Goal: Transaction & Acquisition: Purchase product/service

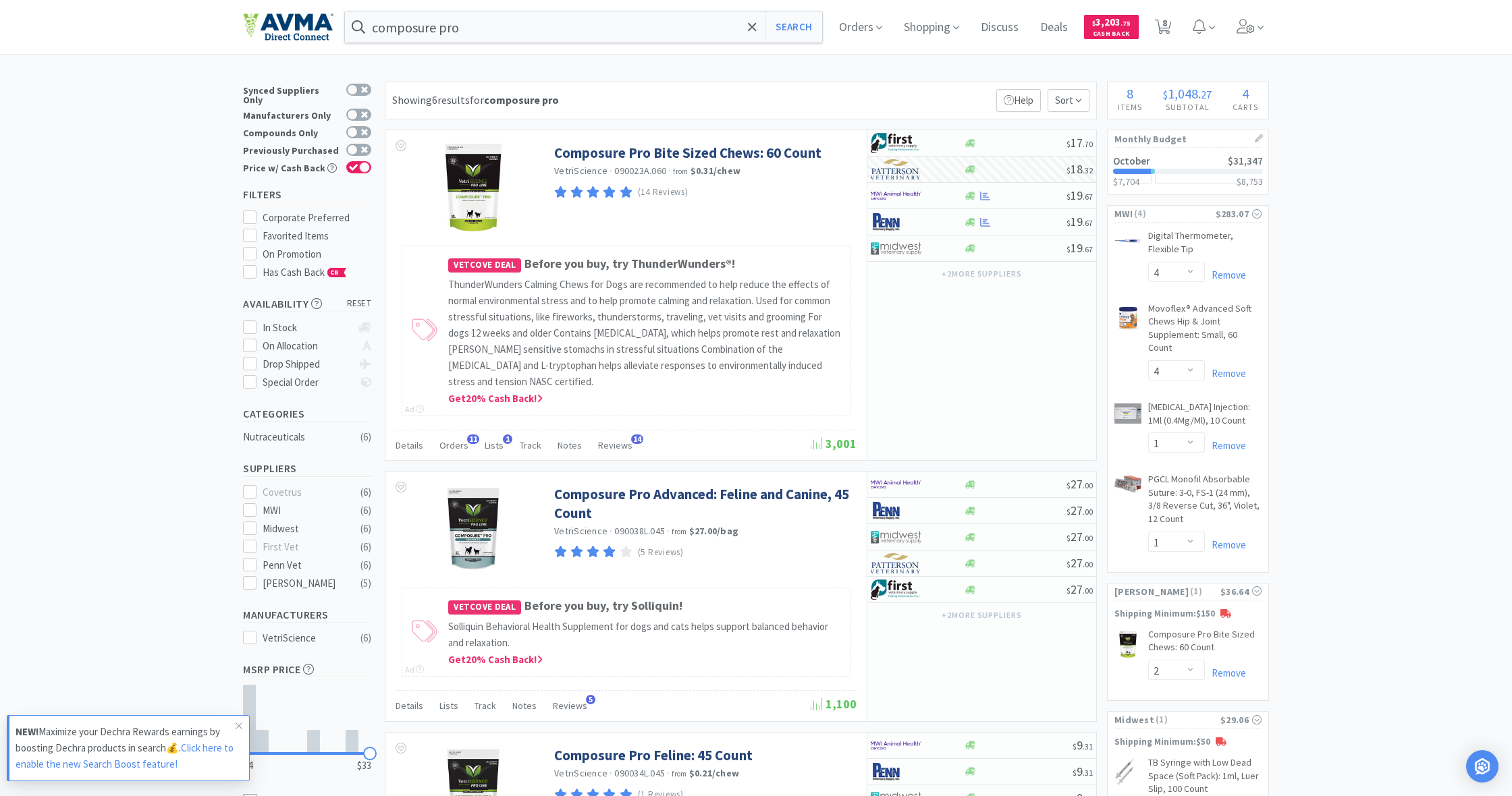
select select "4"
select select "1"
select select "2"
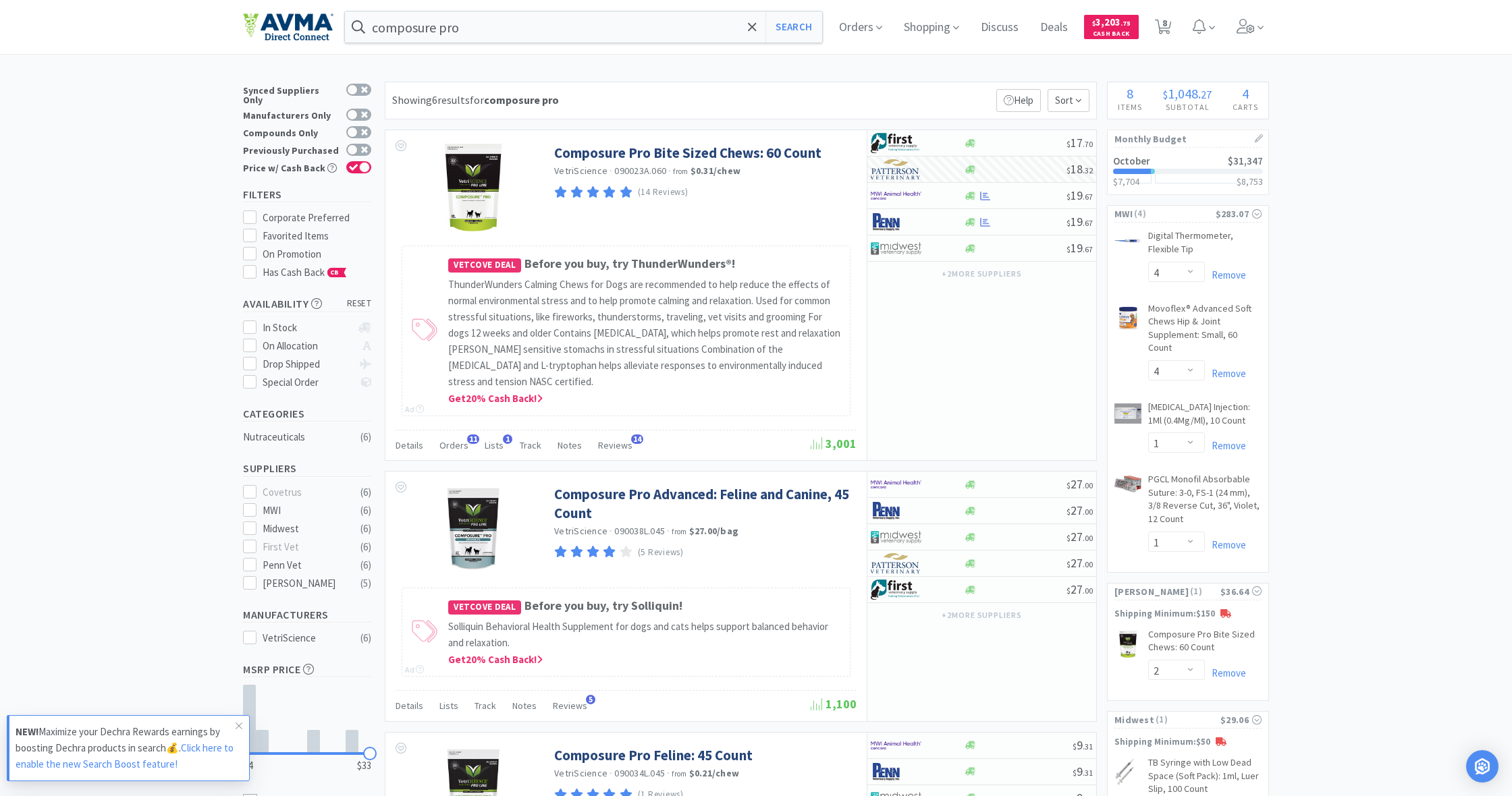
select select "2"
select select "5"
select select "10"
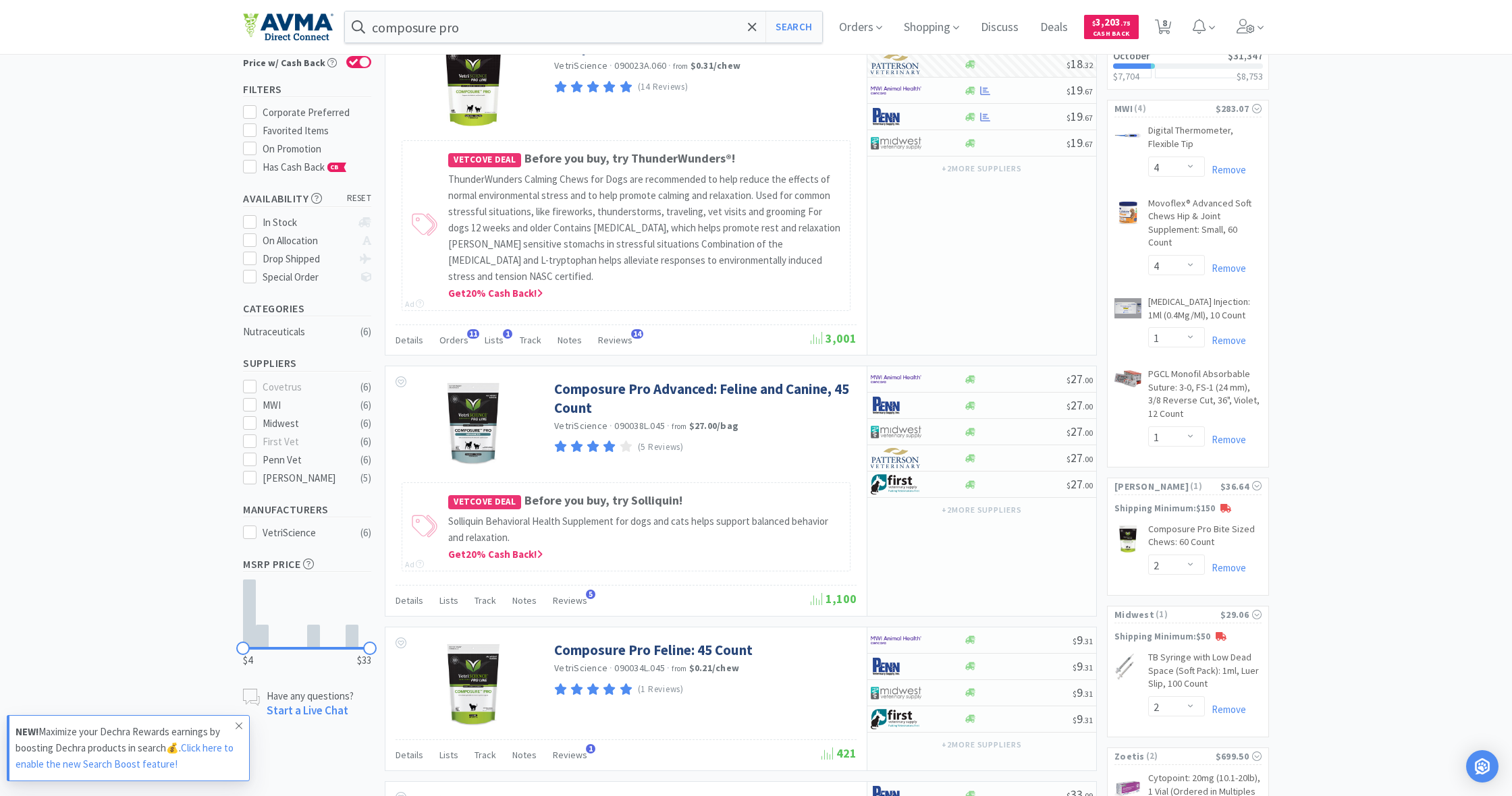
click at [239, 725] on icon at bounding box center [239, 726] width 8 height 11
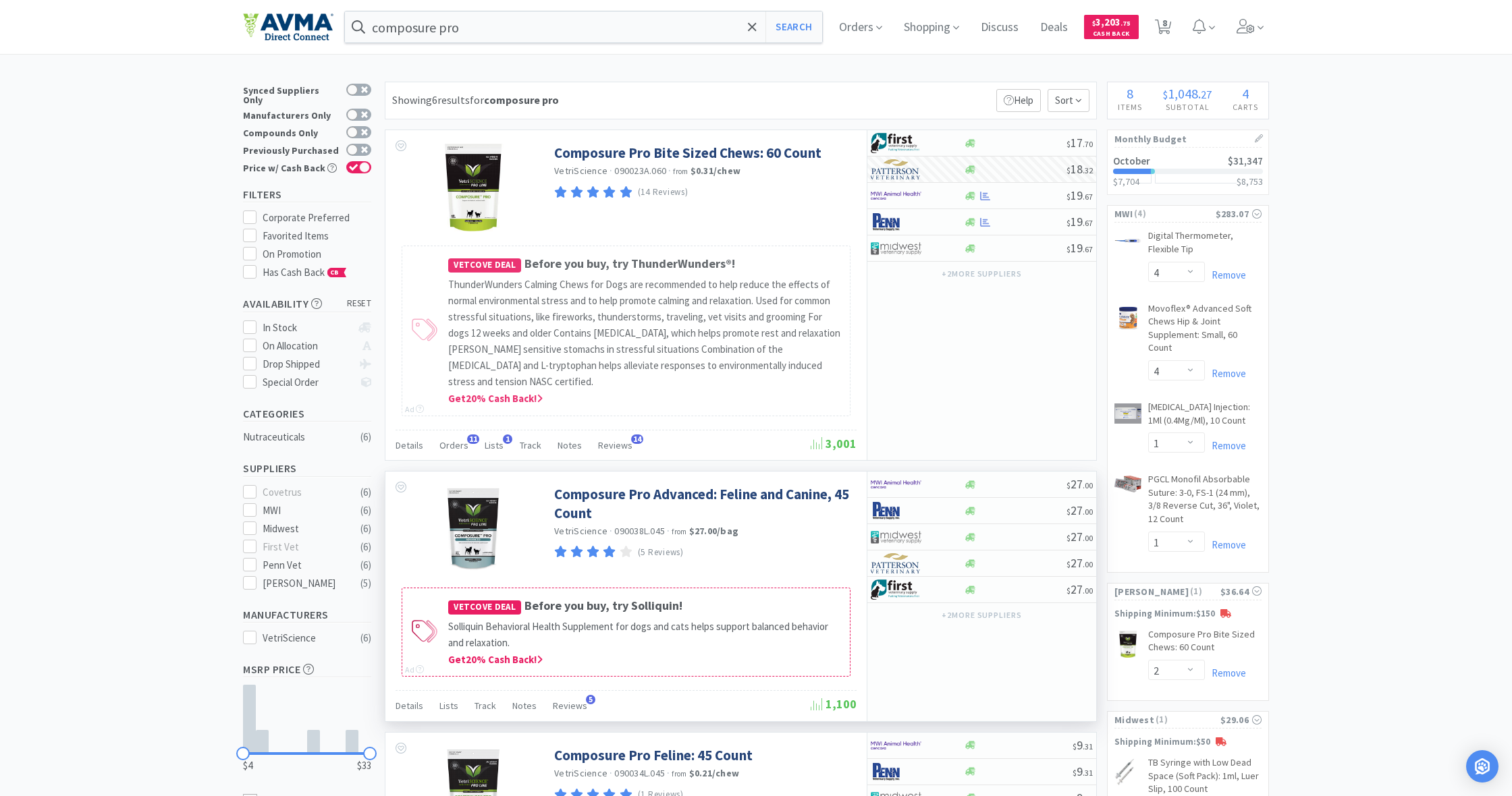
scroll to position [0, 0]
click at [927, 23] on span "Shopping" at bounding box center [931, 26] width 66 height 54
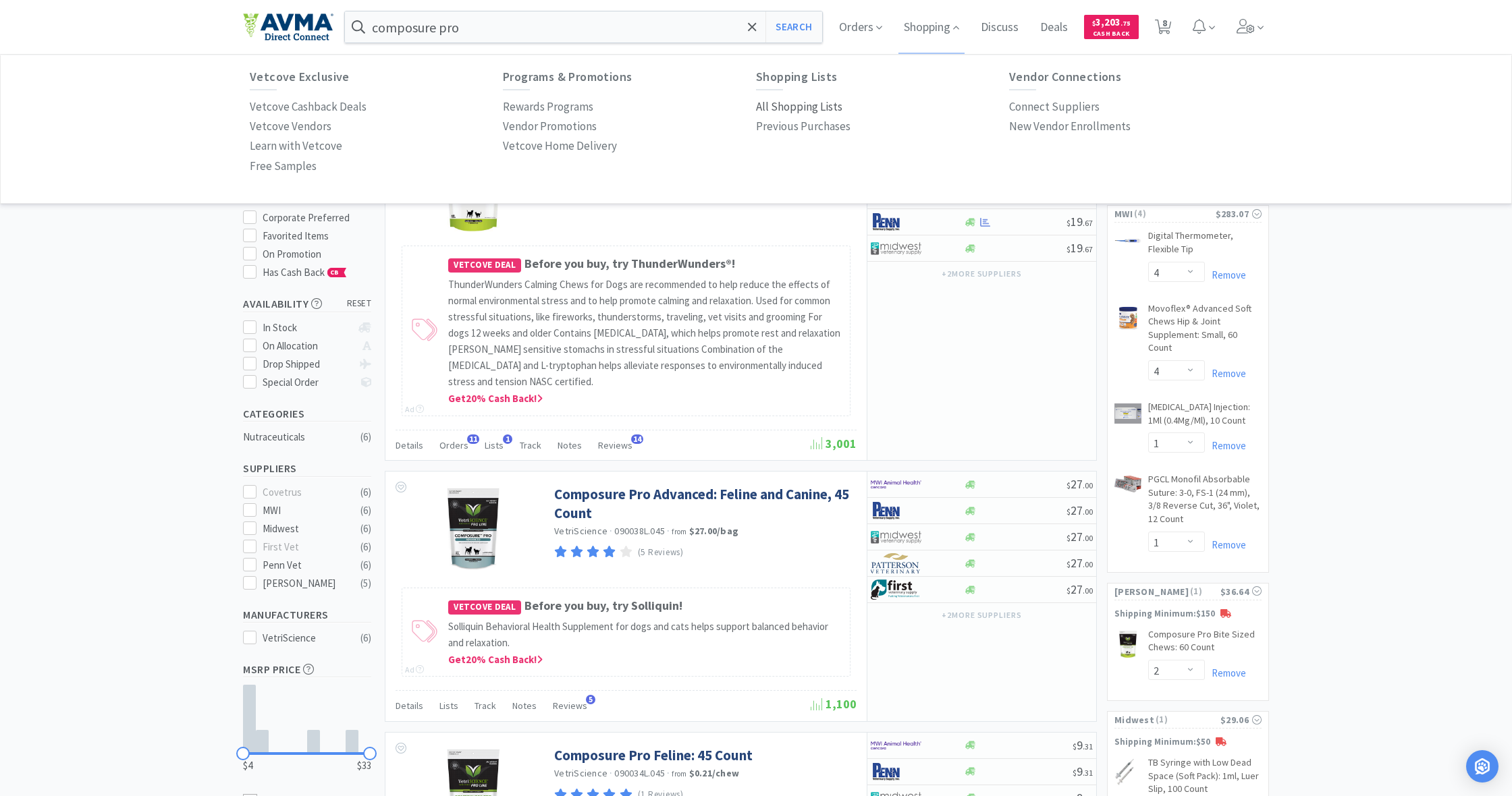
click at [797, 108] on p "All Shopping Lists" at bounding box center [798, 107] width 86 height 18
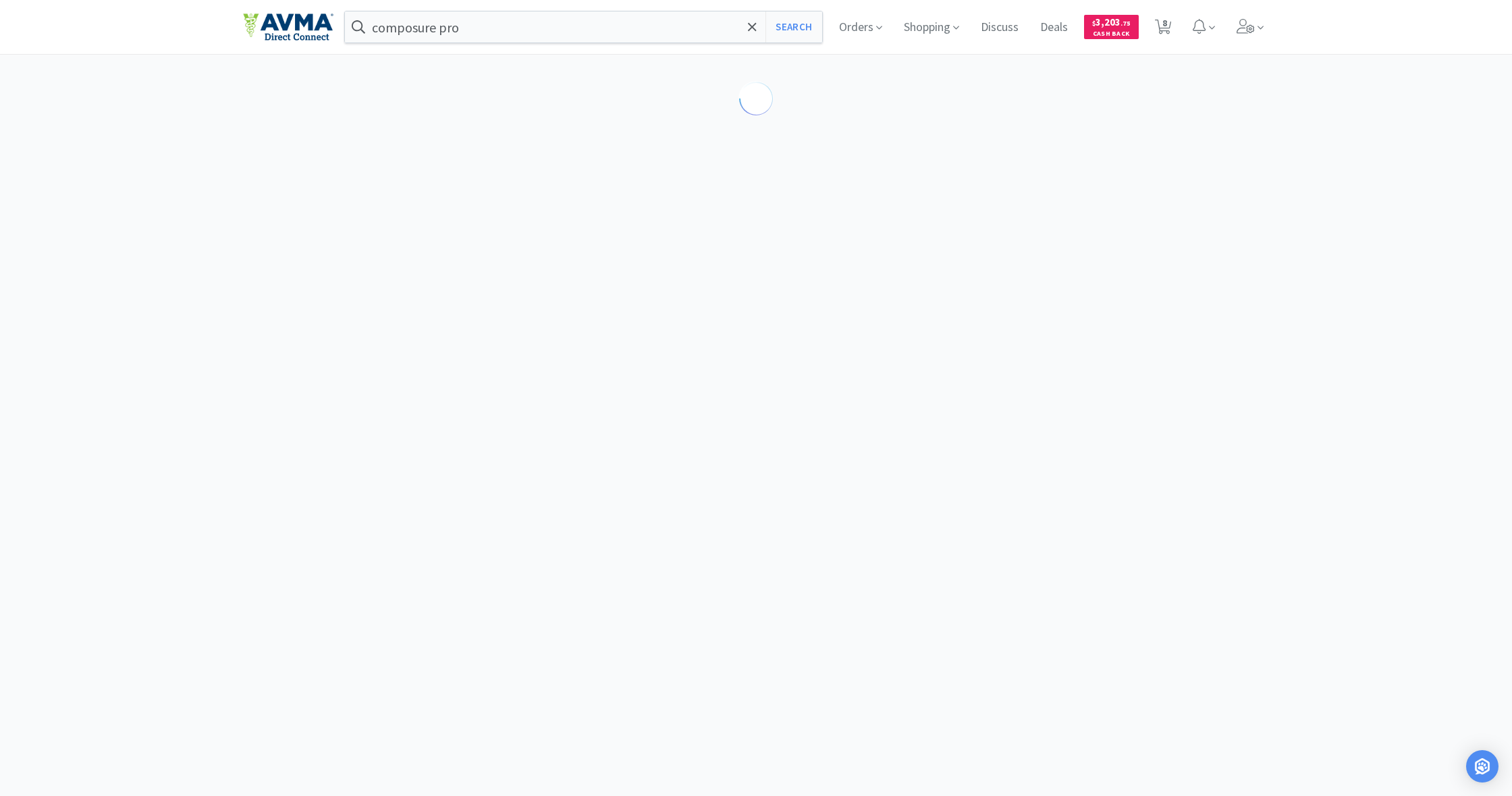
select select "4"
select select "1"
select select "2"
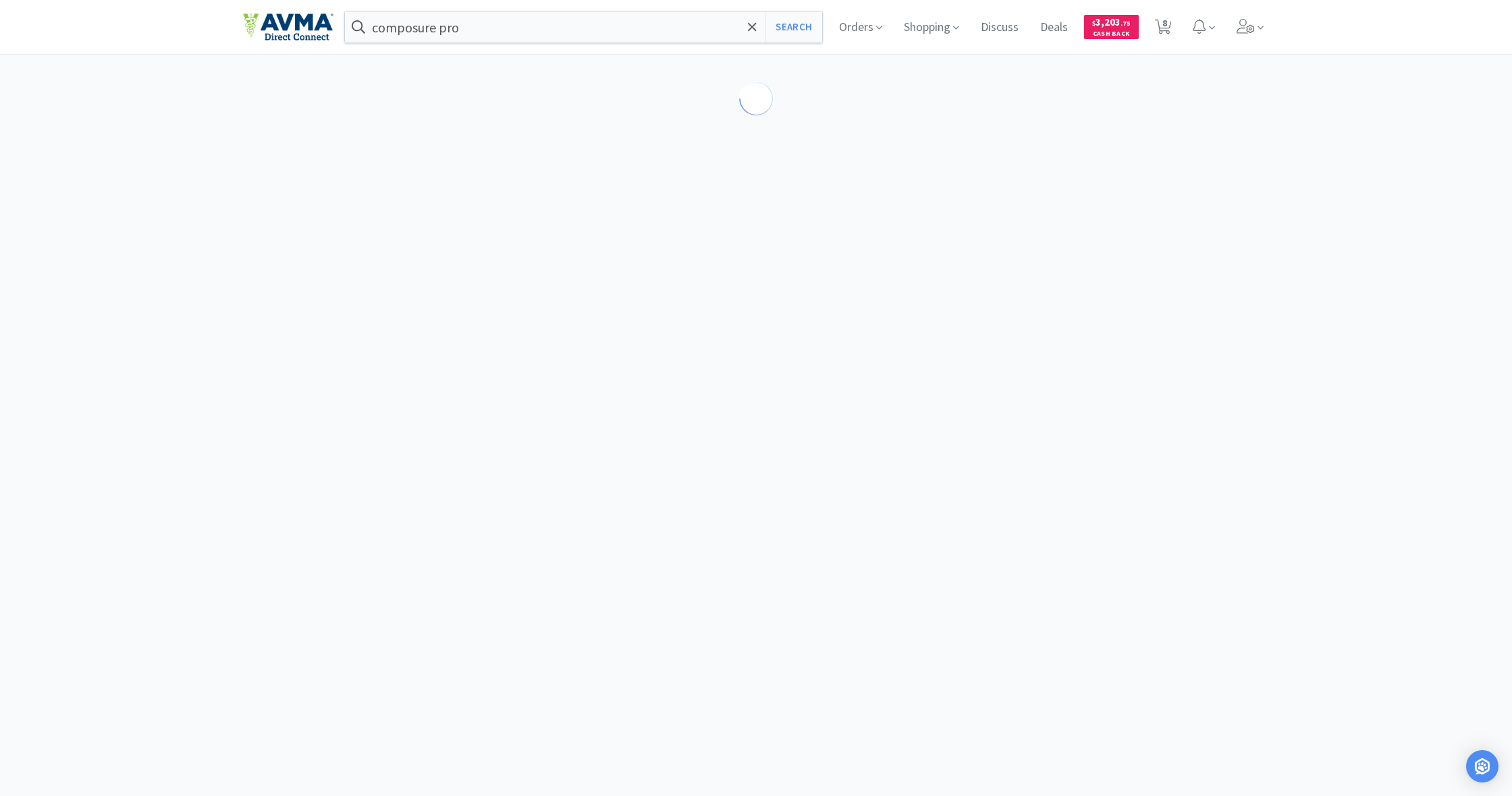
select select "2"
select select "5"
select select "10"
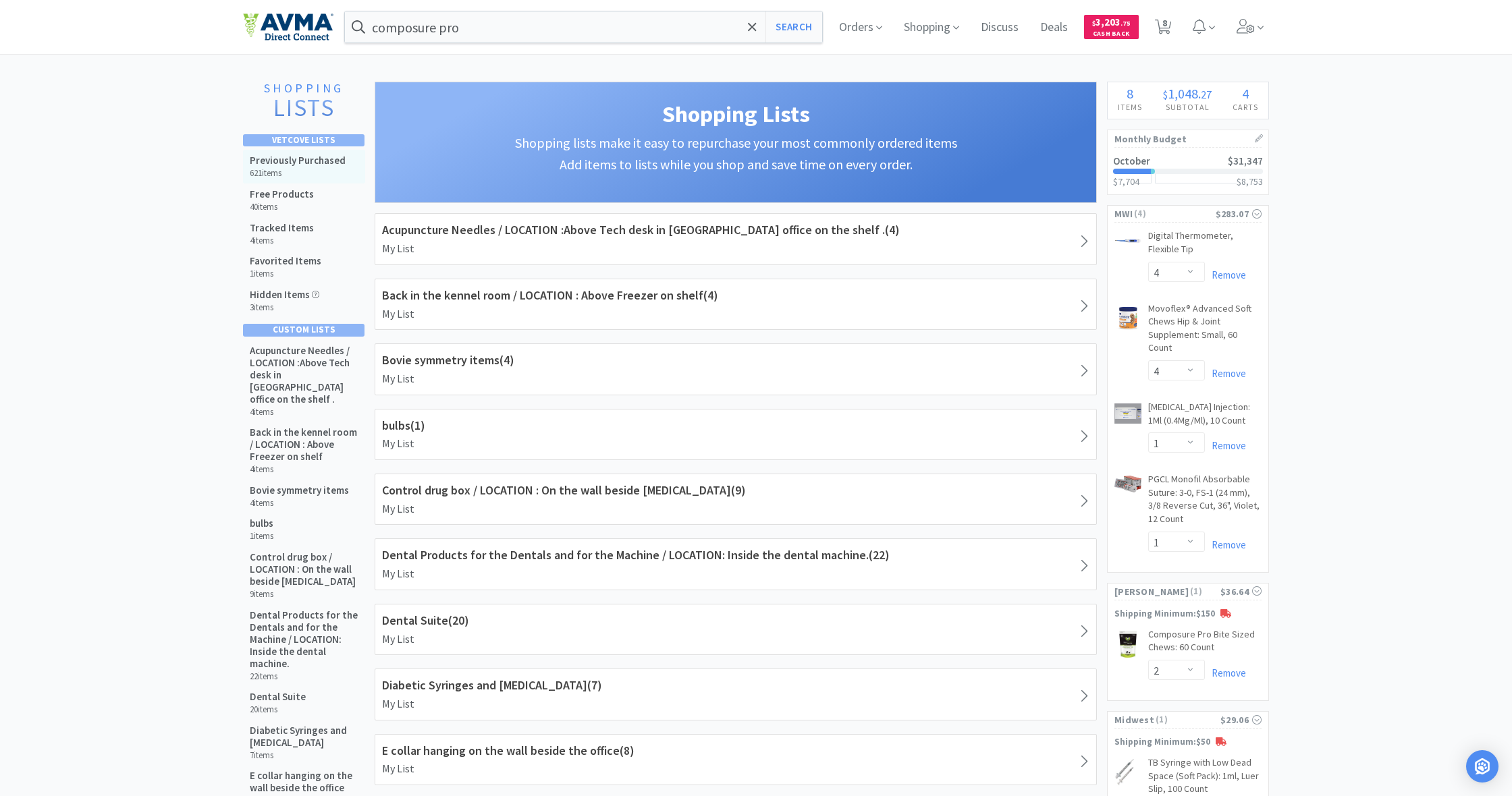
click at [306, 159] on h5 "Previously Purchased" at bounding box center [298, 160] width 96 height 12
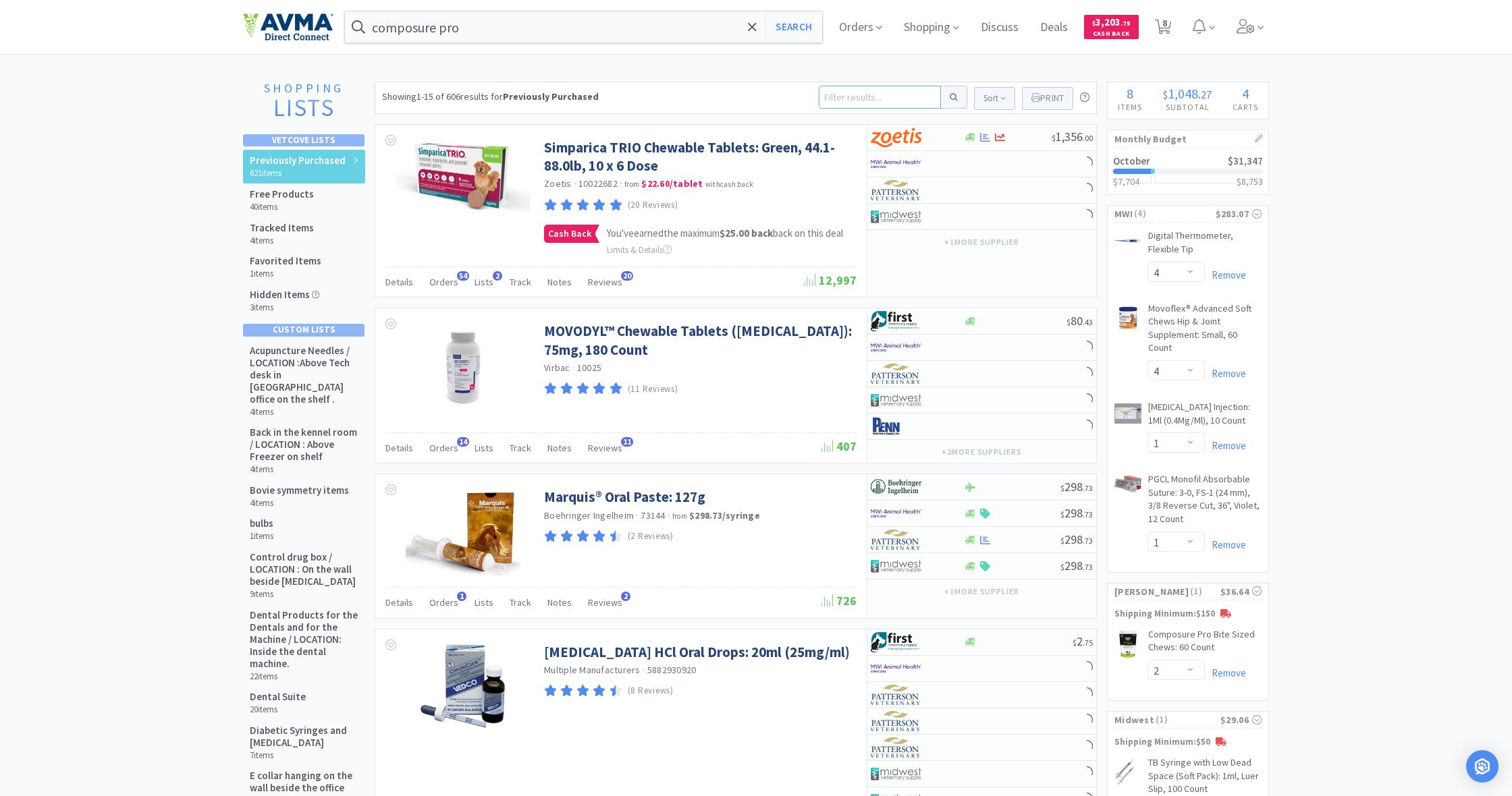
click at [837, 95] on input at bounding box center [880, 96] width 123 height 23
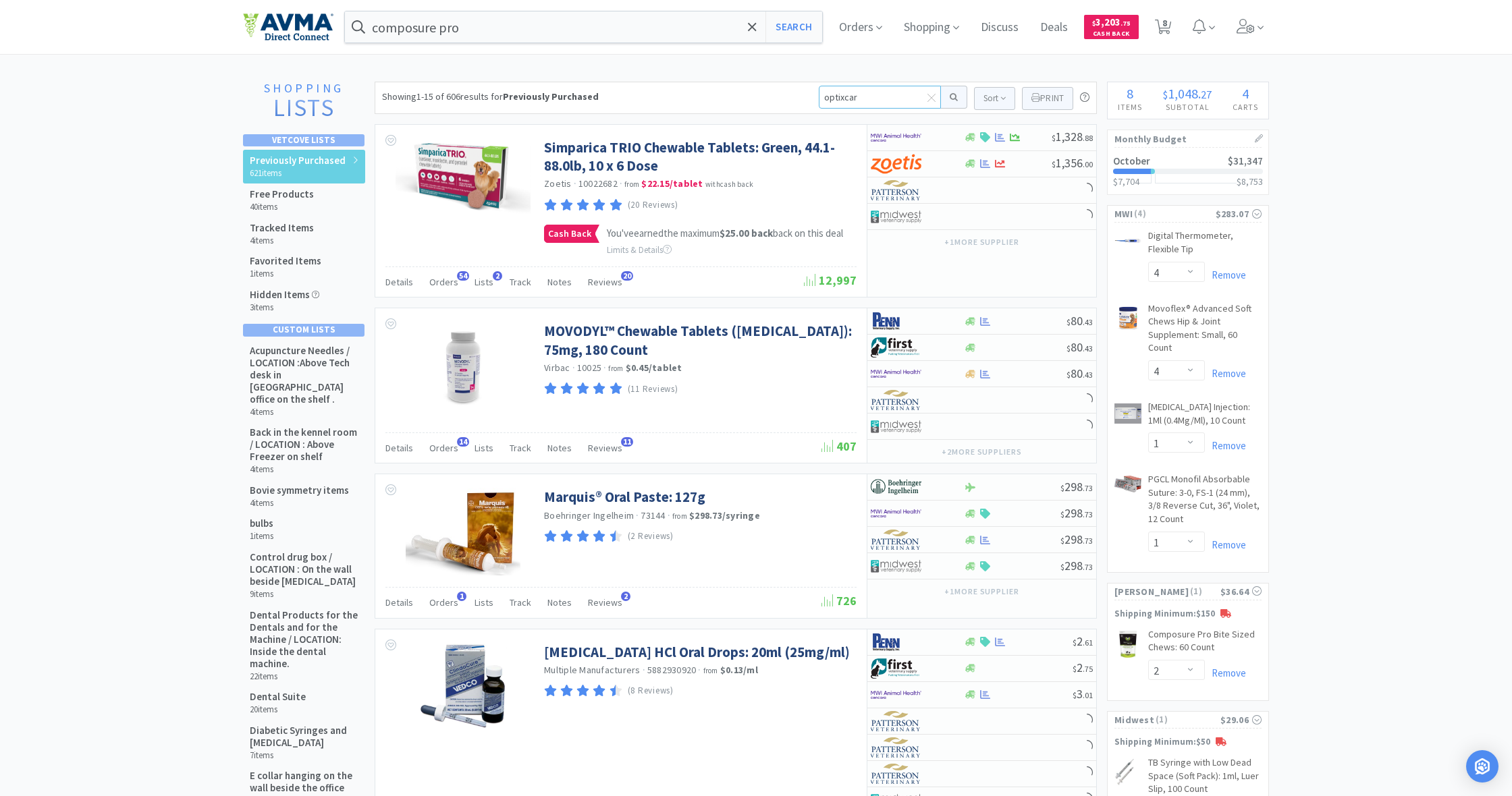
type input "optixcare"
click at [952, 97] on button at bounding box center [954, 96] width 26 height 23
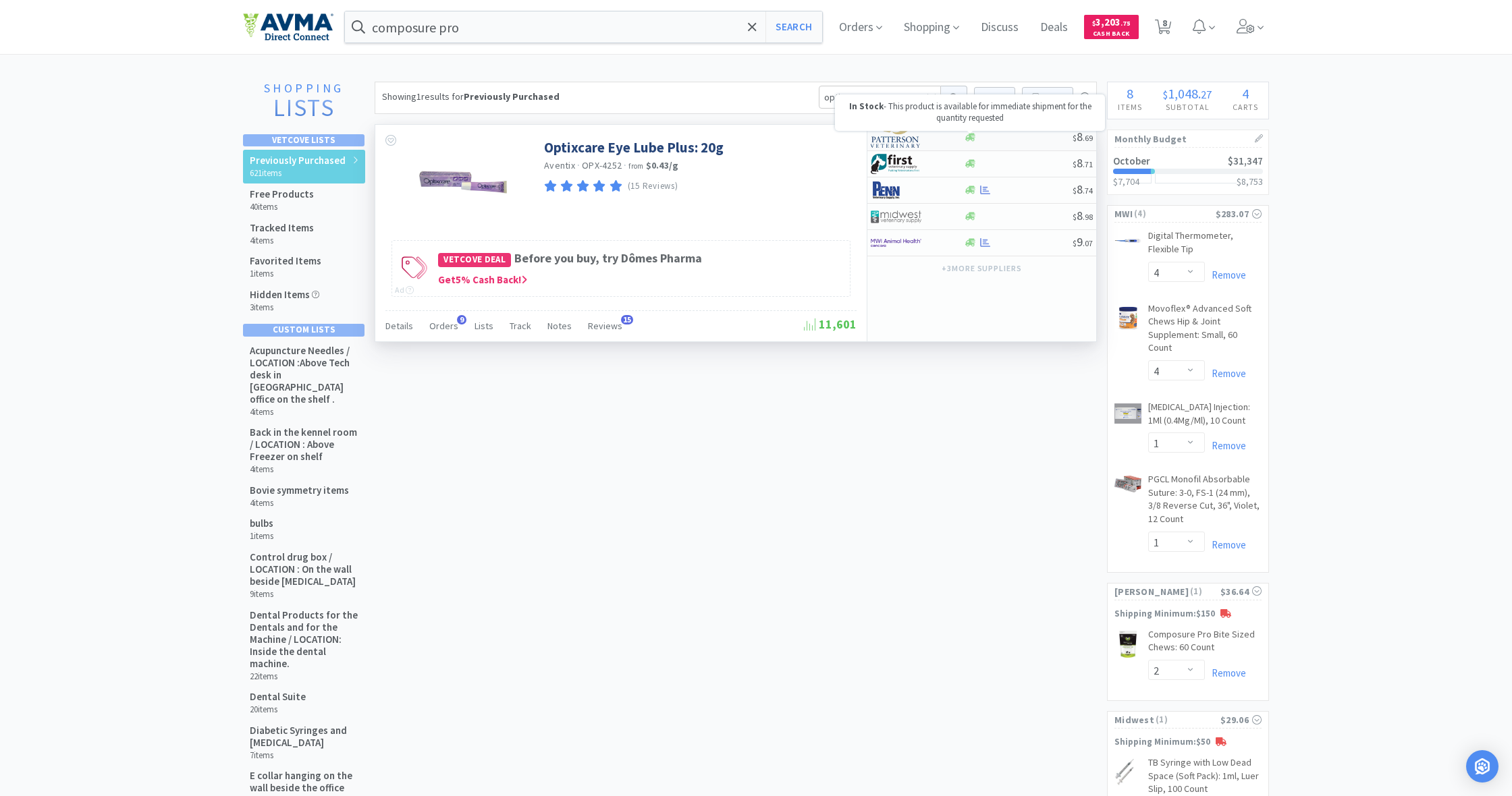
click at [969, 137] on icon at bounding box center [970, 137] width 10 height 8
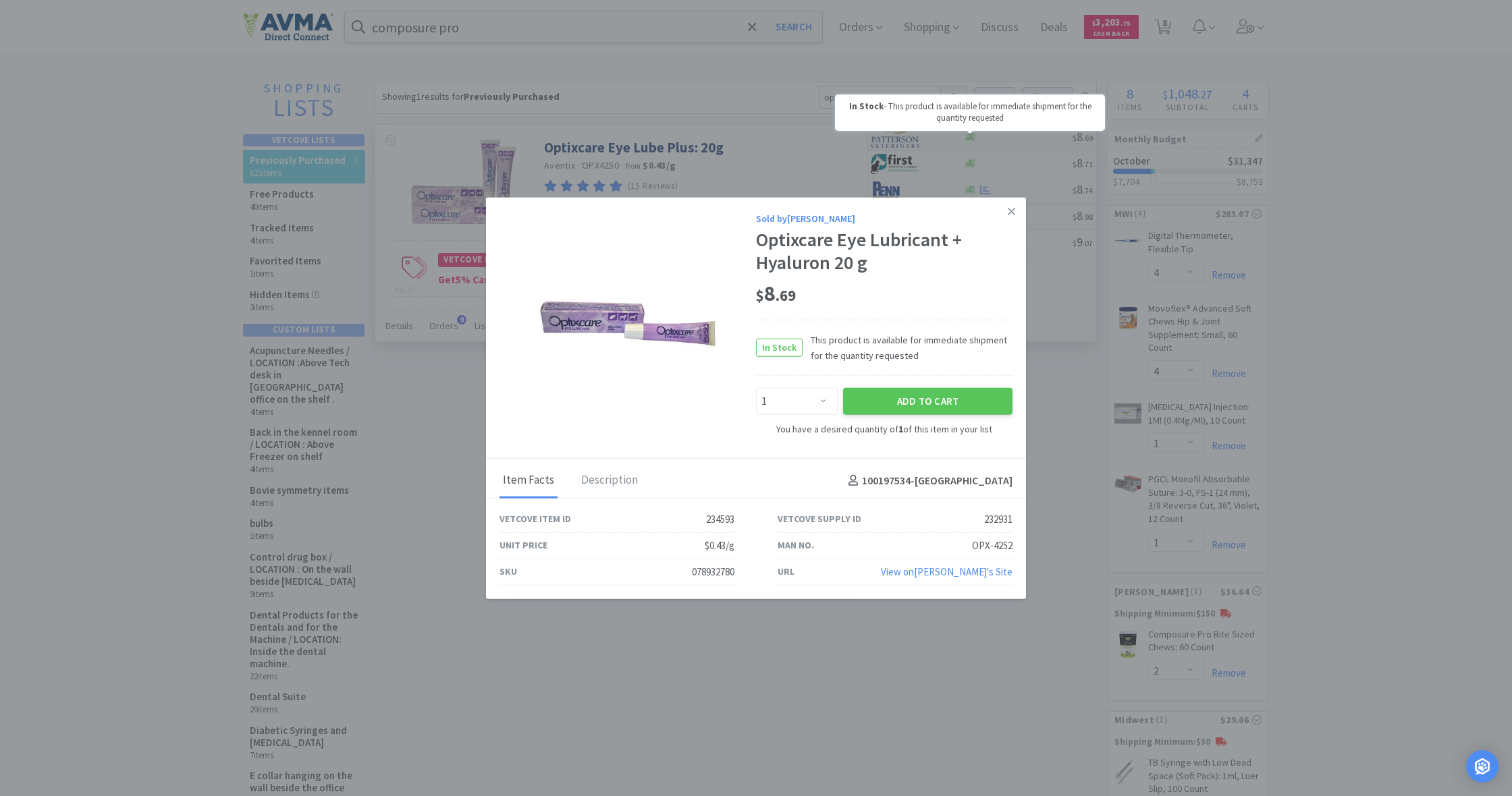
scroll to position [4, 0]
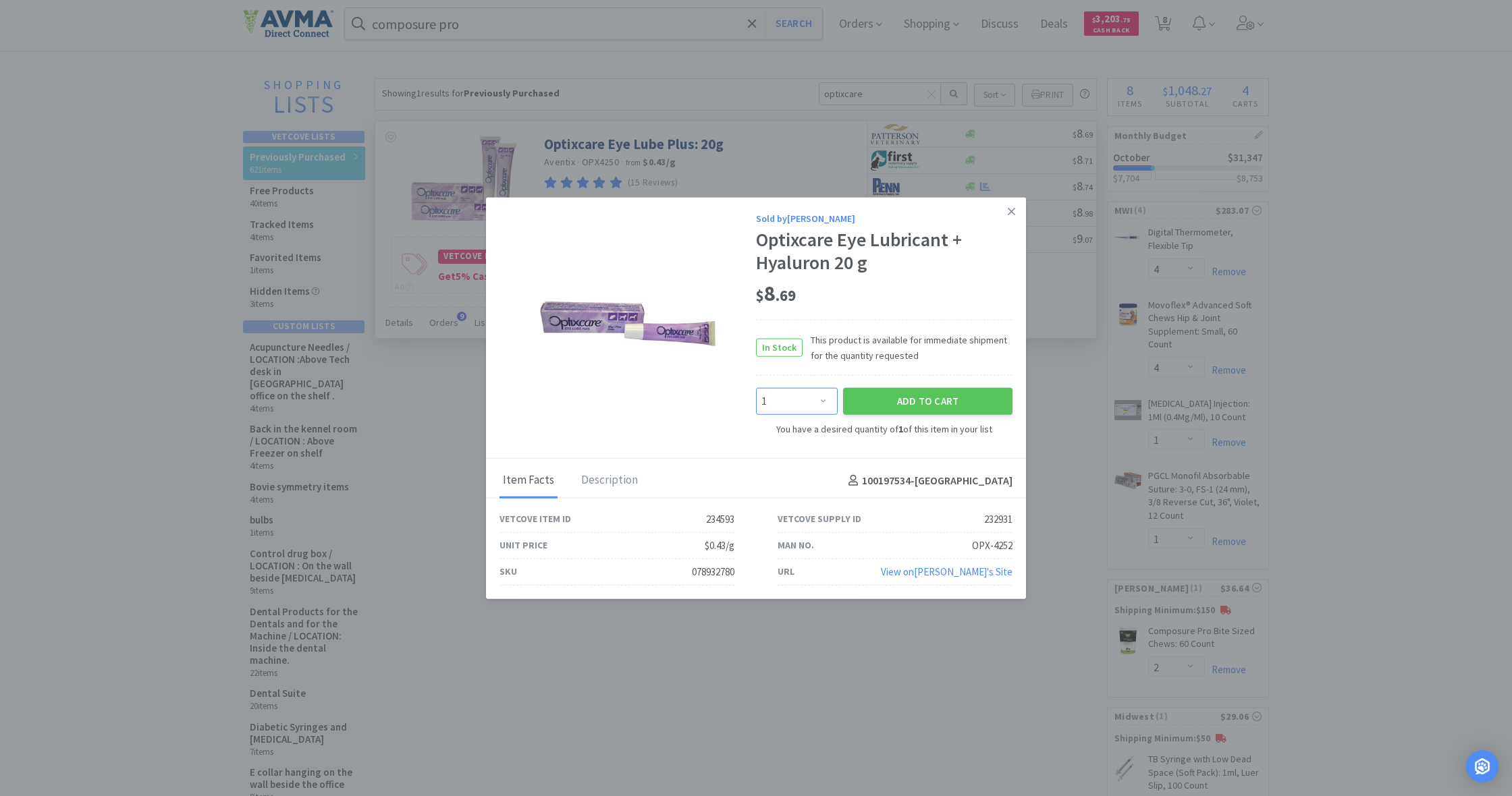
select select "2"
click at [904, 414] on div "Add to Cart" at bounding box center [927, 401] width 175 height 33
click at [914, 403] on button "Add to Cart" at bounding box center [927, 401] width 170 height 27
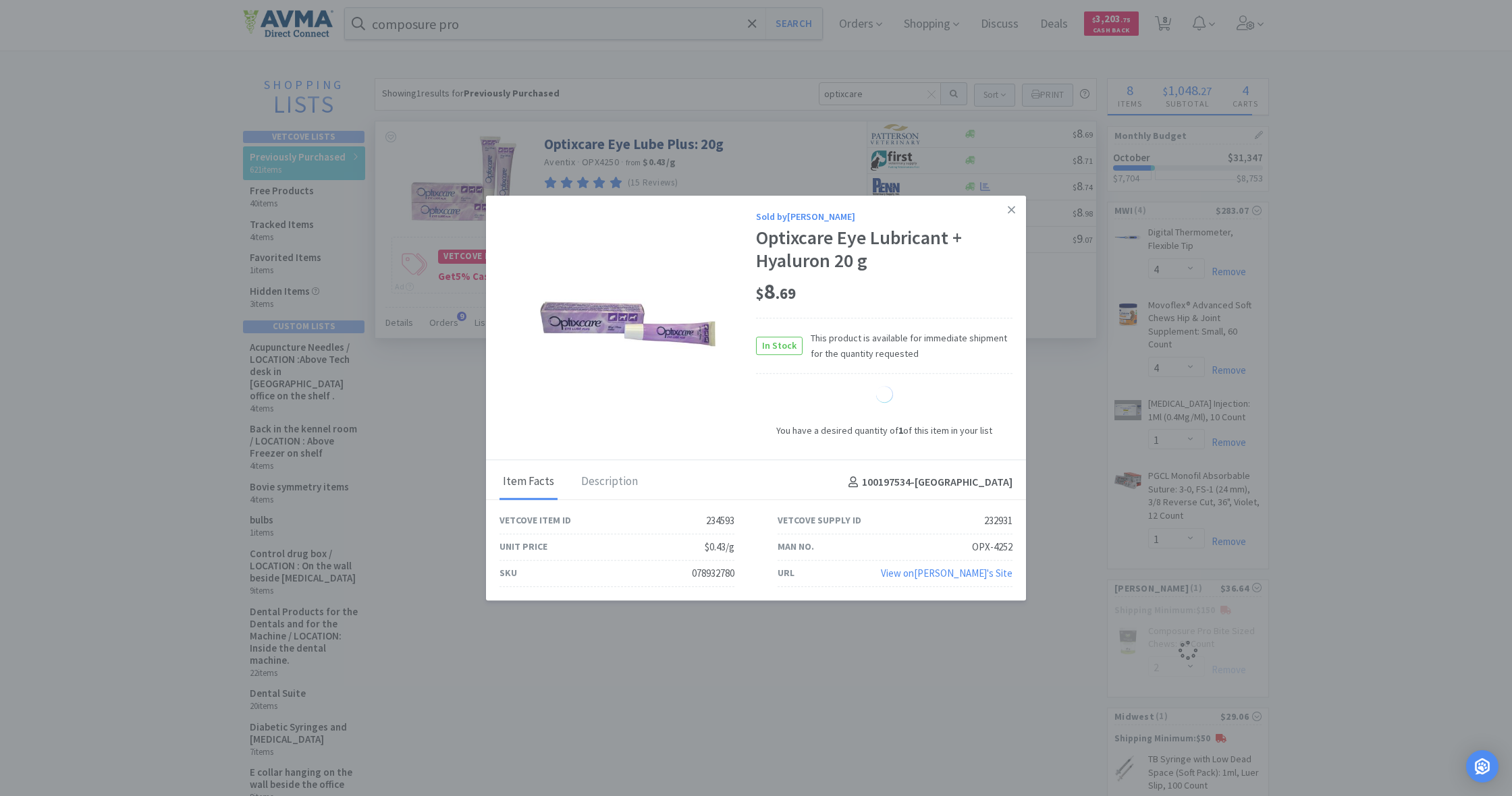
select select "2"
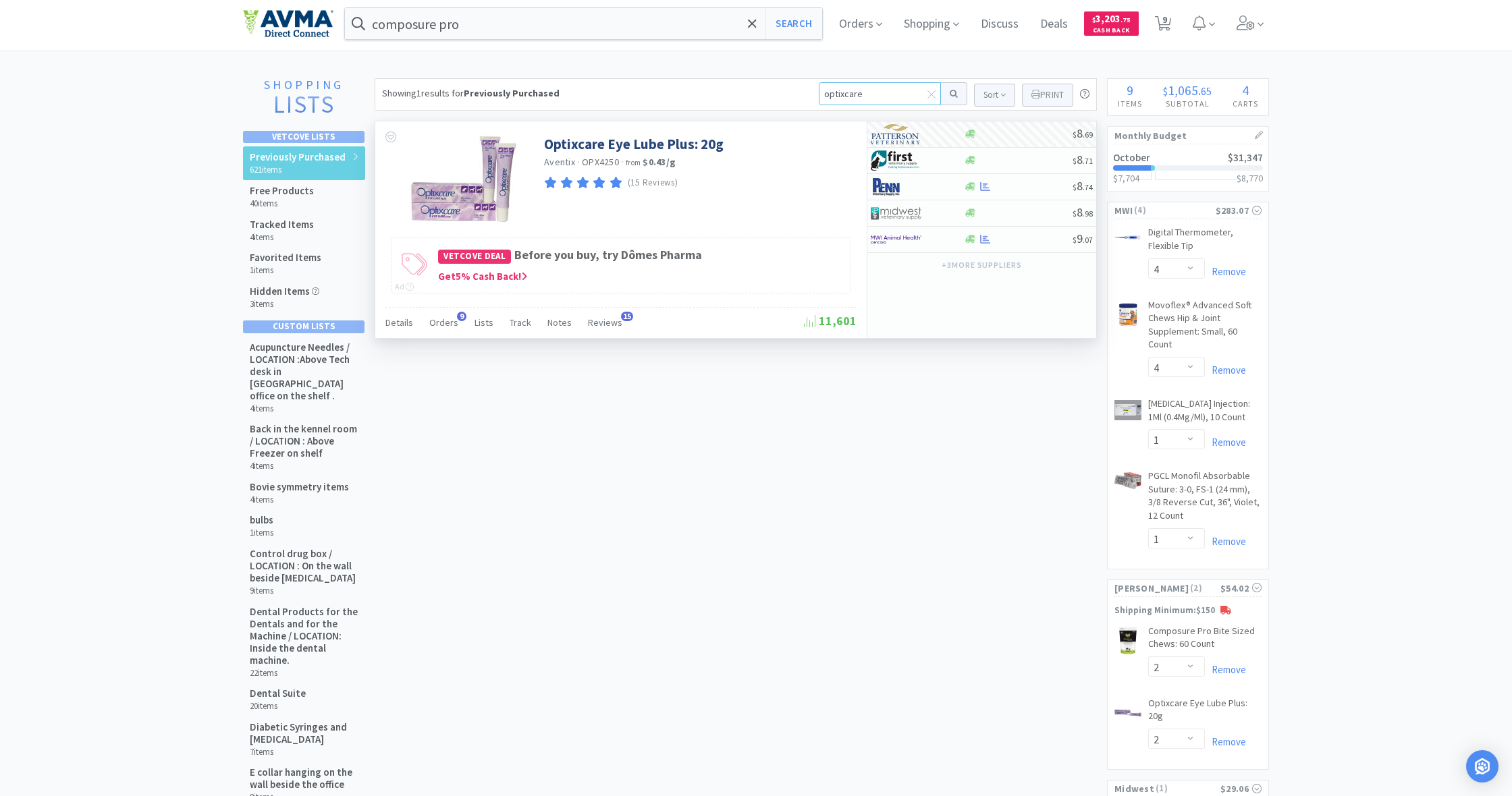
drag, startPoint x: 823, startPoint y: 93, endPoint x: 913, endPoint y: 110, distance: 91.6
click at [913, 110] on div "Showing 1 results for Previously Purchased optixcare Sort Print Previously Purc…" at bounding box center [736, 94] width 722 height 33
type input "ttm3511"
click at [952, 93] on button at bounding box center [954, 93] width 26 height 23
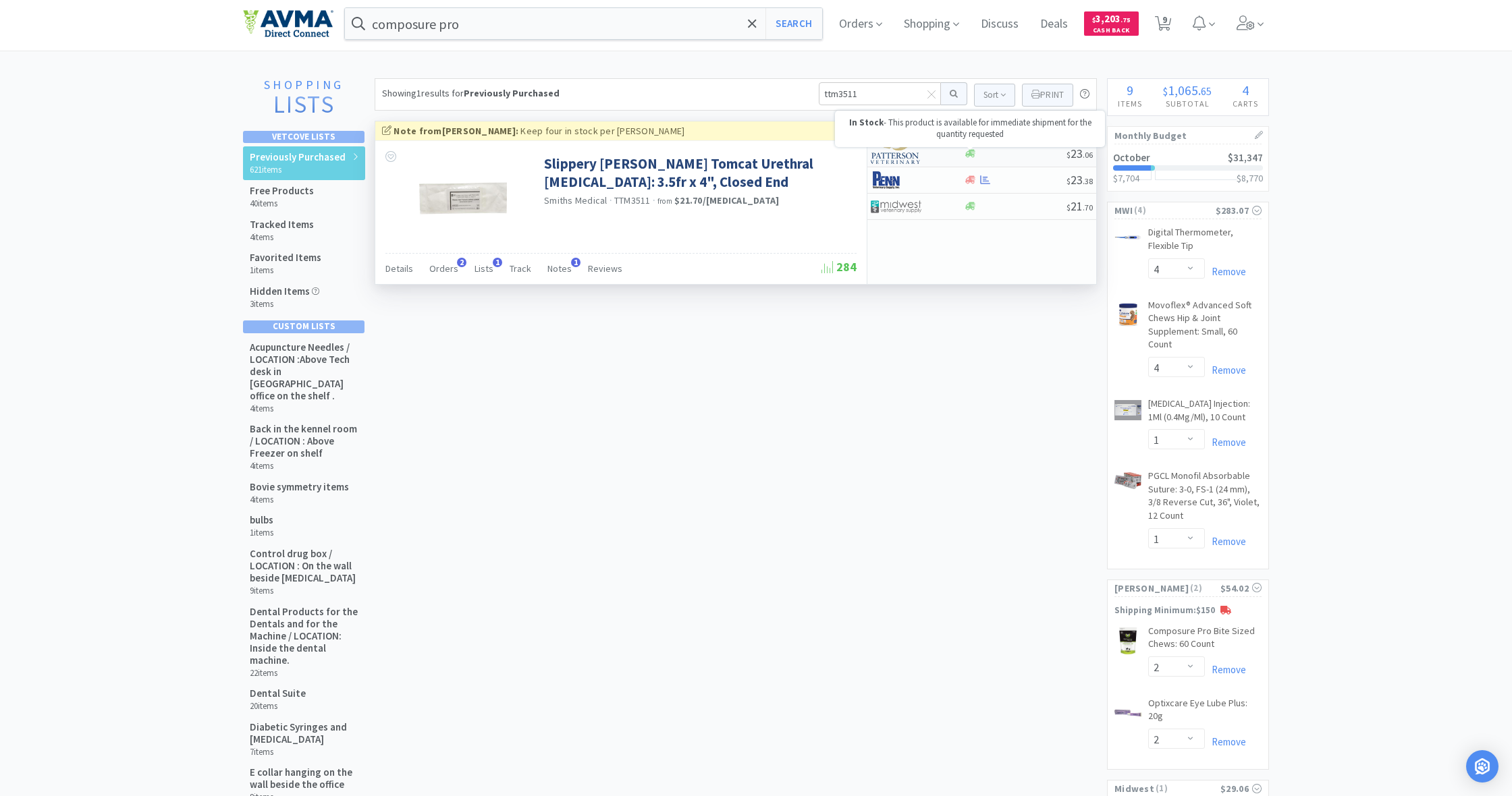
click at [968, 157] on icon at bounding box center [970, 153] width 10 height 8
select select "1"
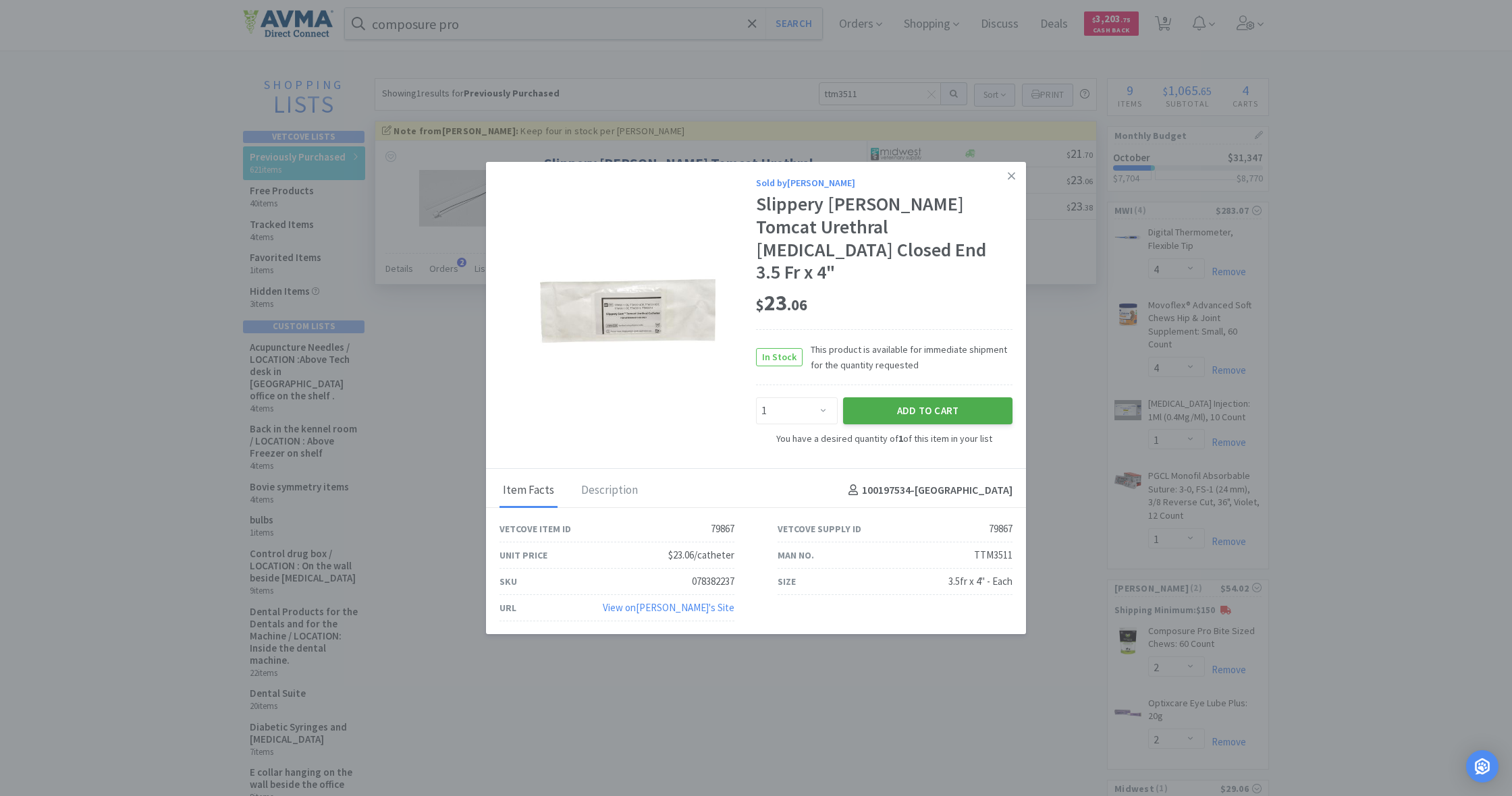
click at [929, 398] on button "Add to Cart" at bounding box center [927, 411] width 170 height 27
select select "1"
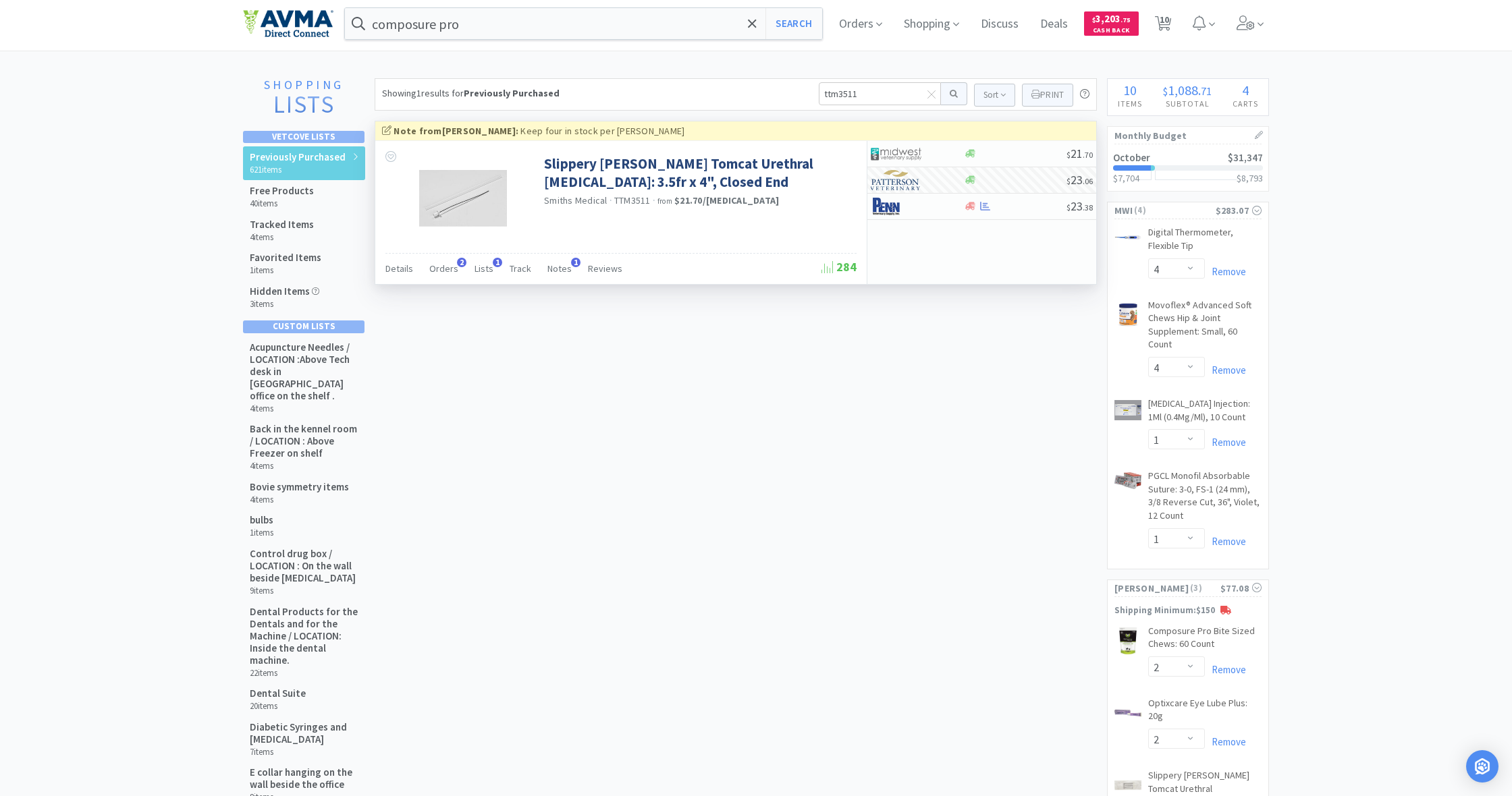
scroll to position [4, 1]
drag, startPoint x: 803, startPoint y: 89, endPoint x: 789, endPoint y: 88, distance: 14.0
click at [789, 88] on div "Showing 1 results for Previously Purchased ttm3511 Sort Print Previously Purcha…" at bounding box center [736, 94] width 722 height 33
type input "ttm35140E"
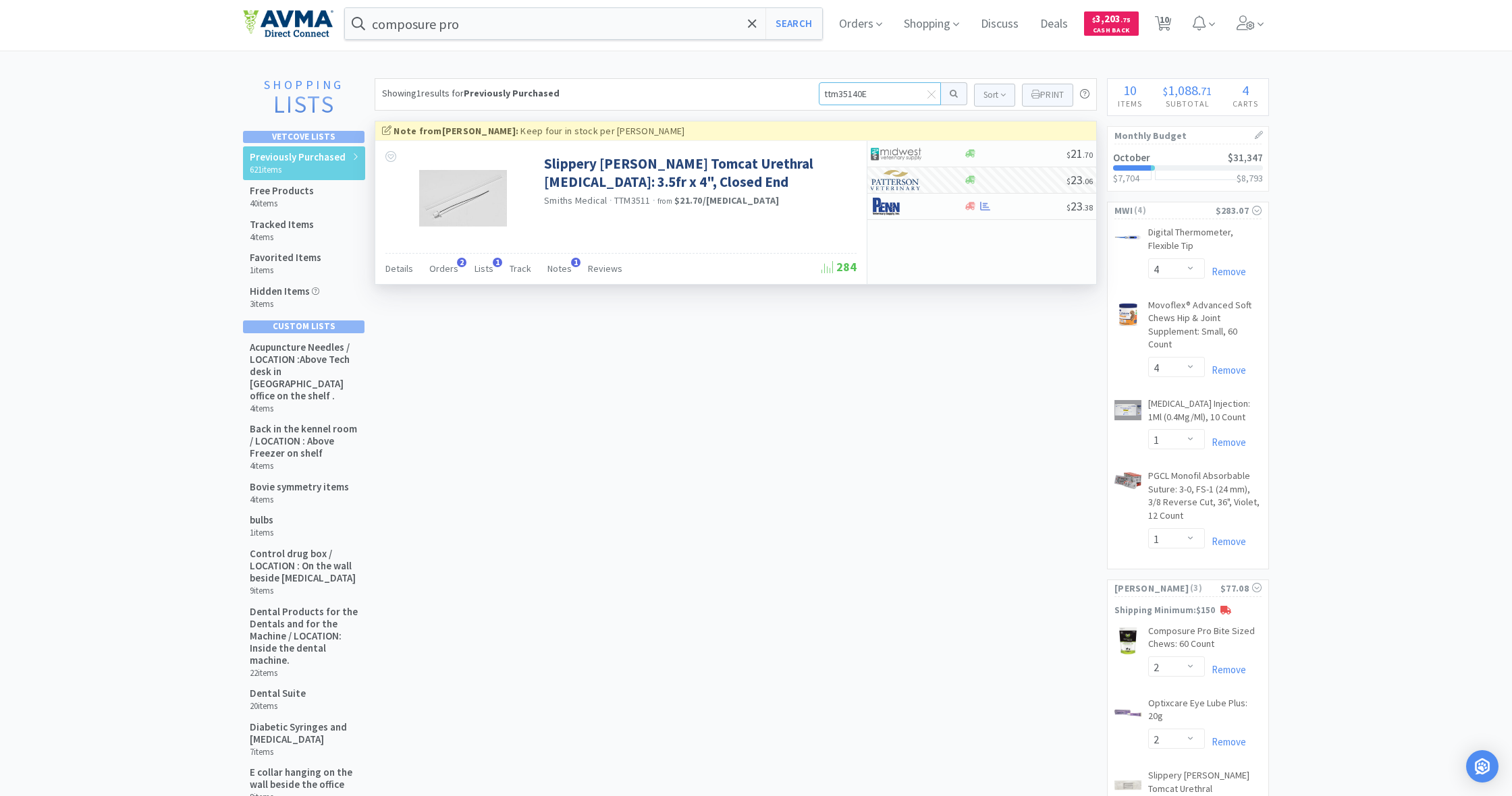
click at [952, 93] on button at bounding box center [954, 93] width 26 height 23
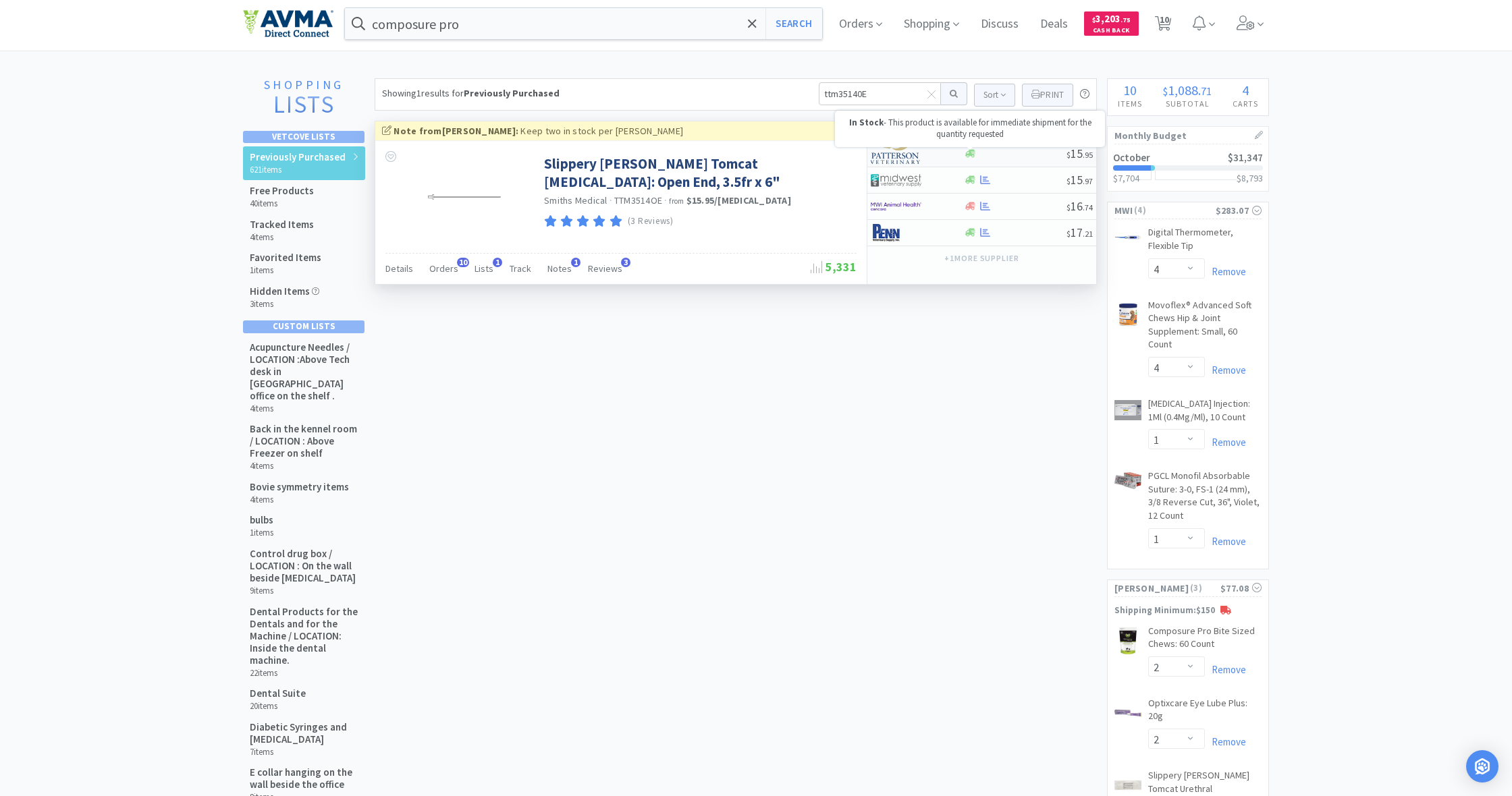
click at [972, 153] on icon at bounding box center [970, 153] width 10 height 10
select select "1"
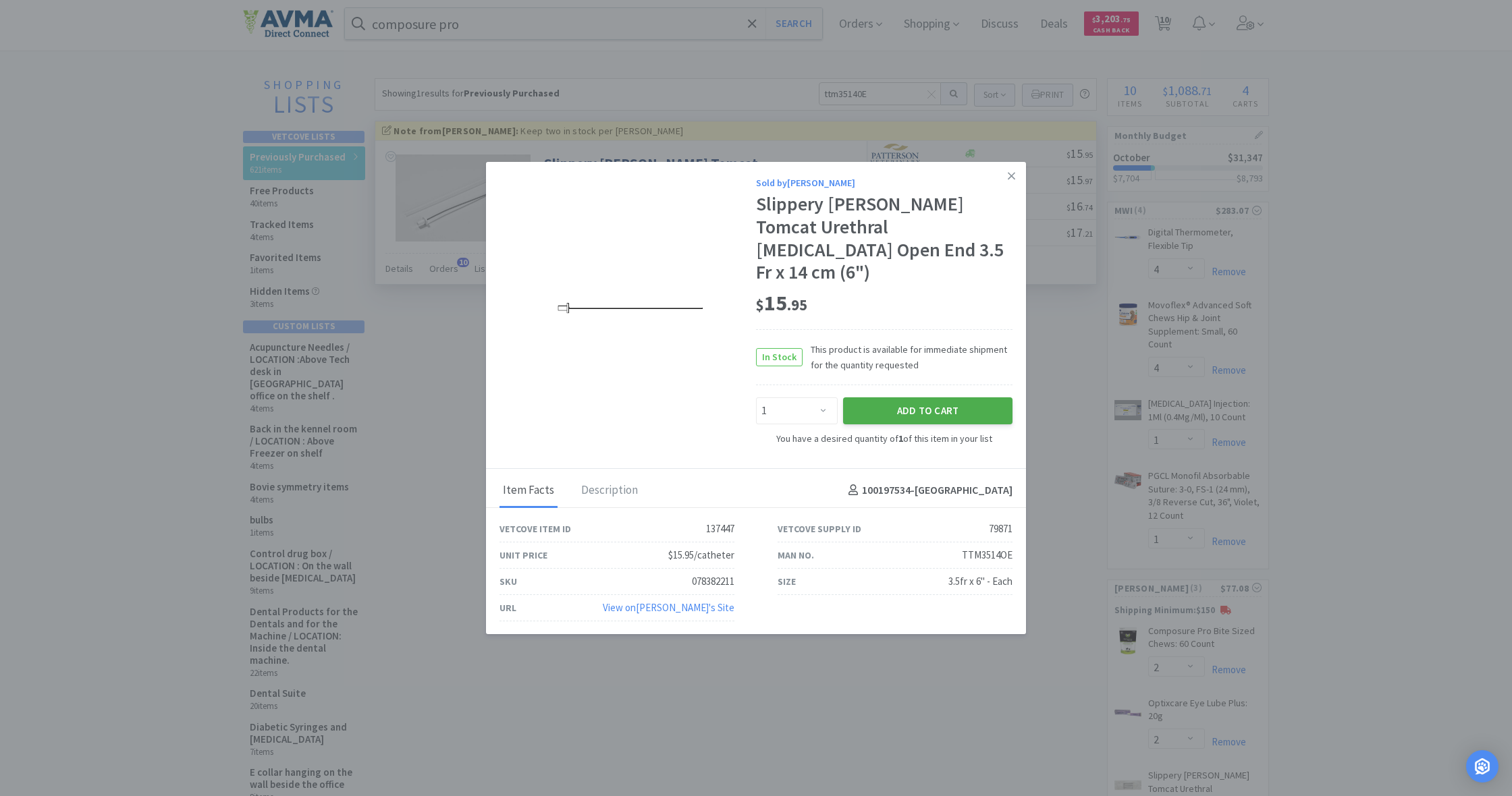
click at [949, 402] on button "Add to Cart" at bounding box center [927, 411] width 170 height 27
select select "1"
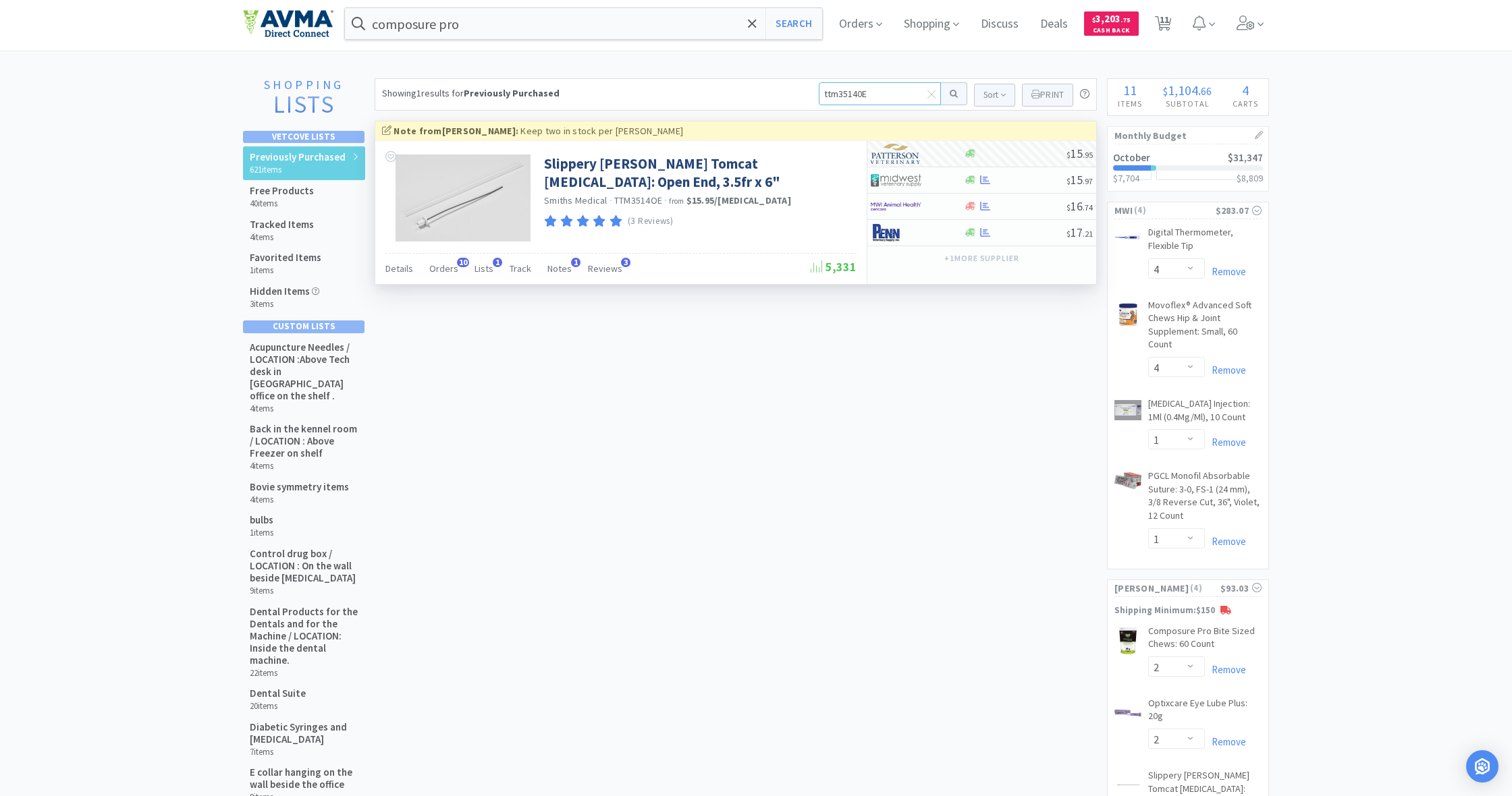
drag, startPoint x: 877, startPoint y: 95, endPoint x: 779, endPoint y: 91, distance: 98.1
click at [779, 91] on div "Showing 1 results for Previously Purchased ttm35140E Sort Print Previously Purc…" at bounding box center [736, 94] width 722 height 33
type input "2 inch vet wrap"
click at [952, 93] on button at bounding box center [954, 93] width 26 height 23
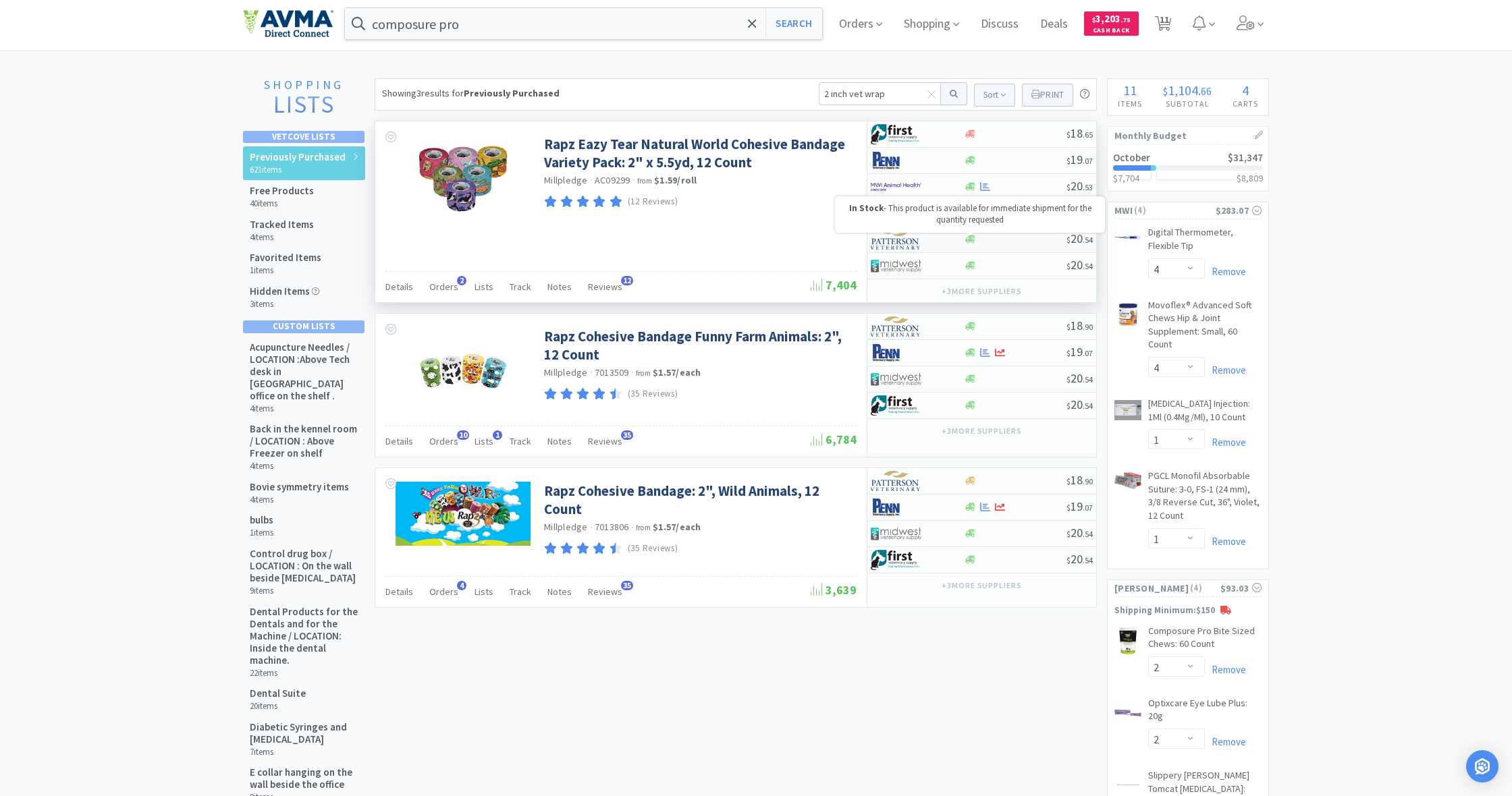
click at [972, 241] on icon at bounding box center [970, 239] width 10 height 8
select select "1"
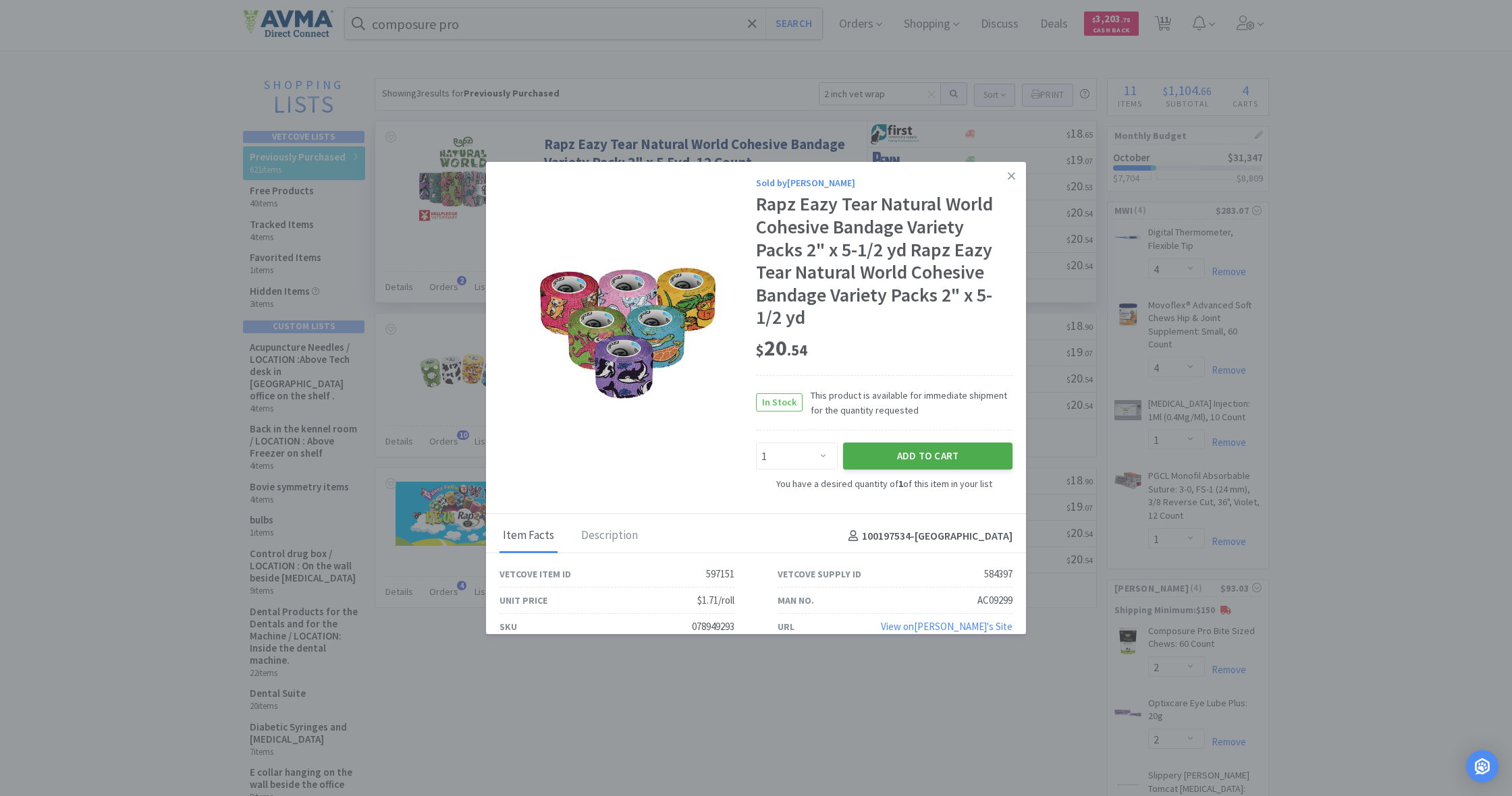
click at [924, 453] on button "Add to Cart" at bounding box center [927, 457] width 170 height 27
select select "1"
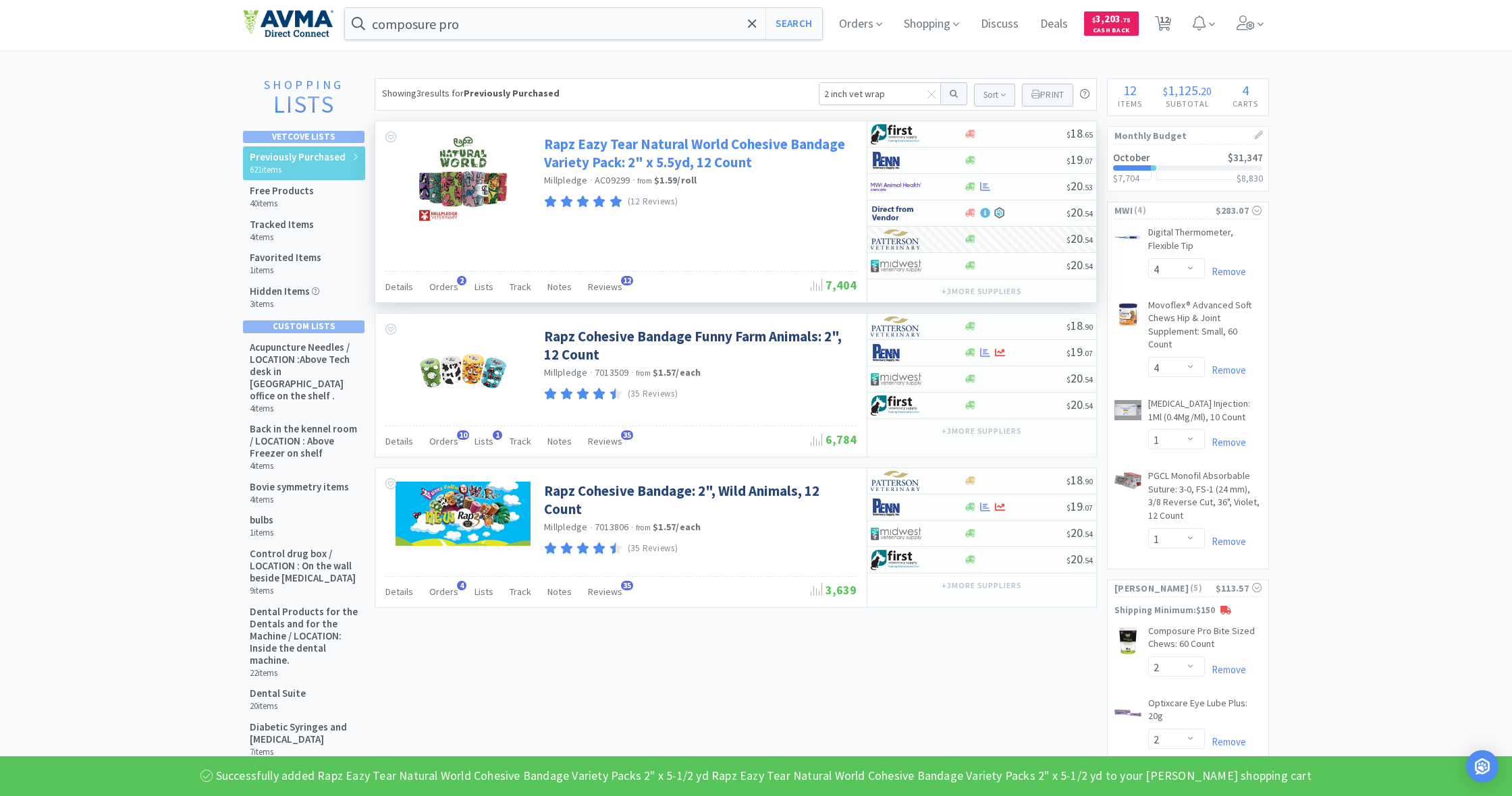
click at [660, 149] on link "Rapz Eazy Tear Natural World Cohesive Bandage Variety Pack: 2" x 5.5yd, 12 Count" at bounding box center [698, 153] width 309 height 37
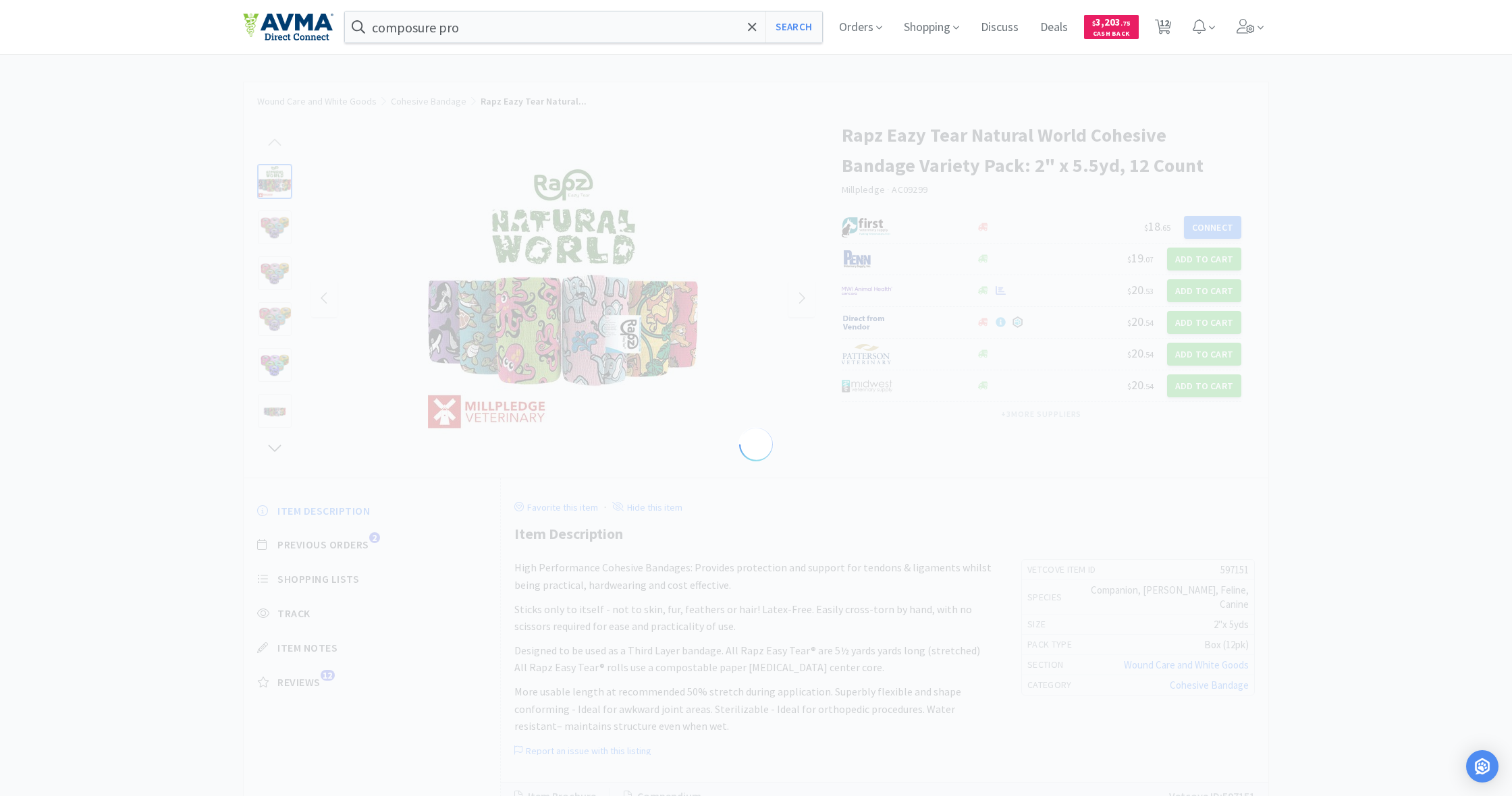
select select "597151"
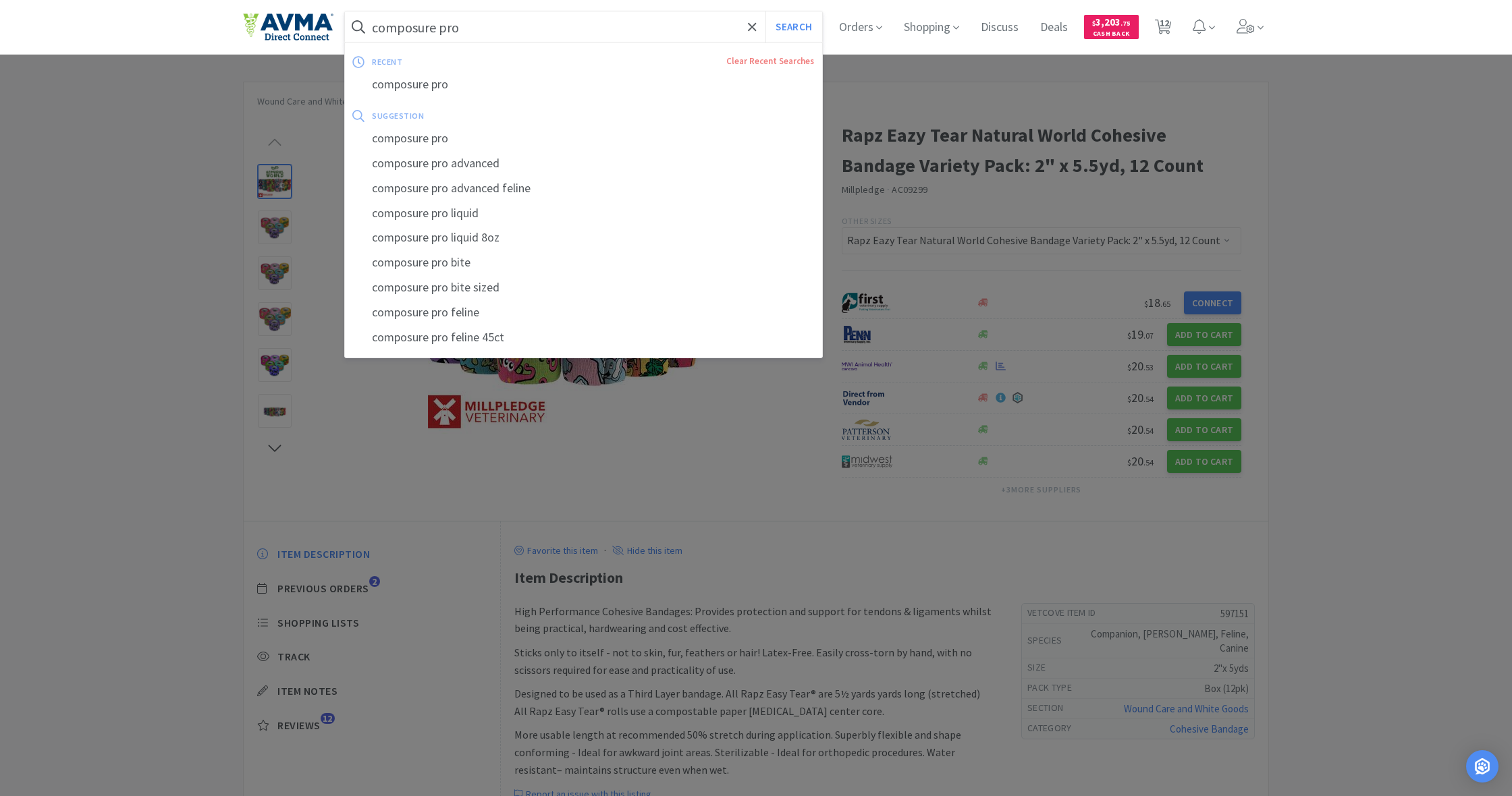
click at [469, 28] on input "composure pro" at bounding box center [583, 27] width 477 height 31
drag, startPoint x: 469, startPoint y: 26, endPoint x: 349, endPoint y: 16, distance: 120.4
click at [349, 16] on form "composure pro Search" at bounding box center [583, 27] width 477 height 31
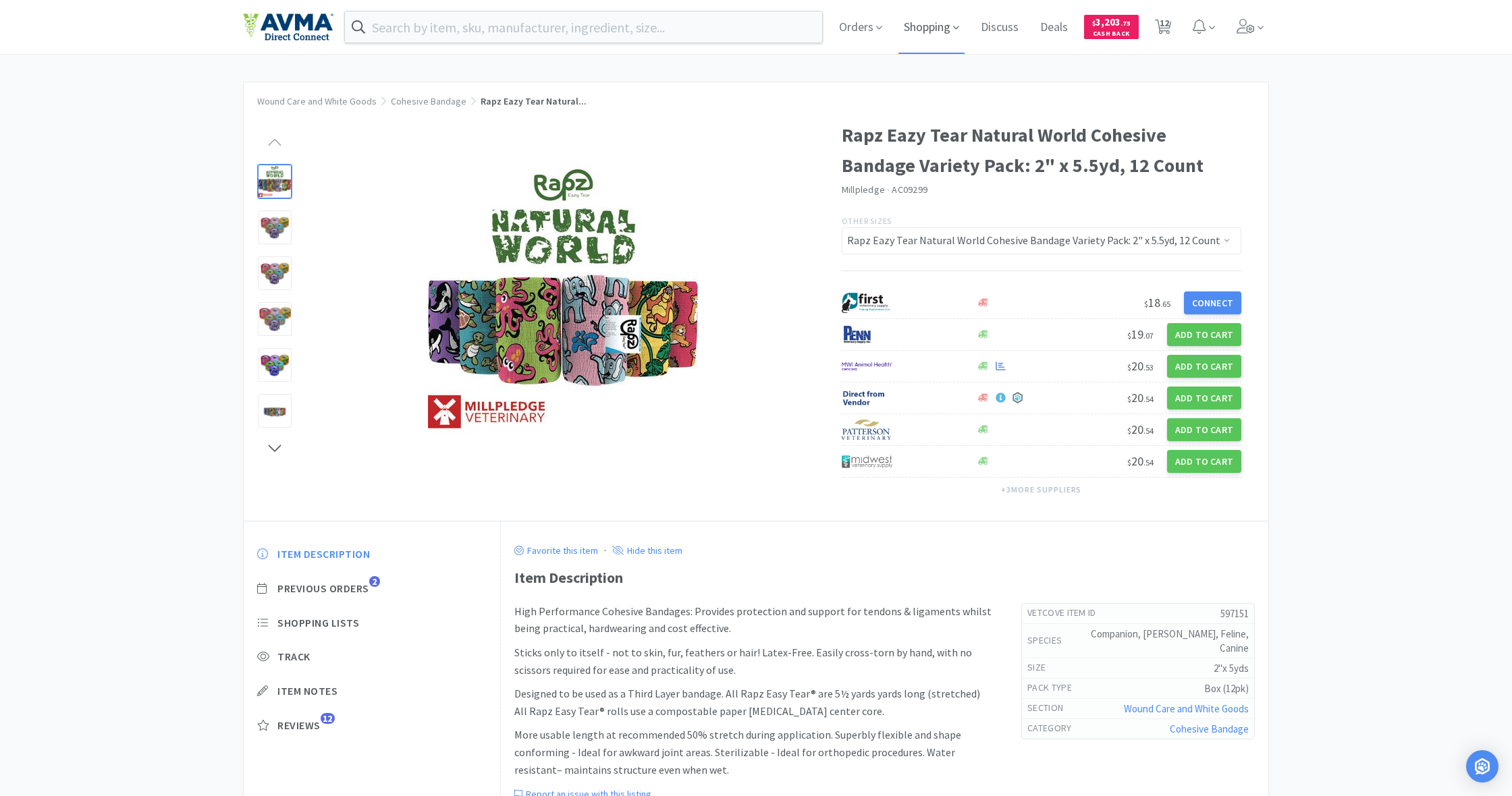
click at [931, 34] on span "Shopping" at bounding box center [931, 26] width 66 height 54
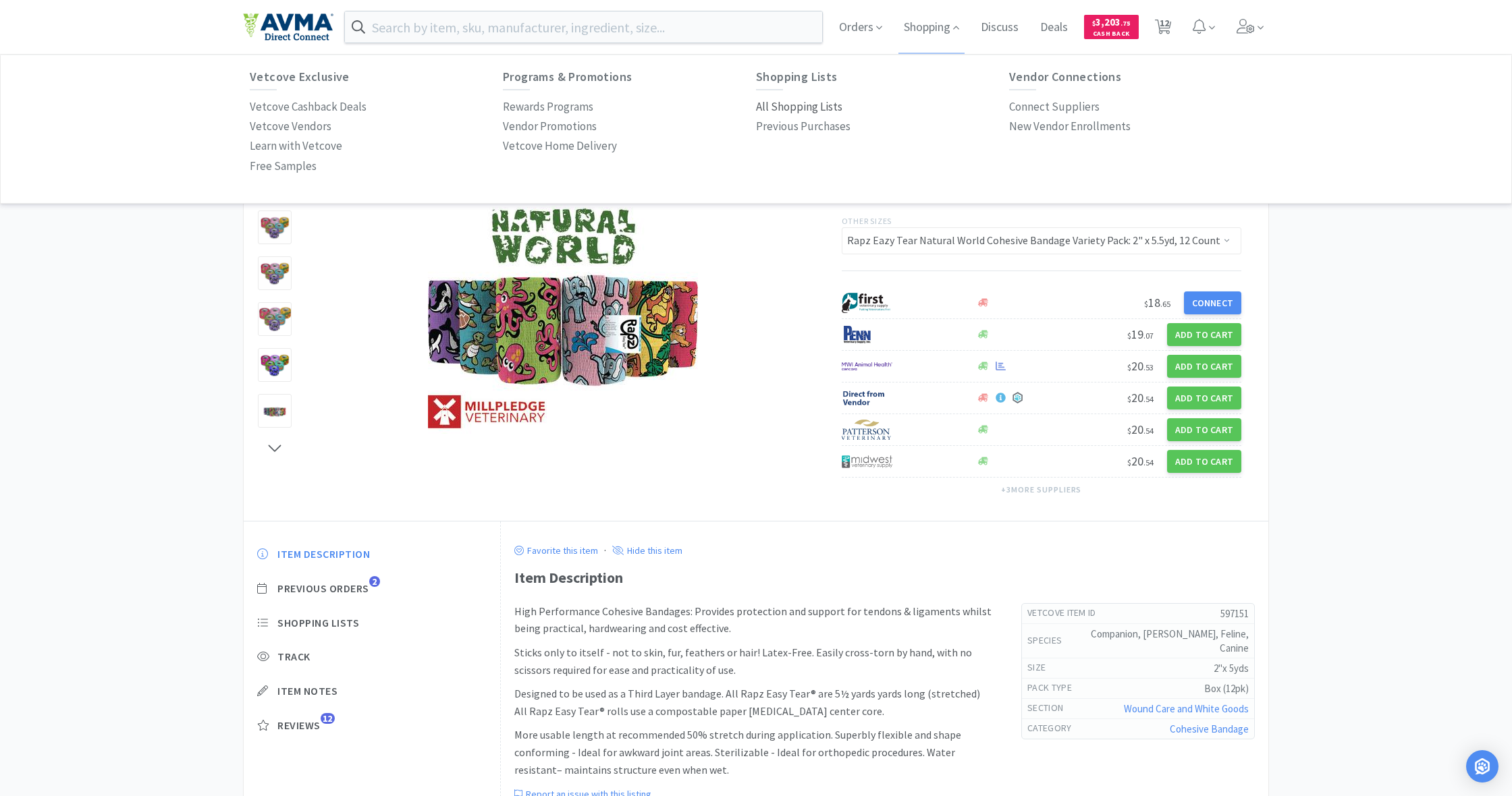
click at [811, 103] on p "All Shopping Lists" at bounding box center [798, 107] width 86 height 18
select select "4"
select select "1"
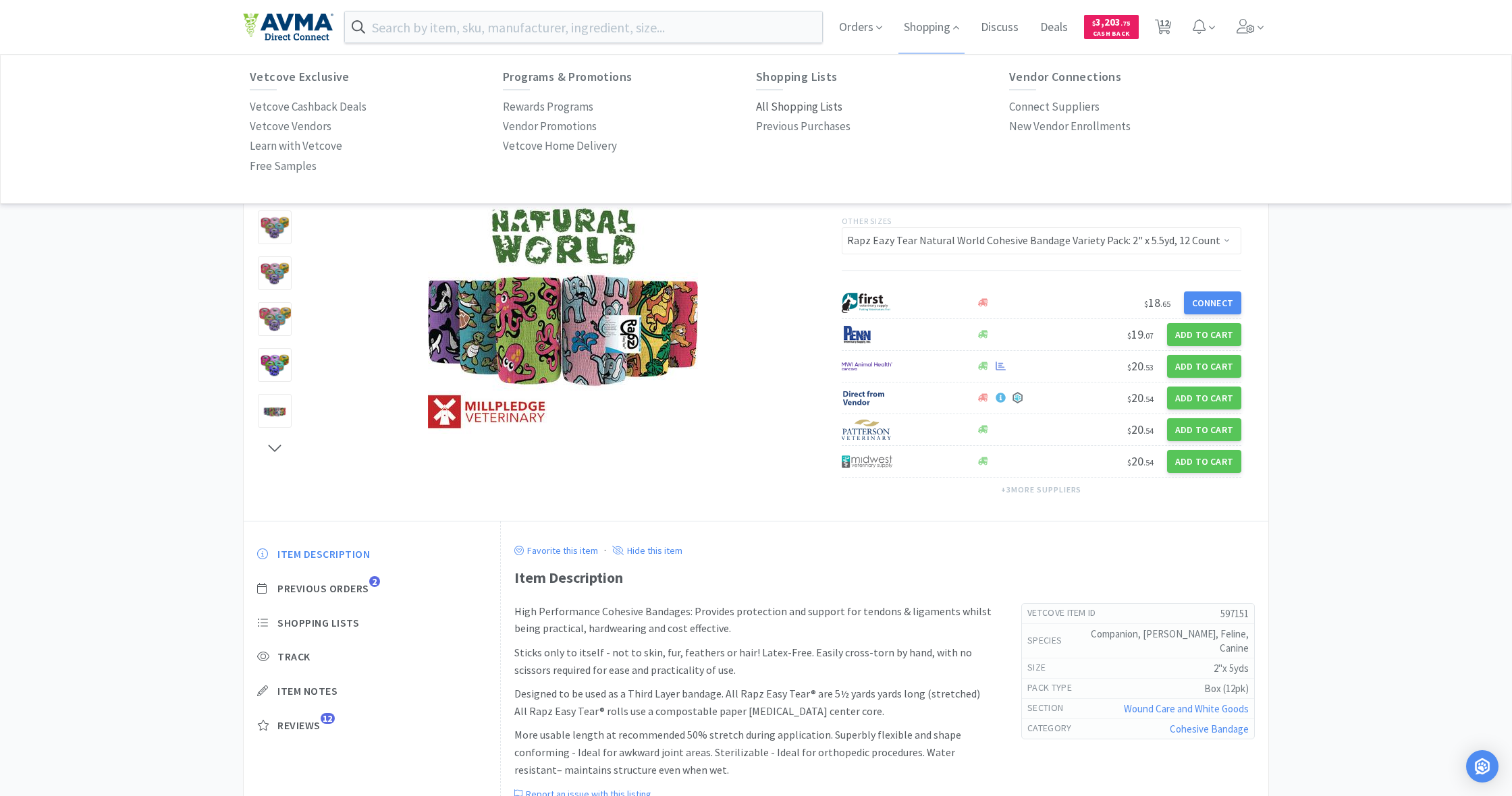
select select "2"
select select "1"
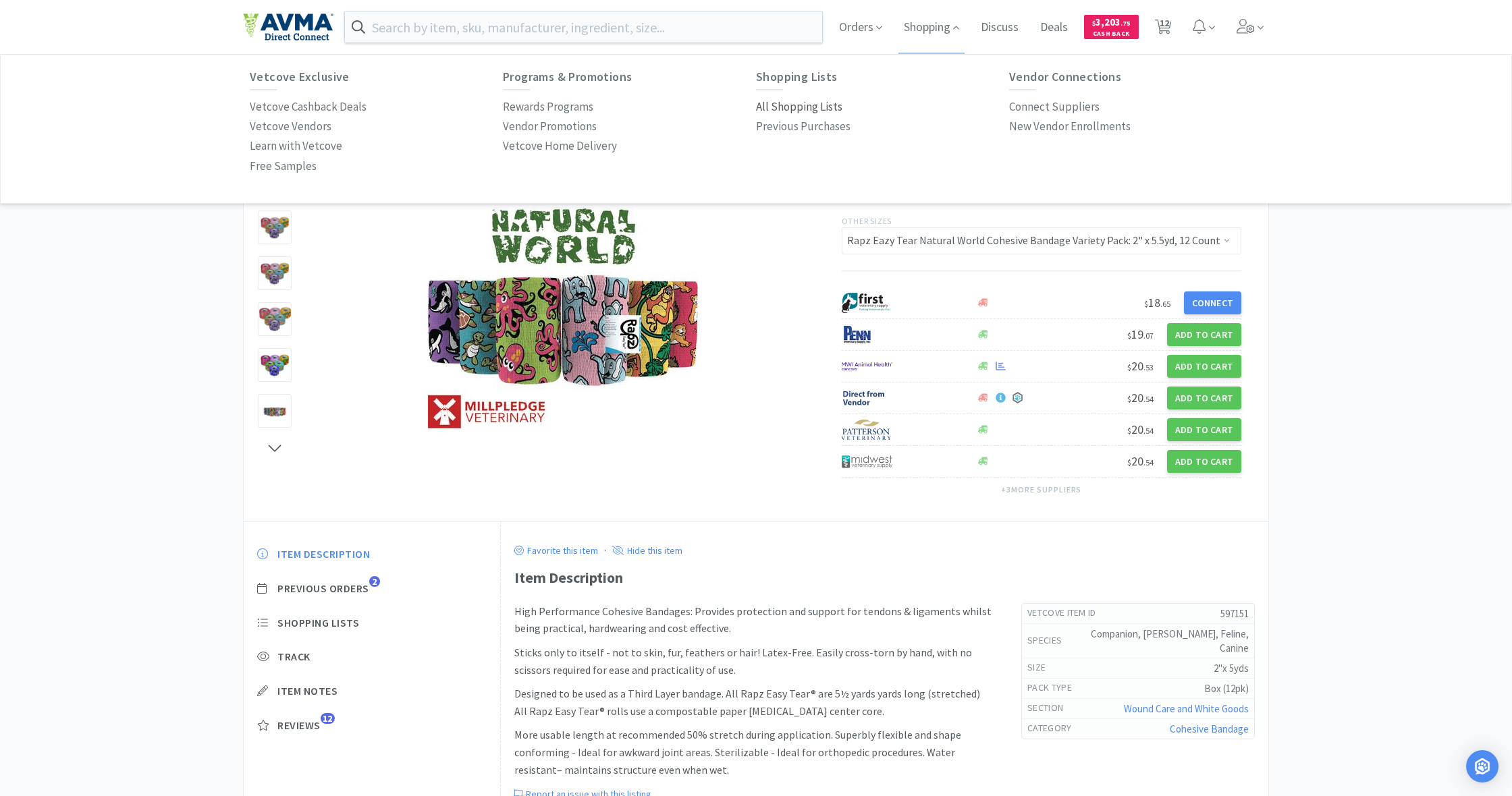
select select "2"
select select "5"
select select "10"
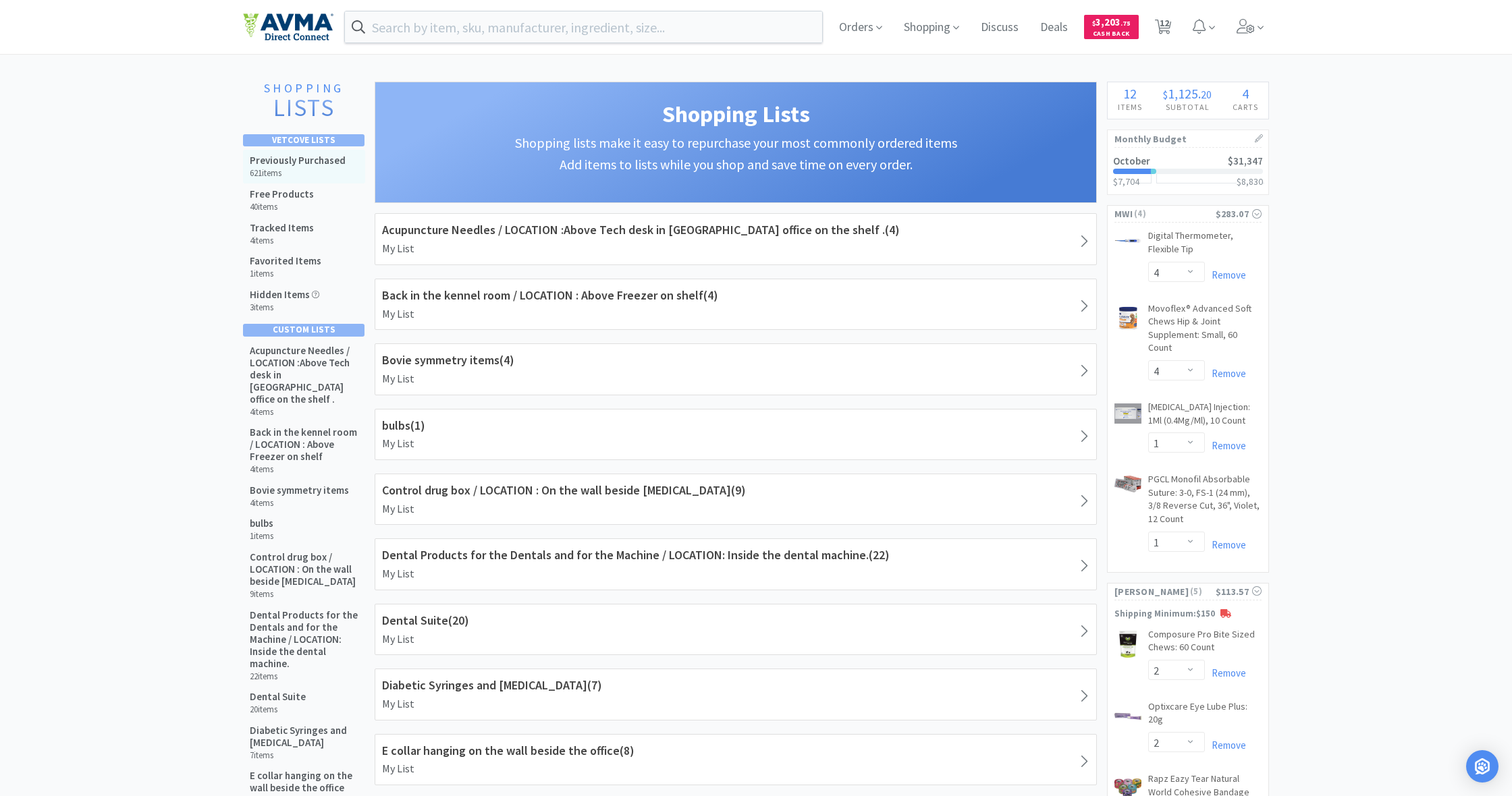
click at [328, 158] on h5 "Previously Purchased" at bounding box center [298, 160] width 96 height 12
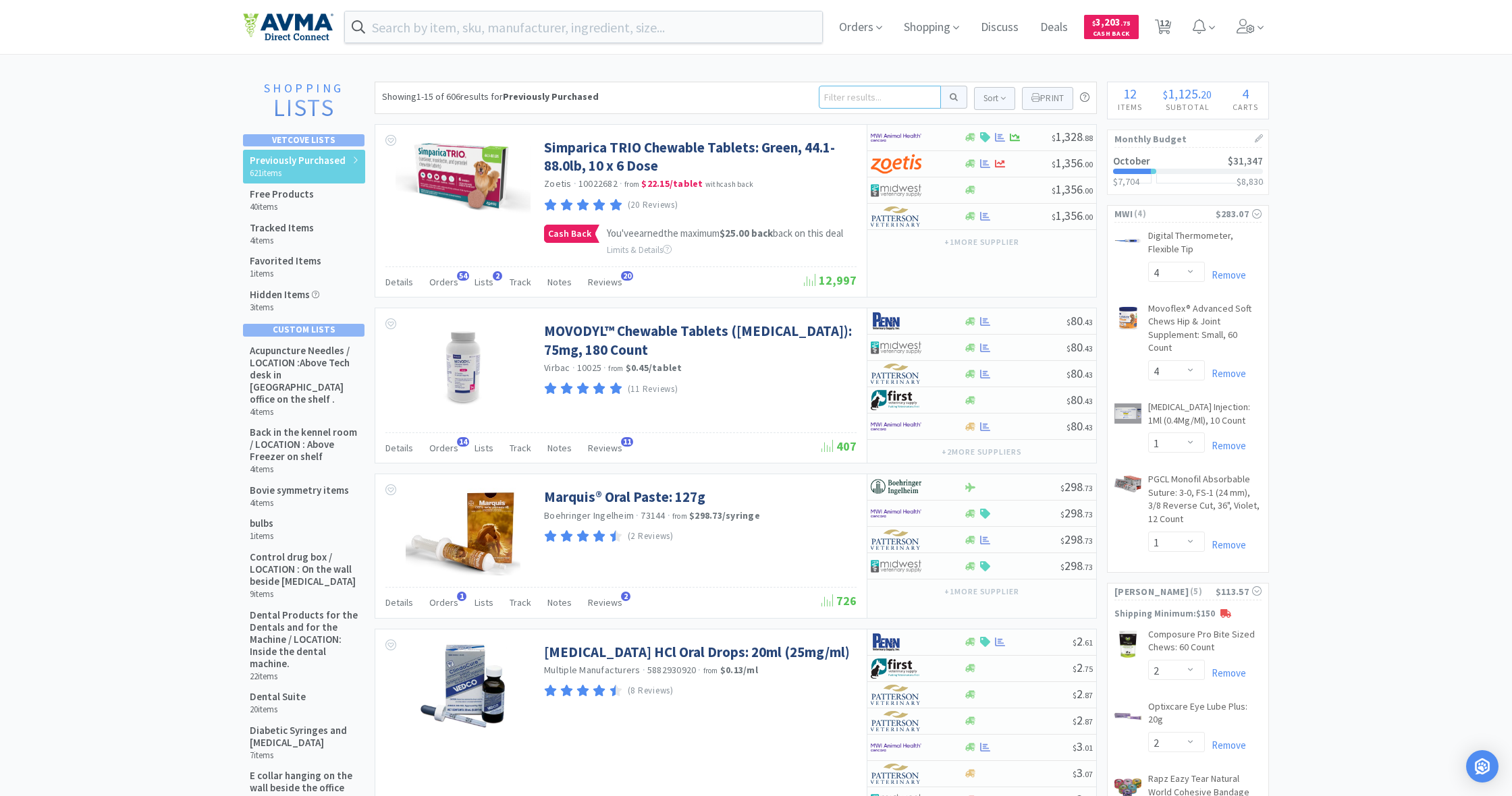
click at [840, 98] on input at bounding box center [880, 96] width 123 height 23
type input "bord"
click at [952, 97] on button at bounding box center [954, 96] width 26 height 23
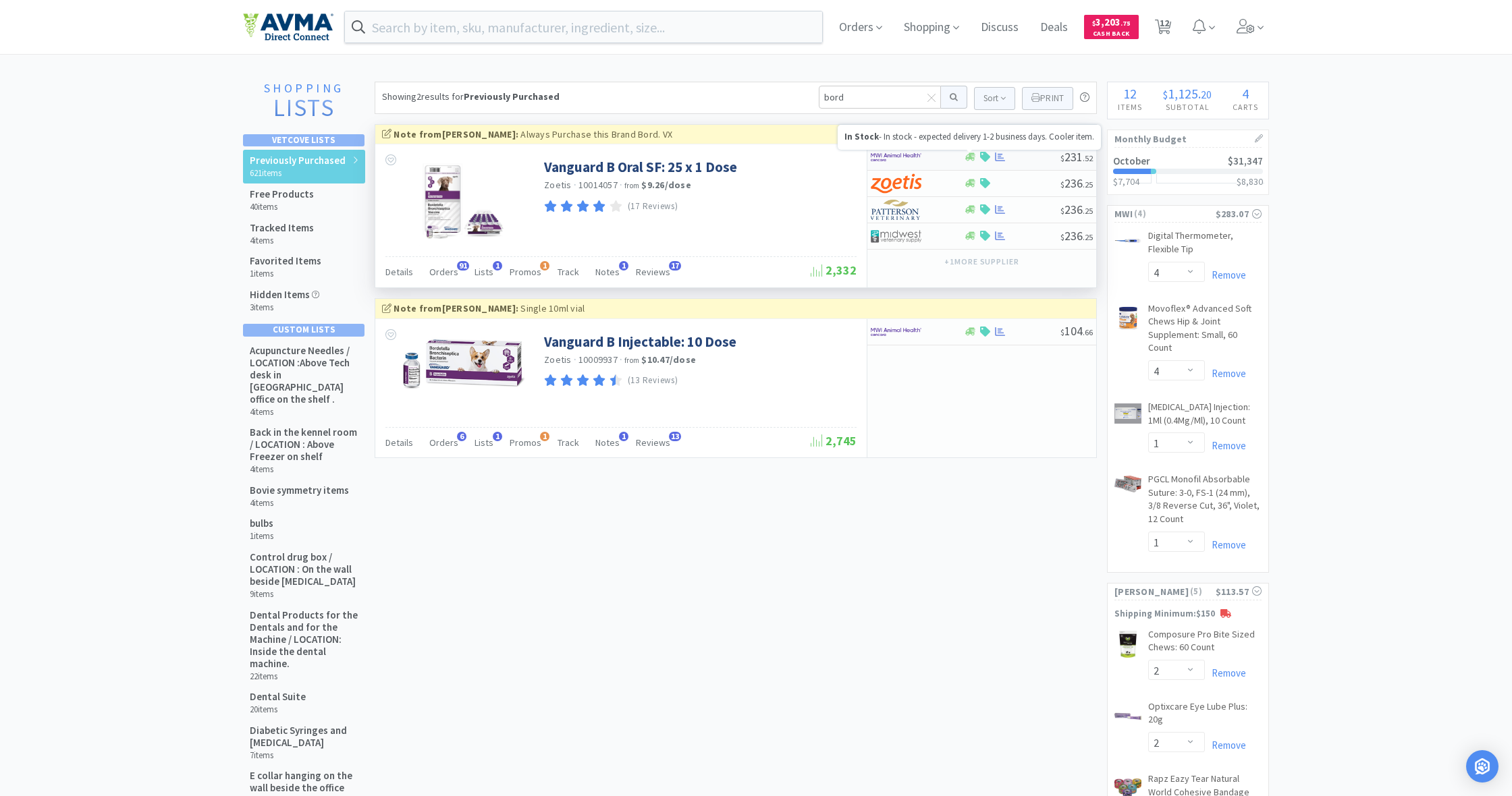
click at [969, 158] on icon at bounding box center [970, 157] width 10 height 8
select select "1"
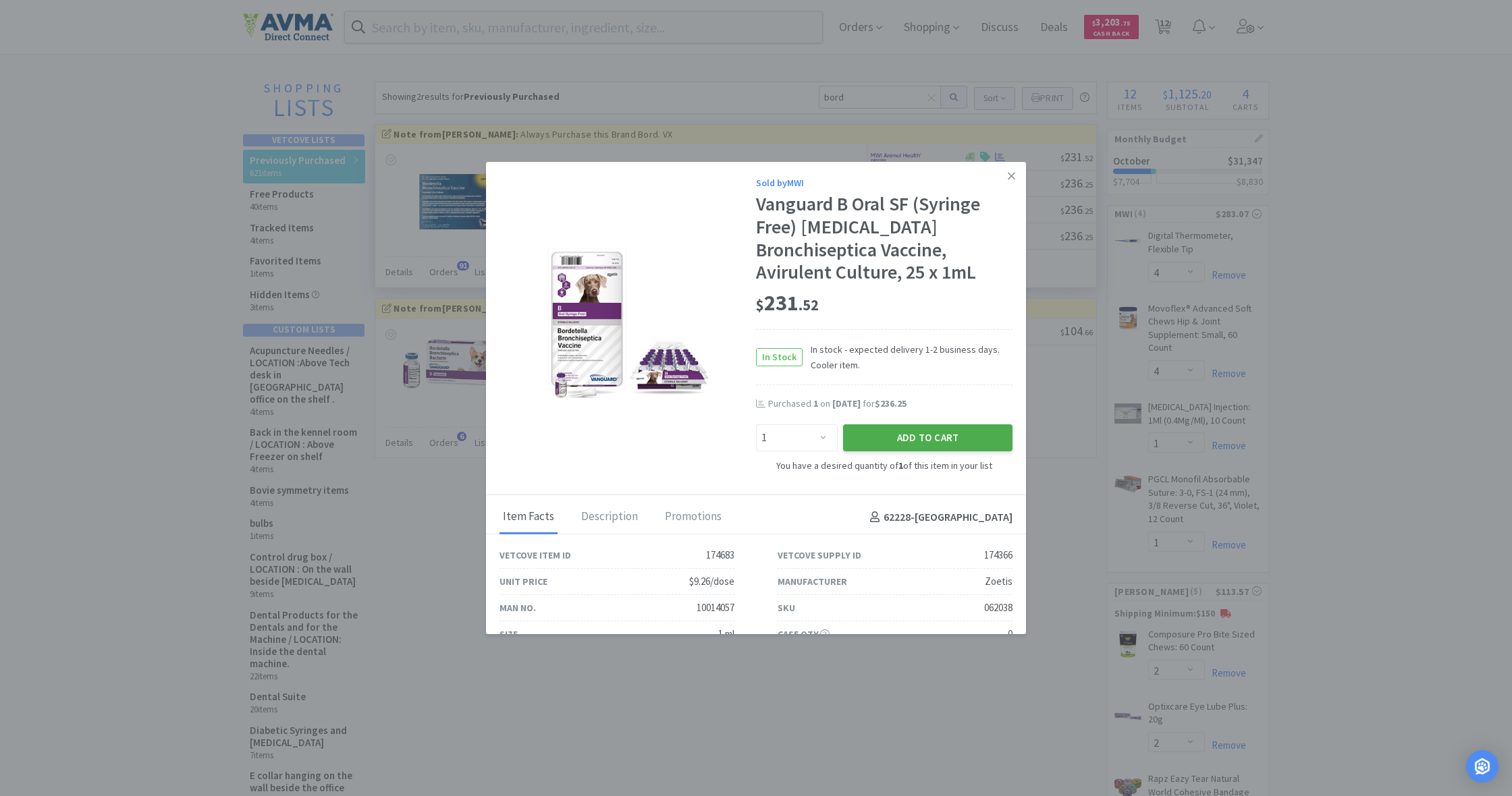
click at [941, 435] on button "Add to Cart" at bounding box center [927, 438] width 170 height 27
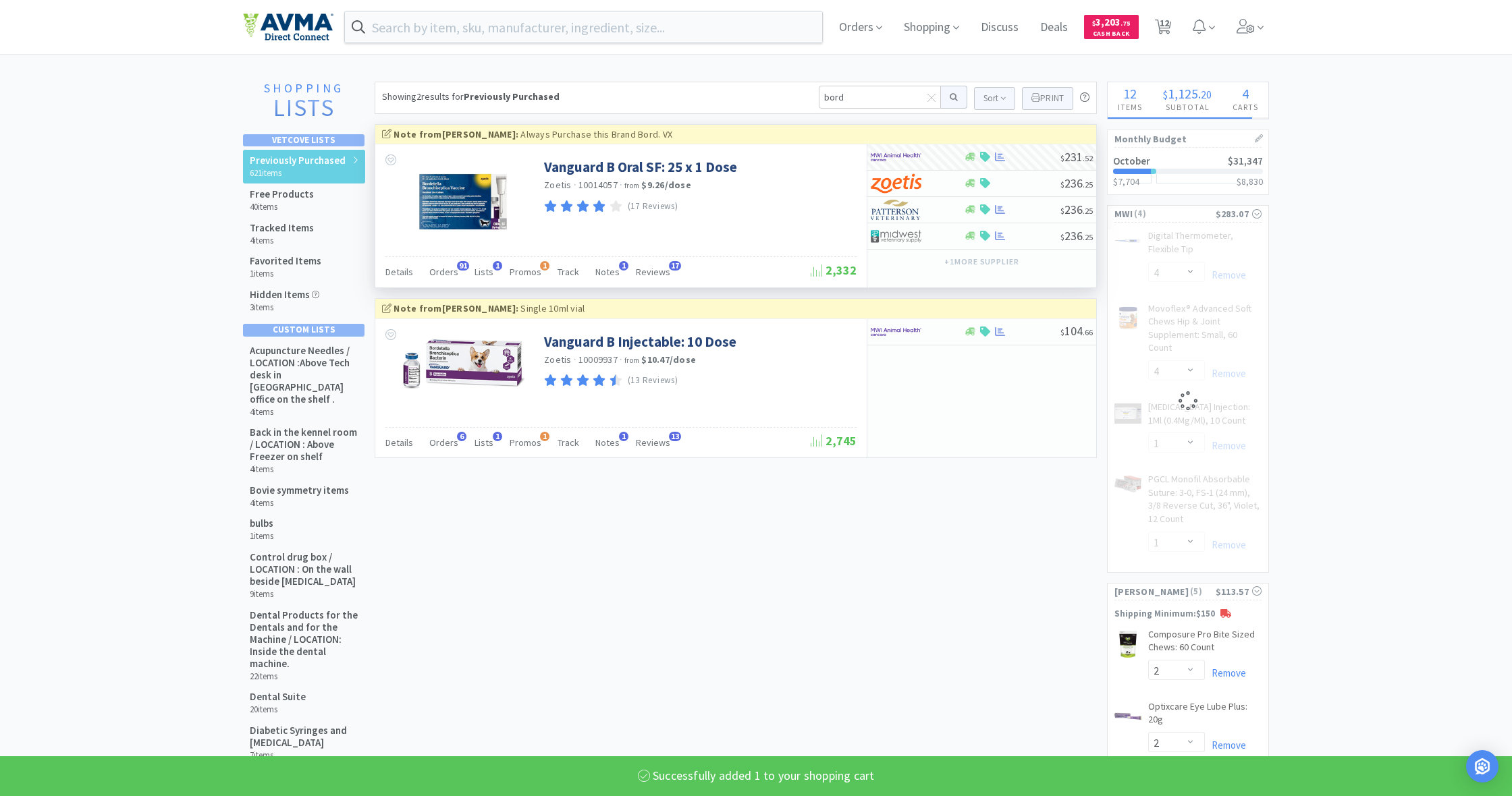
select select "1"
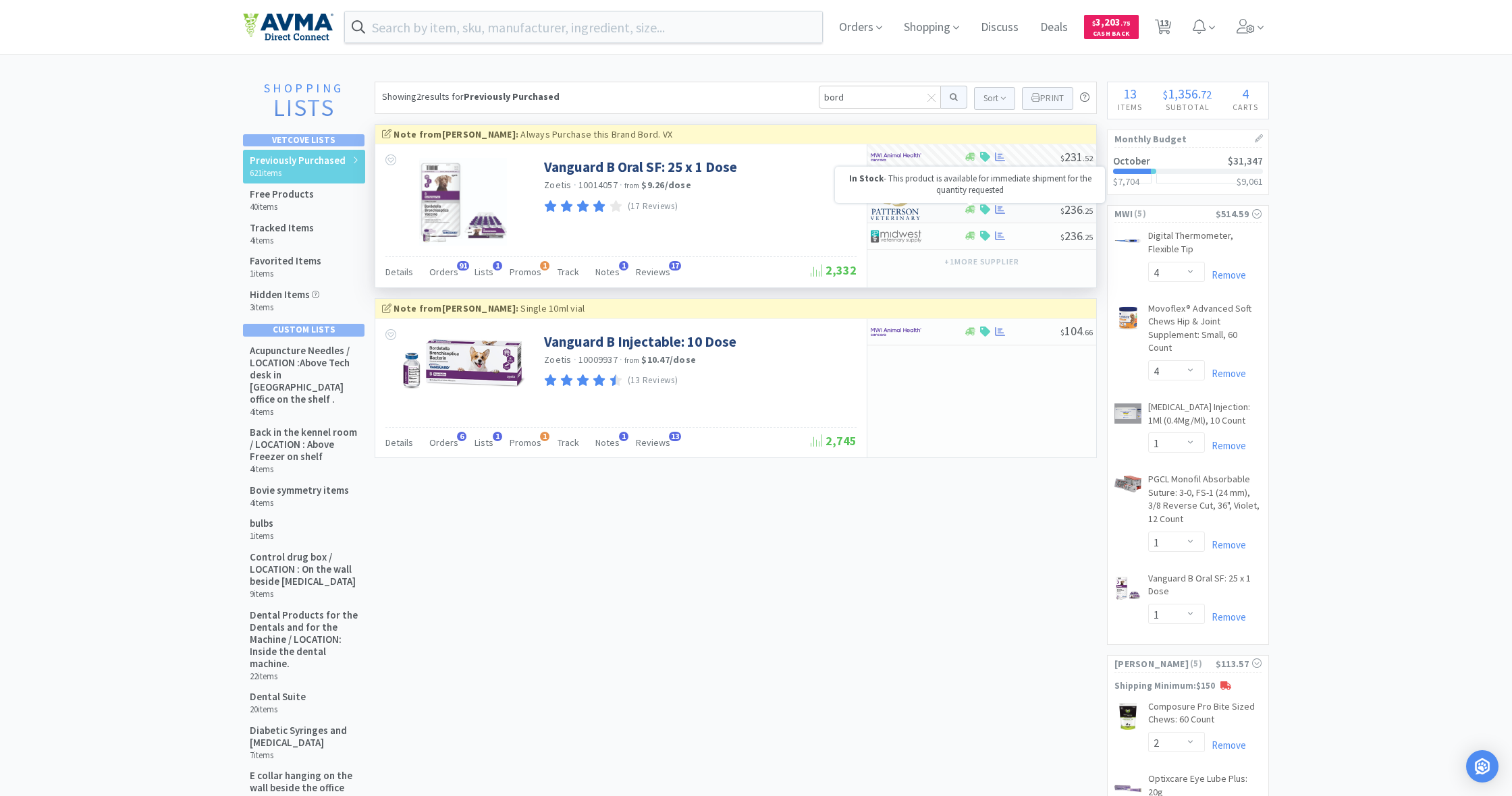
click at [973, 211] on icon at bounding box center [970, 210] width 10 height 8
select select "1"
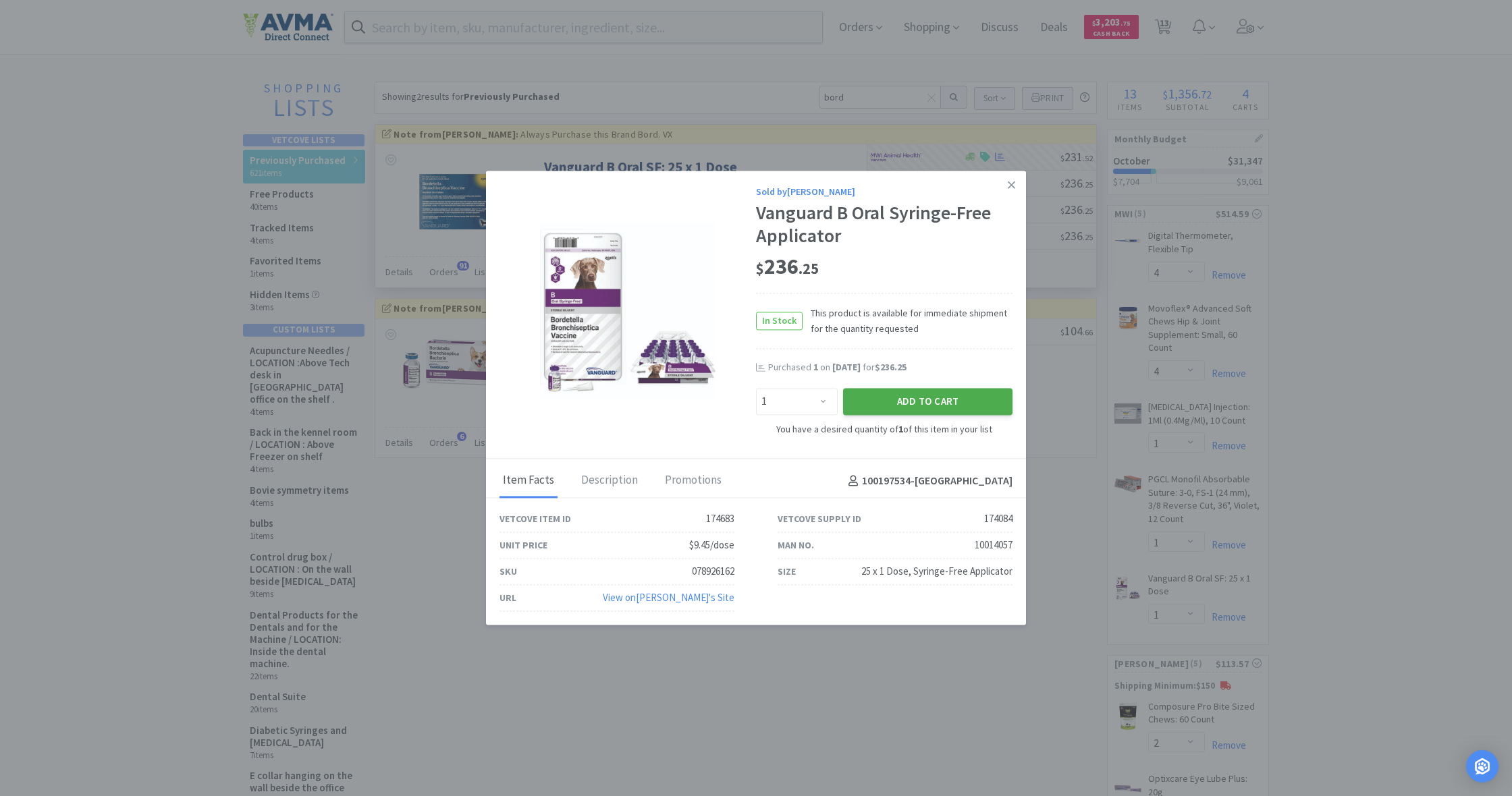
click at [935, 400] on button "Add to Cart" at bounding box center [927, 401] width 170 height 27
select select "1"
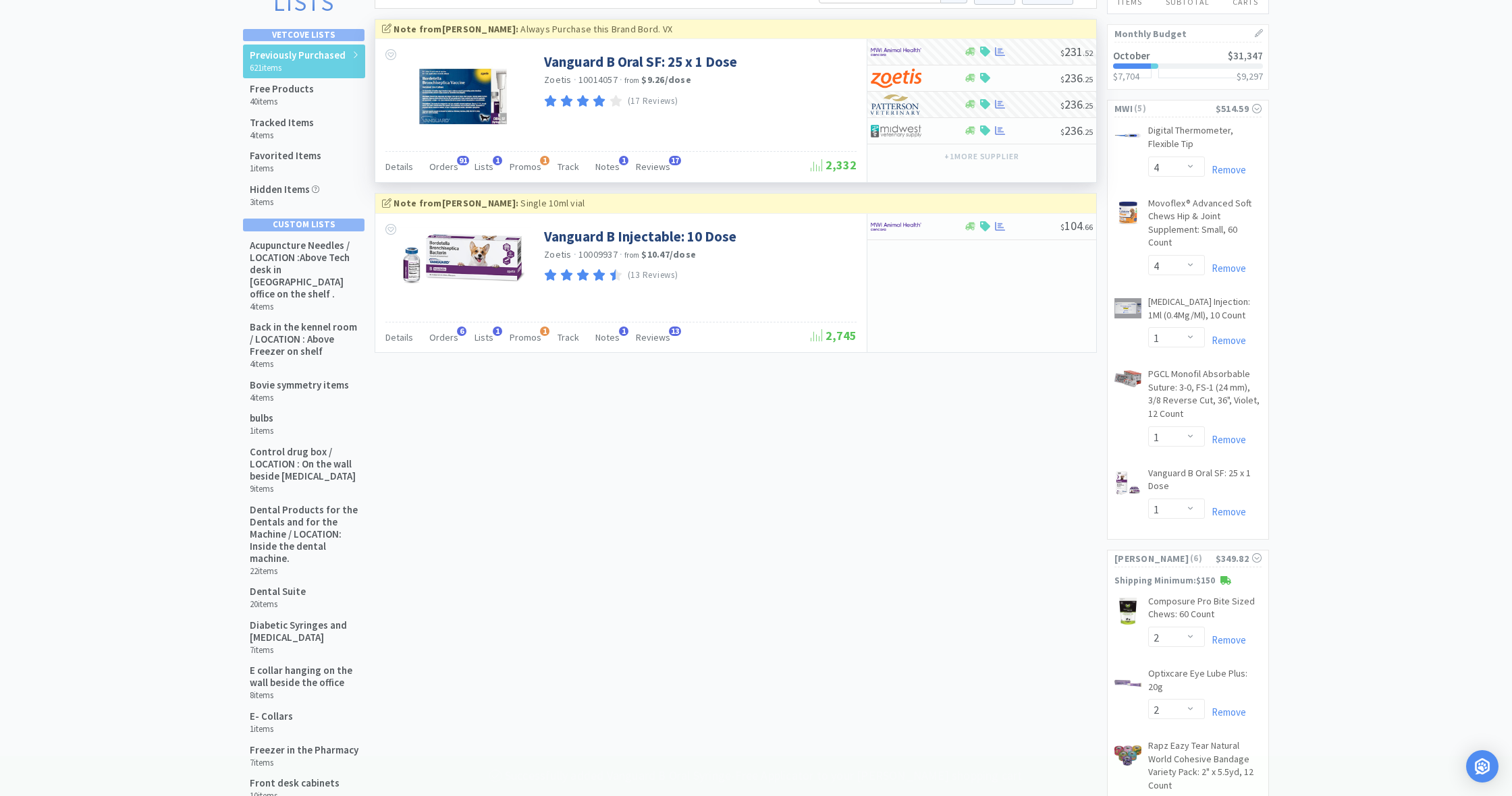
scroll to position [108, 0]
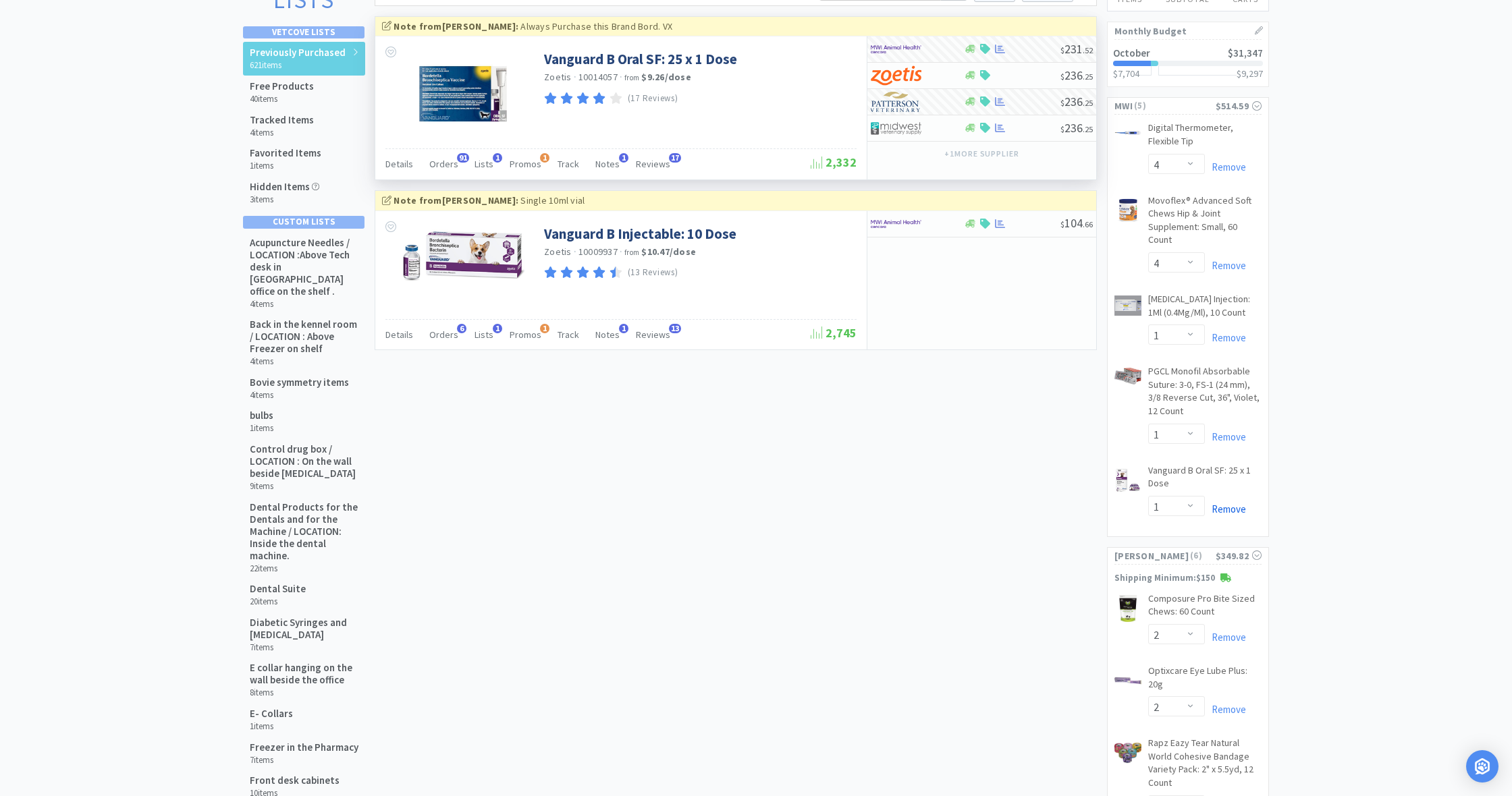
click at [1224, 504] on link "Remove" at bounding box center [1225, 509] width 41 height 13
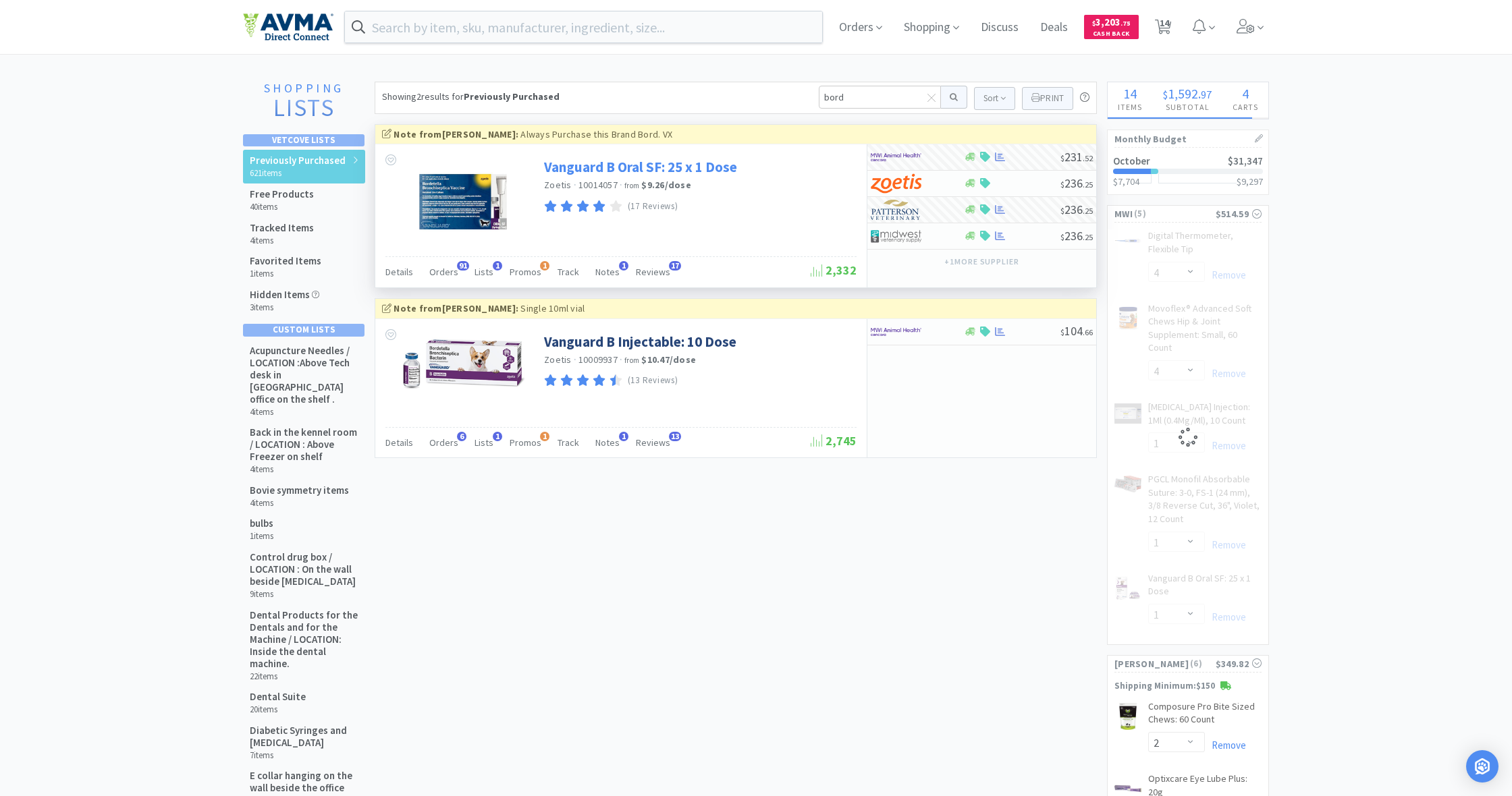
scroll to position [0, 0]
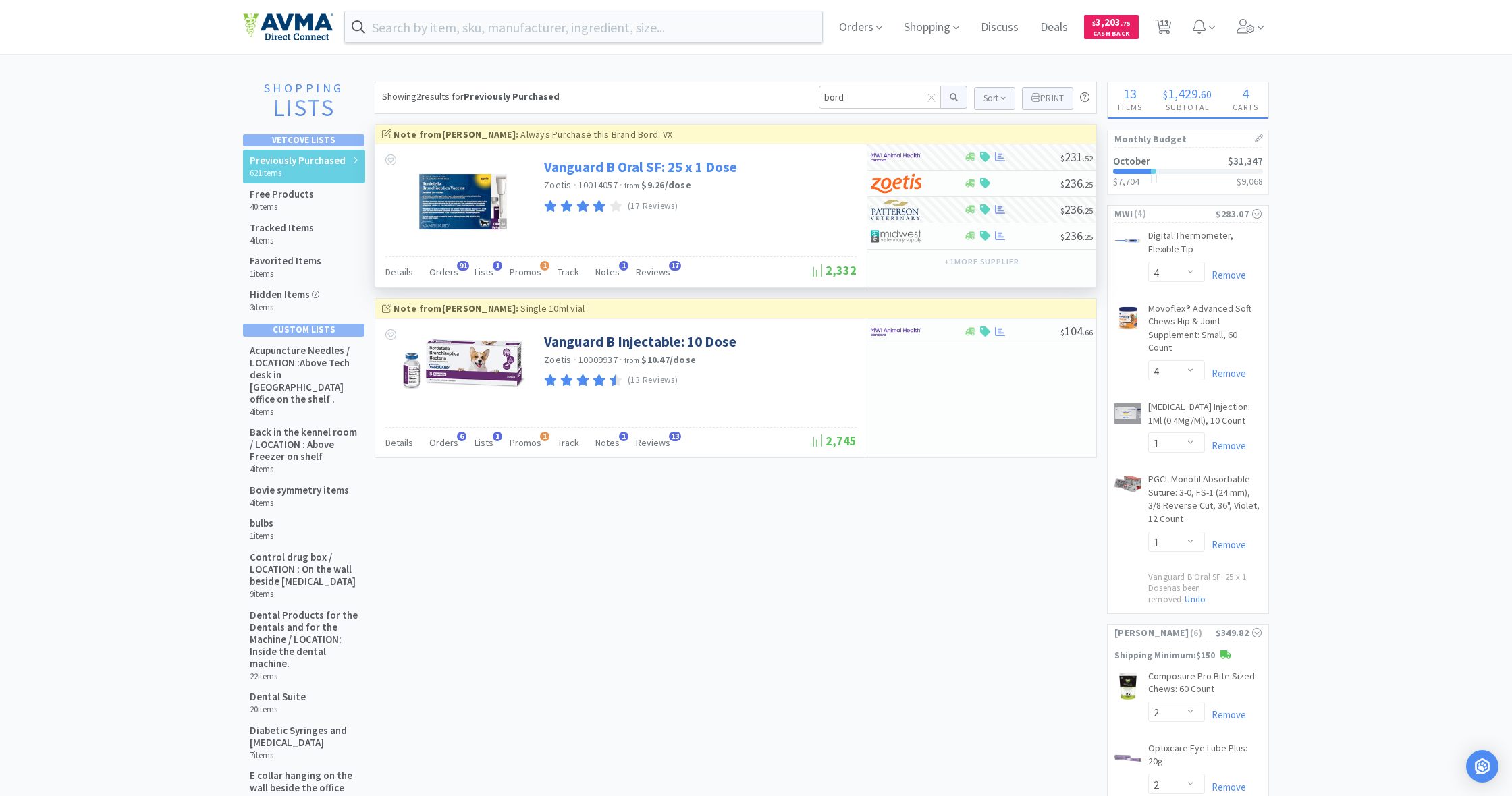
click at [625, 164] on link "Vanguard B Oral SF: 25 x 1 Dose" at bounding box center [640, 167] width 193 height 18
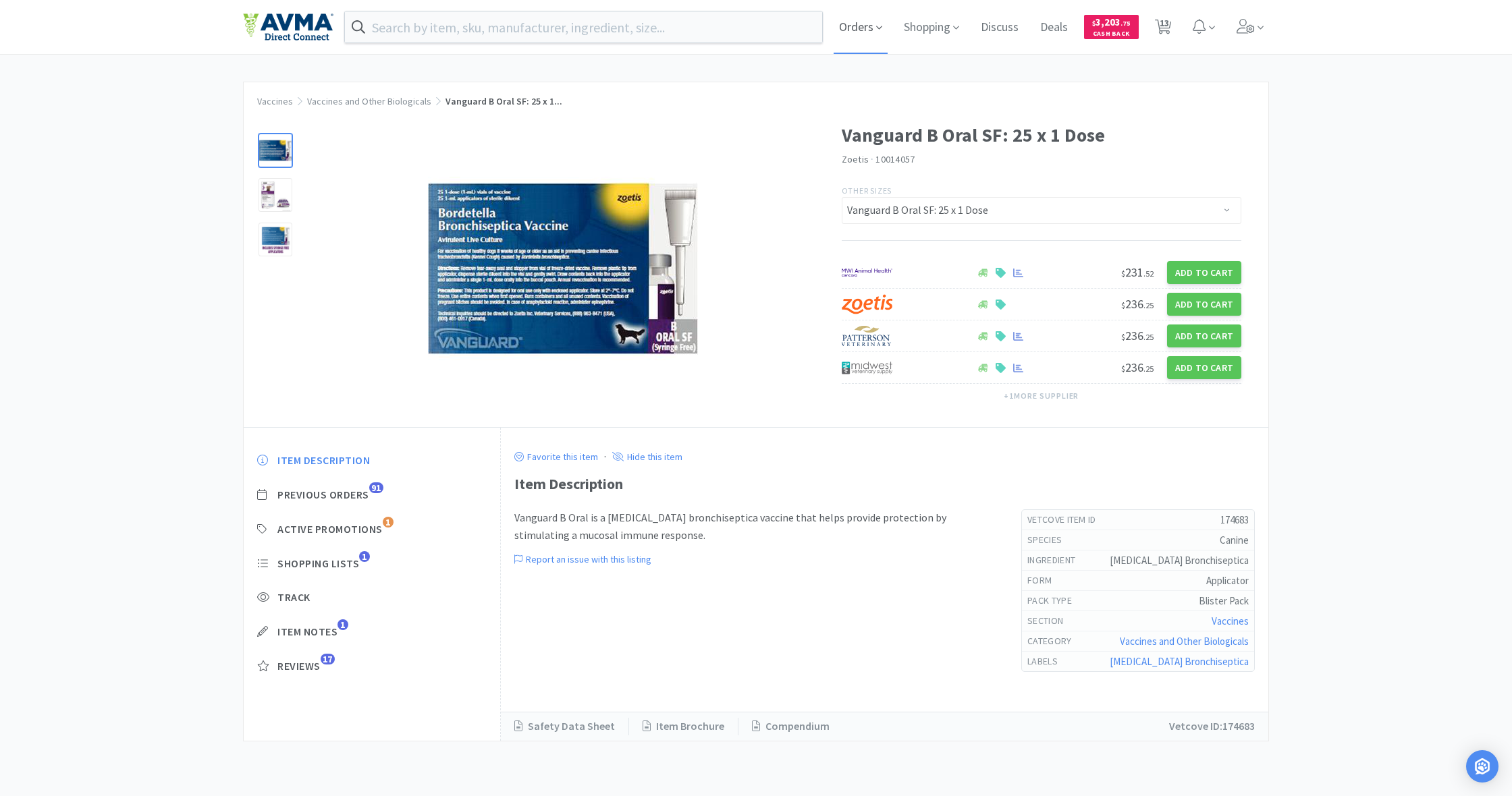
drag, startPoint x: 927, startPoint y: 33, endPoint x: 862, endPoint y: 53, distance: 68.0
click at [927, 33] on span "Shopping" at bounding box center [931, 26] width 66 height 54
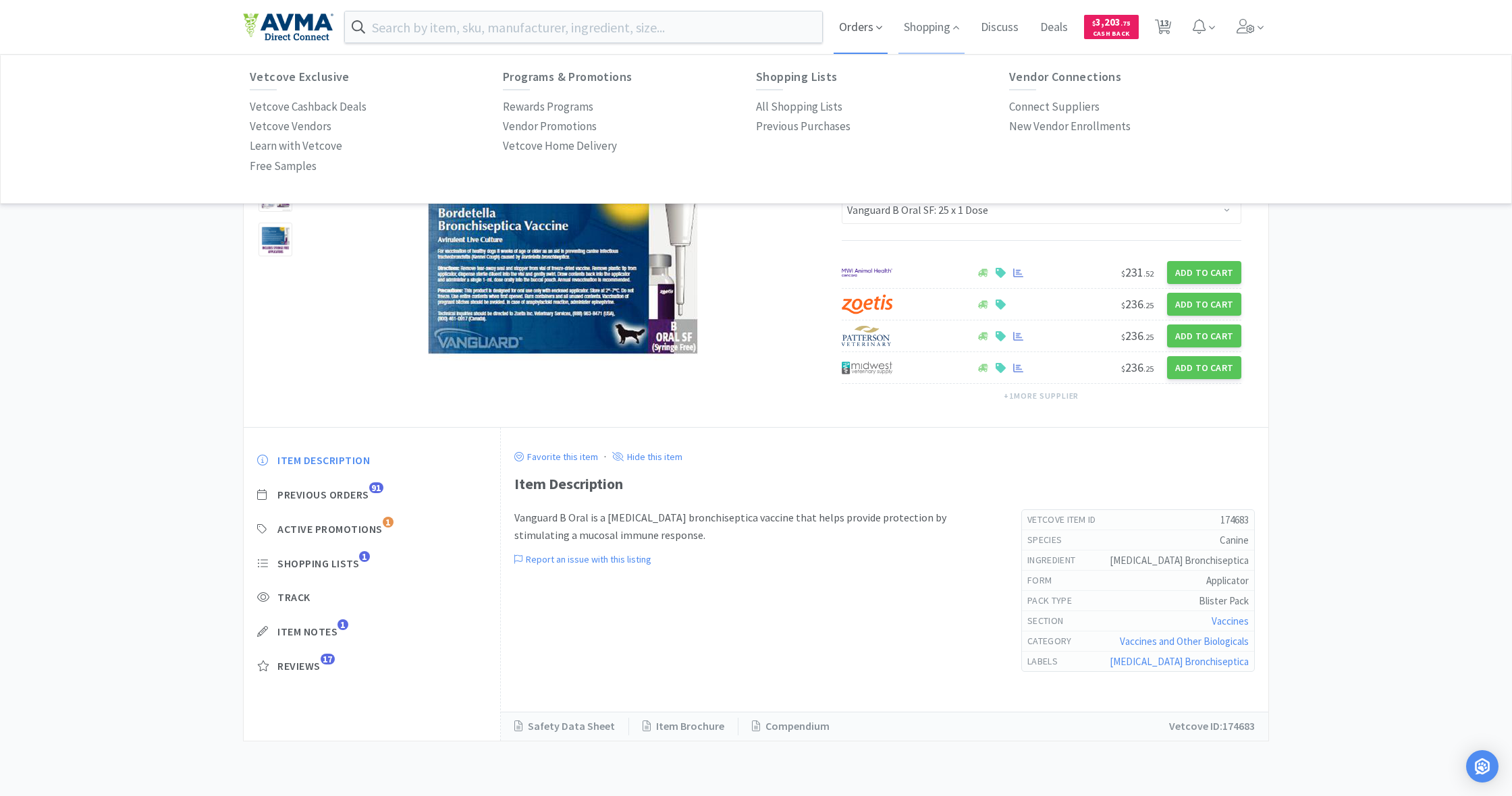
click at [858, 27] on span "Orders" at bounding box center [860, 26] width 54 height 54
click at [937, 26] on span "Shopping" at bounding box center [931, 26] width 66 height 54
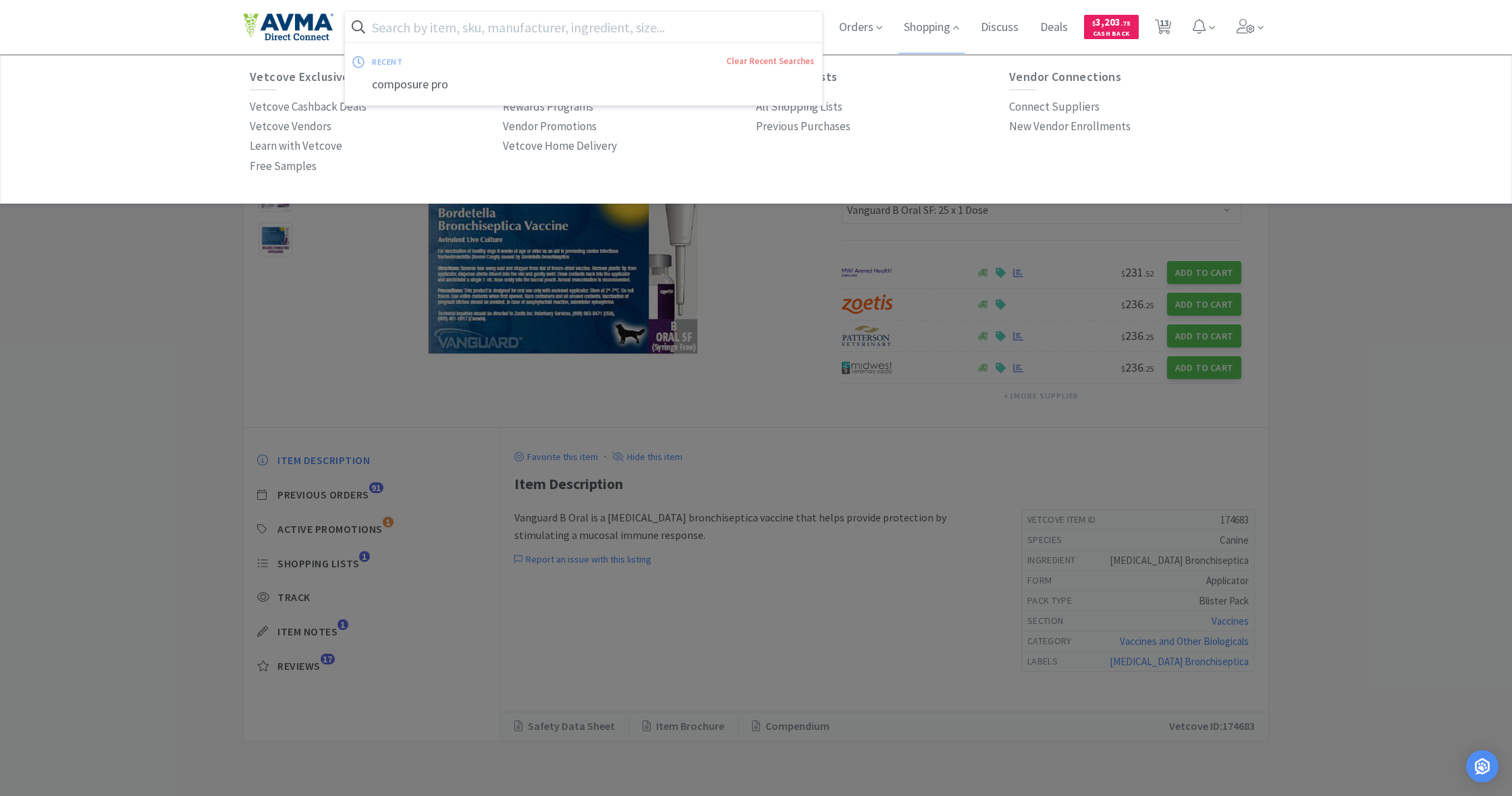
click at [462, 29] on input "text" at bounding box center [583, 27] width 477 height 31
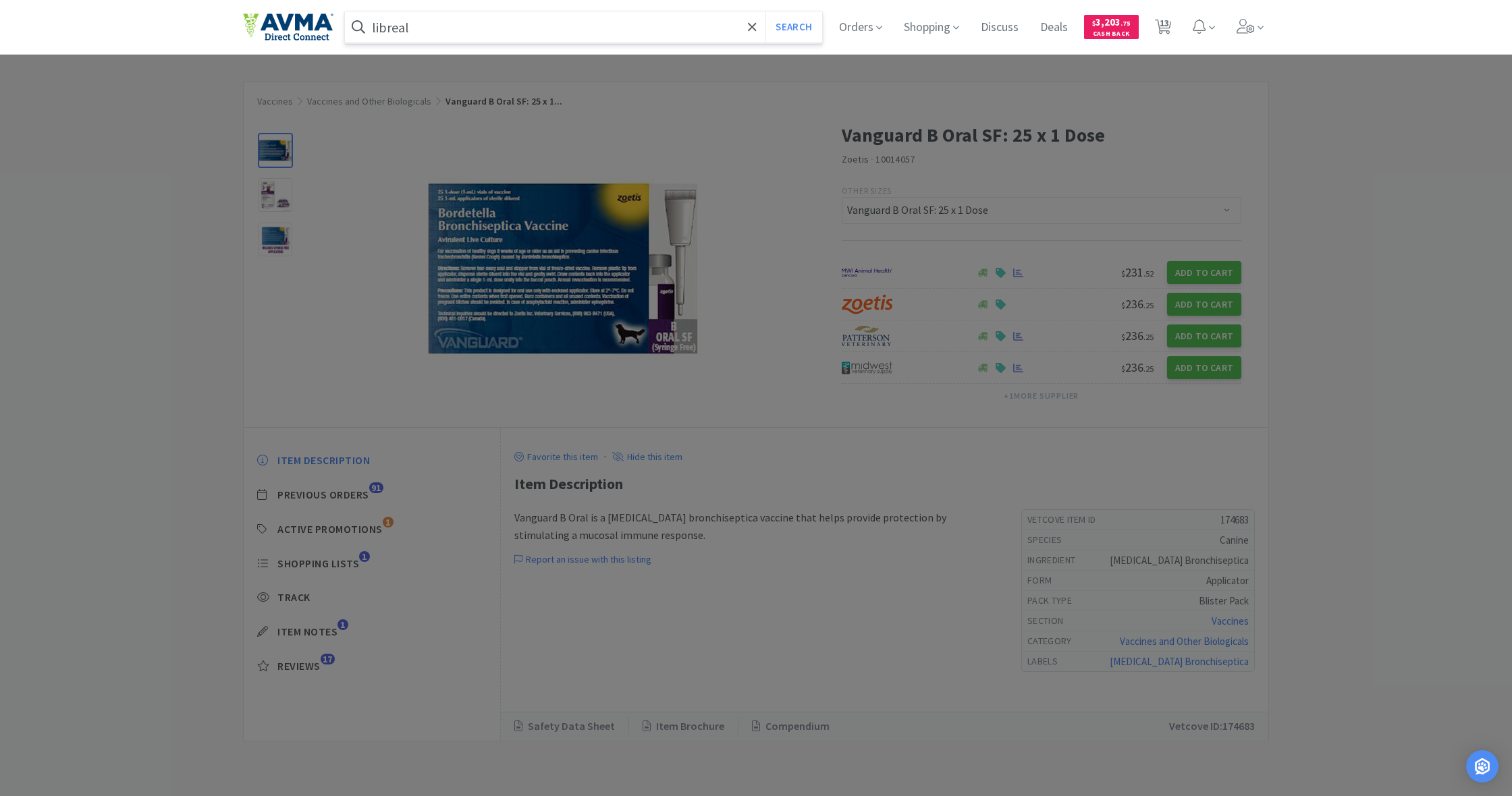
type input "libreal"
click at [792, 27] on button "Search" at bounding box center [794, 27] width 56 height 31
select select "4"
select select "1"
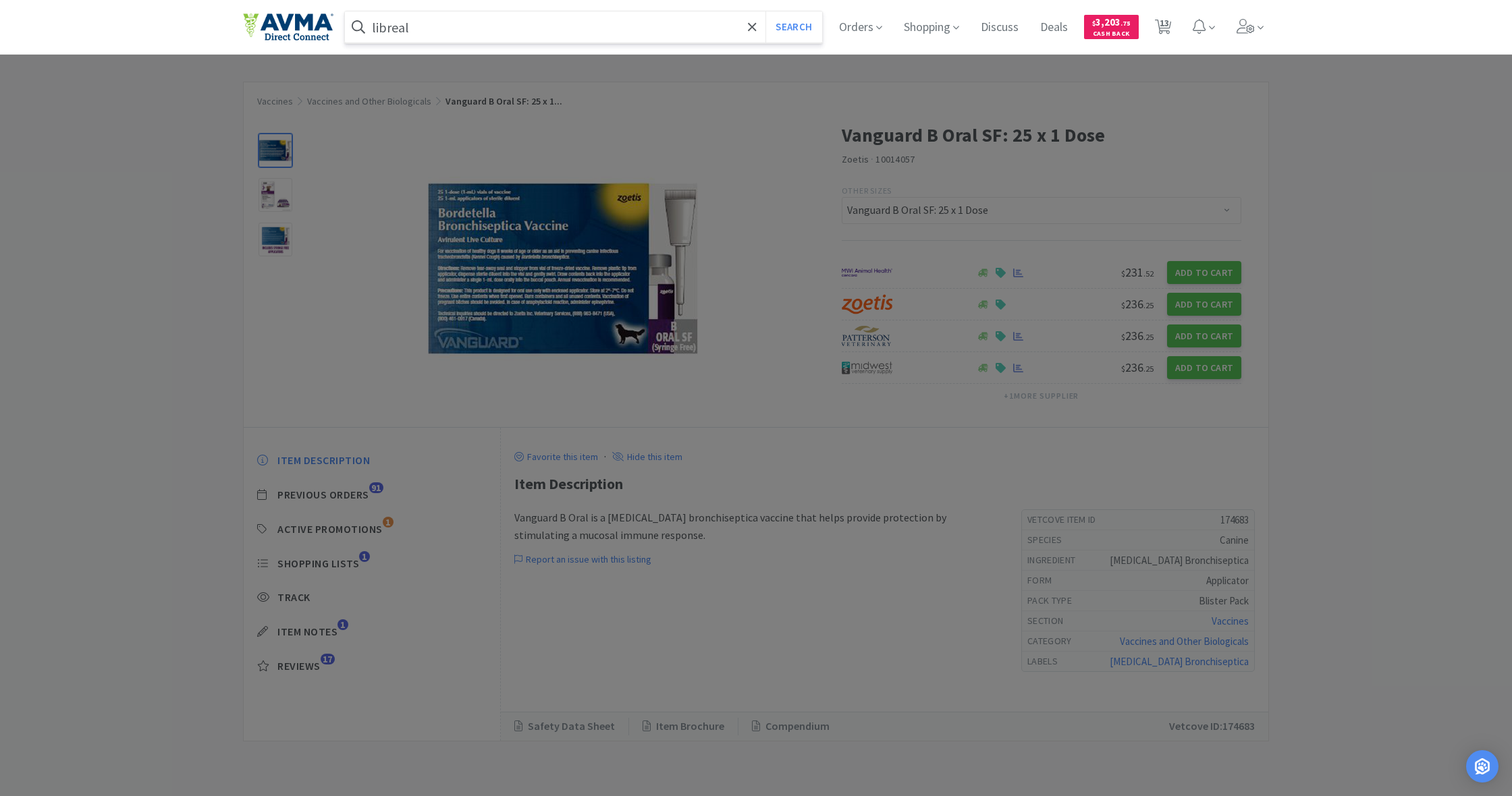
select select "1"
select select "2"
select select "1"
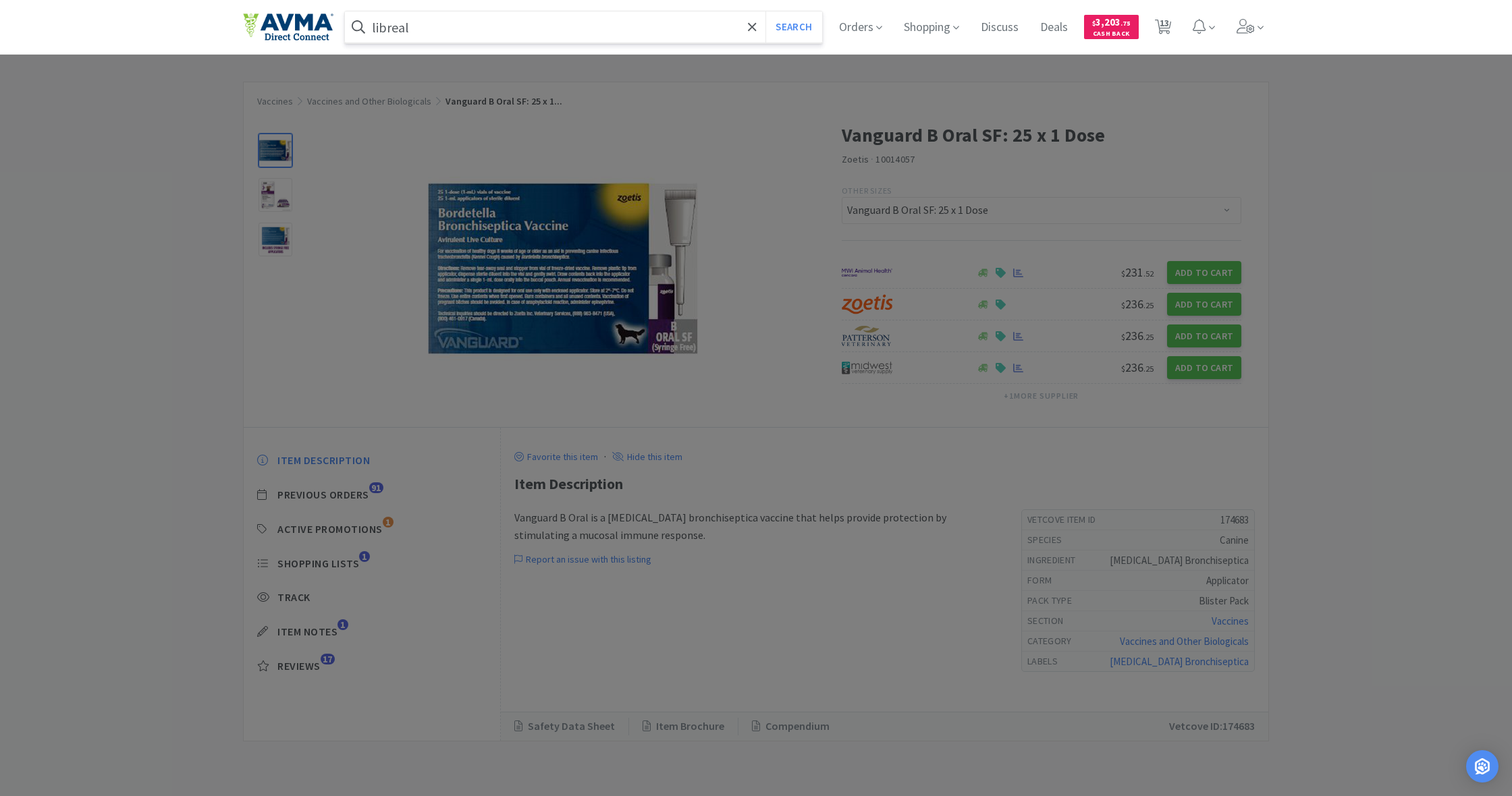
select select "1"
select select "2"
select select "5"
select select "10"
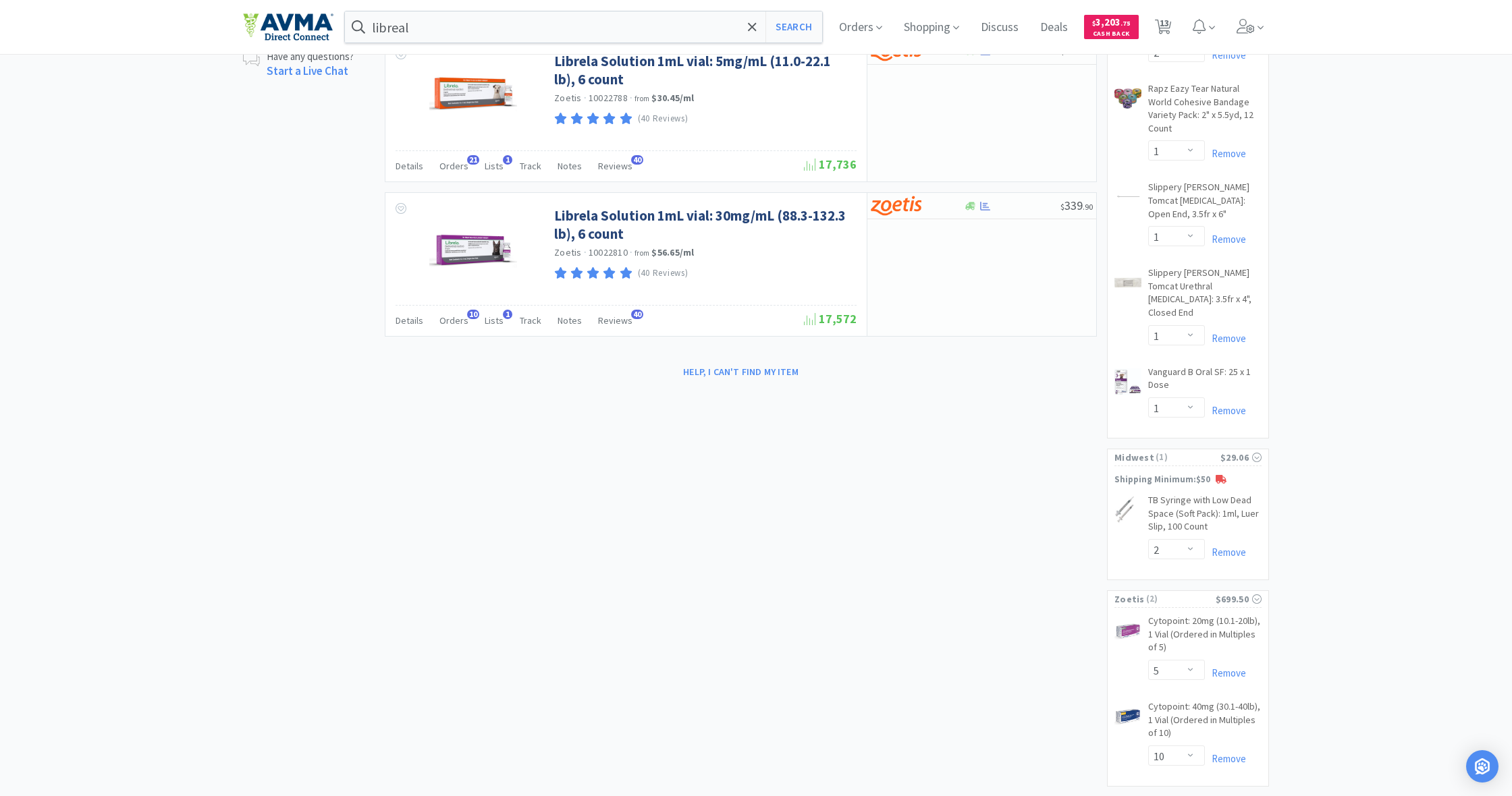
scroll to position [690, 0]
click at [1231, 667] on link "Remove" at bounding box center [1225, 673] width 41 height 13
select select "10"
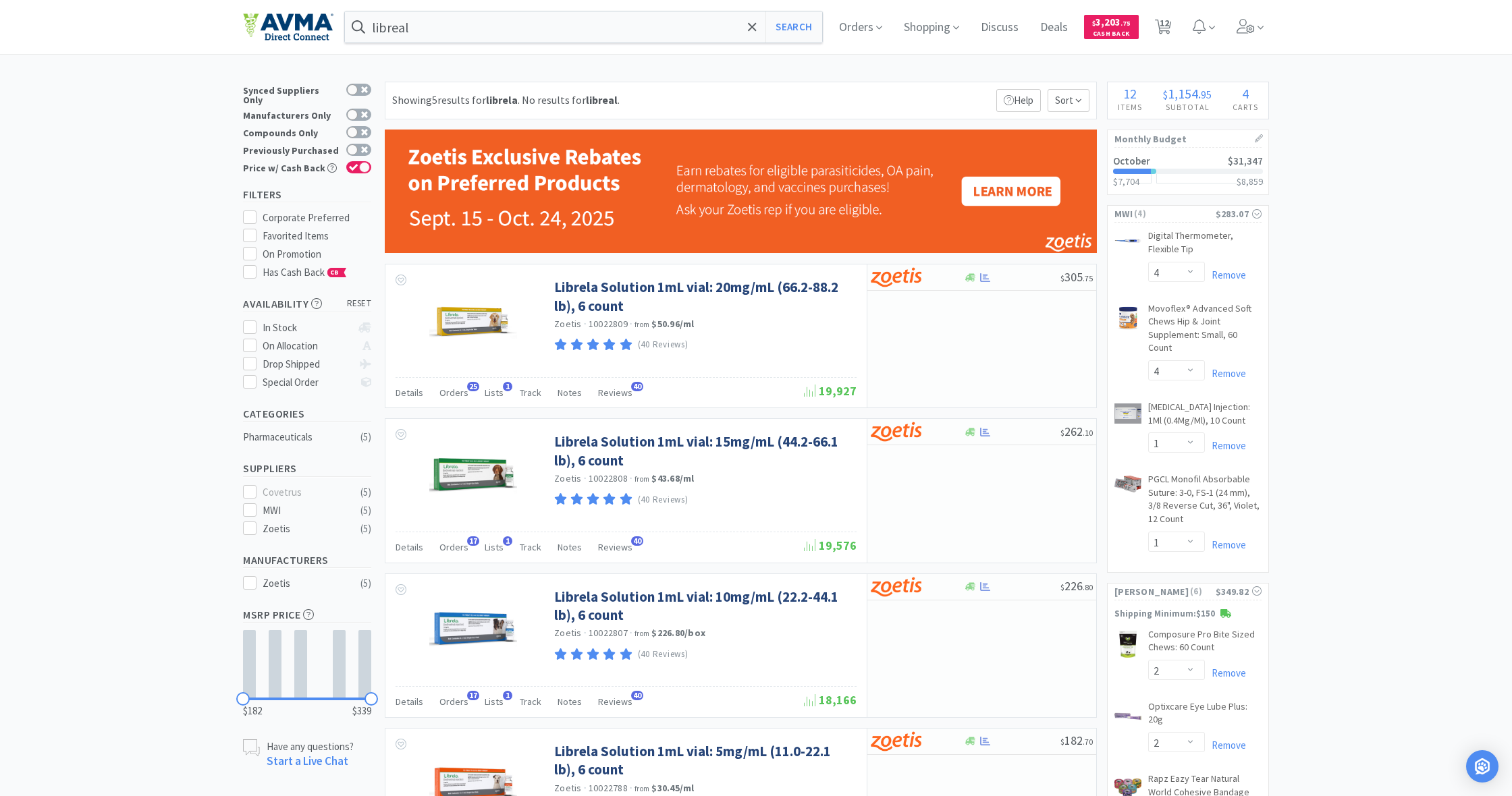
scroll to position [0, 0]
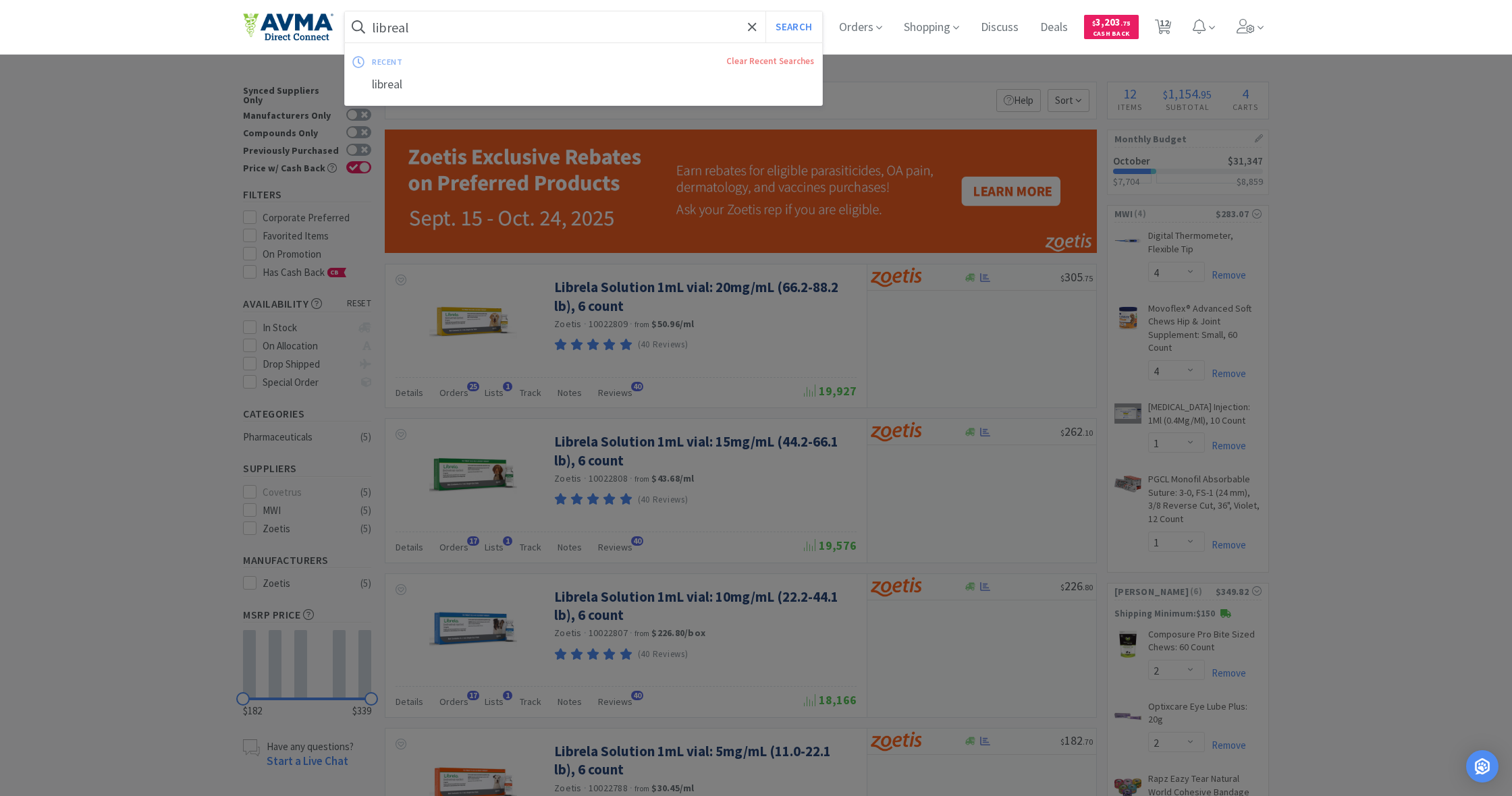
drag, startPoint x: 412, startPoint y: 30, endPoint x: 335, endPoint y: 25, distance: 77.2
click at [335, 25] on div "libreal Search recent Clear Recent Searches libreal Orders Shopping Discuss Dis…" at bounding box center [756, 26] width 1026 height 54
click at [551, 29] on input "libreal" at bounding box center [583, 27] width 477 height 31
drag, startPoint x: 564, startPoint y: 34, endPoint x: 366, endPoint y: 24, distance: 198.3
click at [366, 24] on form "libreal Search" at bounding box center [583, 27] width 477 height 31
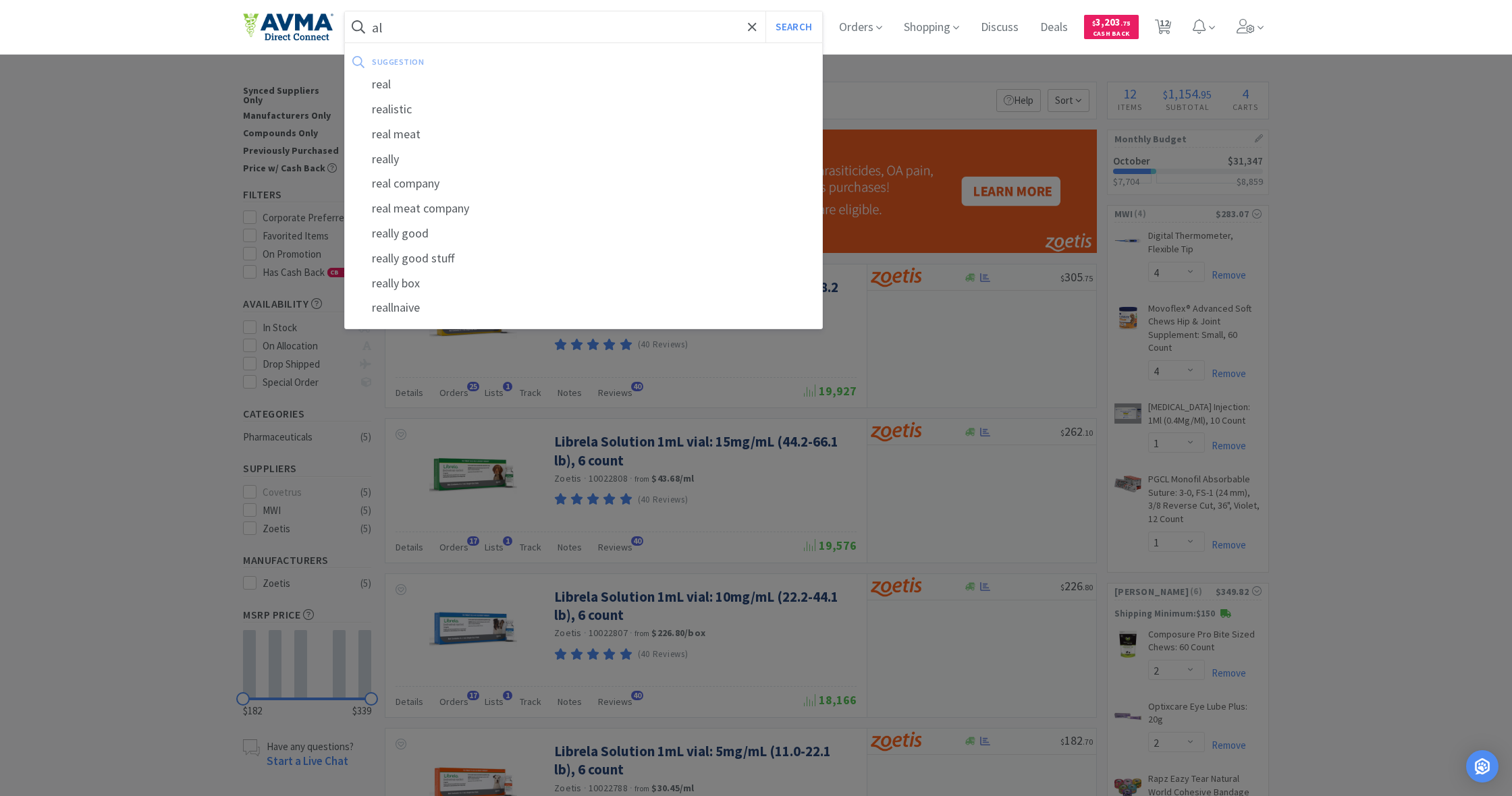
type input "l"
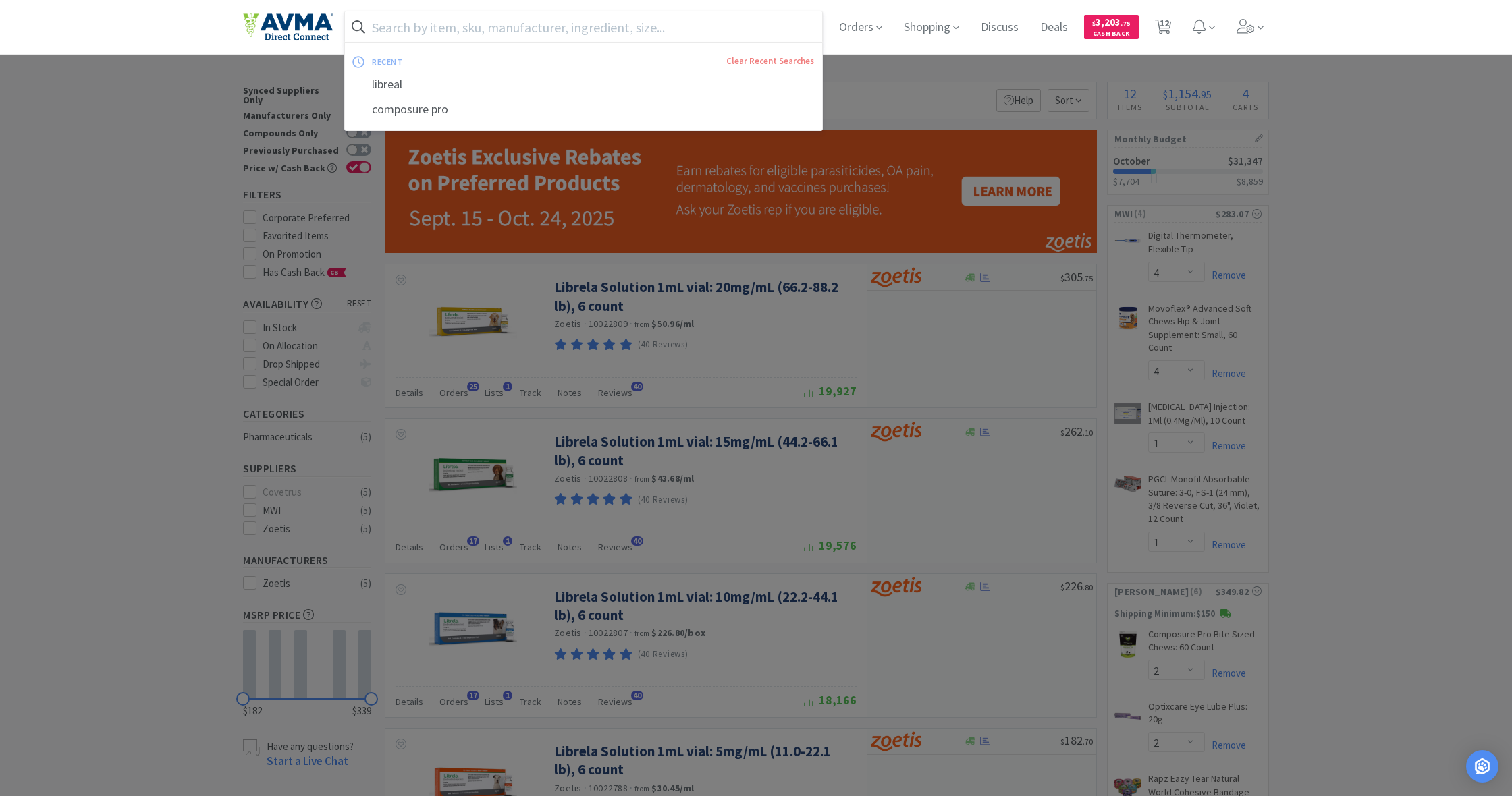
click at [488, 23] on input "text" at bounding box center [583, 27] width 477 height 31
click at [978, 436] on div at bounding box center [756, 398] width 1512 height 796
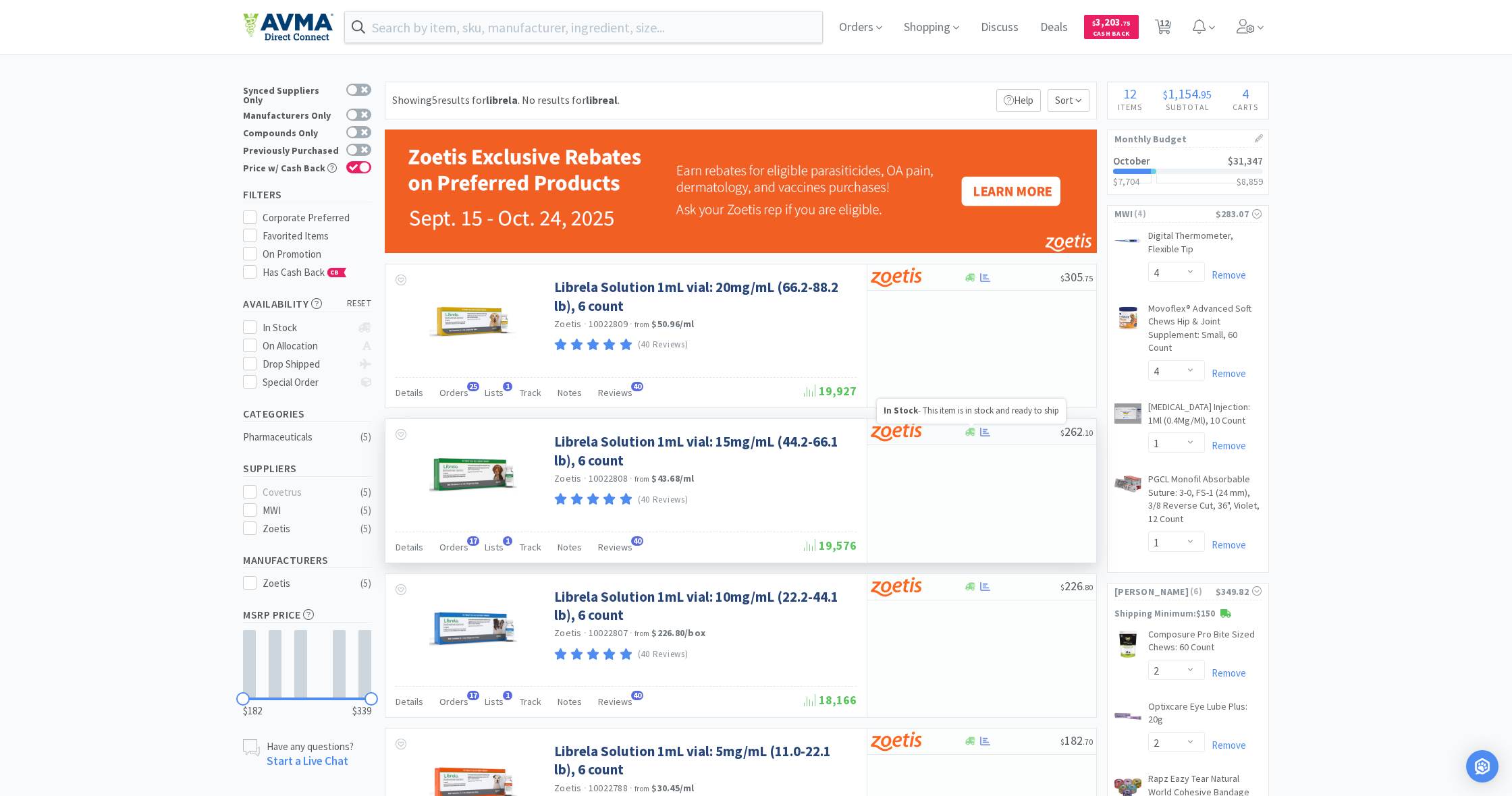
click at [971, 434] on icon at bounding box center [970, 431] width 10 height 10
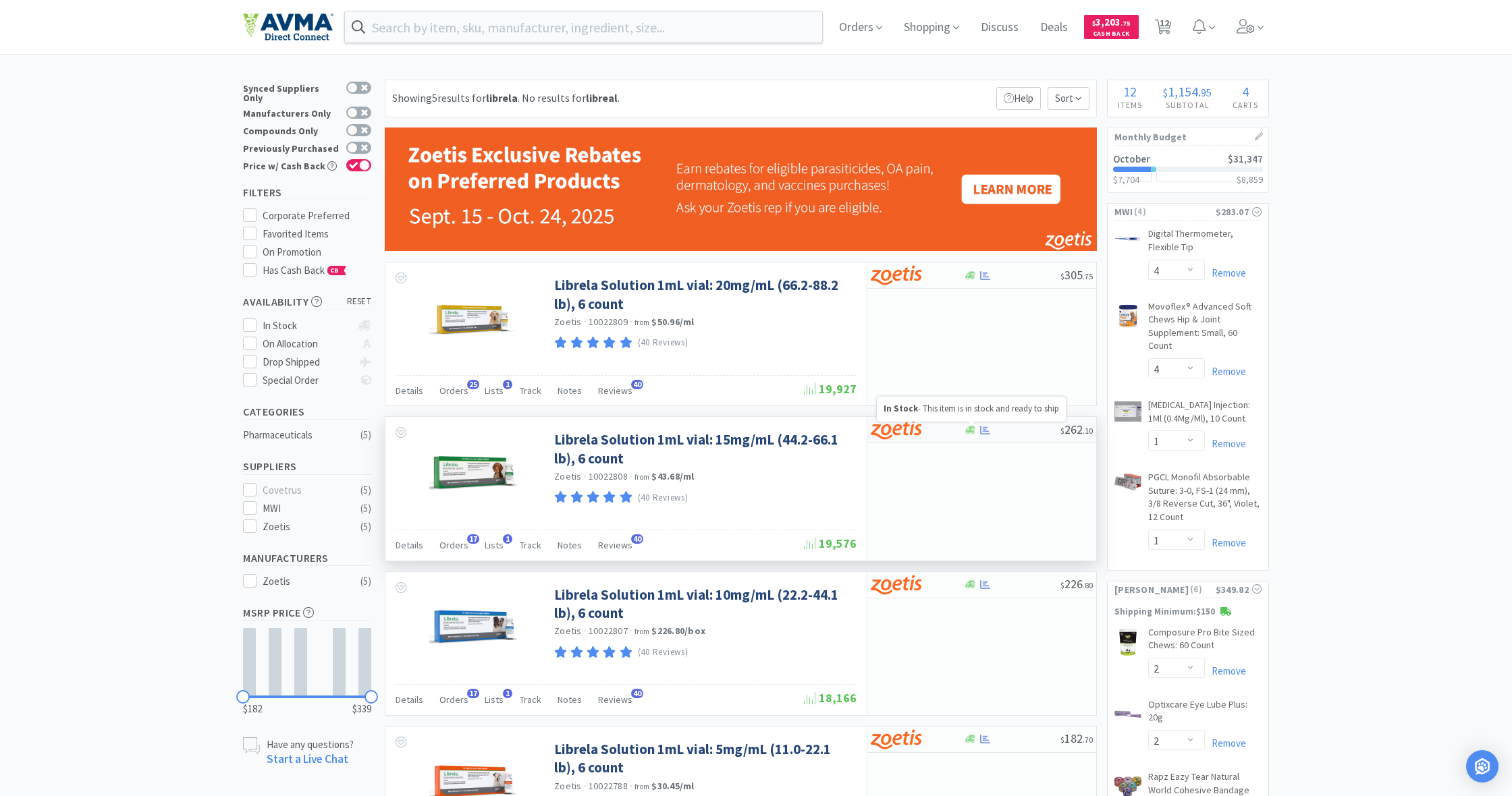
select select "1"
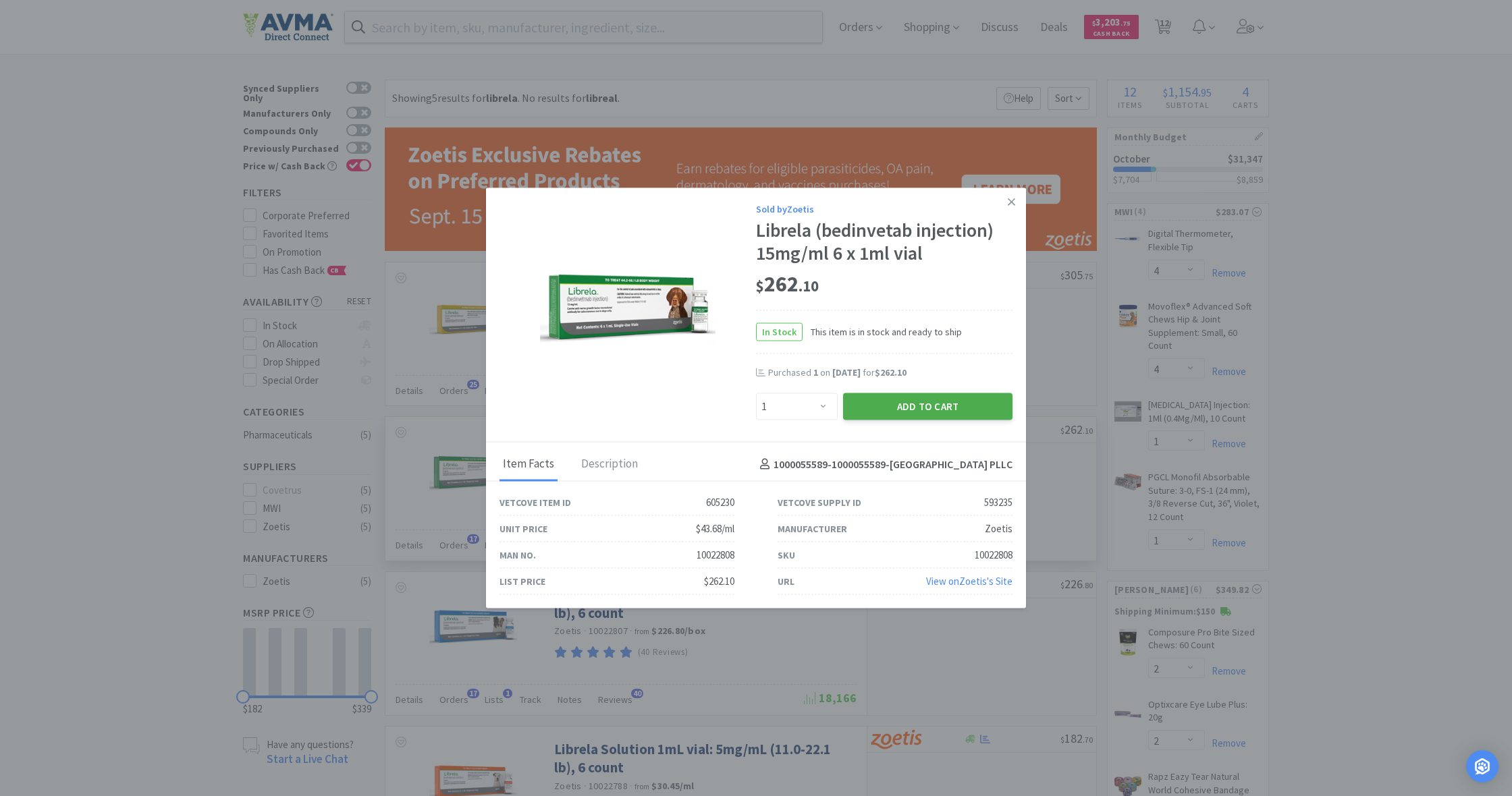
click at [920, 412] on button "Add to Cart" at bounding box center [927, 407] width 170 height 27
select select "1"
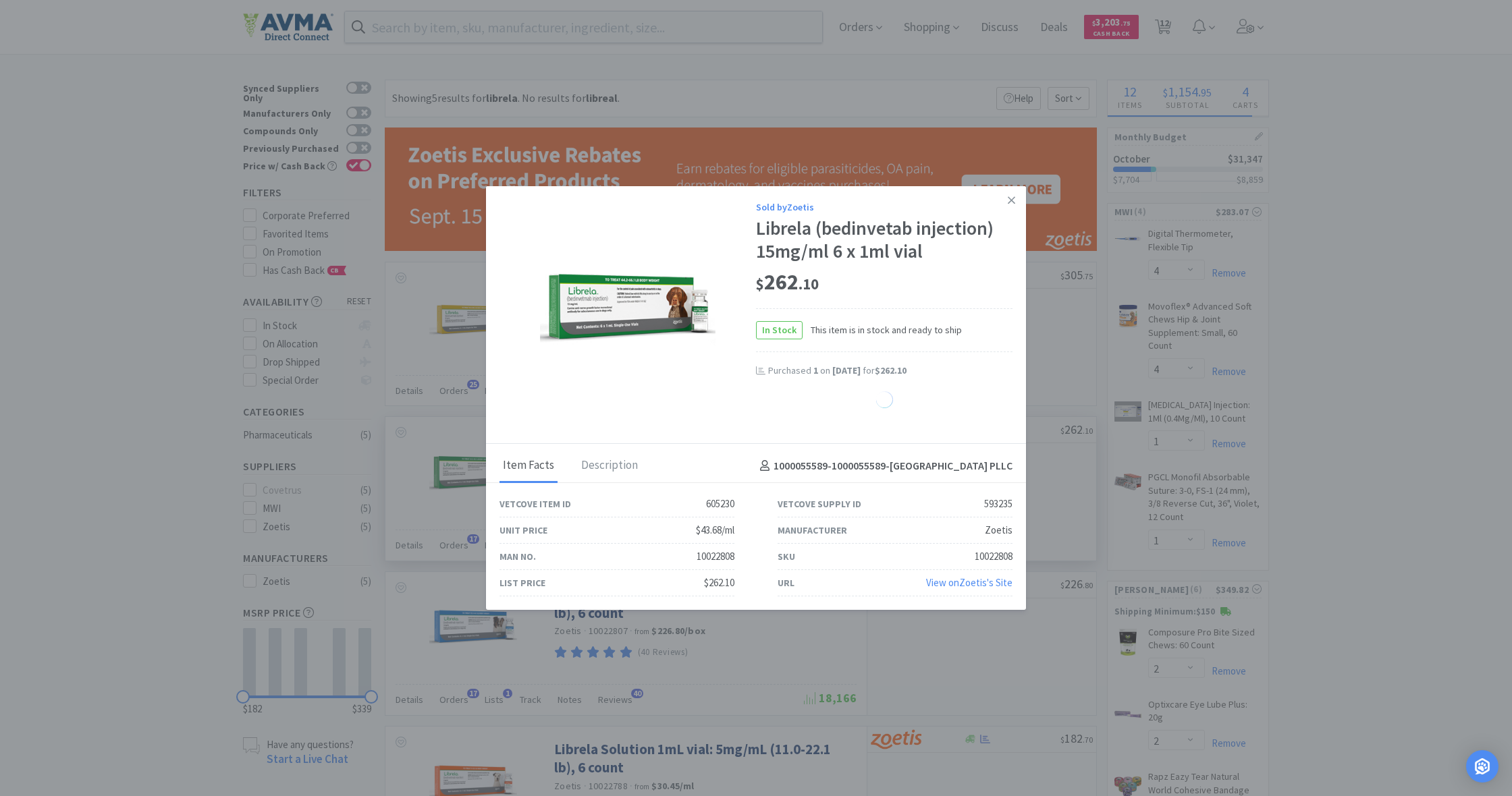
select select "1"
select select "10"
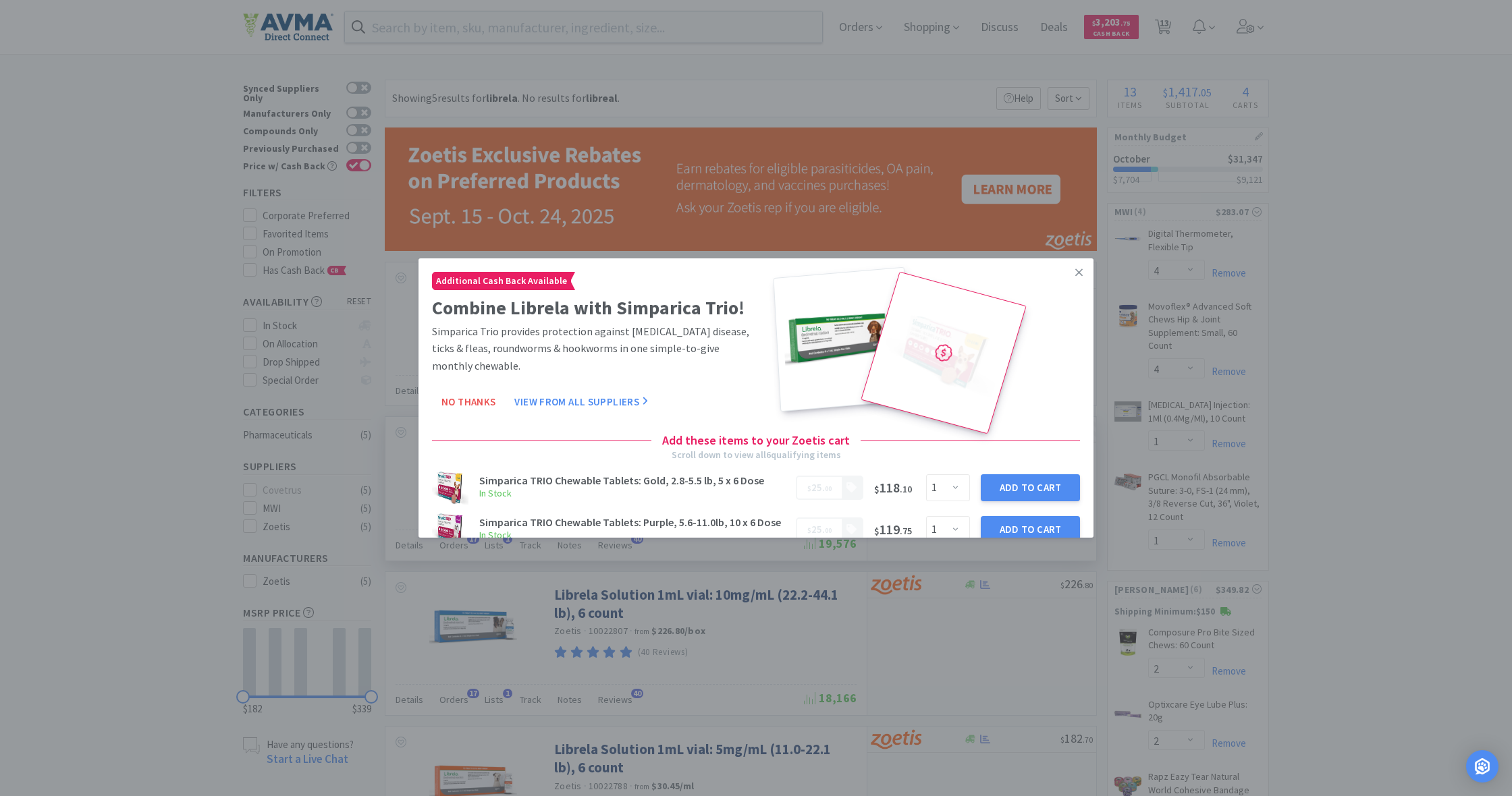
scroll to position [0, 0]
click at [1075, 274] on icon at bounding box center [1079, 272] width 7 height 12
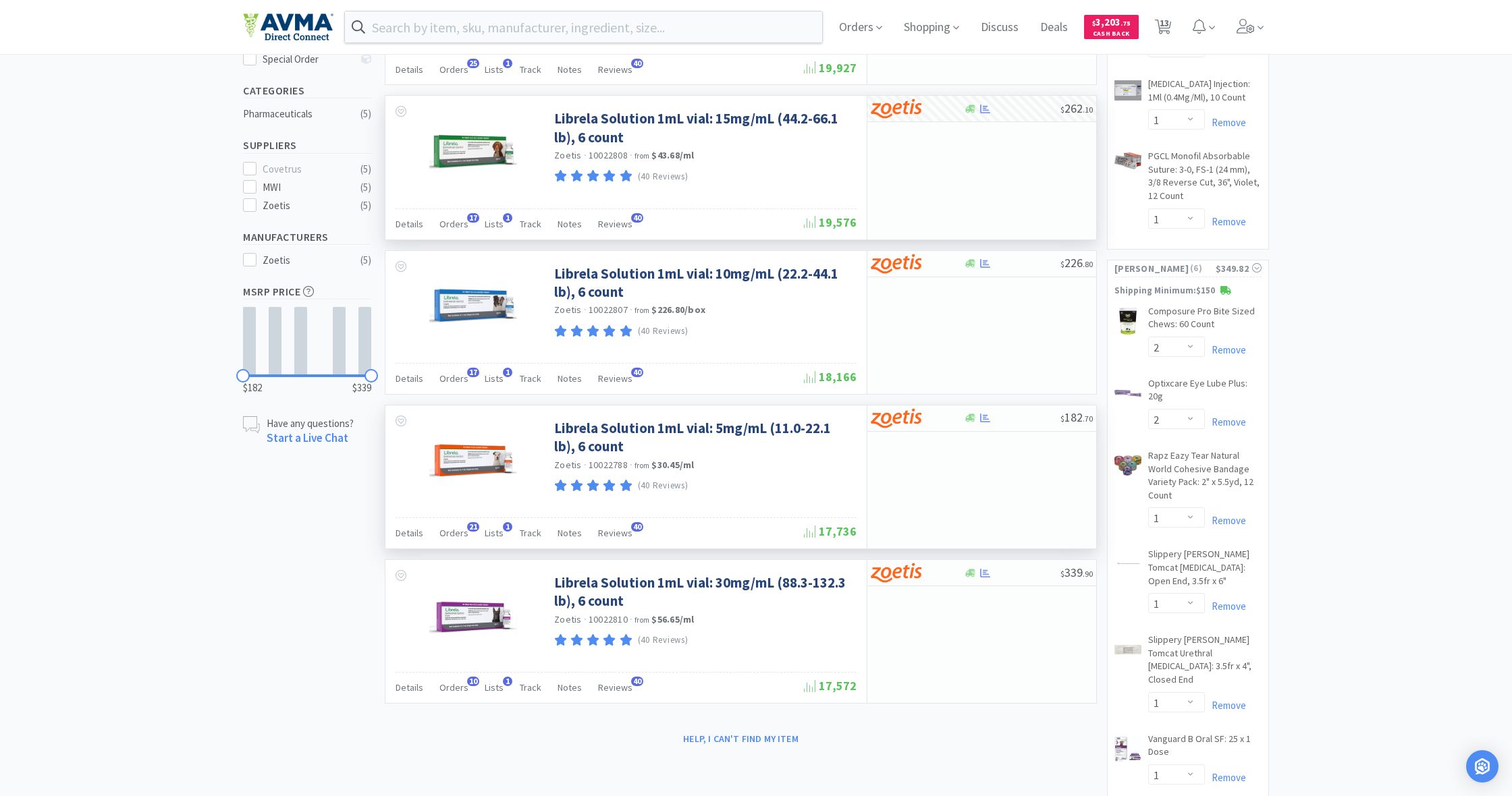
scroll to position [324, 0]
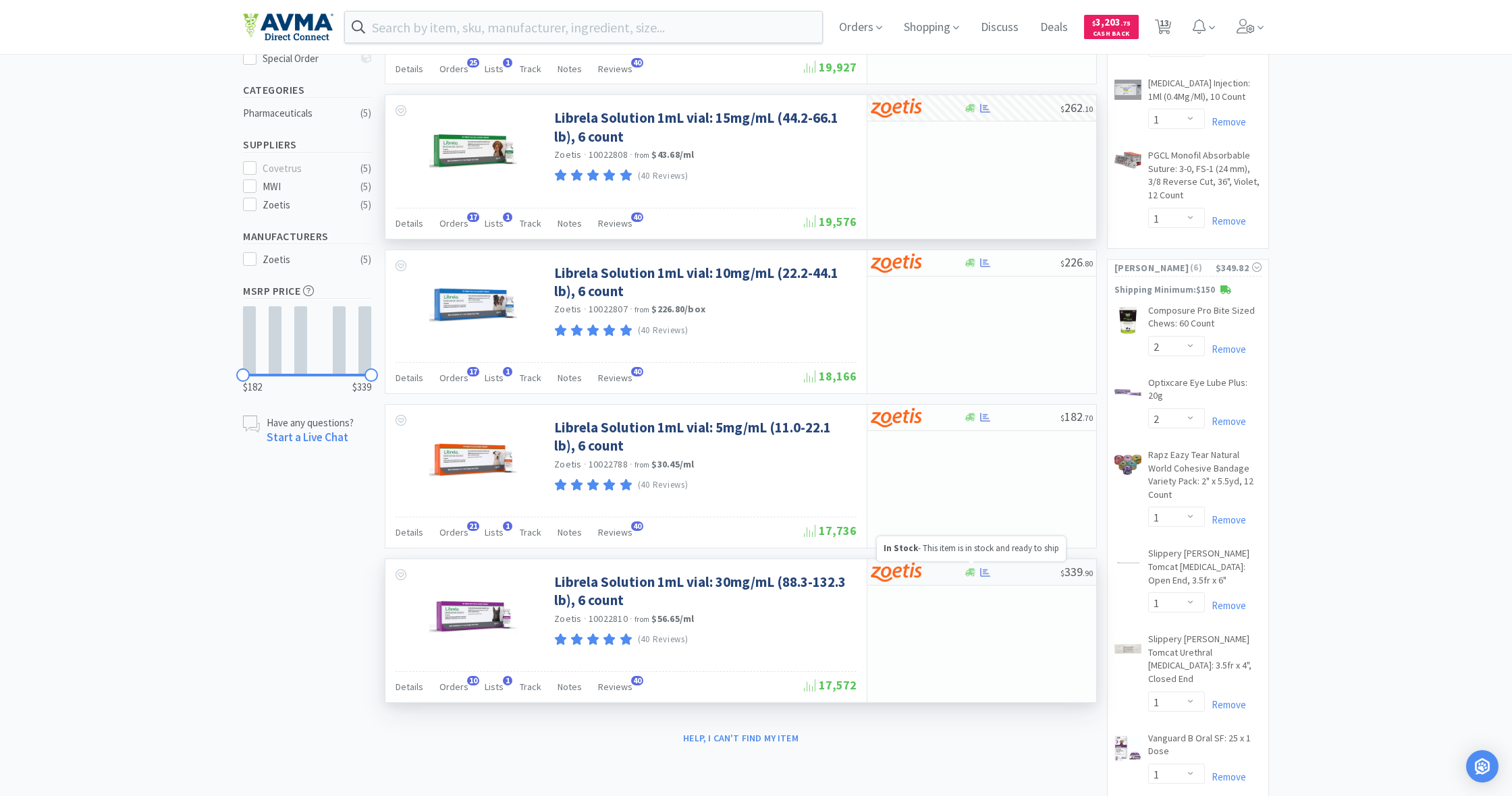
click at [971, 568] on icon at bounding box center [970, 572] width 10 height 8
select select "1"
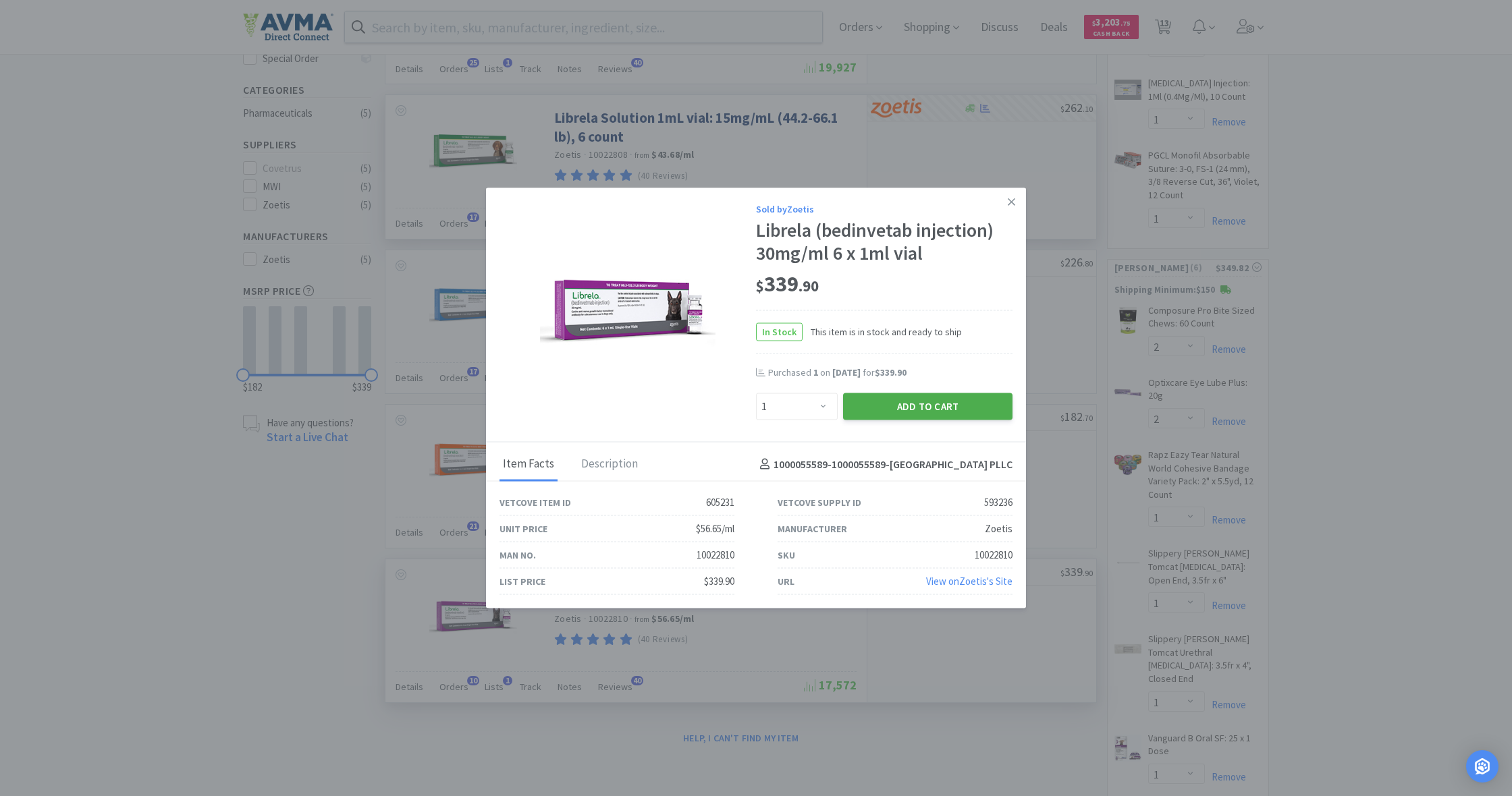
click at [939, 398] on button "Add to Cart" at bounding box center [927, 407] width 170 height 27
select select "1"
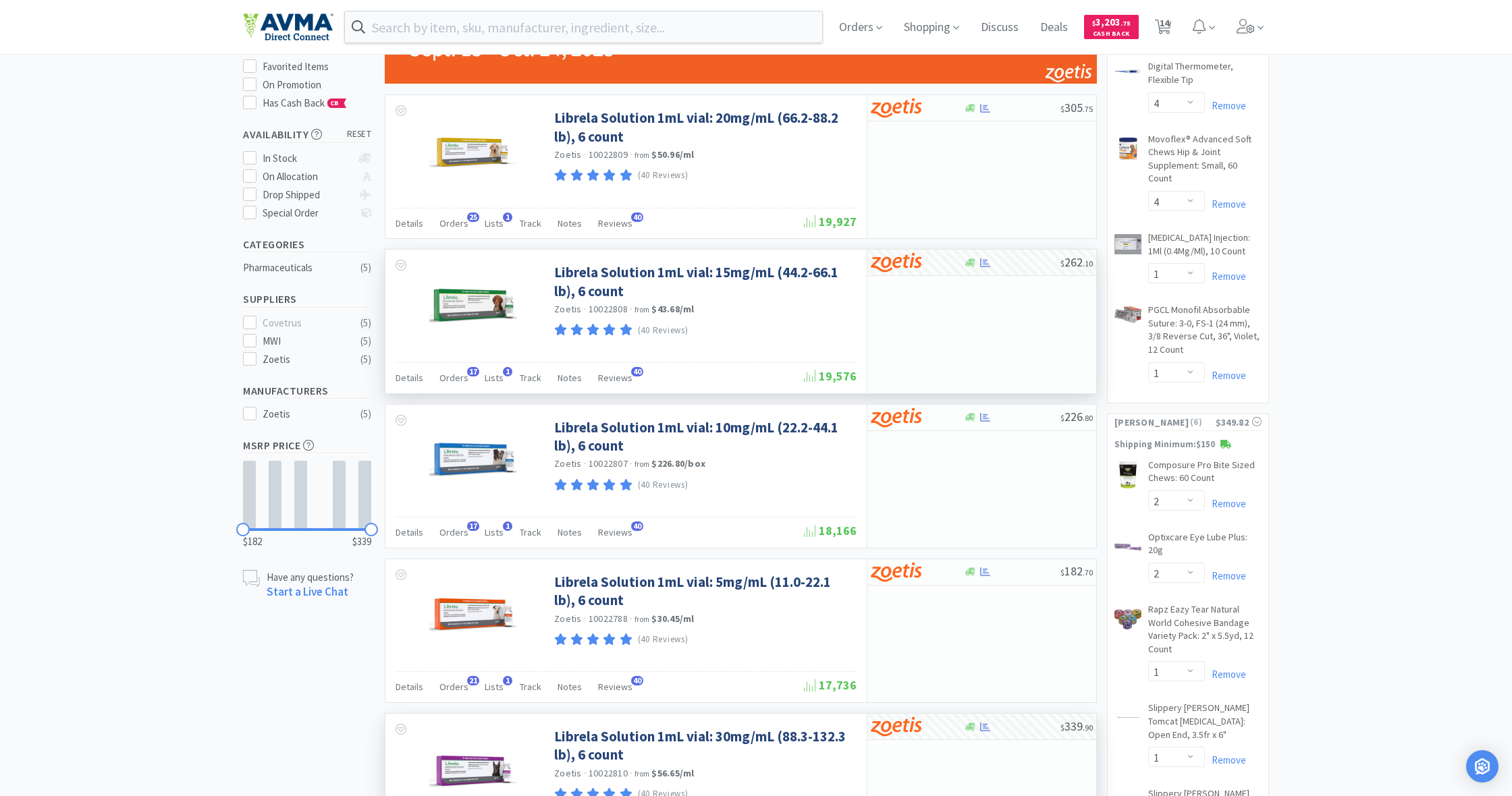
scroll to position [179, 0]
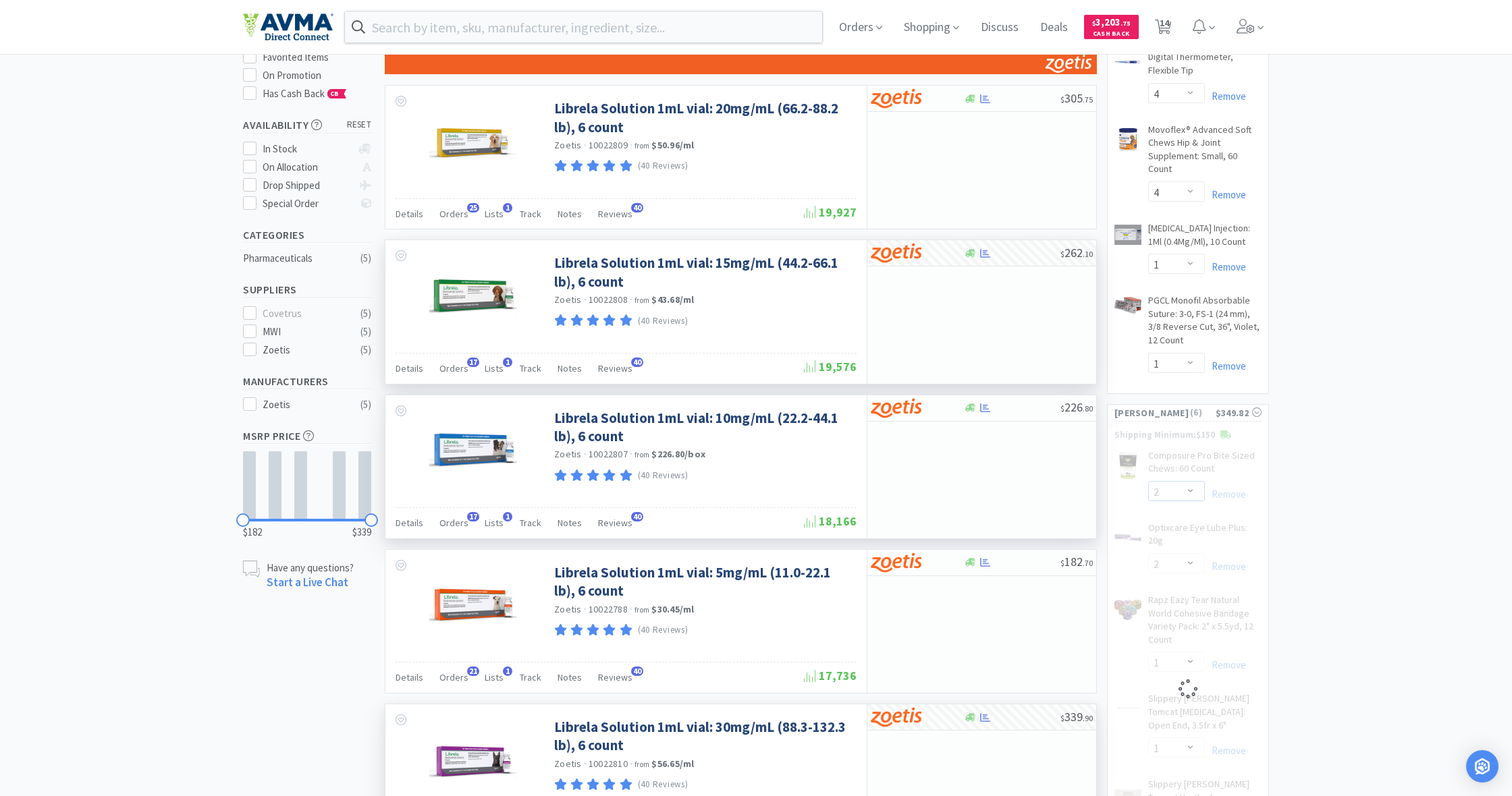
select select "3"
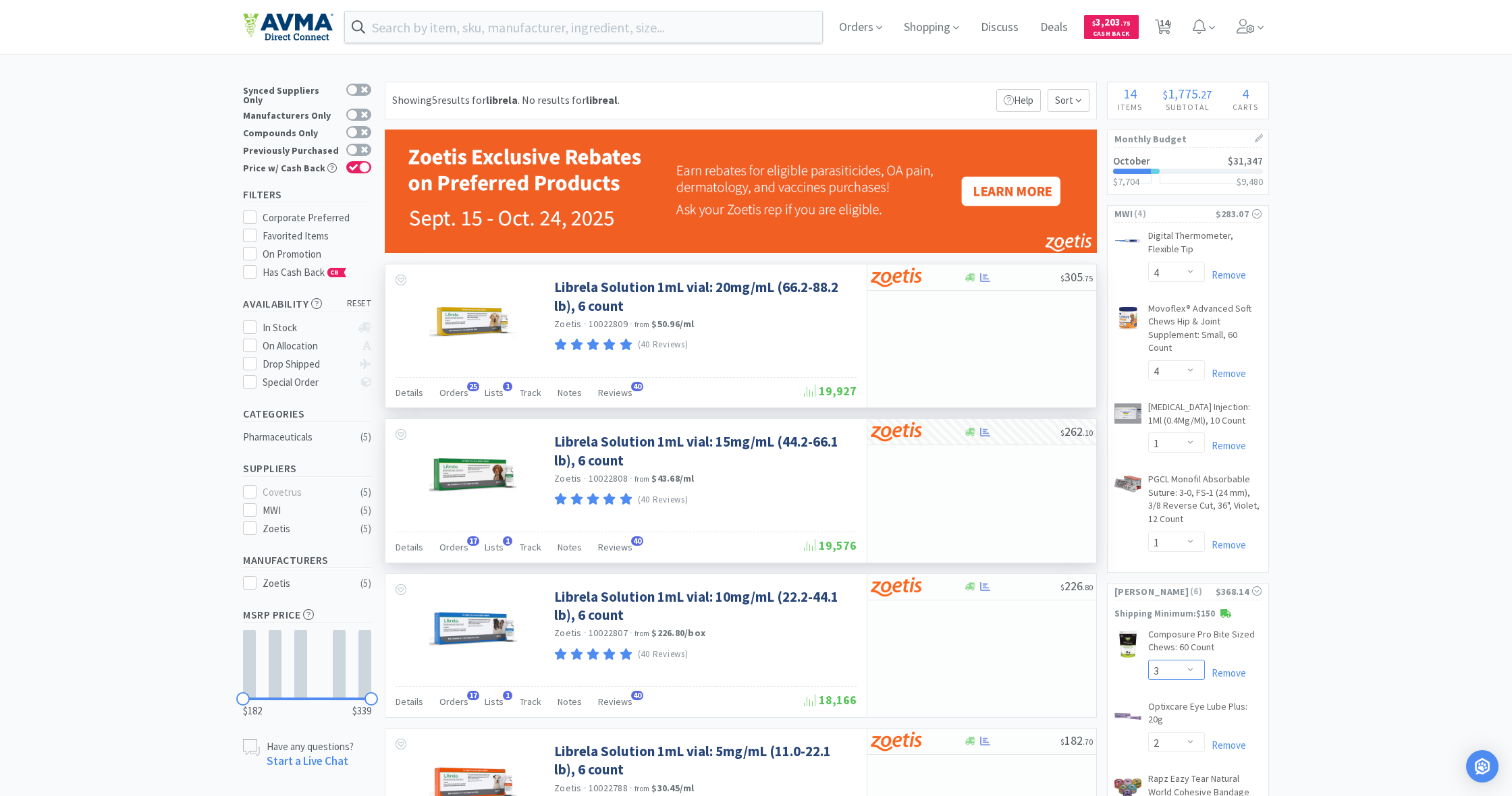
scroll to position [0, 0]
click at [409, 27] on input "text" at bounding box center [583, 27] width 477 height 31
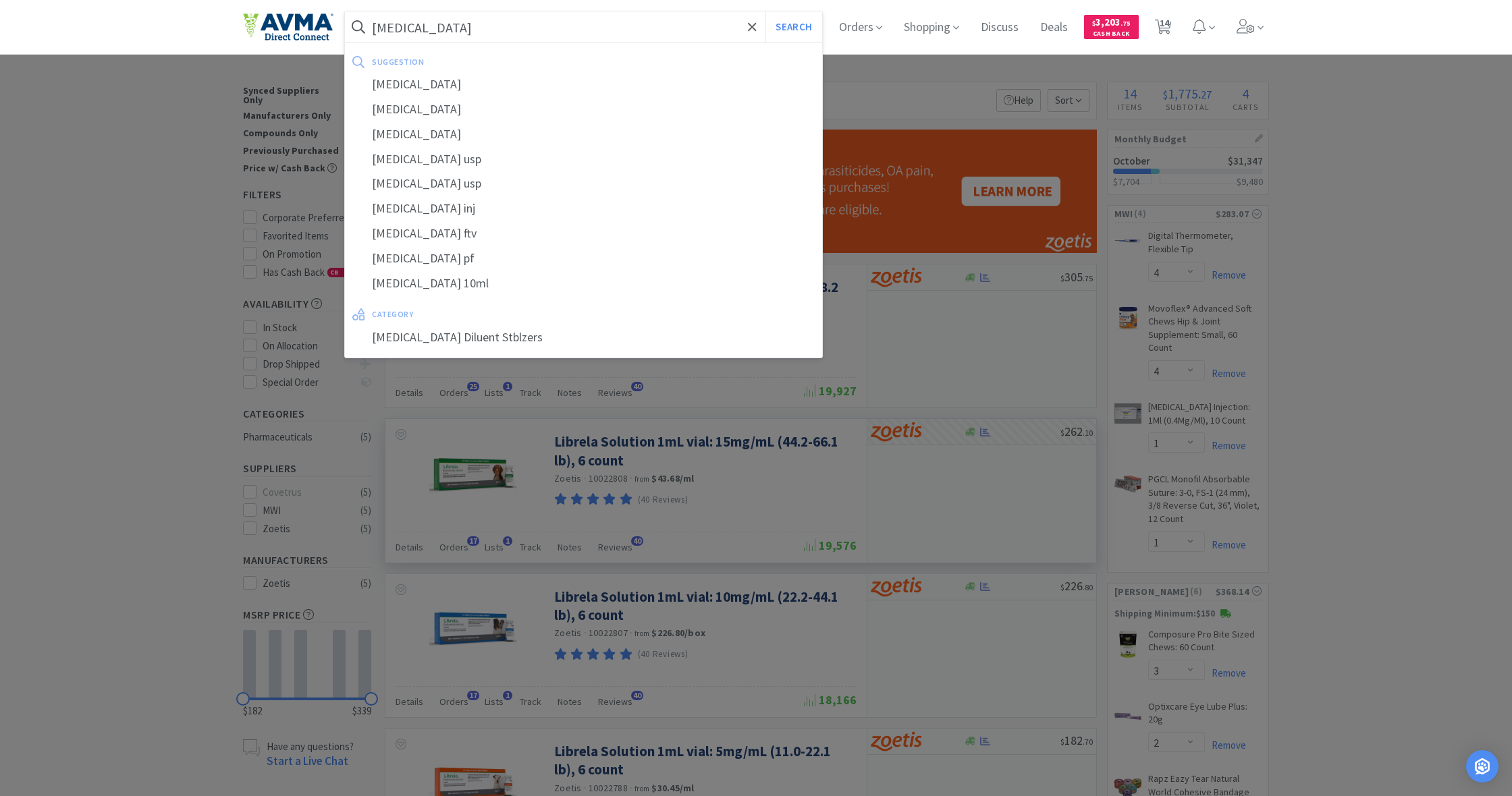
type input "[MEDICAL_DATA]"
click at [792, 27] on button "Search" at bounding box center [794, 27] width 56 height 31
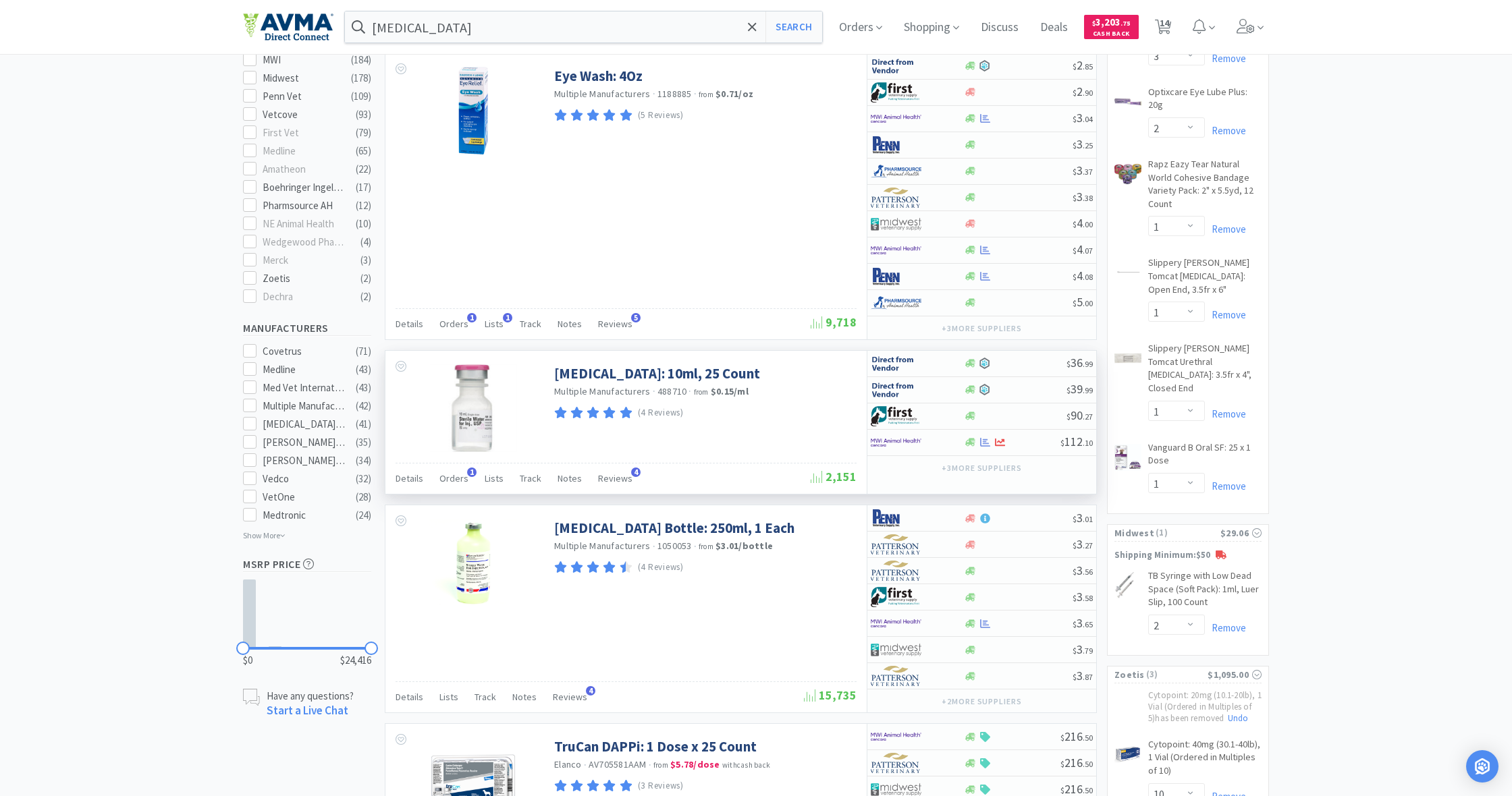
scroll to position [613, 0]
click at [970, 366] on icon at bounding box center [970, 365] width 10 height 10
select select "1"
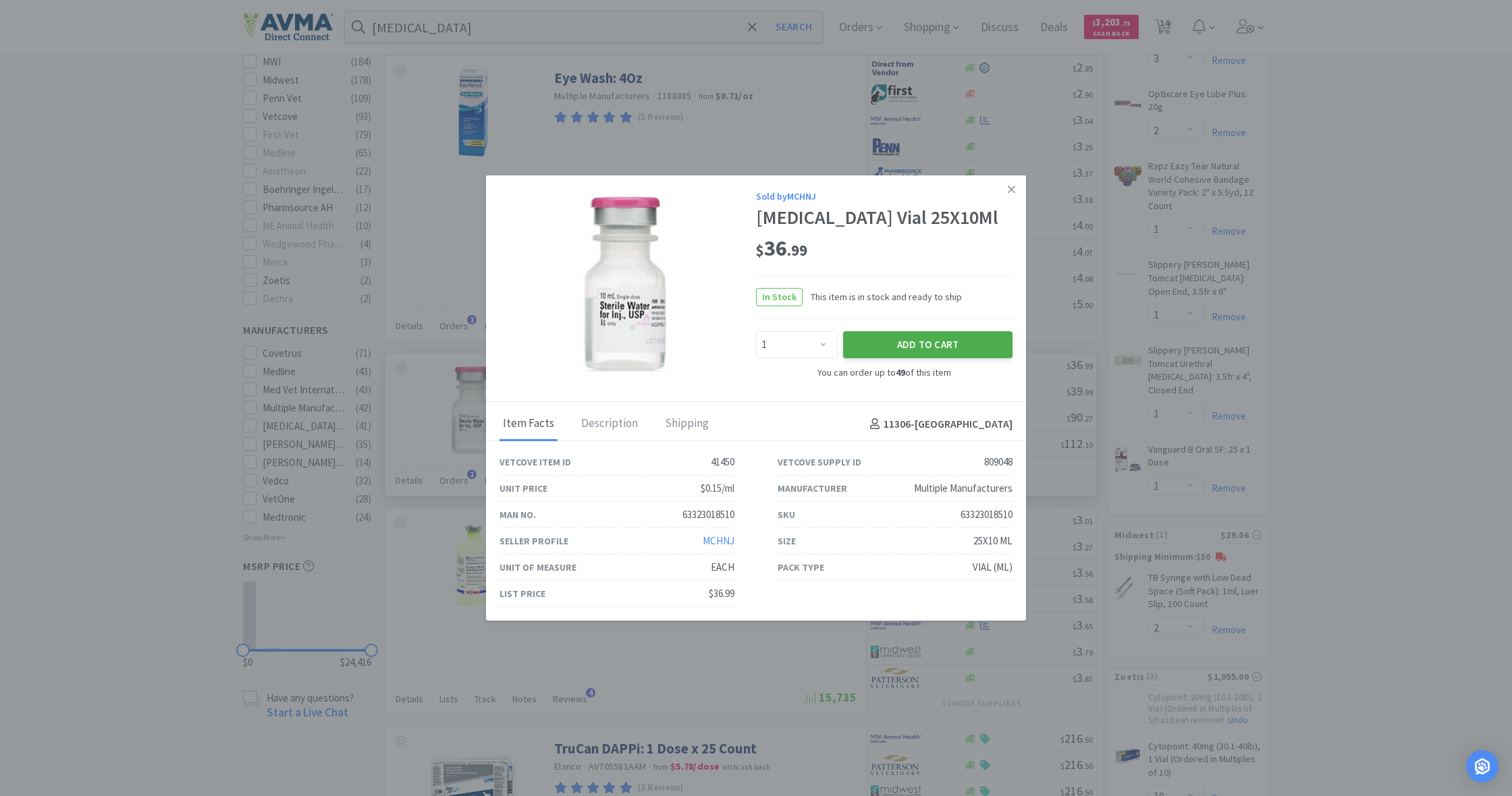
click at [948, 356] on button "Add to Cart" at bounding box center [927, 345] width 170 height 27
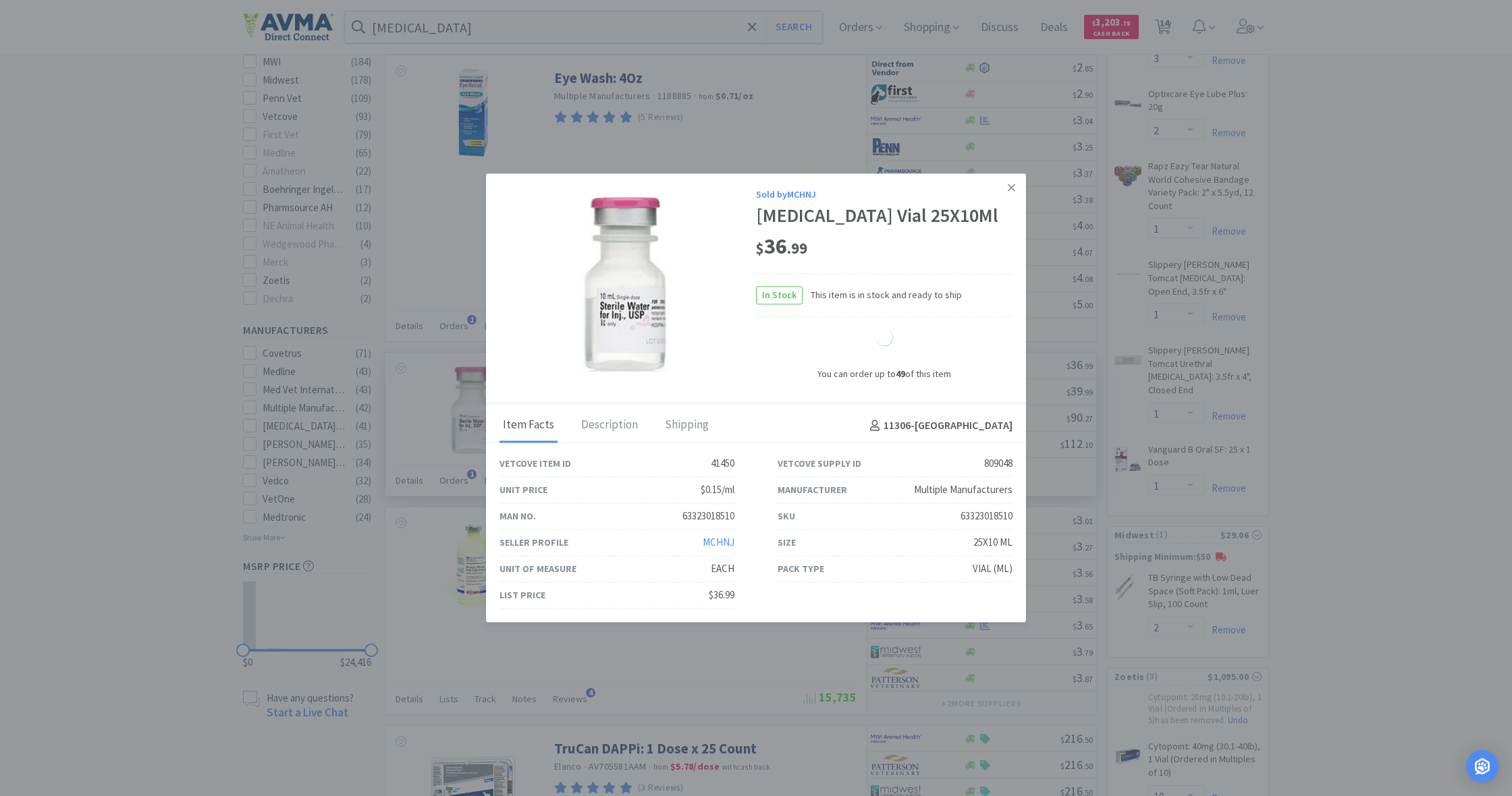
select select "1"
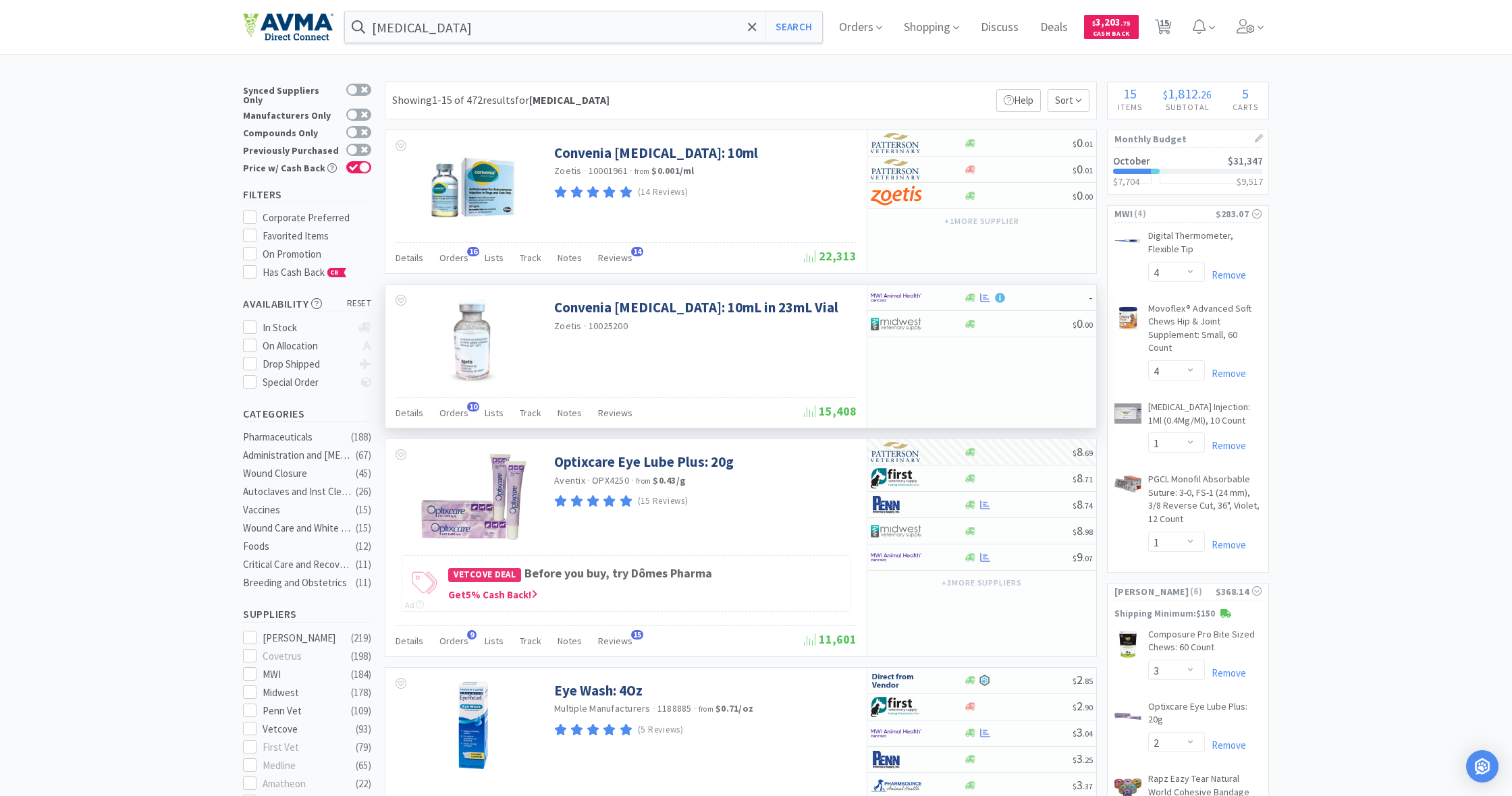
scroll to position [0, 0]
click at [857, 30] on span "Orders" at bounding box center [860, 26] width 54 height 54
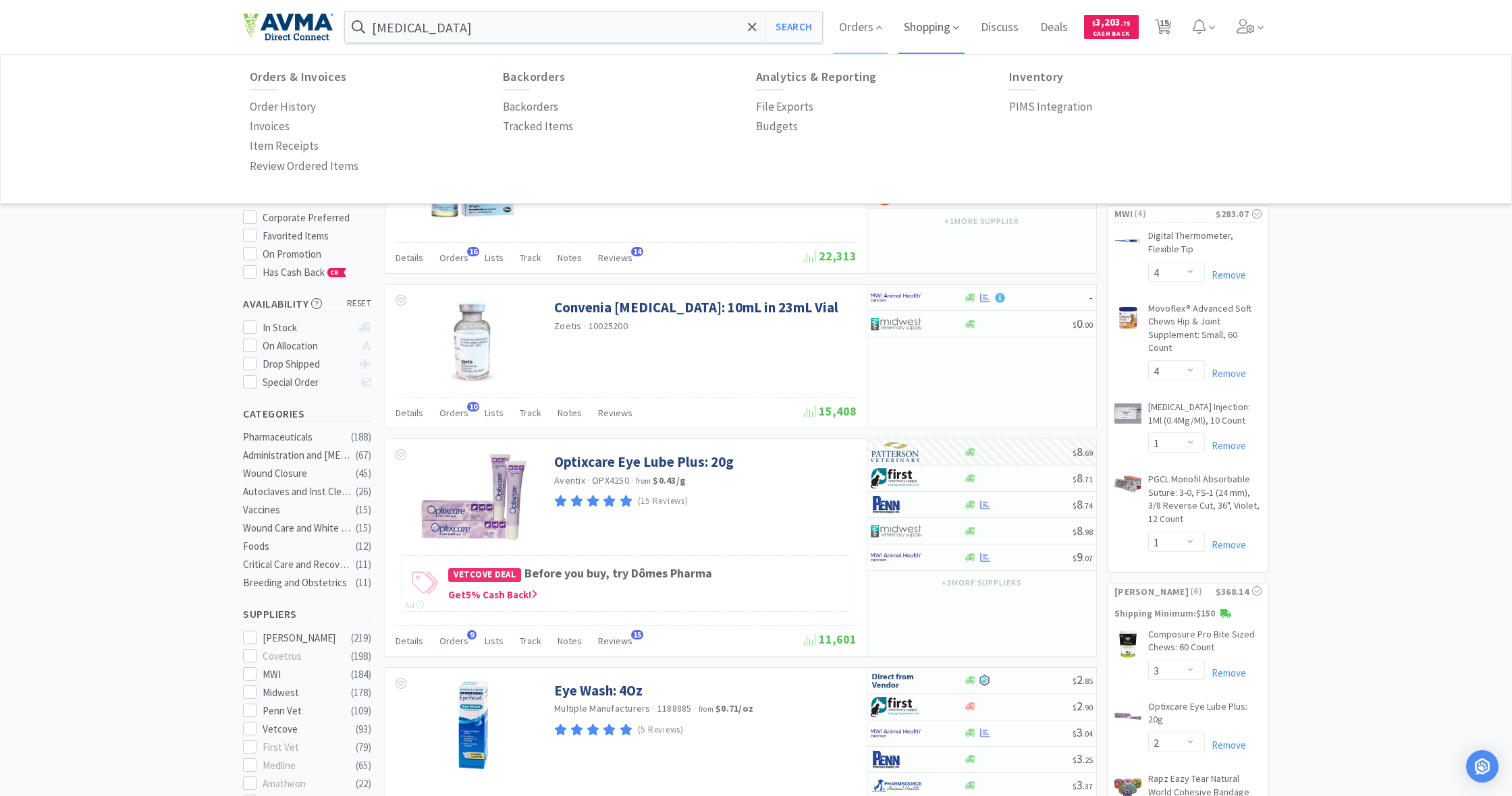
click at [927, 34] on span "Shopping" at bounding box center [931, 26] width 66 height 54
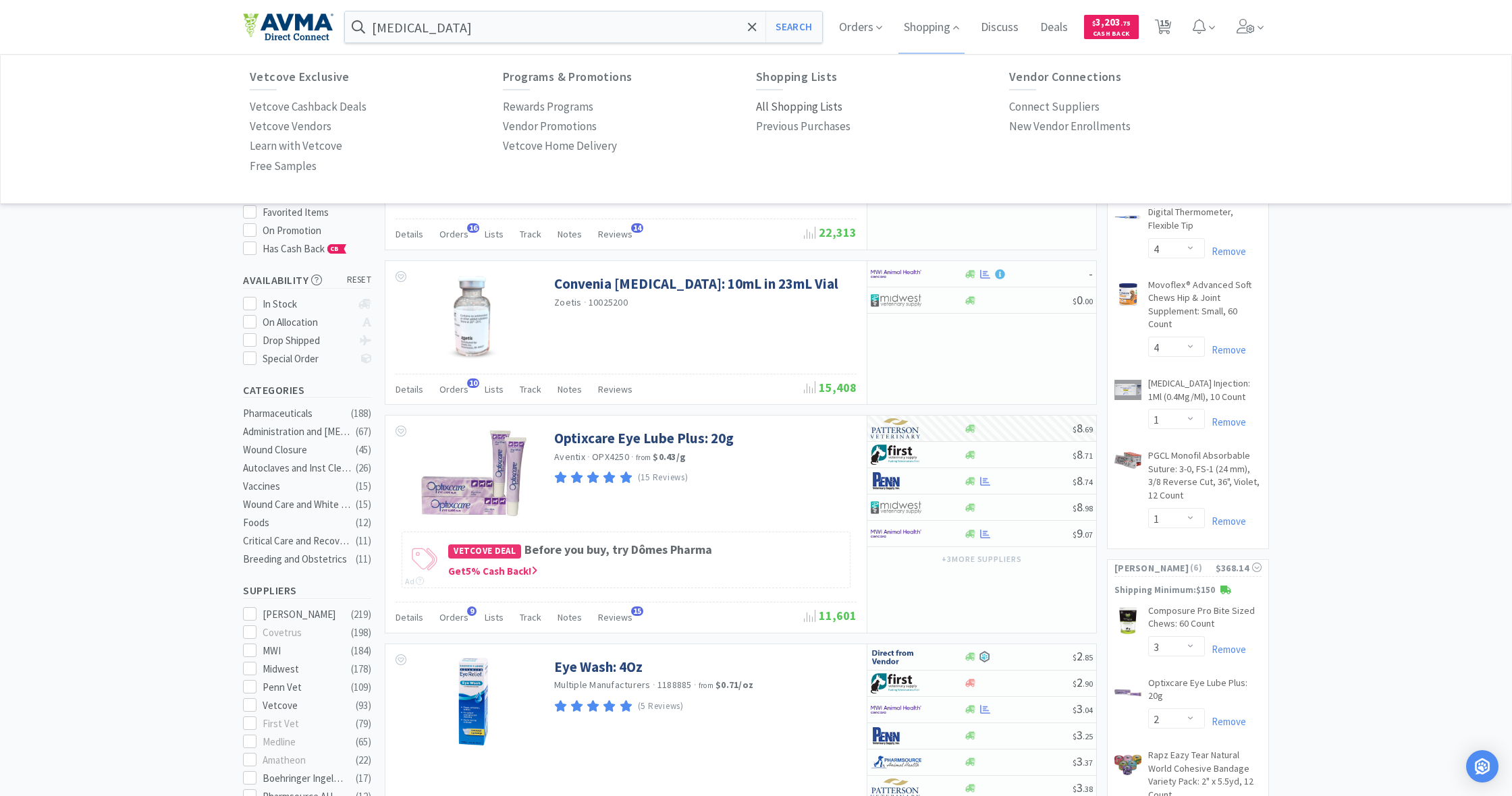
scroll to position [21, 0]
click at [796, 103] on p "All Shopping Lists" at bounding box center [798, 107] width 86 height 18
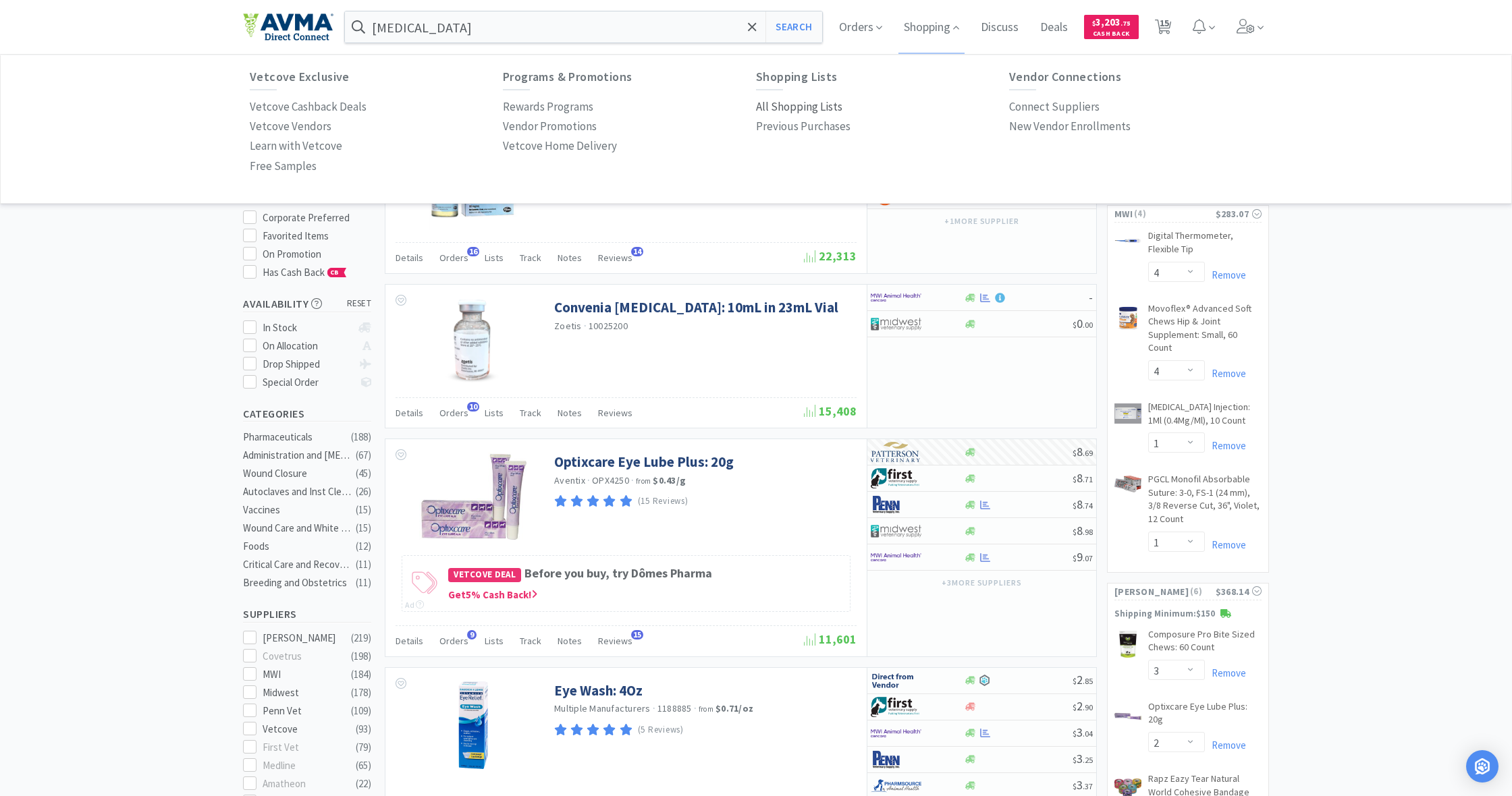
select select "4"
select select "1"
select select "3"
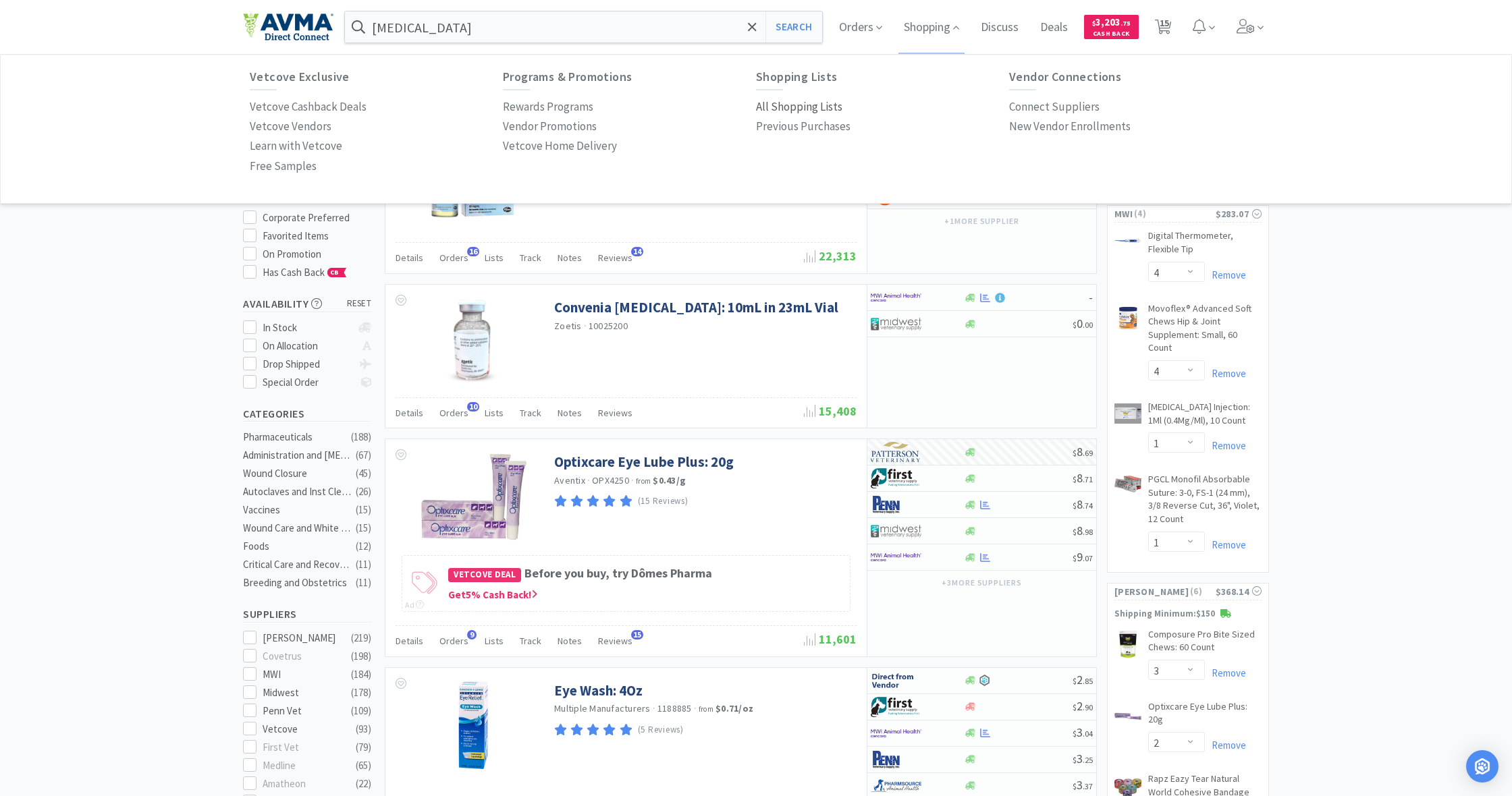
select select "2"
select select "1"
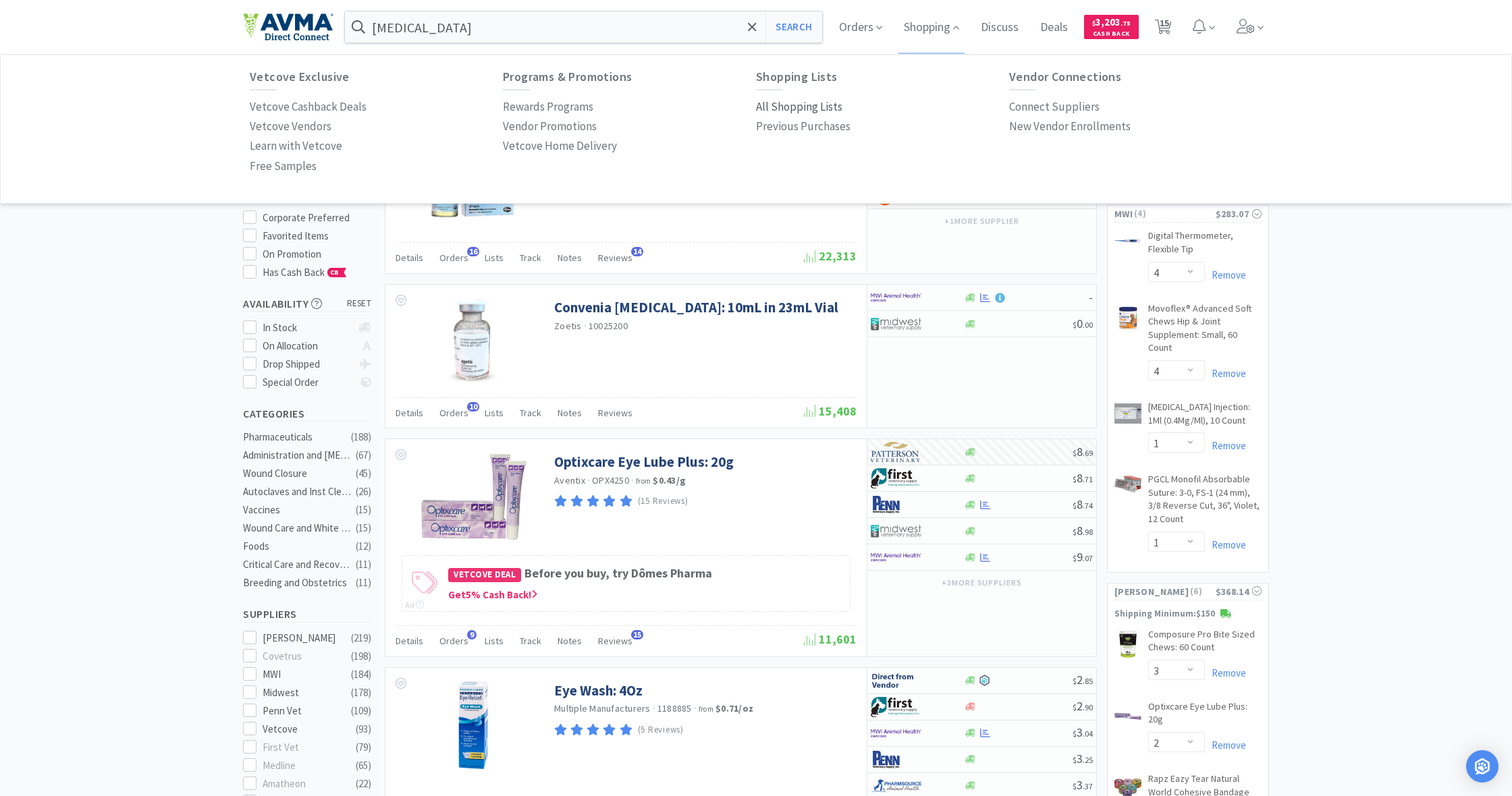
select select "2"
select select "1"
select select "10"
select select "1"
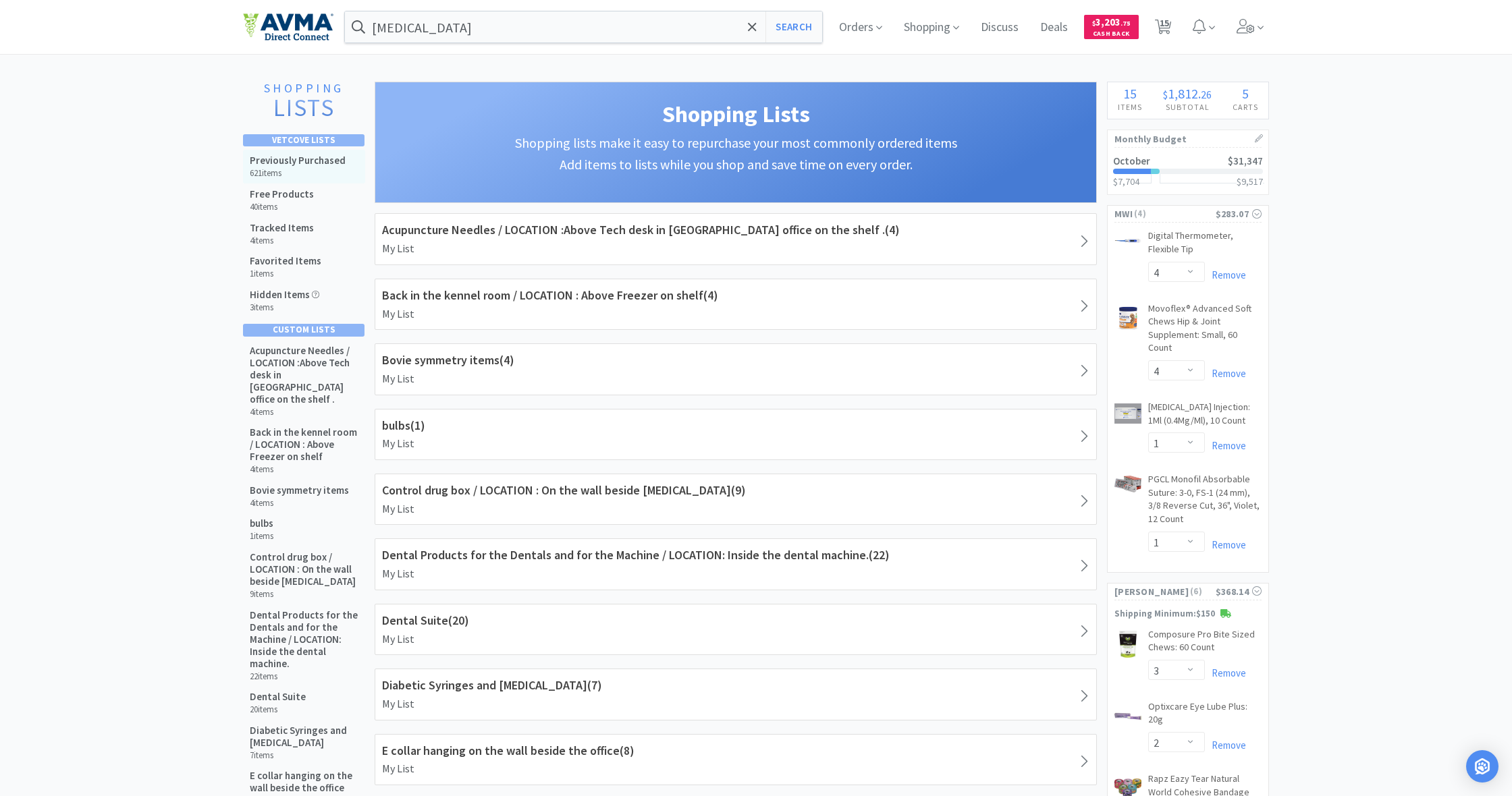
click at [301, 165] on h5 "Previously Purchased" at bounding box center [298, 160] width 96 height 12
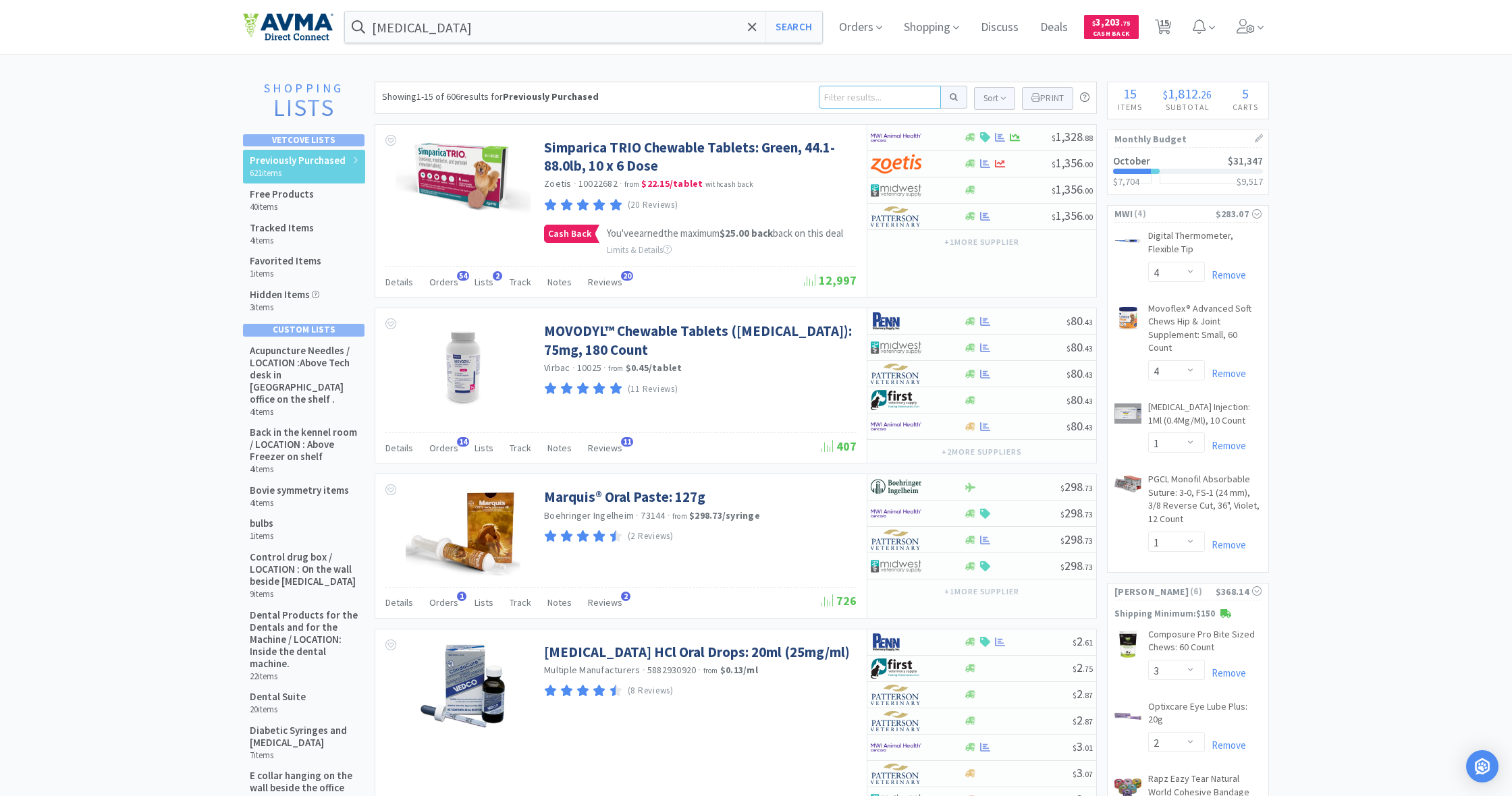
click at [838, 101] on input at bounding box center [880, 96] width 123 height 23
type input "depo"
click at [952, 97] on button at bounding box center [954, 96] width 26 height 23
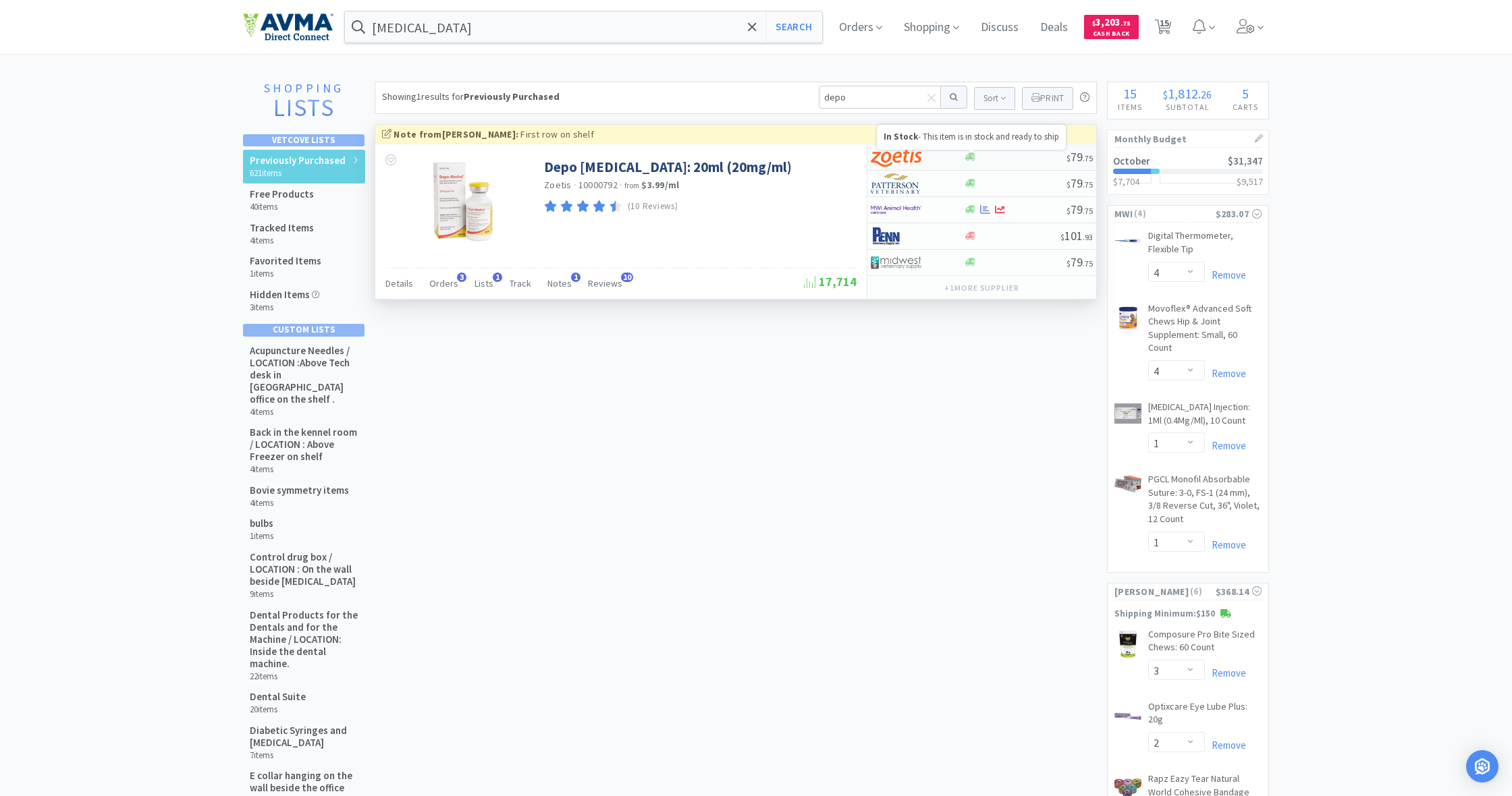
click at [967, 156] on icon at bounding box center [970, 156] width 10 height 10
select select "1"
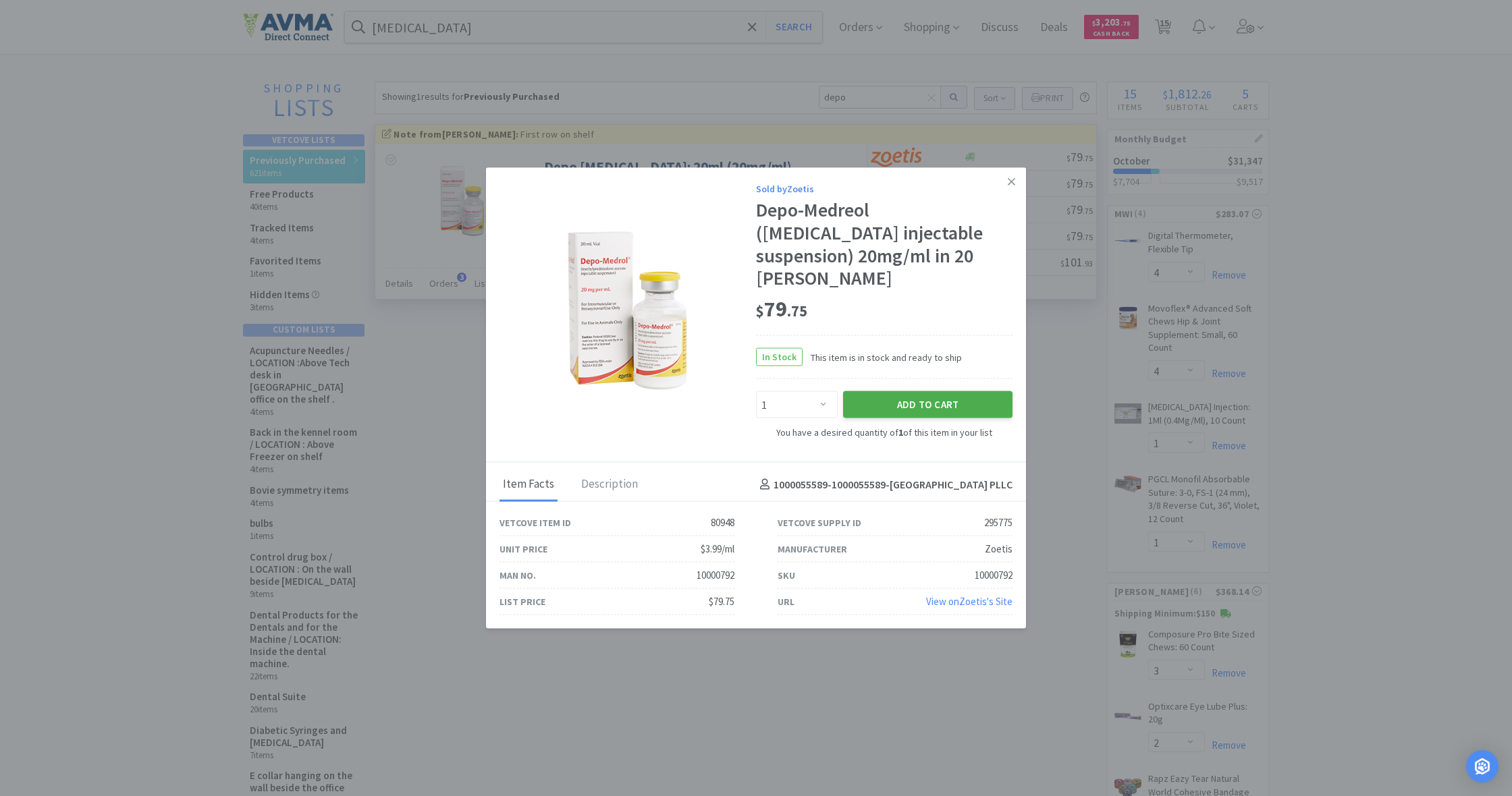
click at [944, 403] on button "Add to Cart" at bounding box center [927, 405] width 170 height 27
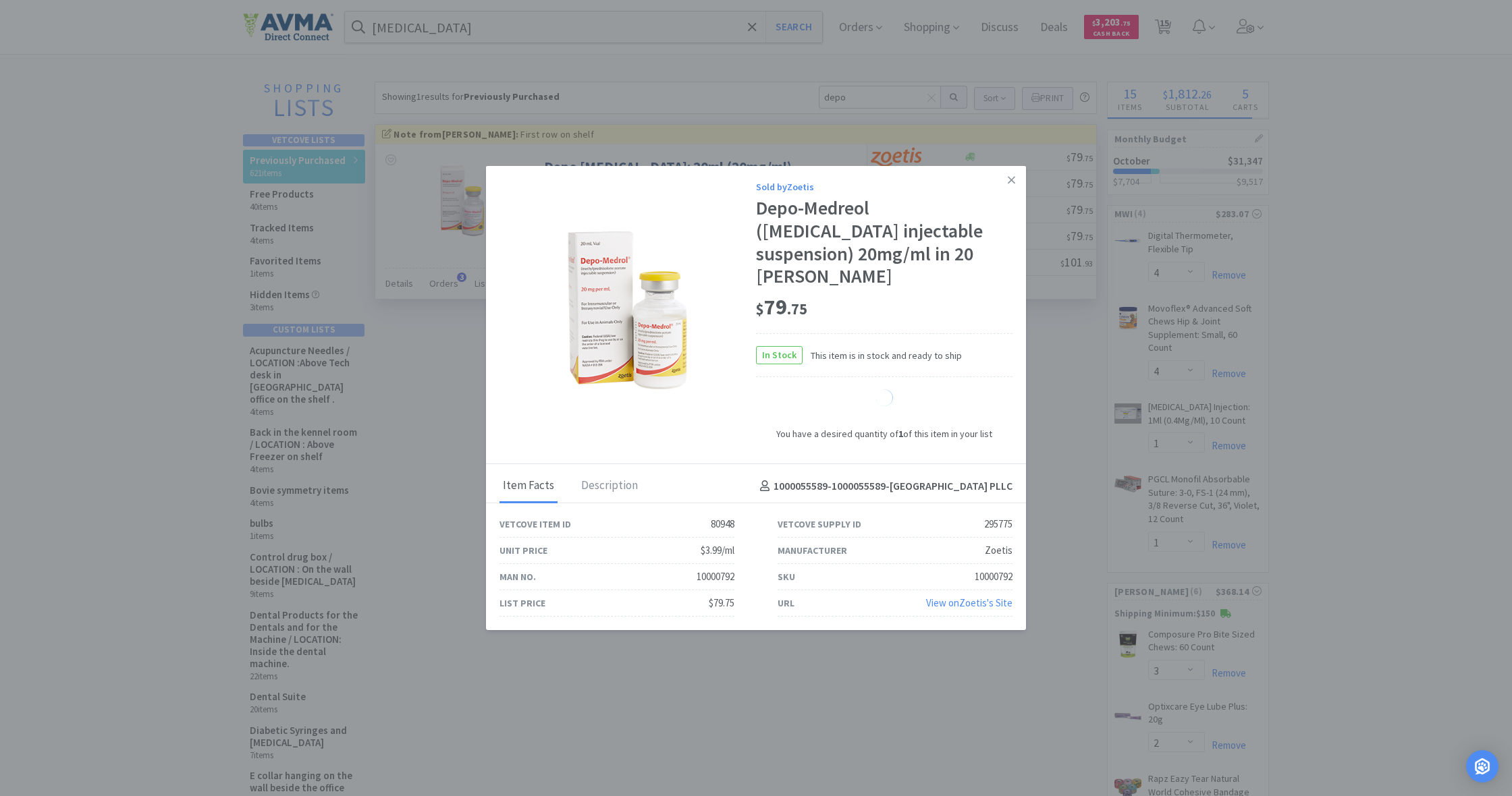
select select "1"
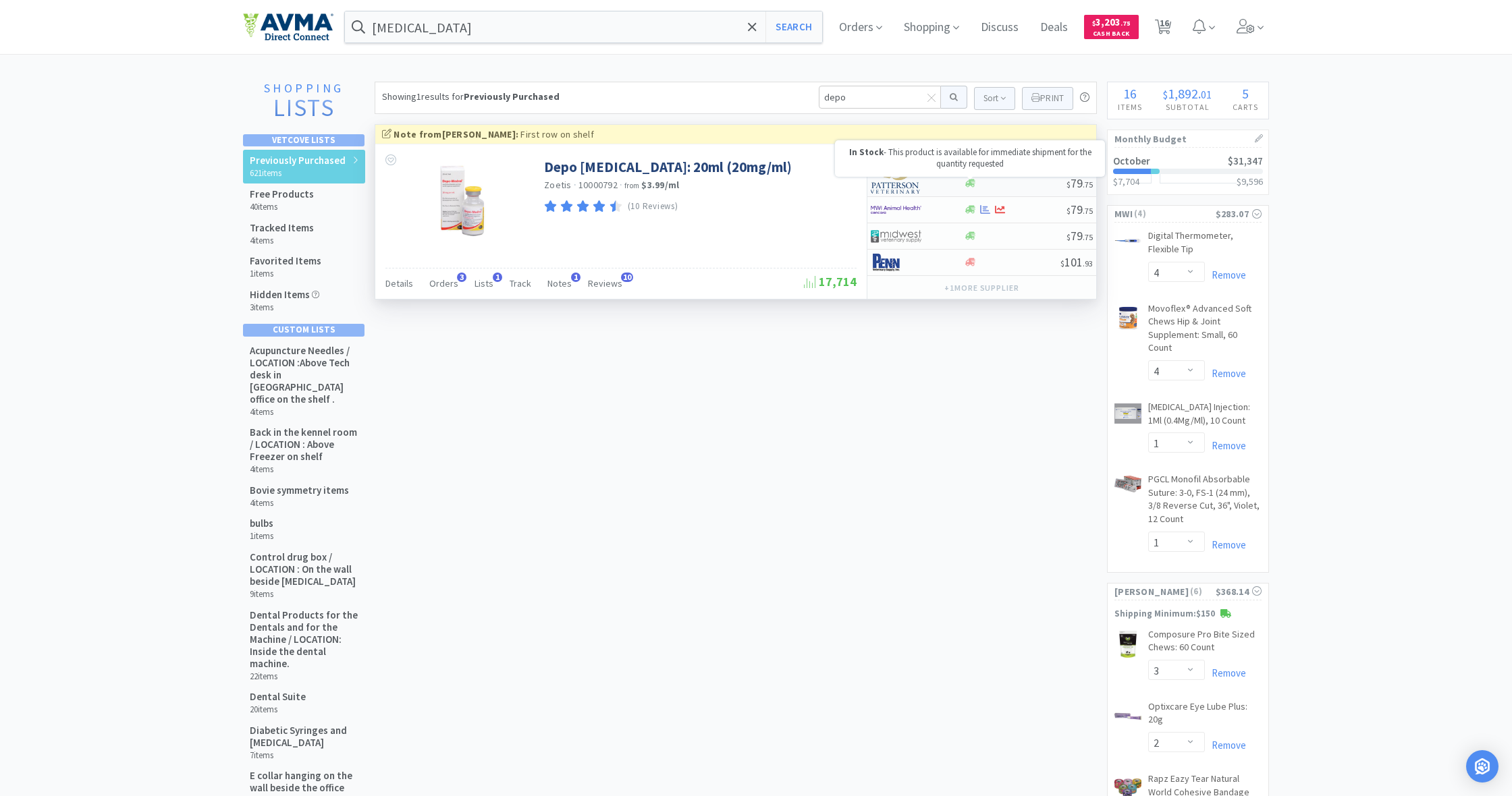
click at [970, 181] on icon at bounding box center [970, 183] width 10 height 8
select select "1"
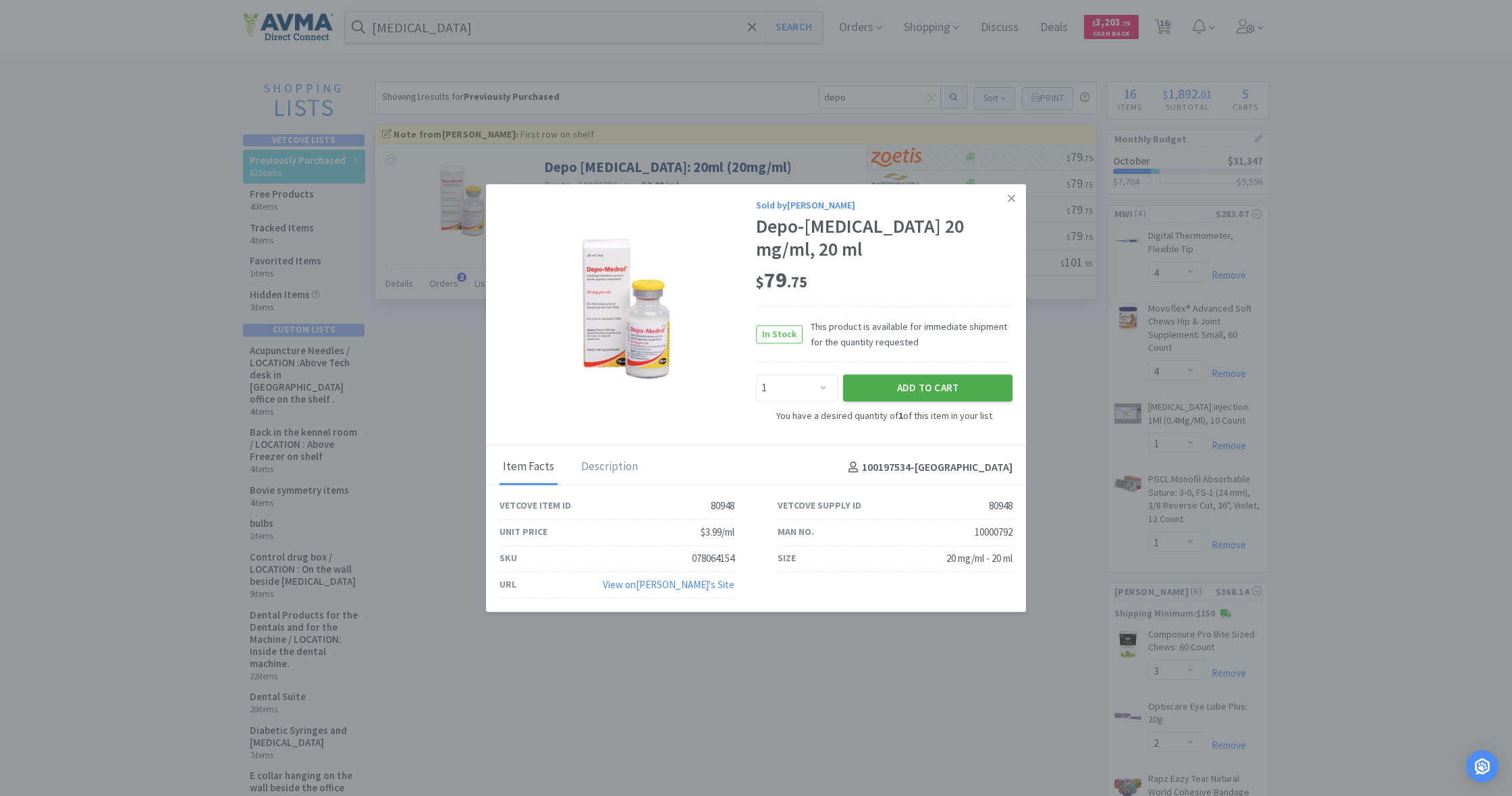
click at [932, 376] on button "Add to Cart" at bounding box center [927, 388] width 170 height 27
select select "1"
select select "2"
select select "1"
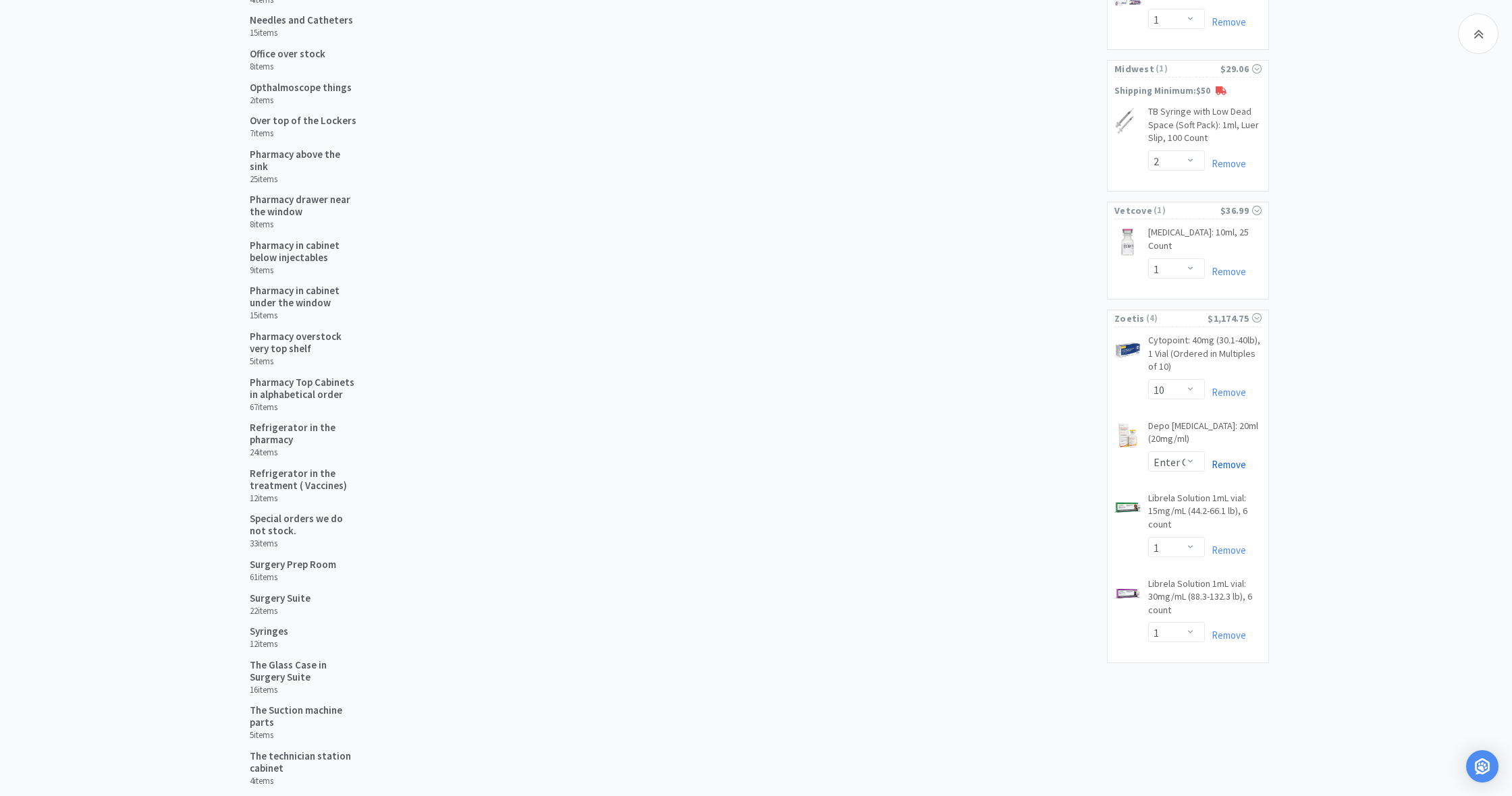
scroll to position [1150, 0]
click at [1235, 458] on link "Remove" at bounding box center [1225, 465] width 41 height 13
select select "1"
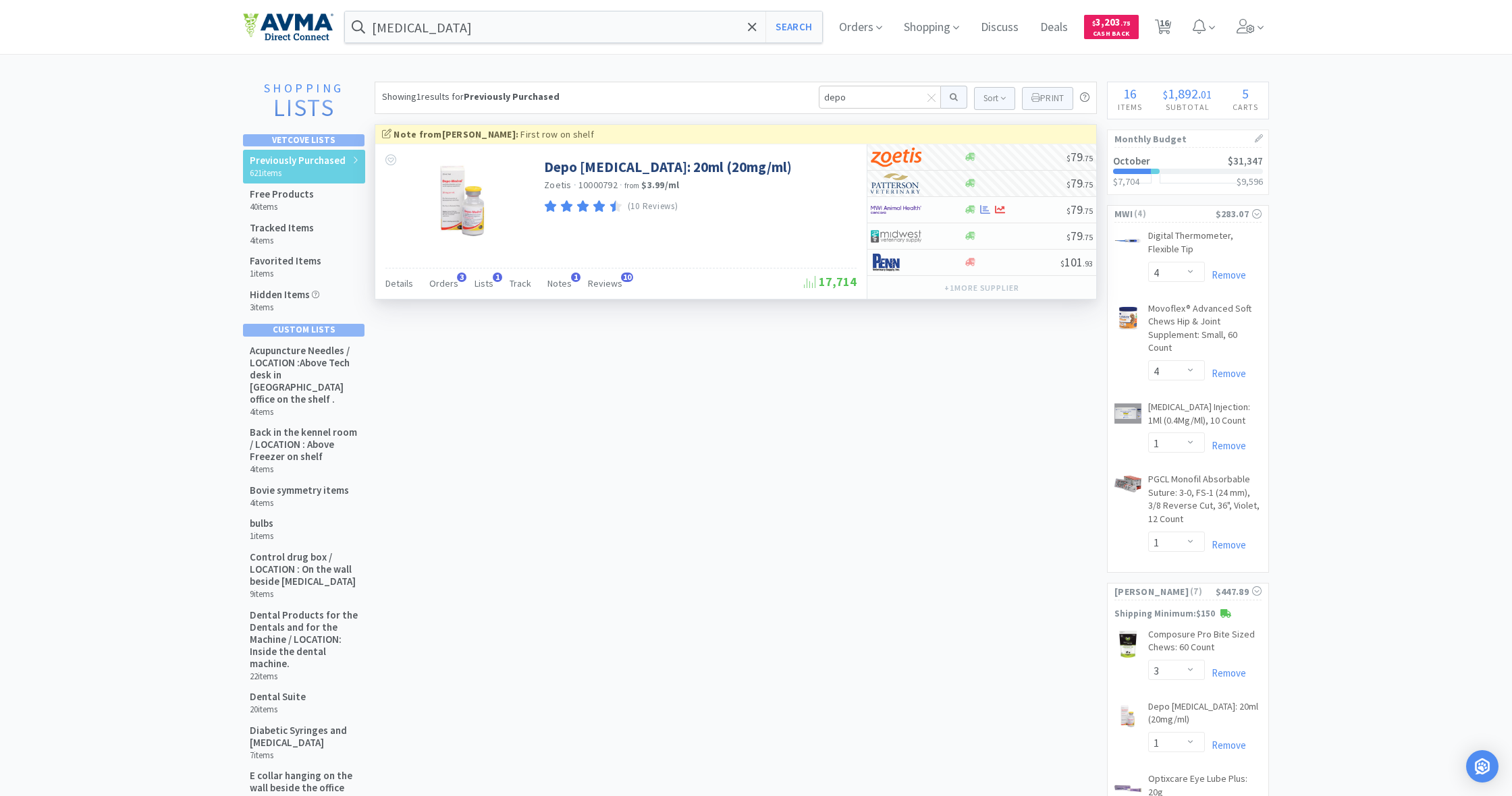
scroll to position [0, 0]
drag, startPoint x: 846, startPoint y: 101, endPoint x: 801, endPoint y: 98, distance: 45.1
click at [801, 98] on div "Showing 1 results for Previously Purchased depo Sort Print Previously Purchased…" at bounding box center [736, 98] width 722 height 33
type input "dex sp"
click at [952, 97] on button at bounding box center [954, 96] width 26 height 23
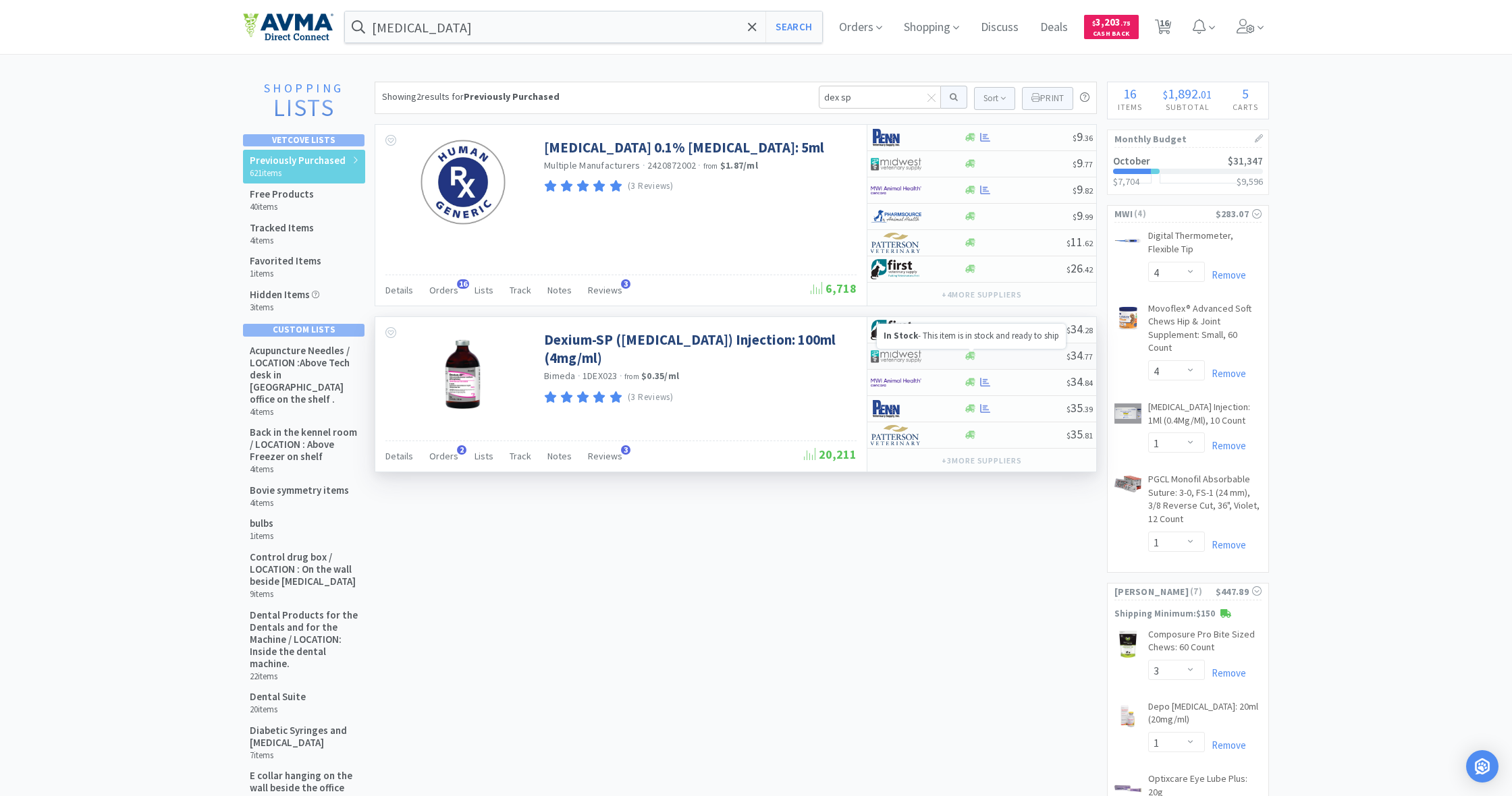
click at [969, 358] on icon at bounding box center [970, 356] width 10 height 8
select select "1"
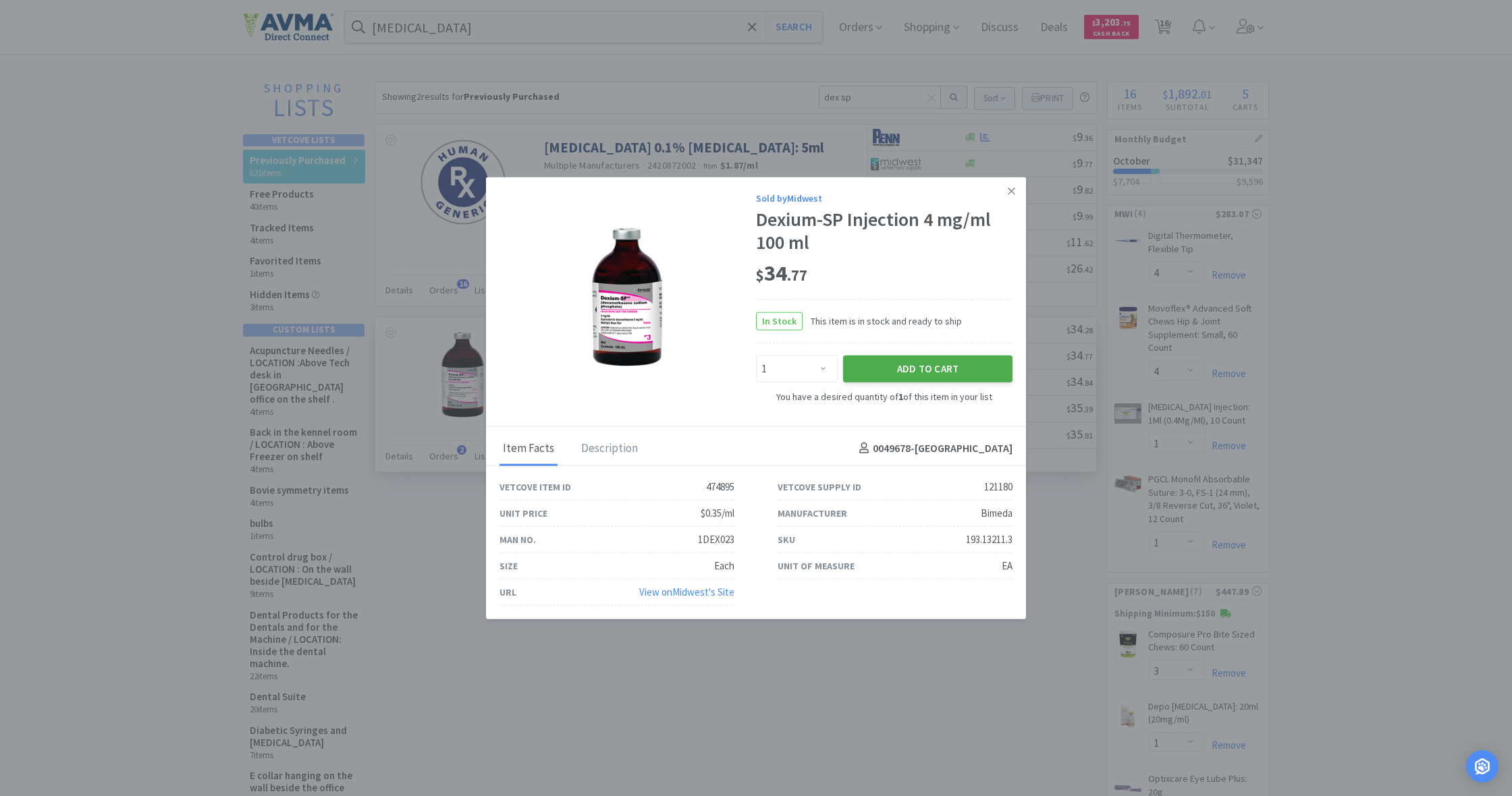
click at [941, 369] on button "Add to Cart" at bounding box center [927, 369] width 170 height 27
select select "2"
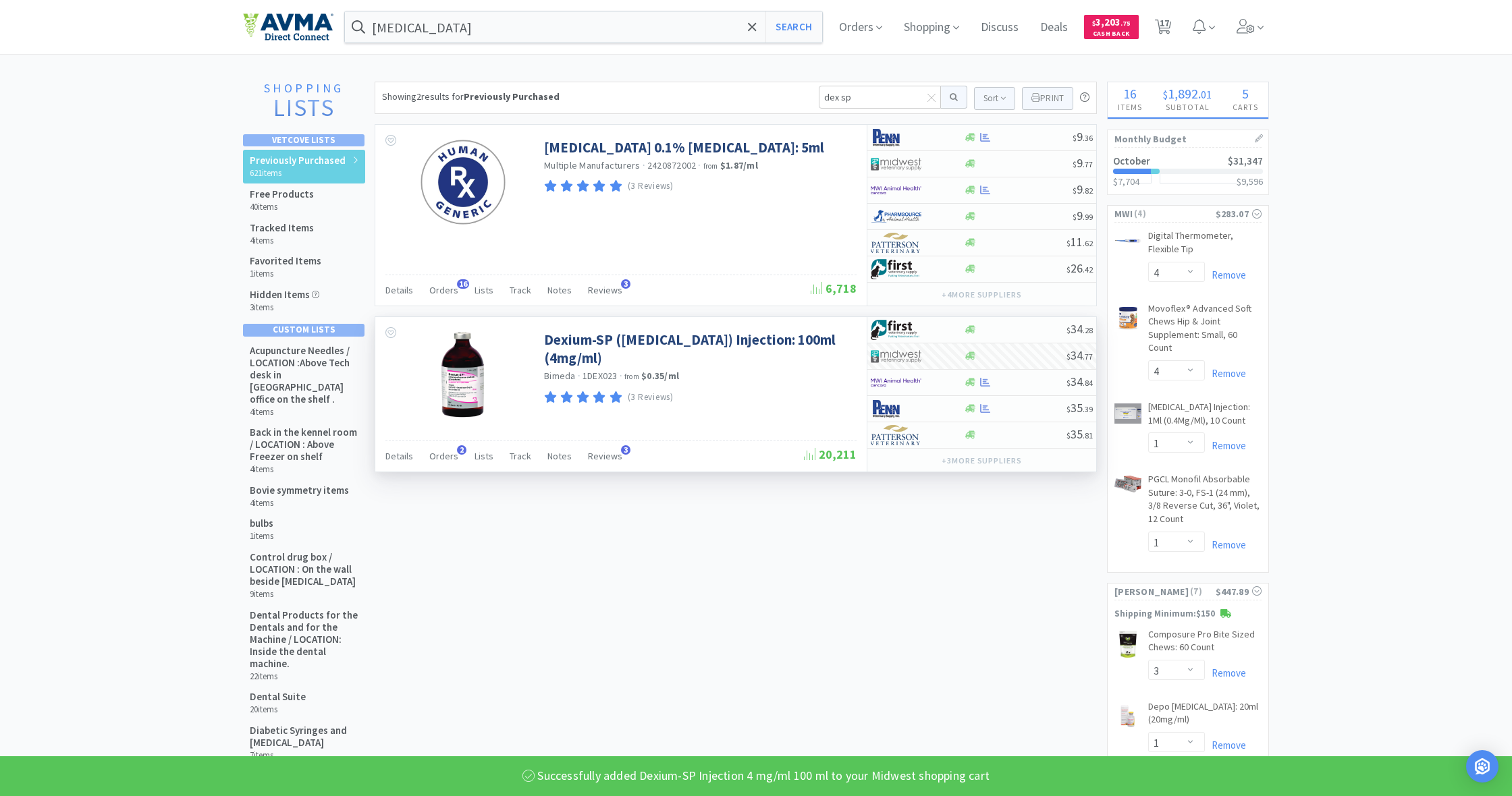
select select "1"
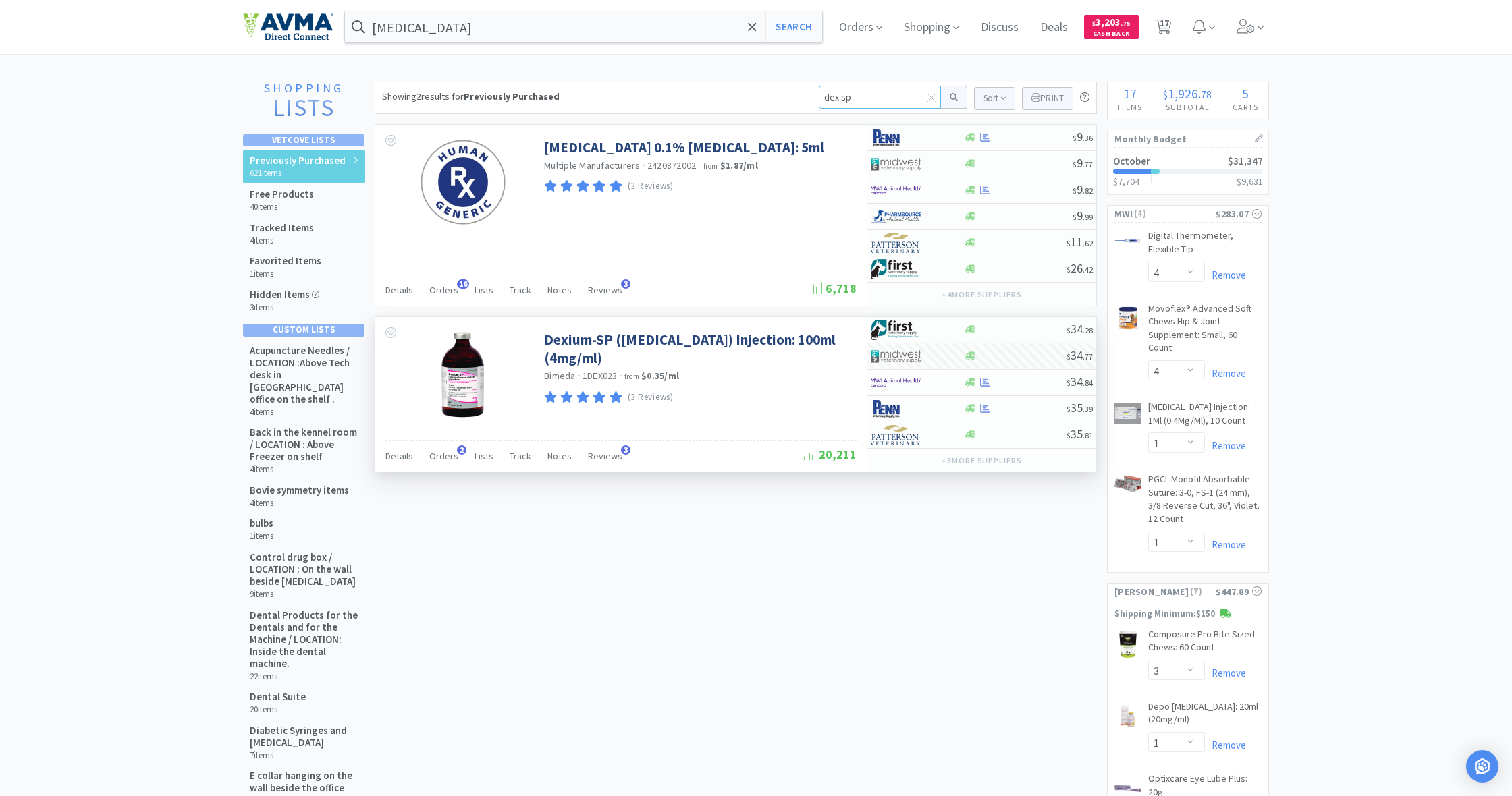
drag, startPoint x: 843, startPoint y: 98, endPoint x: 788, endPoint y: 96, distance: 55.0
click at [788, 96] on div "Showing 2 results for Previously Purchased dex sp Sort Print Previously Purchas…" at bounding box center [736, 98] width 722 height 33
type input "opticard"
click at [952, 97] on button at bounding box center [954, 96] width 26 height 23
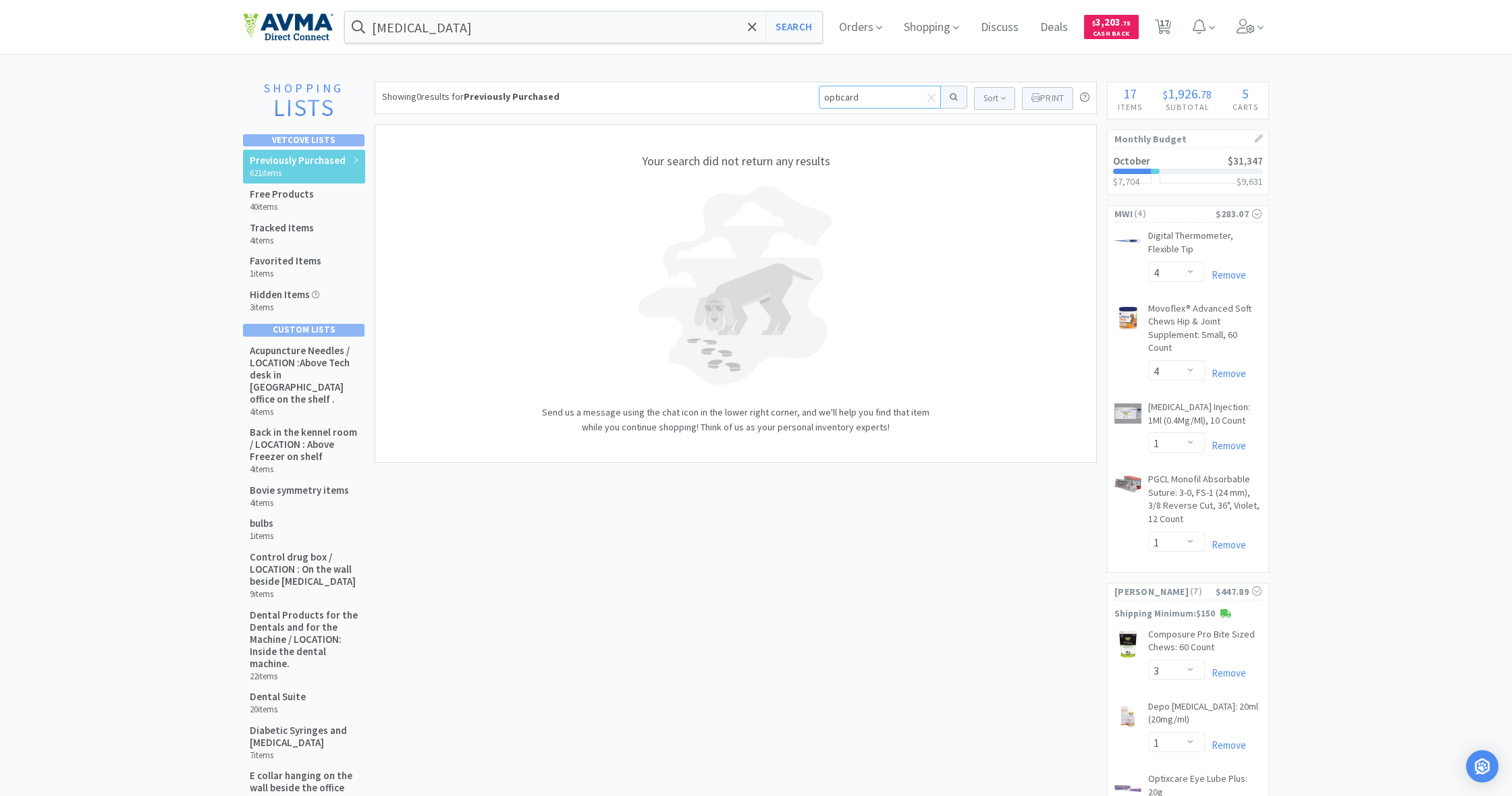
drag, startPoint x: 865, startPoint y: 96, endPoint x: 787, endPoint y: 99, distance: 78.1
click at [787, 99] on div "Showing 0 results for Previously Purchased opticard Sort Print Previously Purch…" at bounding box center [736, 98] width 722 height 33
type input "opticare"
click at [952, 97] on button at bounding box center [954, 96] width 26 height 23
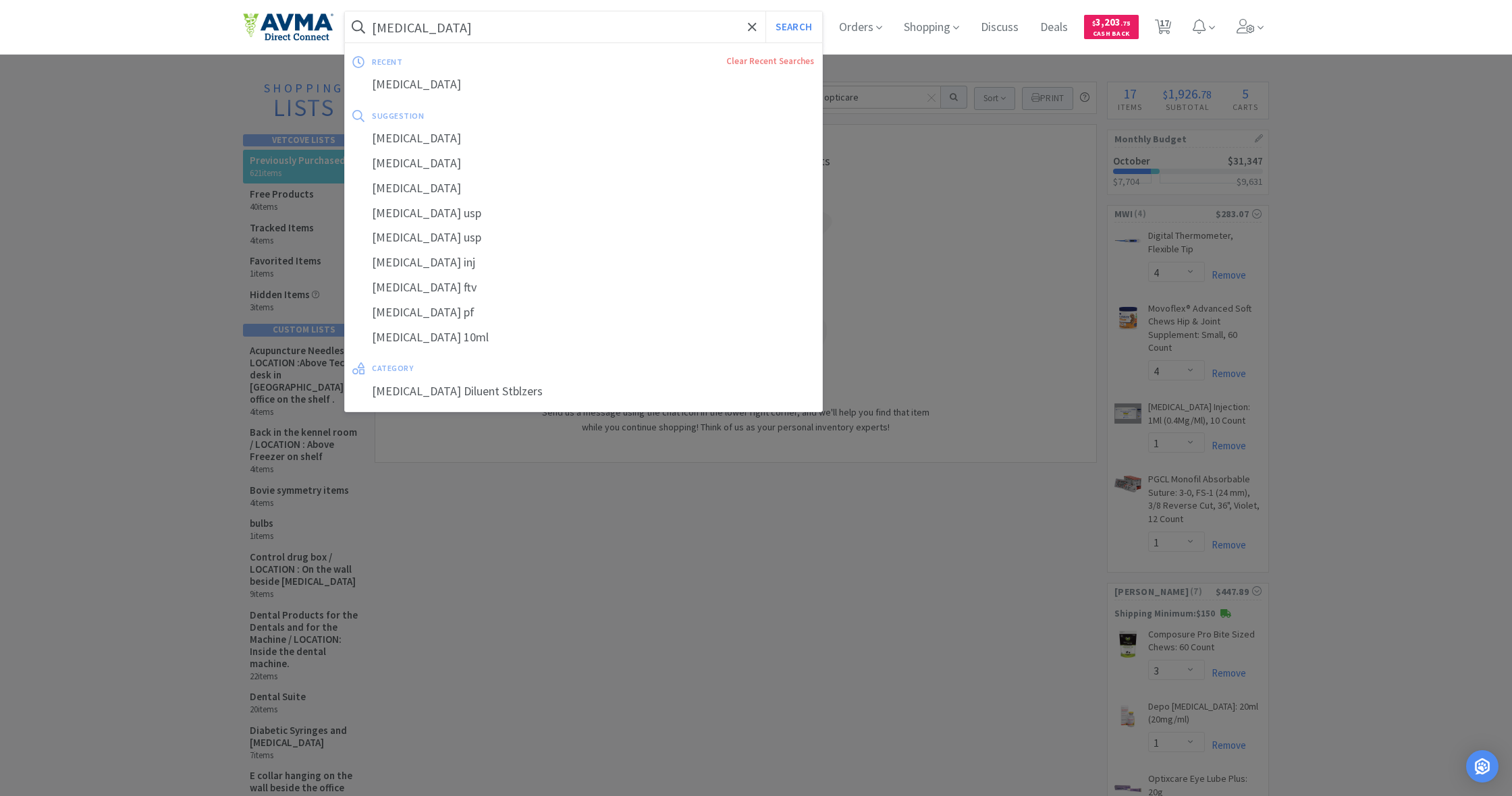
drag, startPoint x: 437, startPoint y: 28, endPoint x: 362, endPoint y: 27, distance: 75.0
click at [362, 27] on form "[MEDICAL_DATA] Search" at bounding box center [583, 27] width 477 height 31
drag, startPoint x: 371, startPoint y: 27, endPoint x: 459, endPoint y: 33, distance: 88.2
click at [459, 33] on form "[MEDICAL_DATA] Search" at bounding box center [583, 27] width 477 height 31
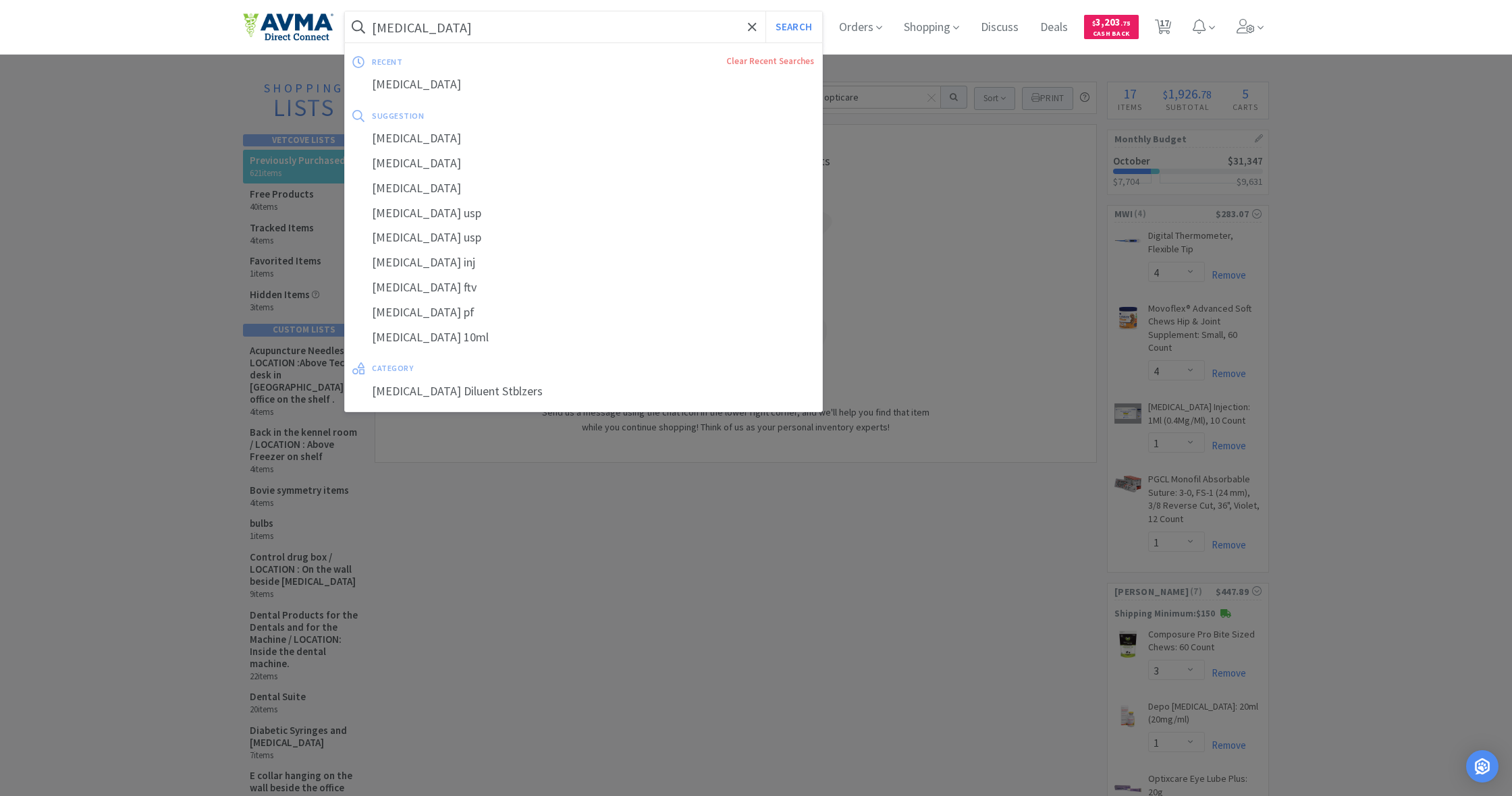
click at [908, 234] on div at bounding box center [756, 398] width 1512 height 796
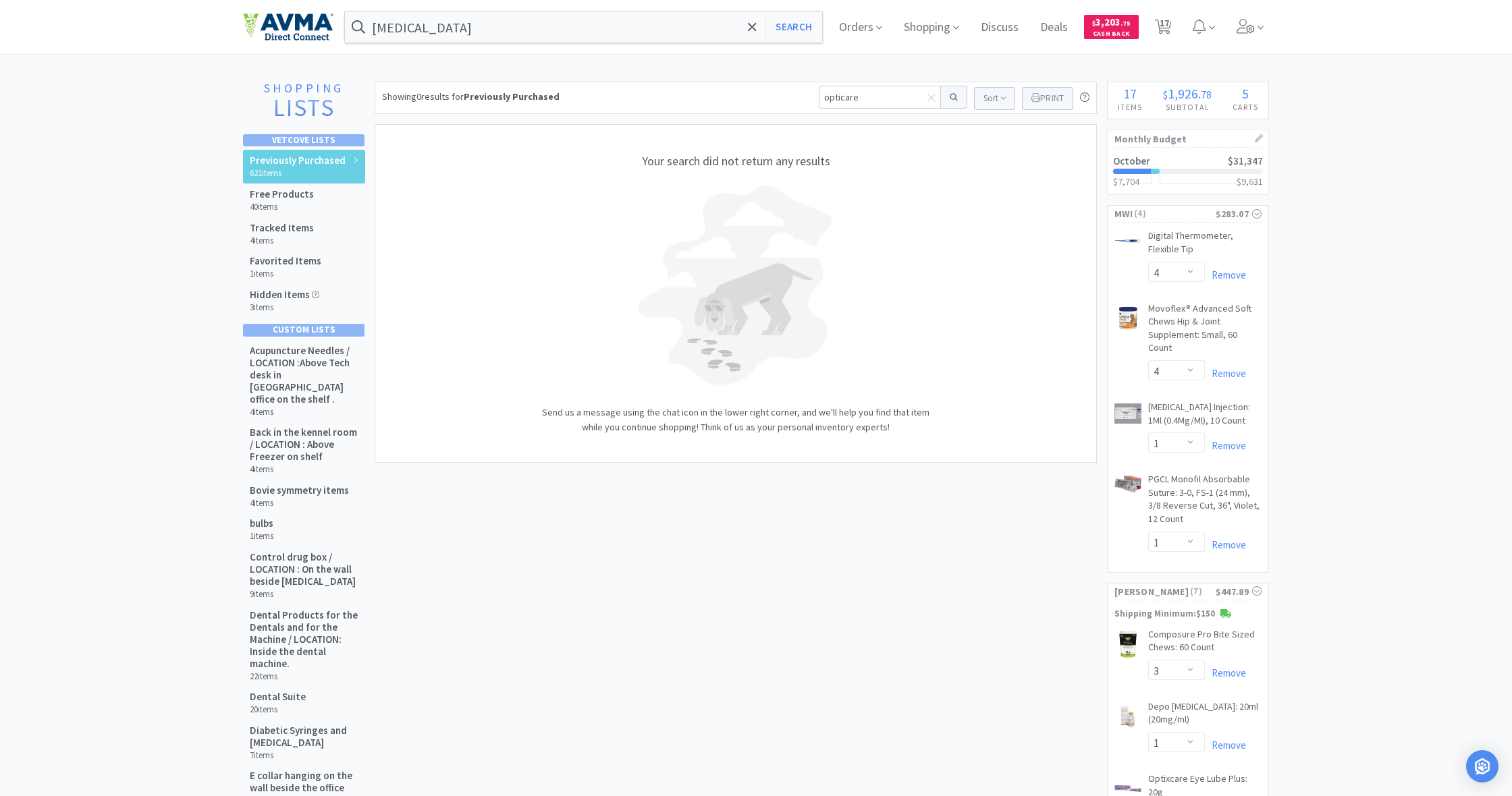
scroll to position [0, 0]
drag, startPoint x: 858, startPoint y: 97, endPoint x: 399, endPoint y: 124, distance: 459.8
click at [716, 93] on div "Showing 0 results for Previously Purchased opticare Sort Print Previously Purch…" at bounding box center [736, 98] width 722 height 33
click at [299, 157] on h5 "Previously Purchased" at bounding box center [298, 160] width 96 height 12
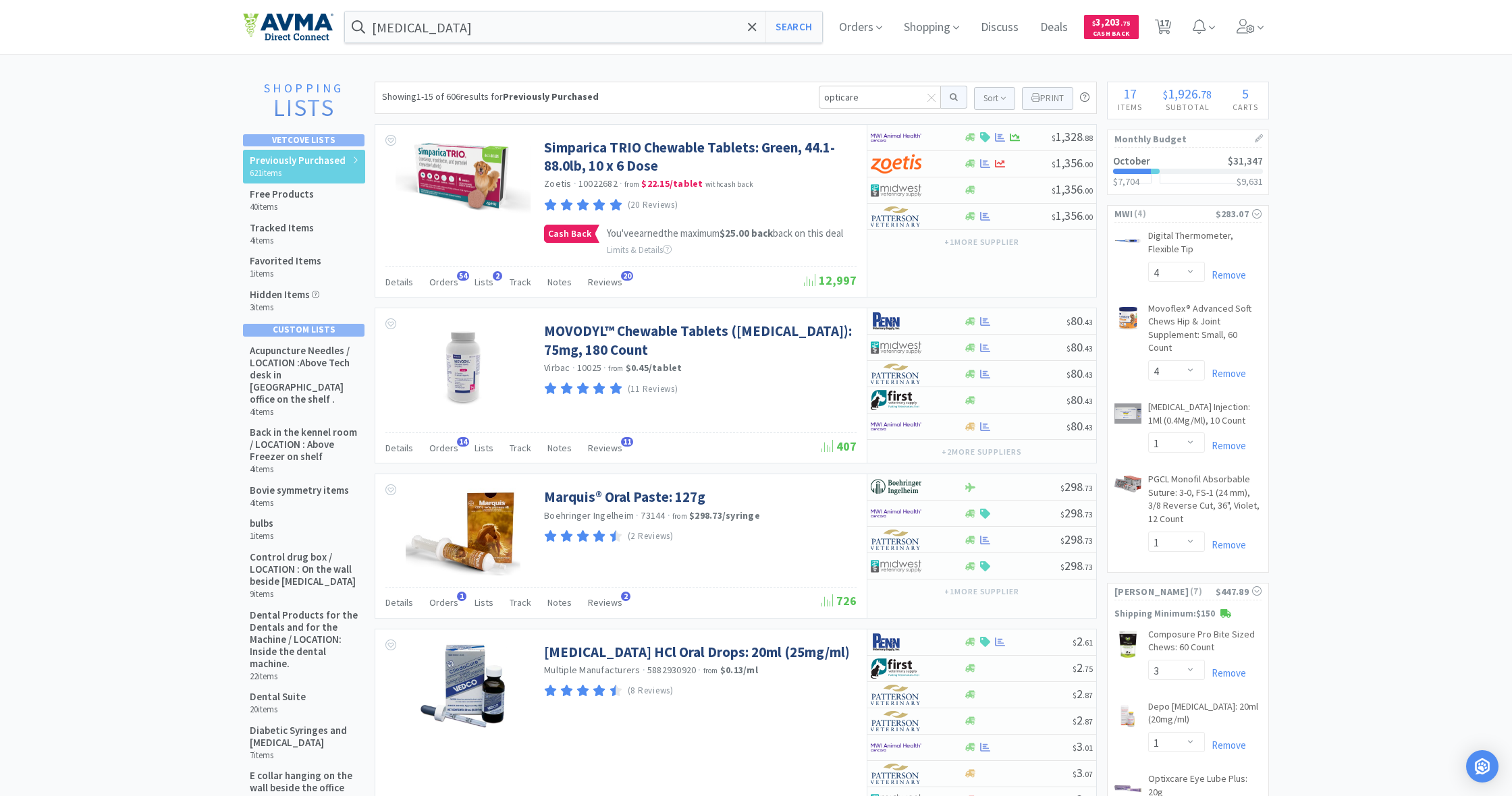
click at [306, 166] on div "Previously Purchased 621 items" at bounding box center [298, 166] width 96 height 25
drag, startPoint x: 867, startPoint y: 91, endPoint x: 811, endPoint y: 91, distance: 56.0
click at [811, 91] on div "Showing 1-15 of 606 results for Previously Purchased opticare Sort Print Previo…" at bounding box center [736, 98] width 722 height 33
type input "opti"
click at [952, 97] on button at bounding box center [954, 96] width 26 height 23
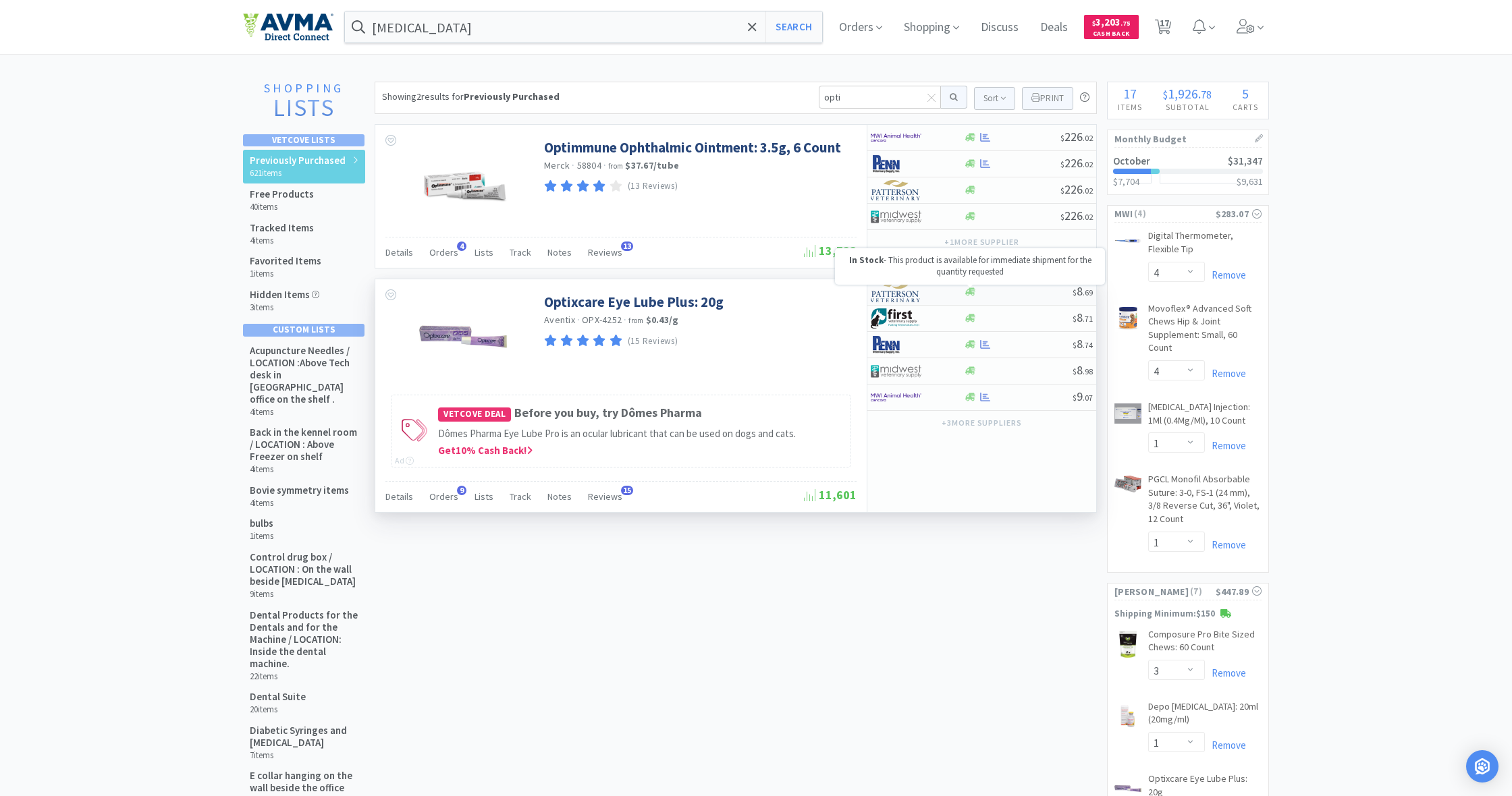
click at [973, 296] on icon at bounding box center [970, 291] width 10 height 10
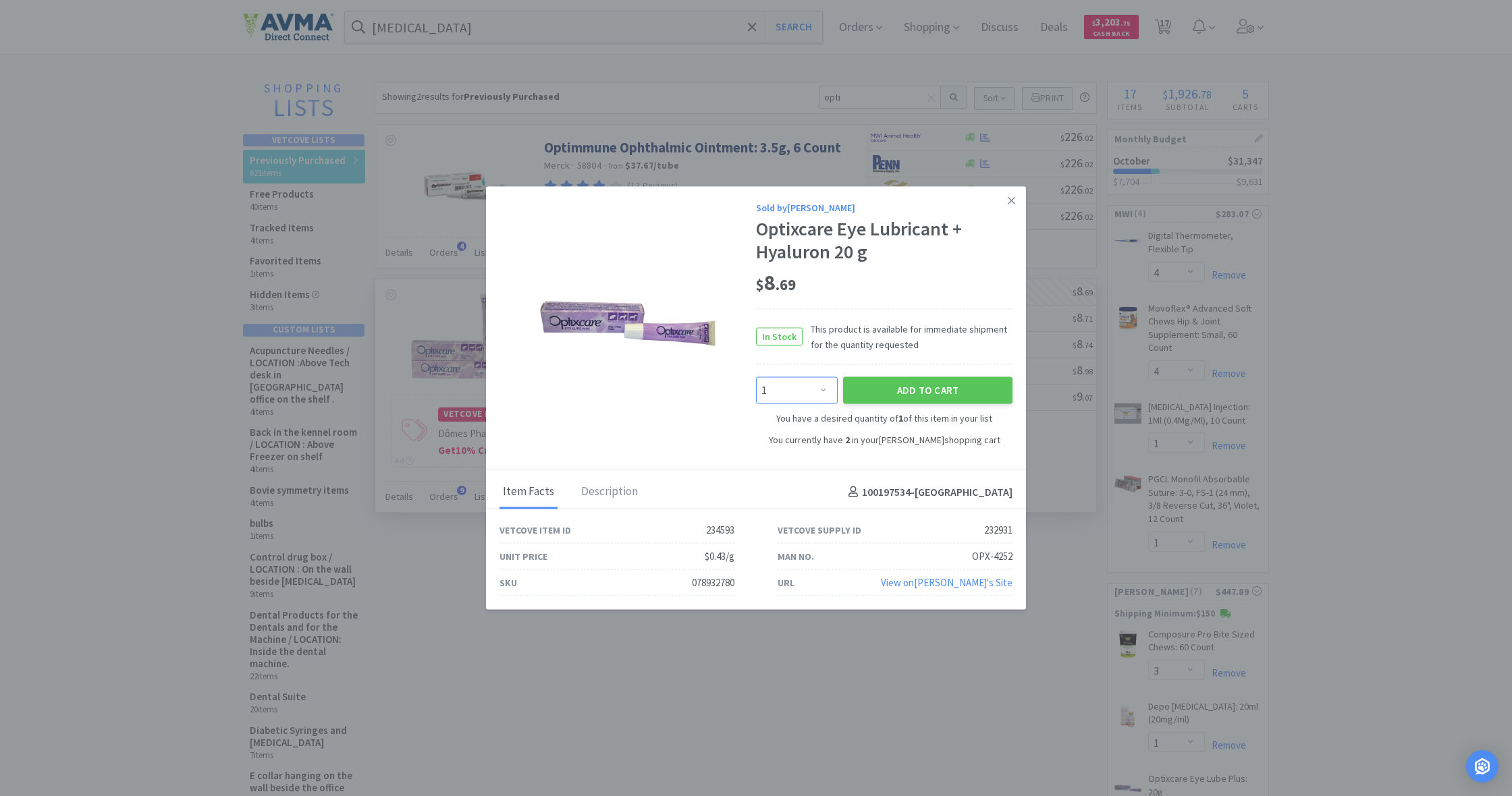
select select "2"
click at [906, 390] on button "Add to Cart" at bounding box center [927, 390] width 170 height 27
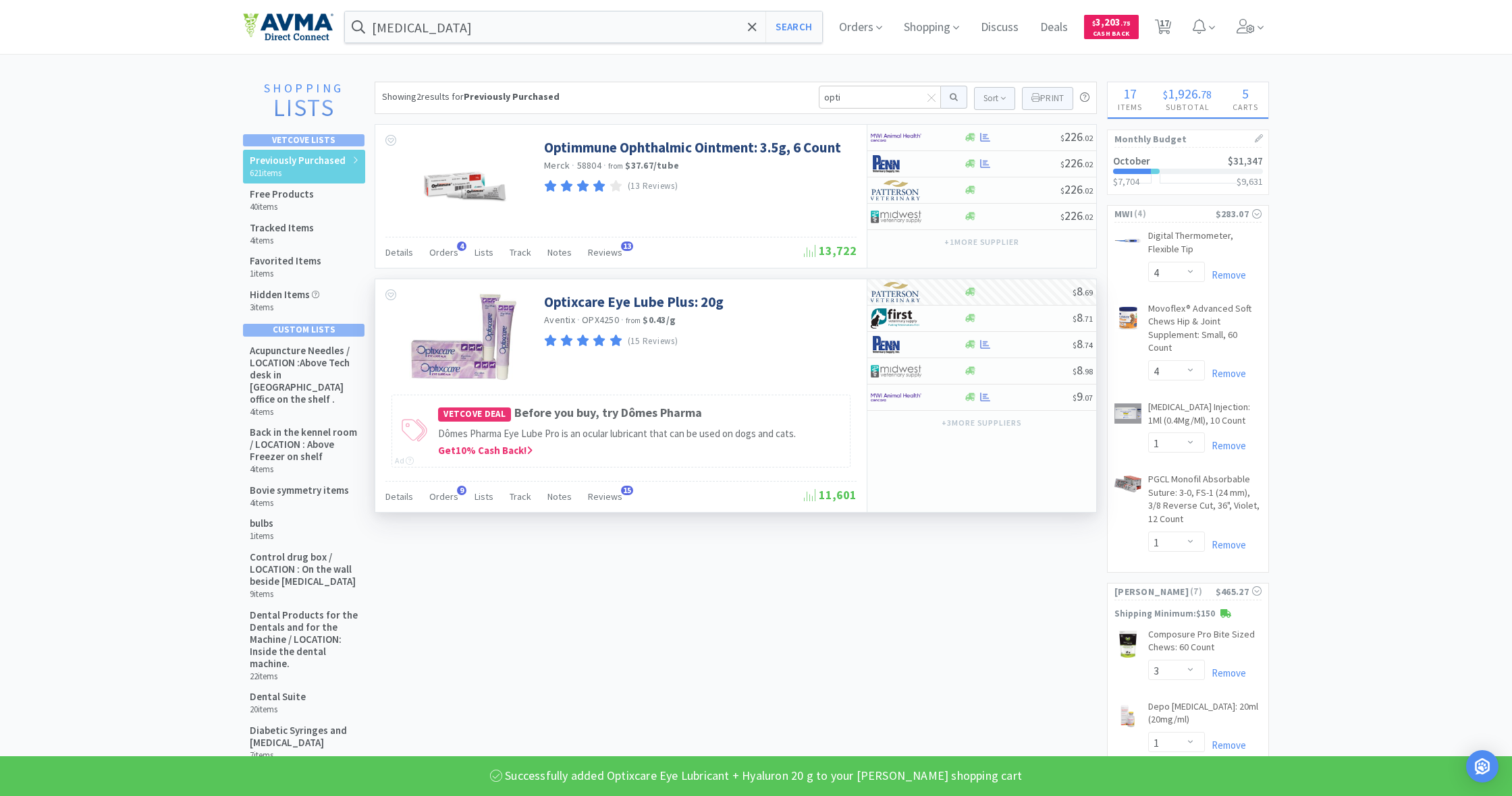
select select "4"
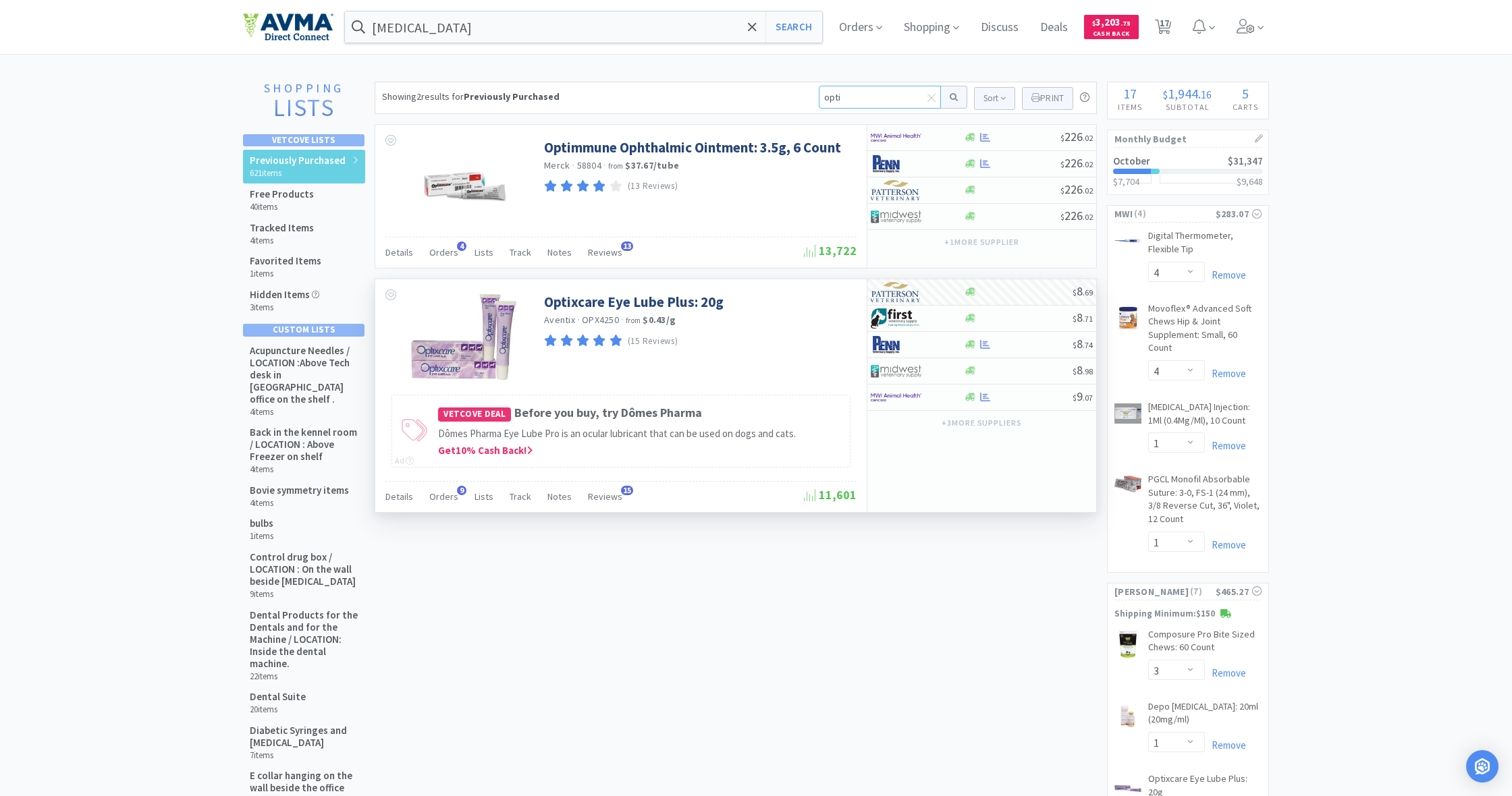
drag, startPoint x: 844, startPoint y: 99, endPoint x: 787, endPoint y: 96, distance: 57.1
click at [787, 96] on div "Showing 2 results for Previously Purchased opti Sort Print Previously Purchased…" at bounding box center [736, 98] width 722 height 33
type input "neopolydex"
click at [952, 97] on button at bounding box center [954, 96] width 26 height 23
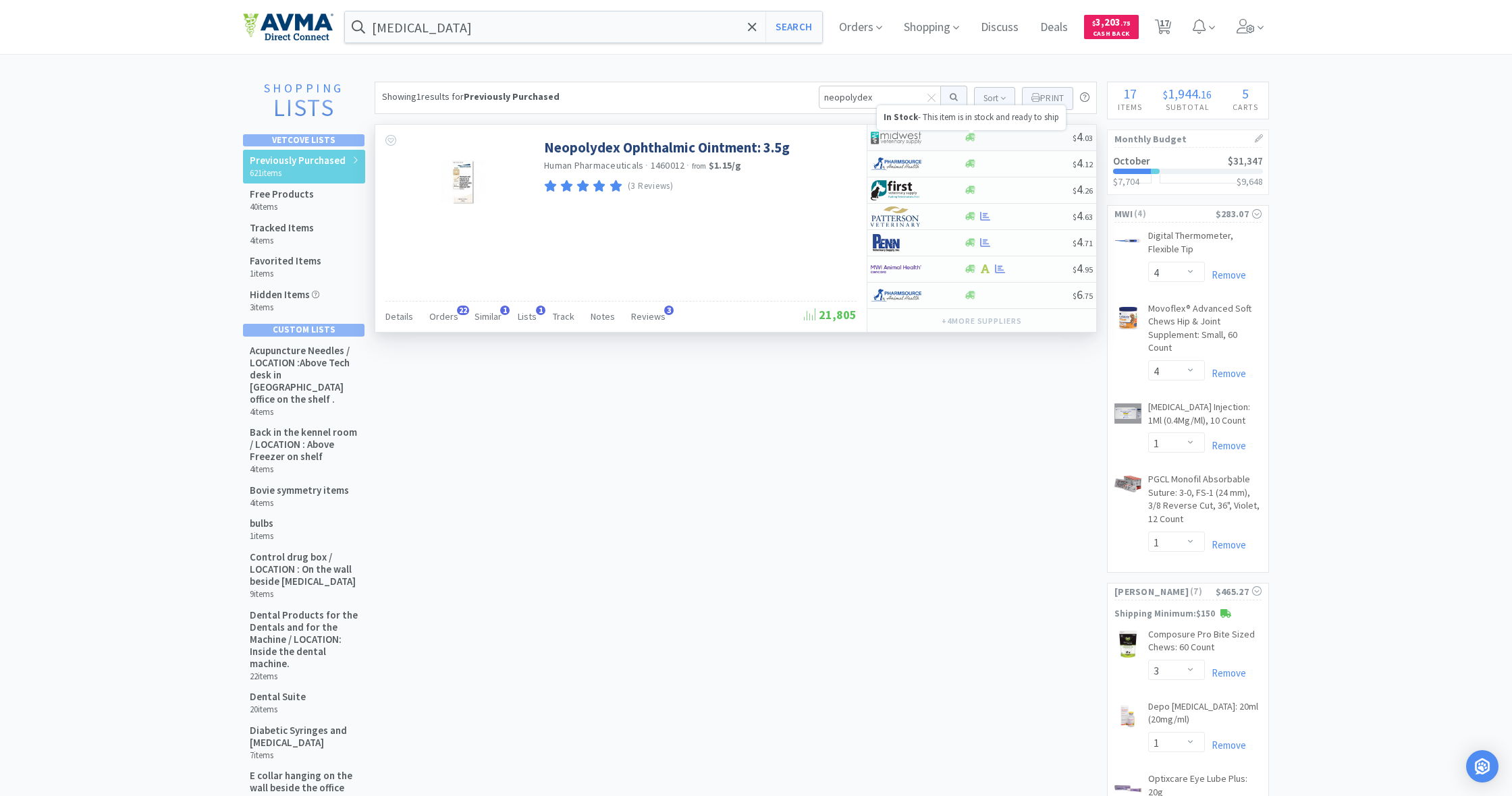
click at [972, 141] on icon at bounding box center [970, 137] width 10 height 8
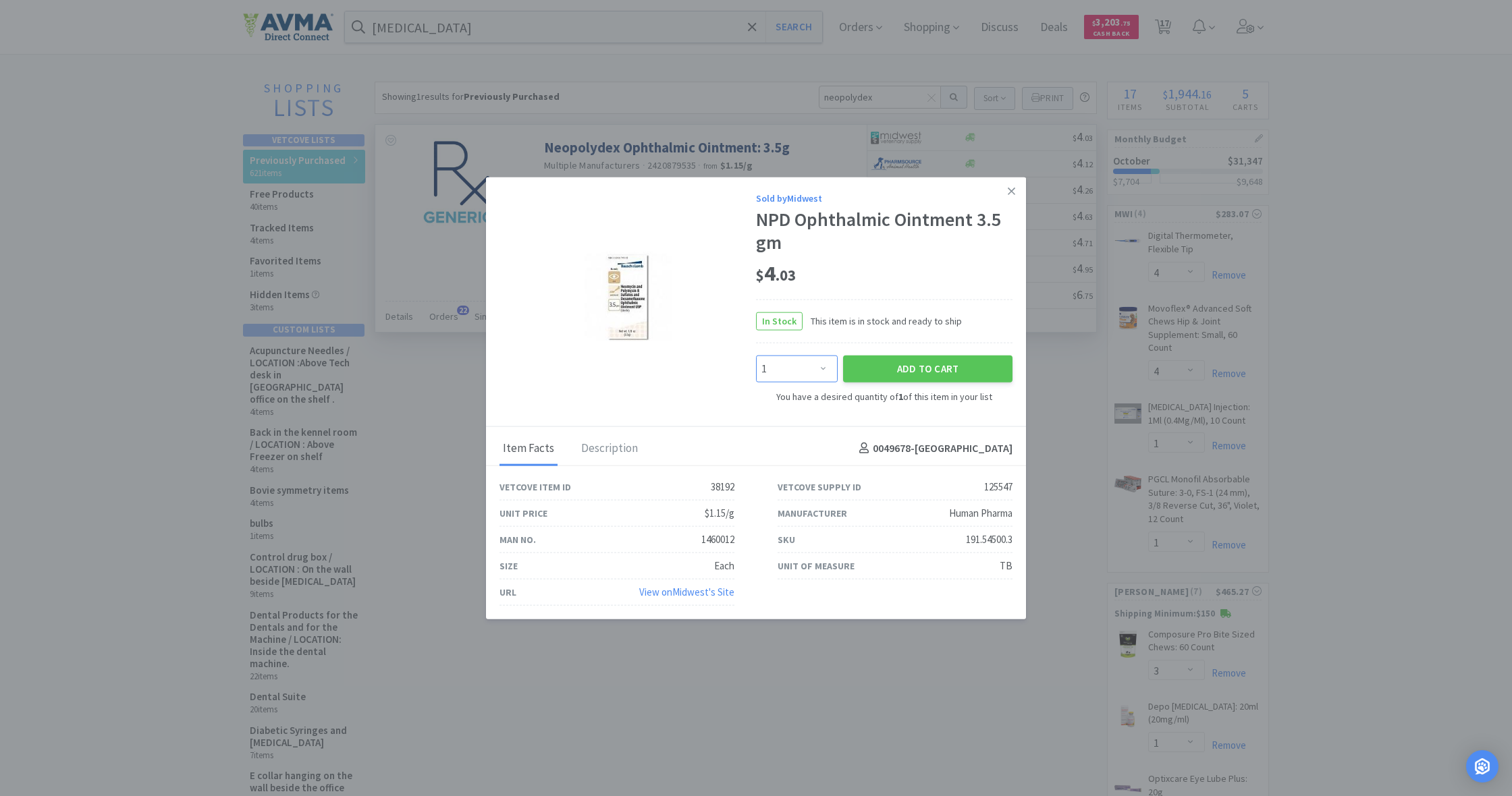
select select "3"
click at [921, 367] on button "Add to Cart" at bounding box center [927, 369] width 170 height 27
select select "3"
select select "2"
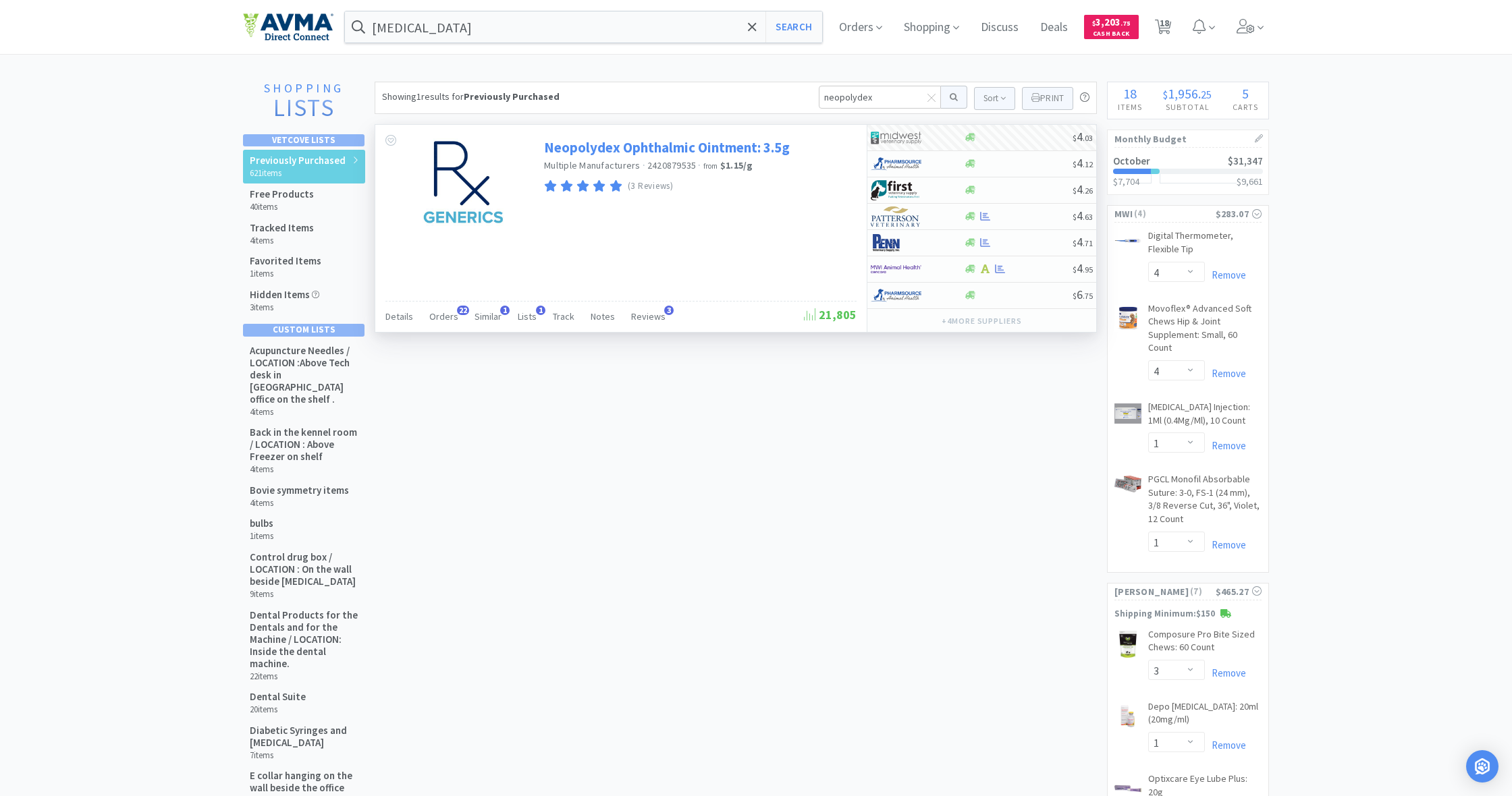
click at [665, 149] on link "Neopolydex Ophthalmic Ointment: 3.5g" at bounding box center [667, 147] width 246 height 18
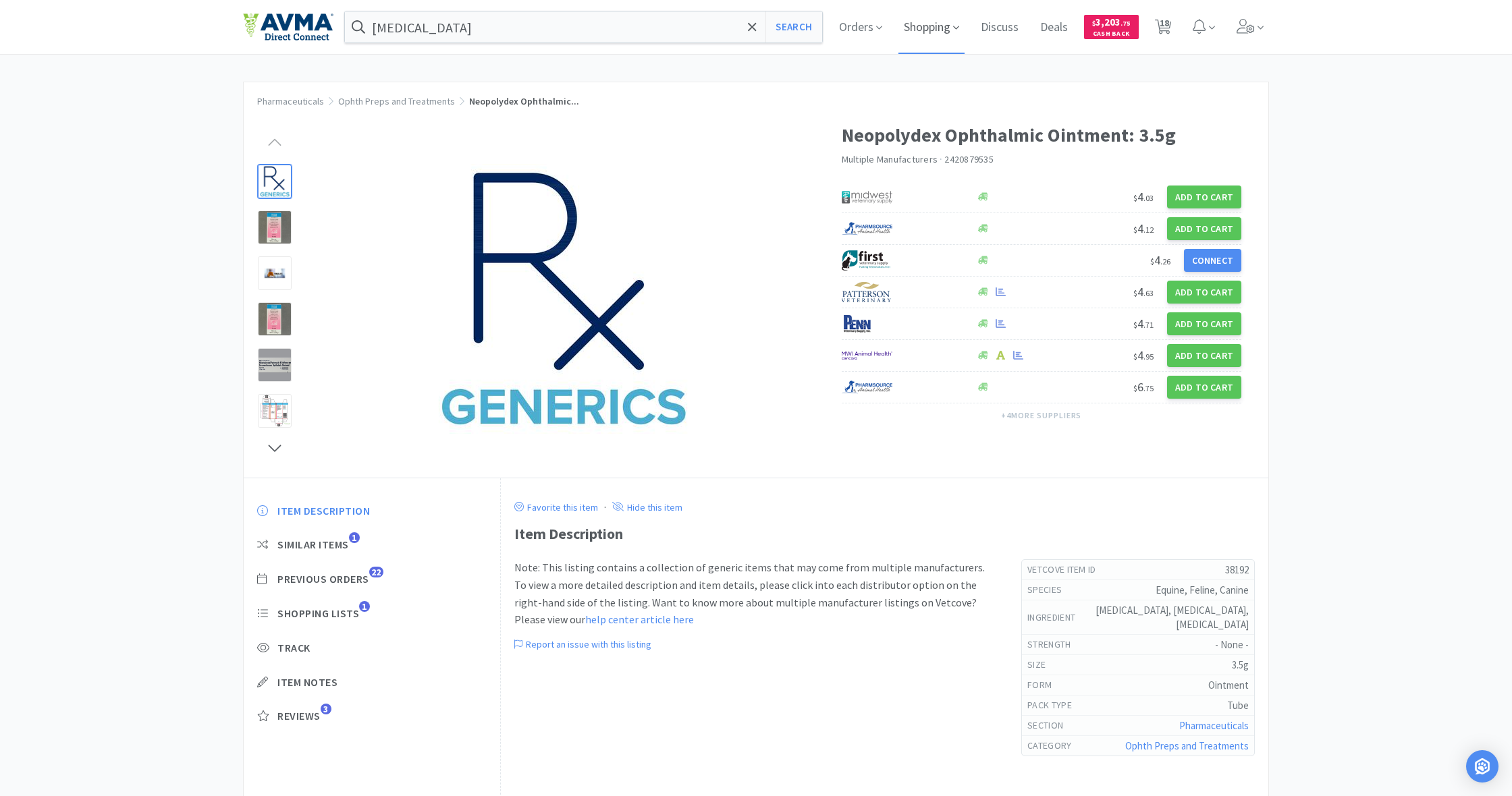
click at [925, 33] on span "Shopping" at bounding box center [931, 26] width 66 height 54
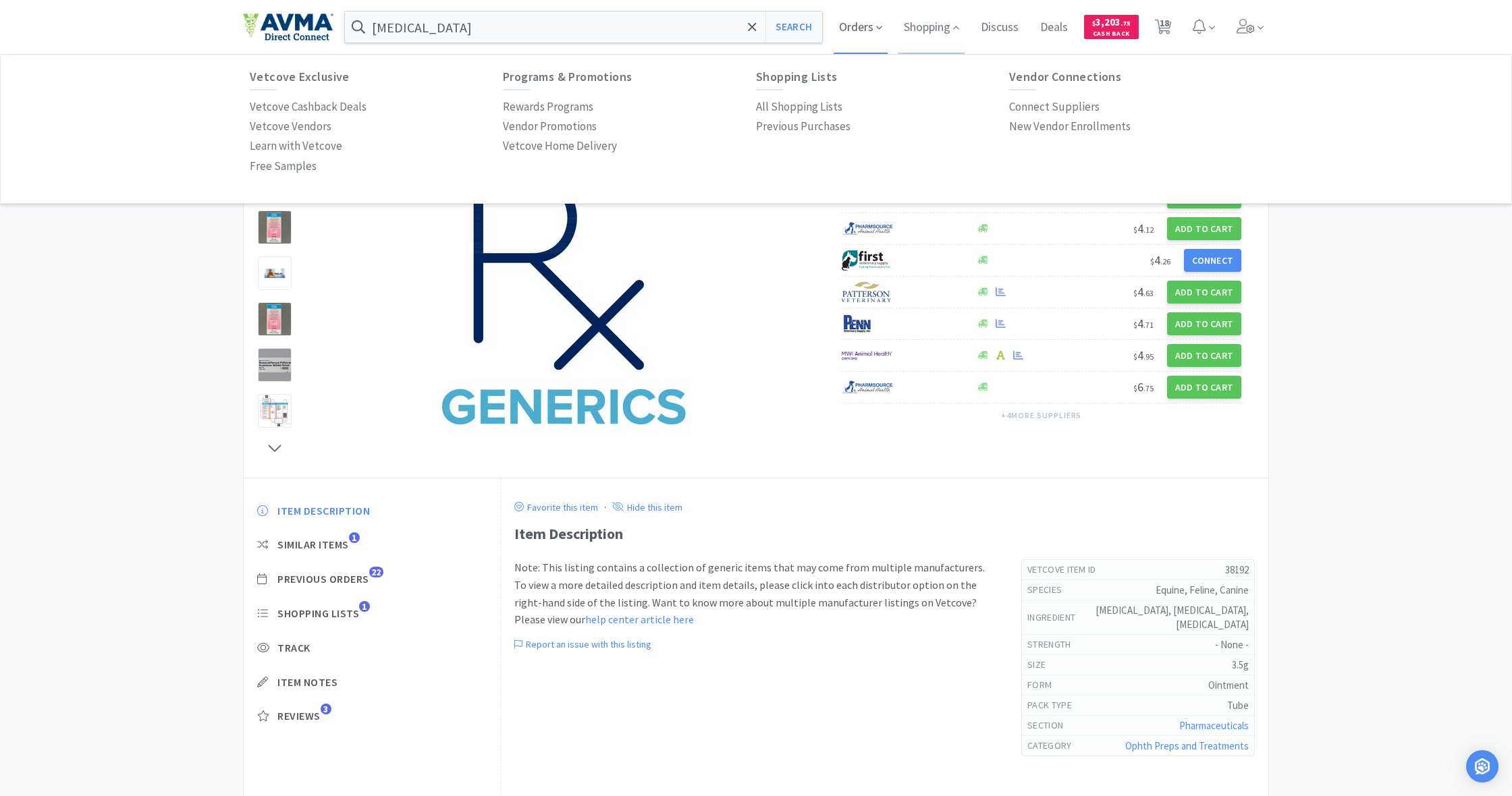
click at [856, 27] on span "Orders" at bounding box center [860, 26] width 54 height 54
click at [927, 33] on span "Shopping" at bounding box center [931, 26] width 66 height 54
click at [797, 104] on p "All Shopping Lists" at bounding box center [798, 107] width 86 height 18
select select "4"
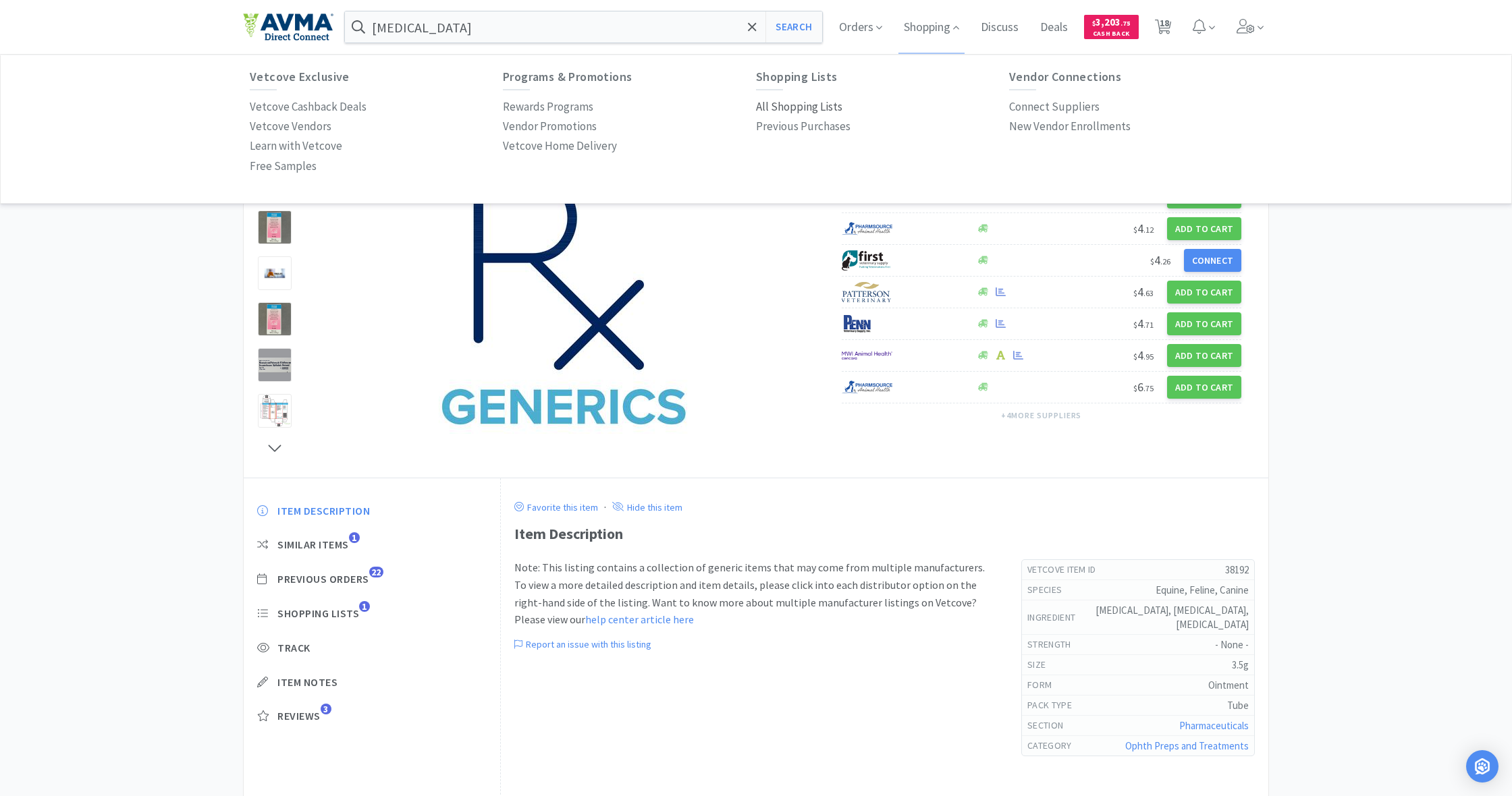
select select "1"
select select "3"
select select "1"
select select "4"
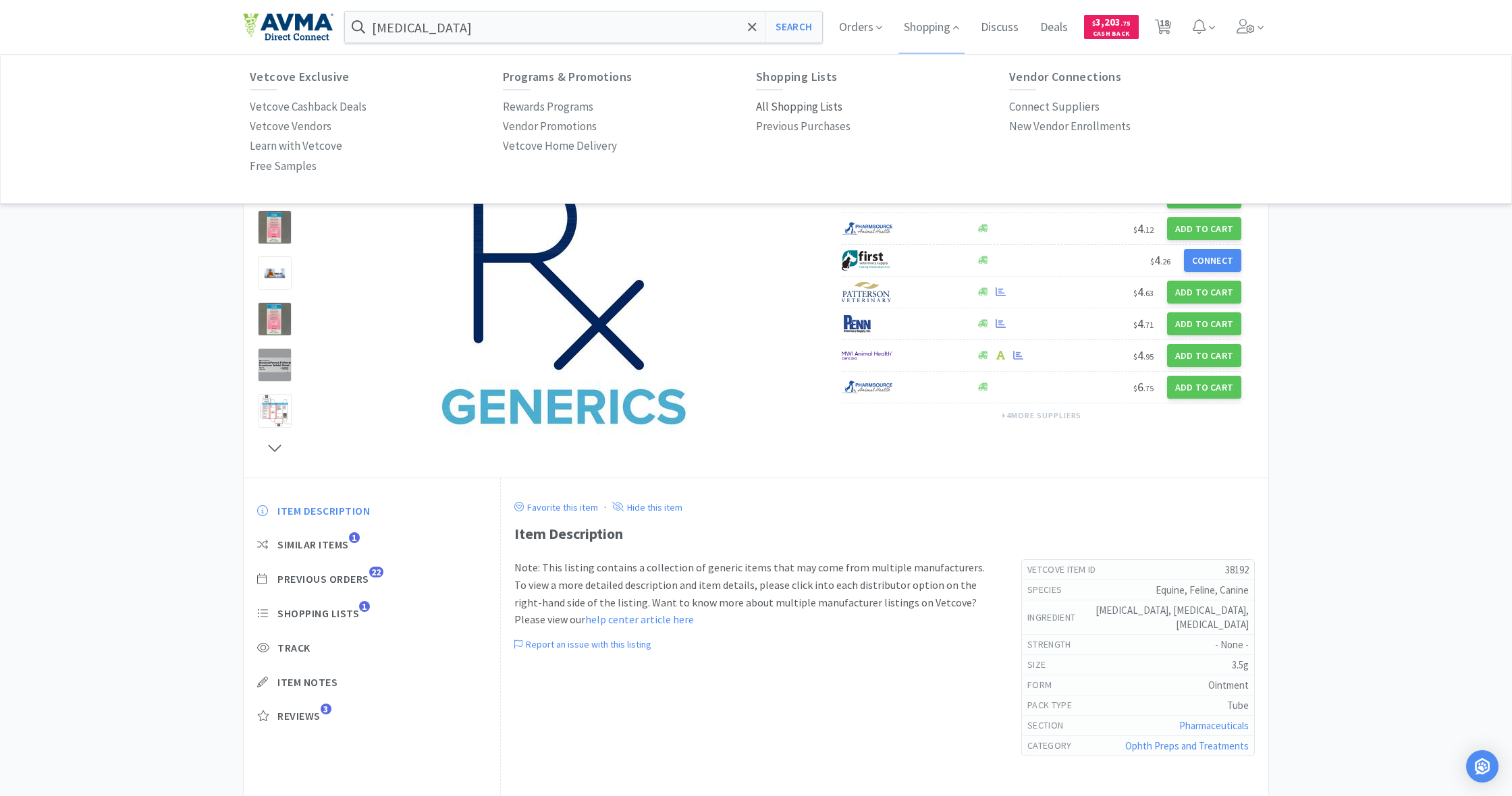
select select "1"
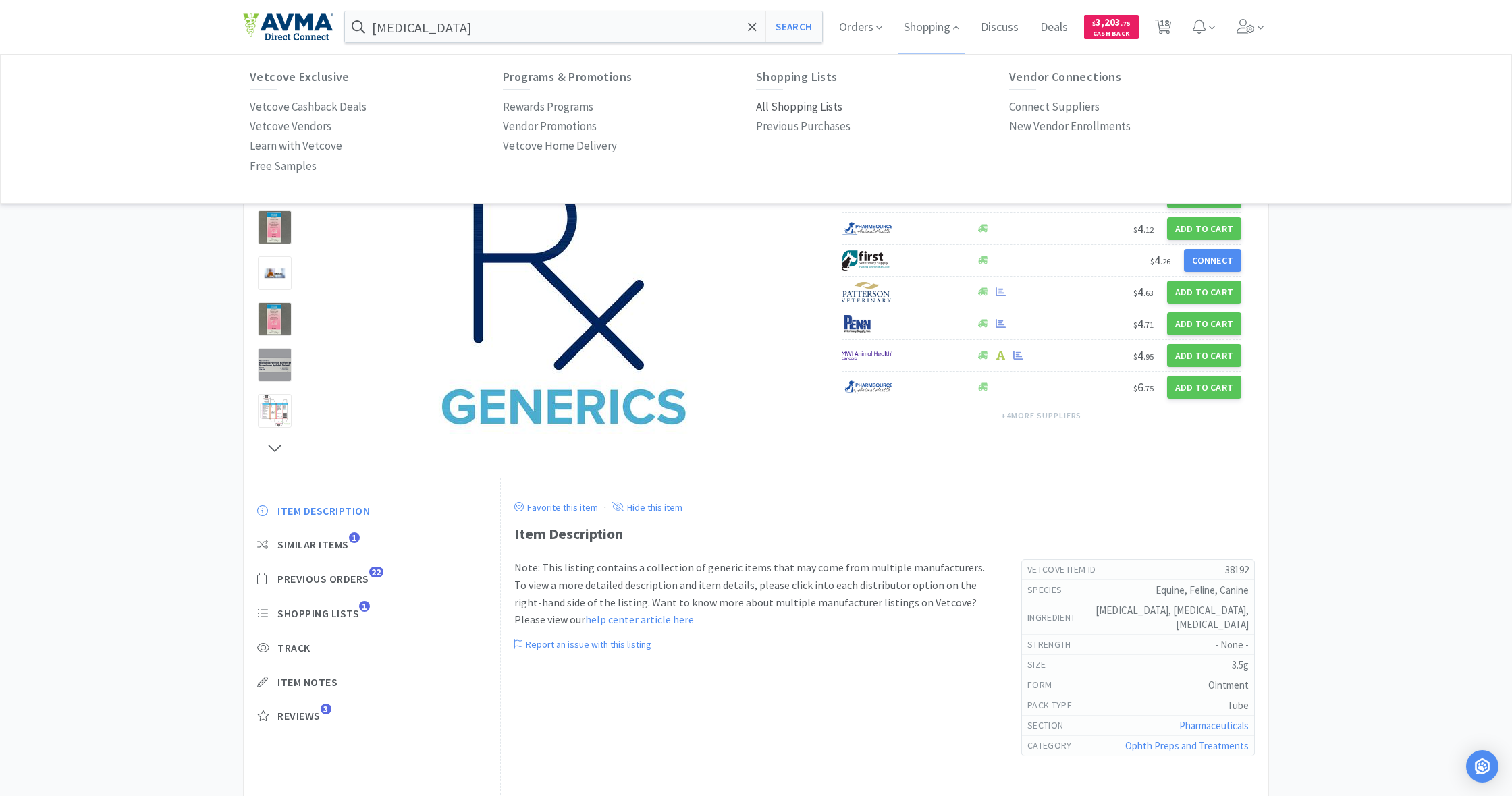
select select "3"
select select "2"
select select "1"
select select "10"
select select "1"
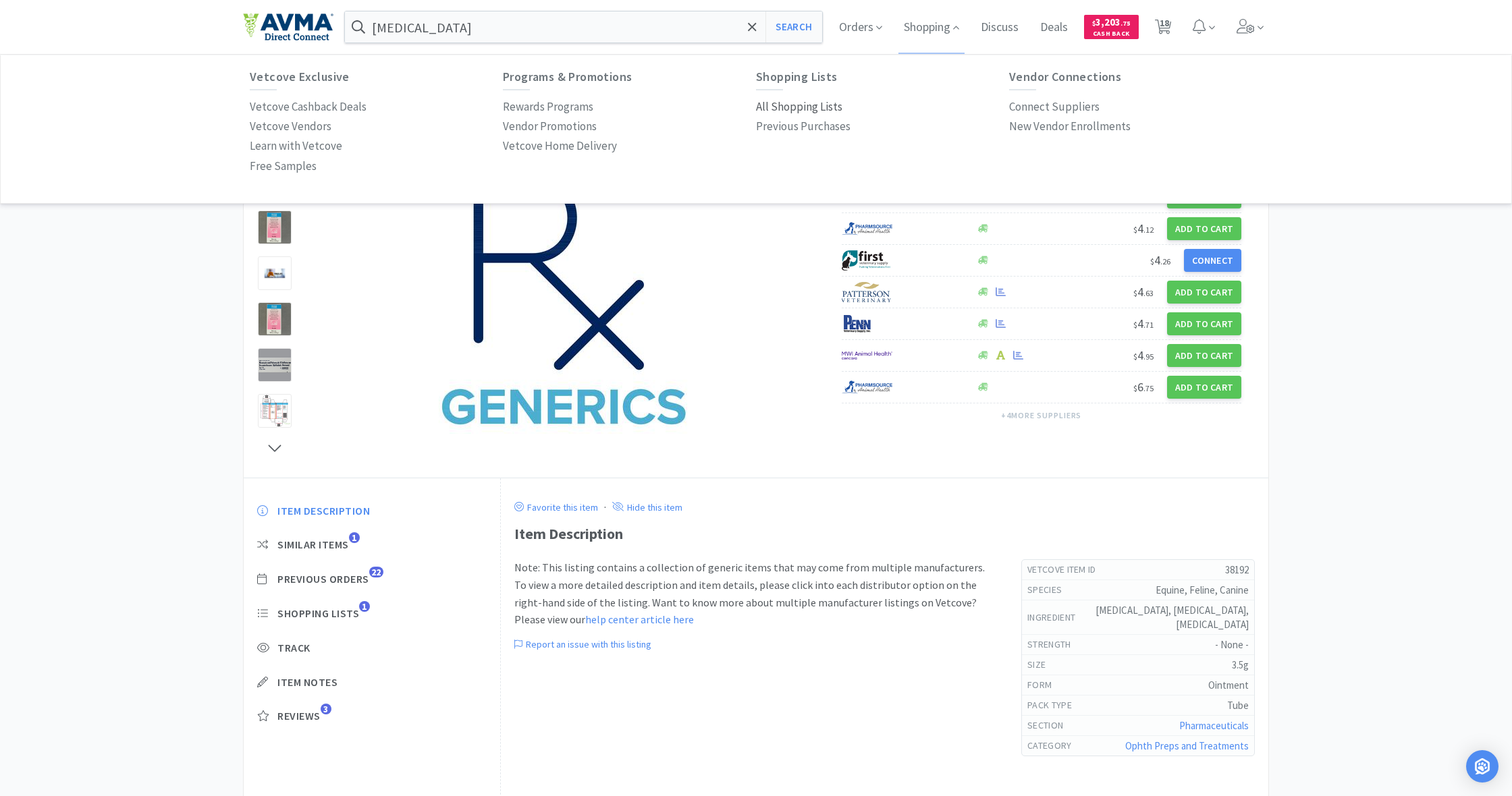
select select "1"
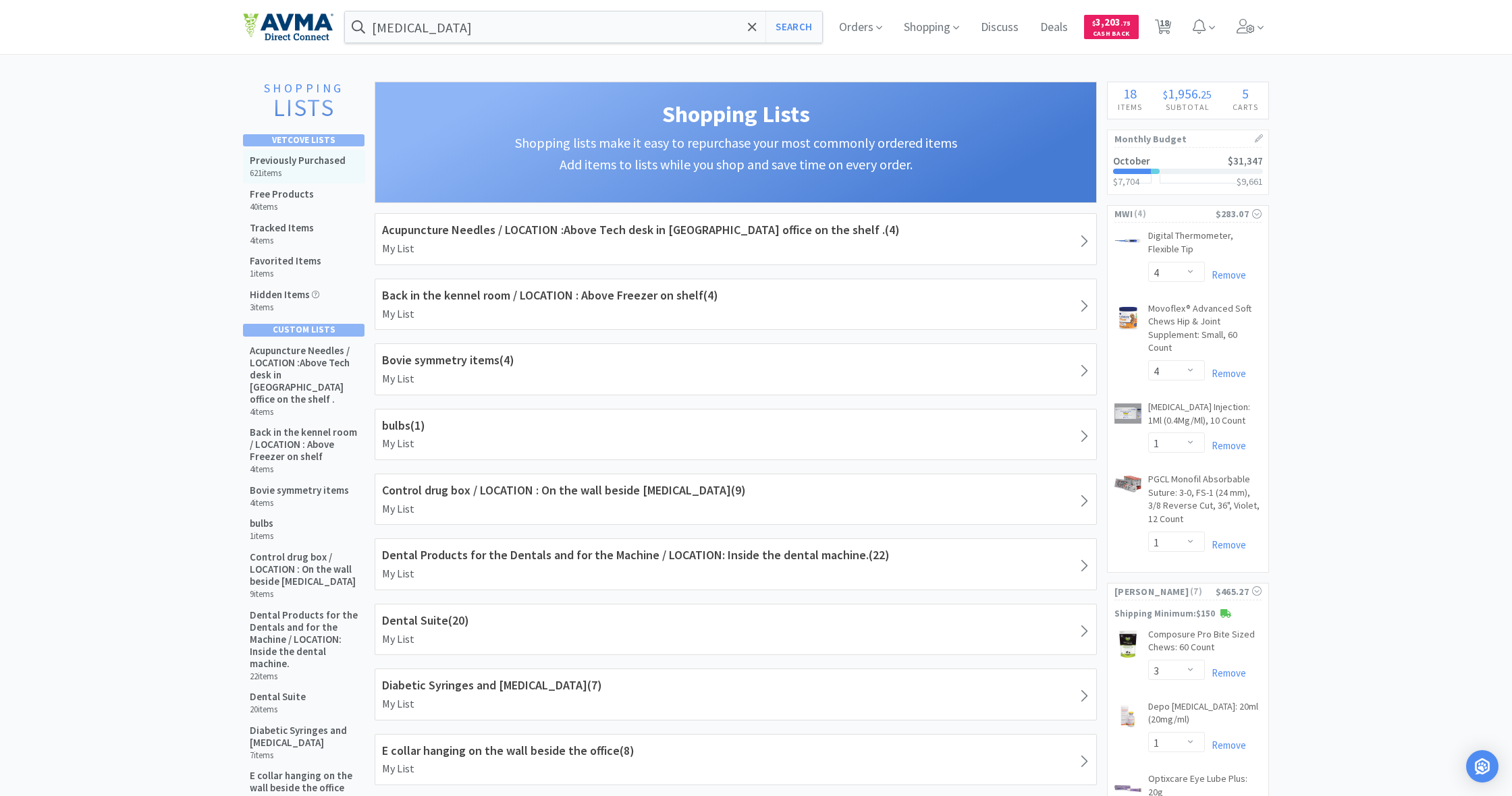
click at [277, 164] on h5 "Previously Purchased" at bounding box center [298, 160] width 96 height 12
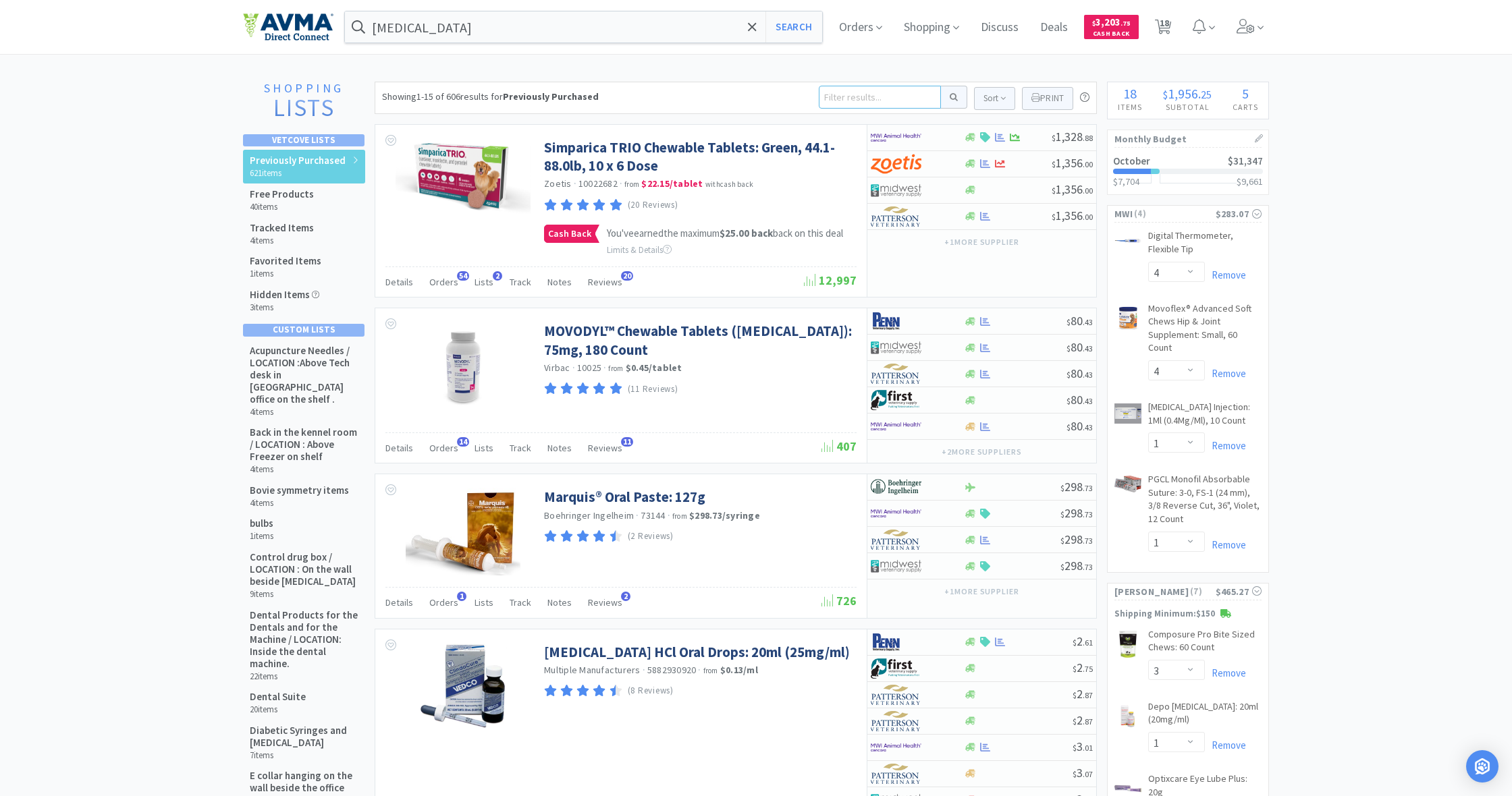
click at [839, 93] on input at bounding box center [880, 96] width 123 height 23
type input "animax"
click at [952, 97] on button at bounding box center [954, 96] width 26 height 23
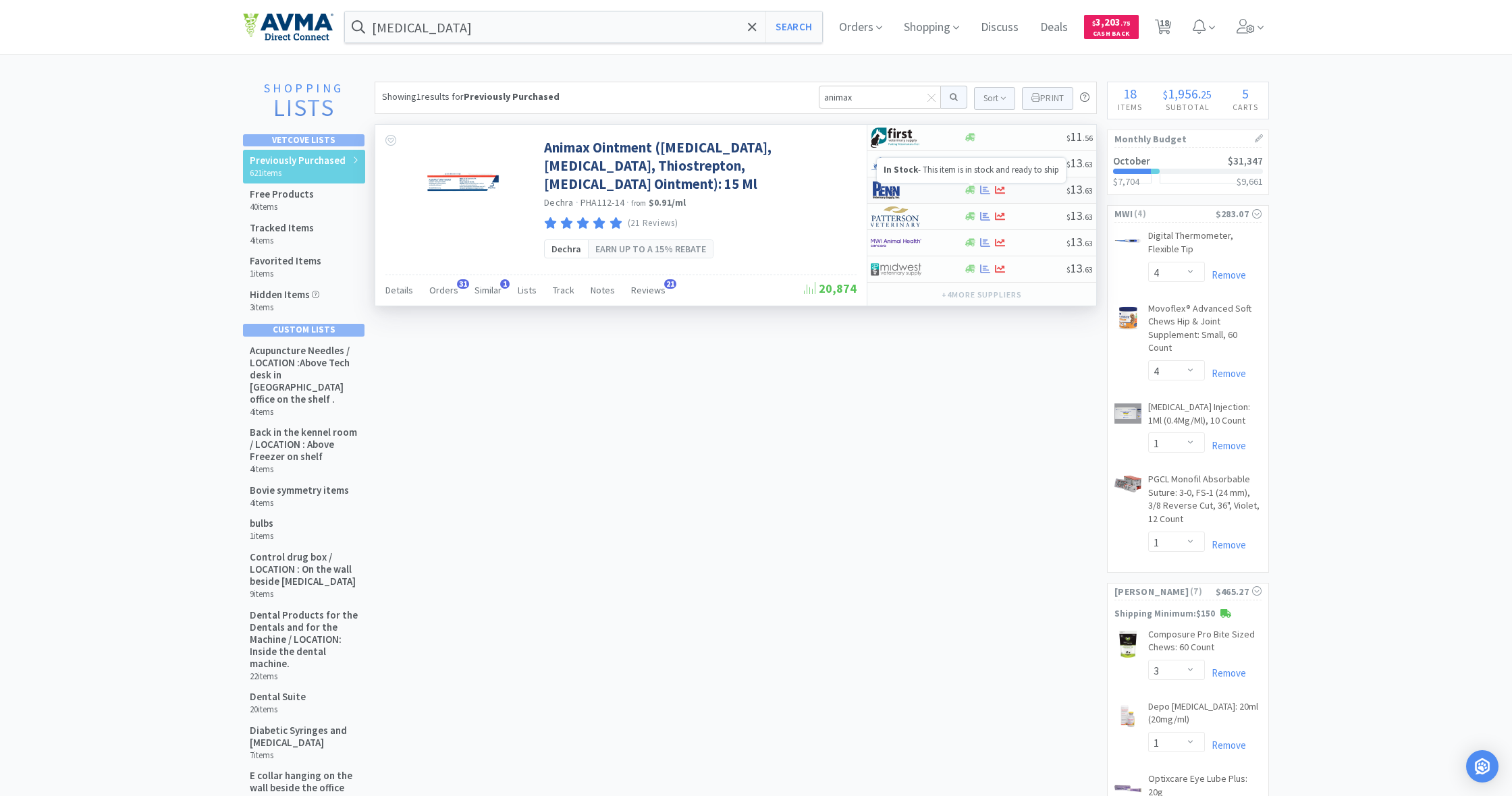
click at [972, 191] on icon at bounding box center [970, 190] width 10 height 8
select select "1"
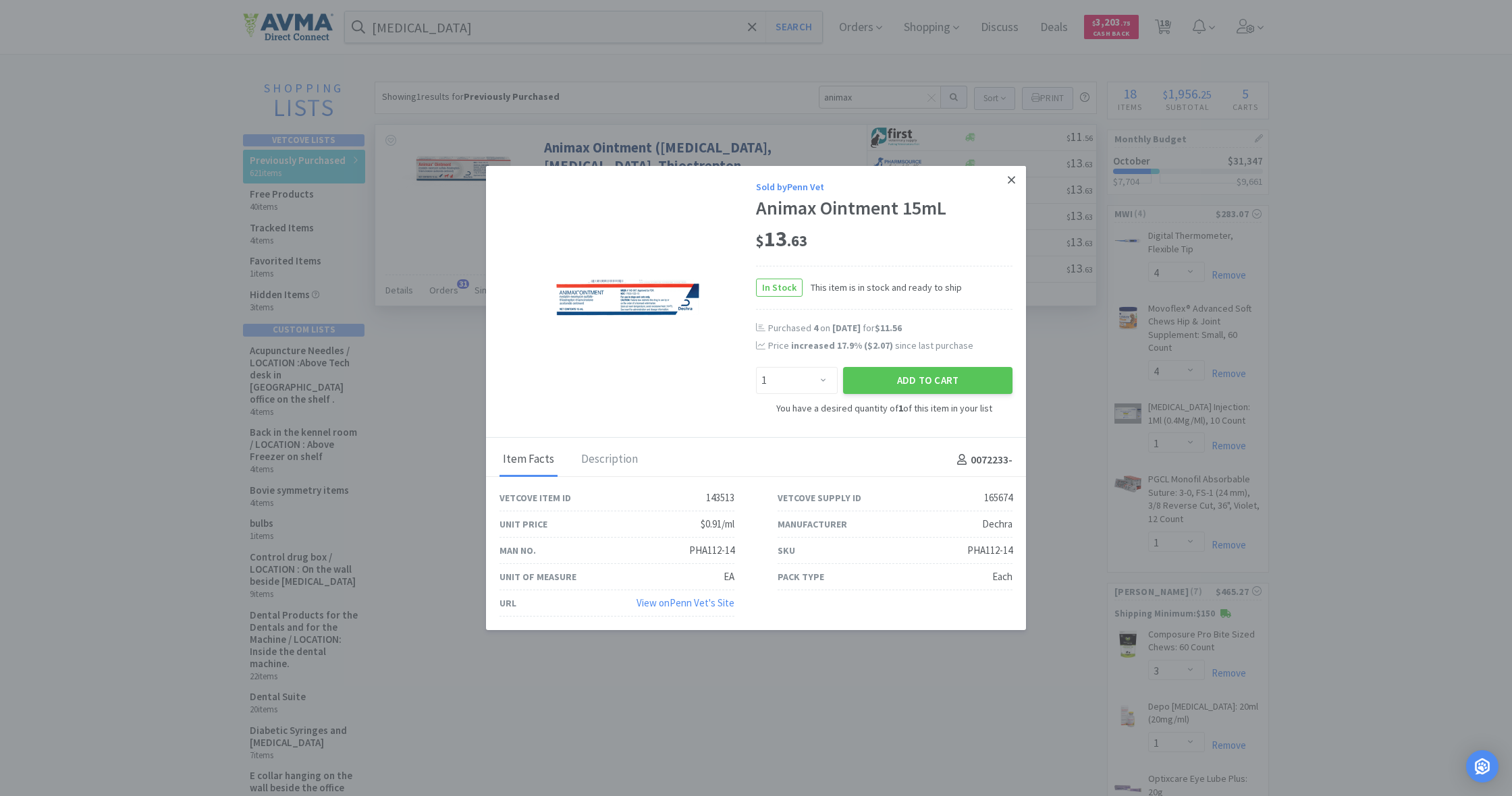
click at [1013, 179] on icon at bounding box center [1012, 180] width 7 height 7
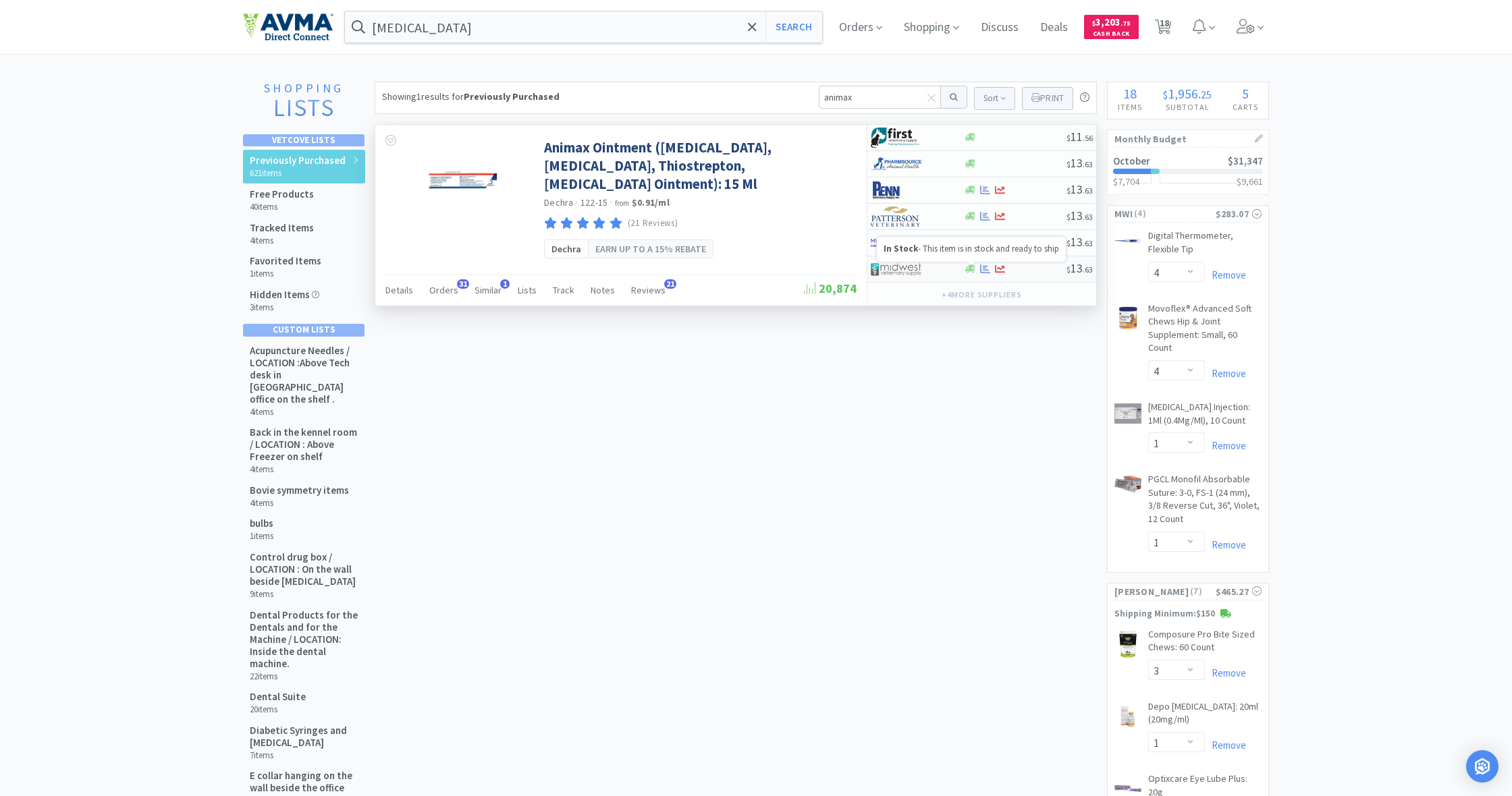
click at [970, 272] on icon at bounding box center [970, 269] width 10 height 10
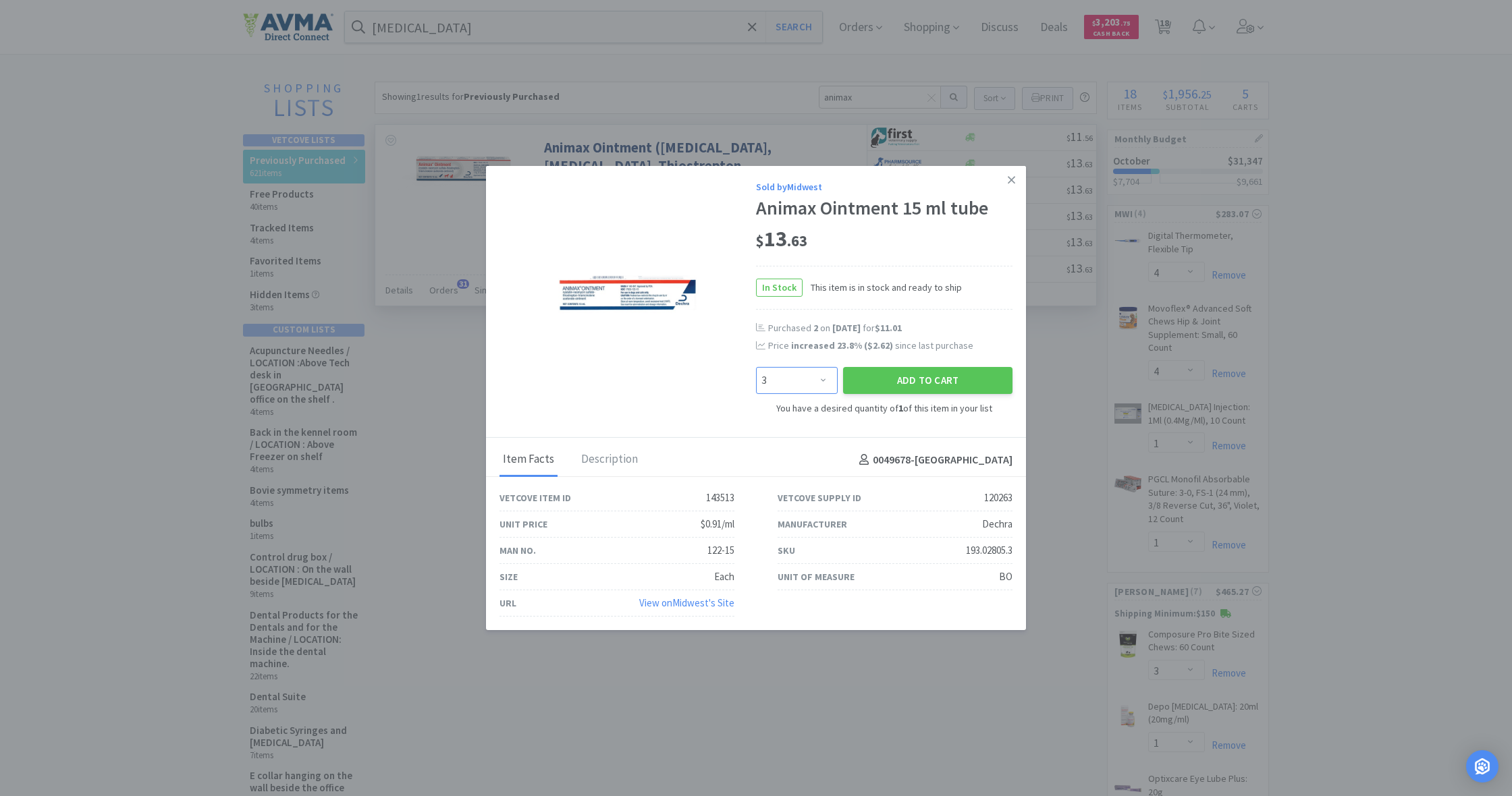
select select "2"
click at [911, 378] on button "Add to Cart" at bounding box center [927, 380] width 170 height 27
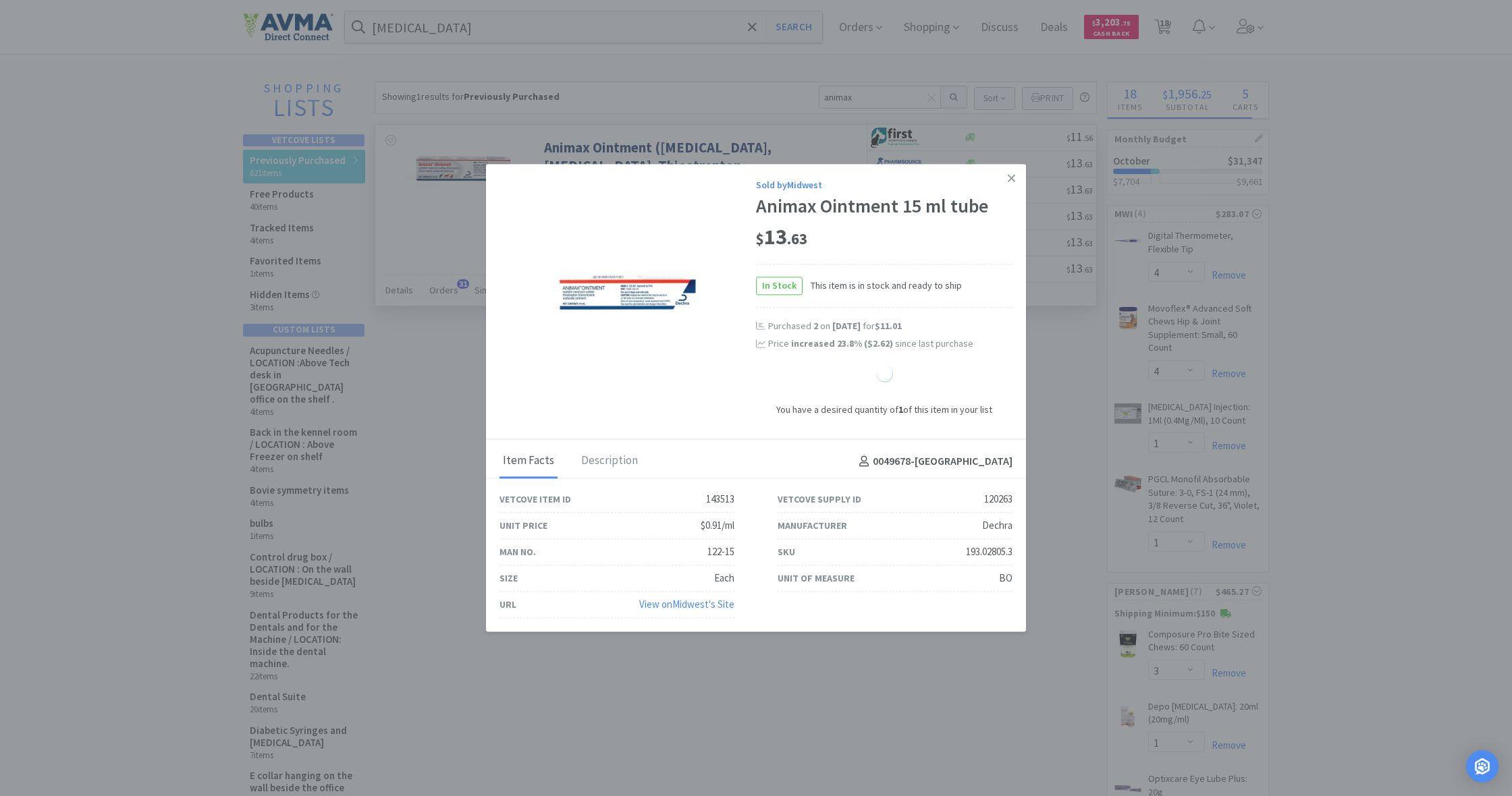
select select "2"
select select "1"
select select "3"
select select "2"
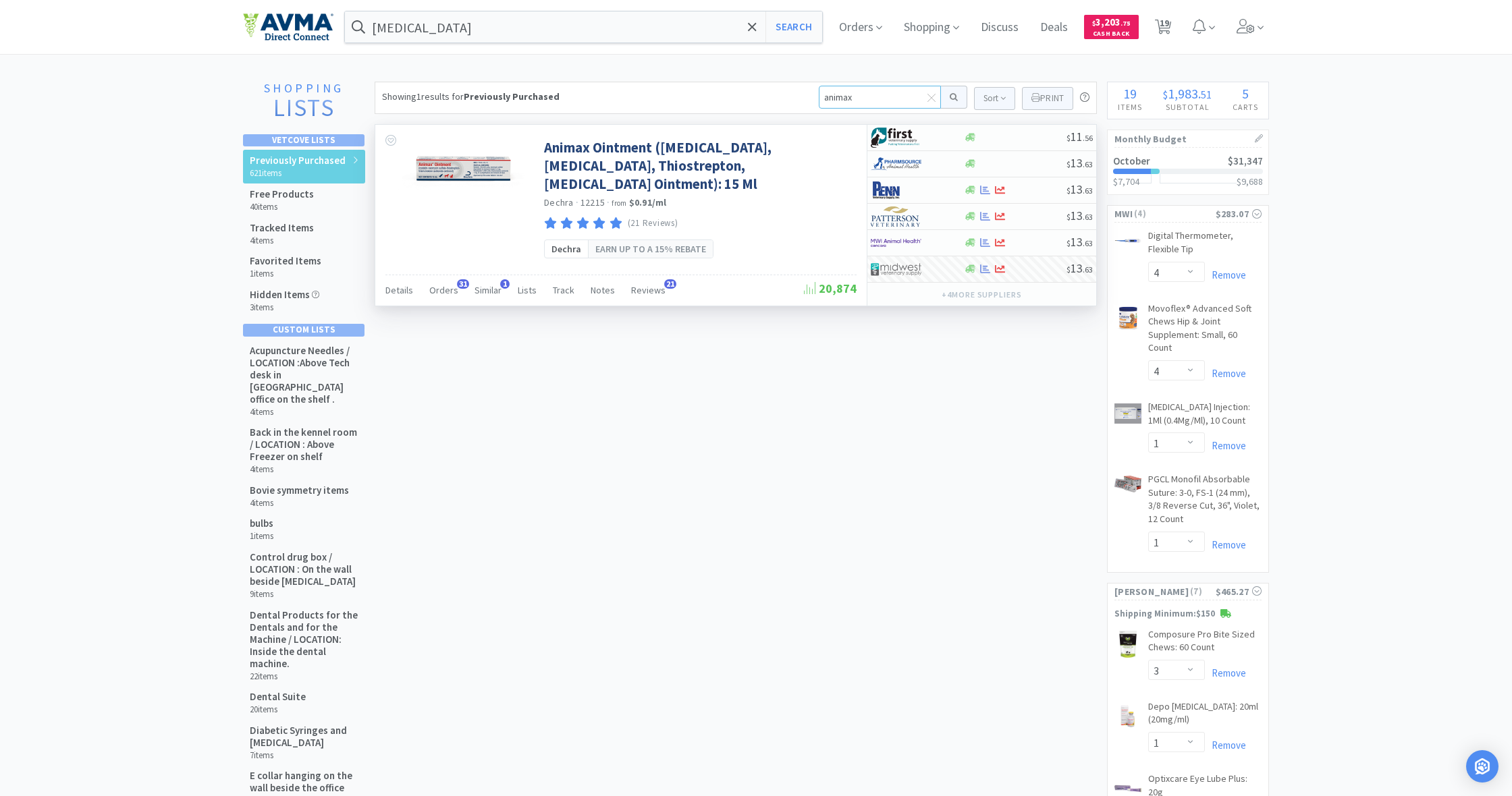
drag, startPoint x: 864, startPoint y: 97, endPoint x: 803, endPoint y: 89, distance: 61.5
click at [803, 89] on div "Showing 1 results for Previously Purchased animax Sort Print Previously Purchas…" at bounding box center [736, 98] width 722 height 33
type input "triz"
click at [952, 97] on button at bounding box center [954, 96] width 26 height 23
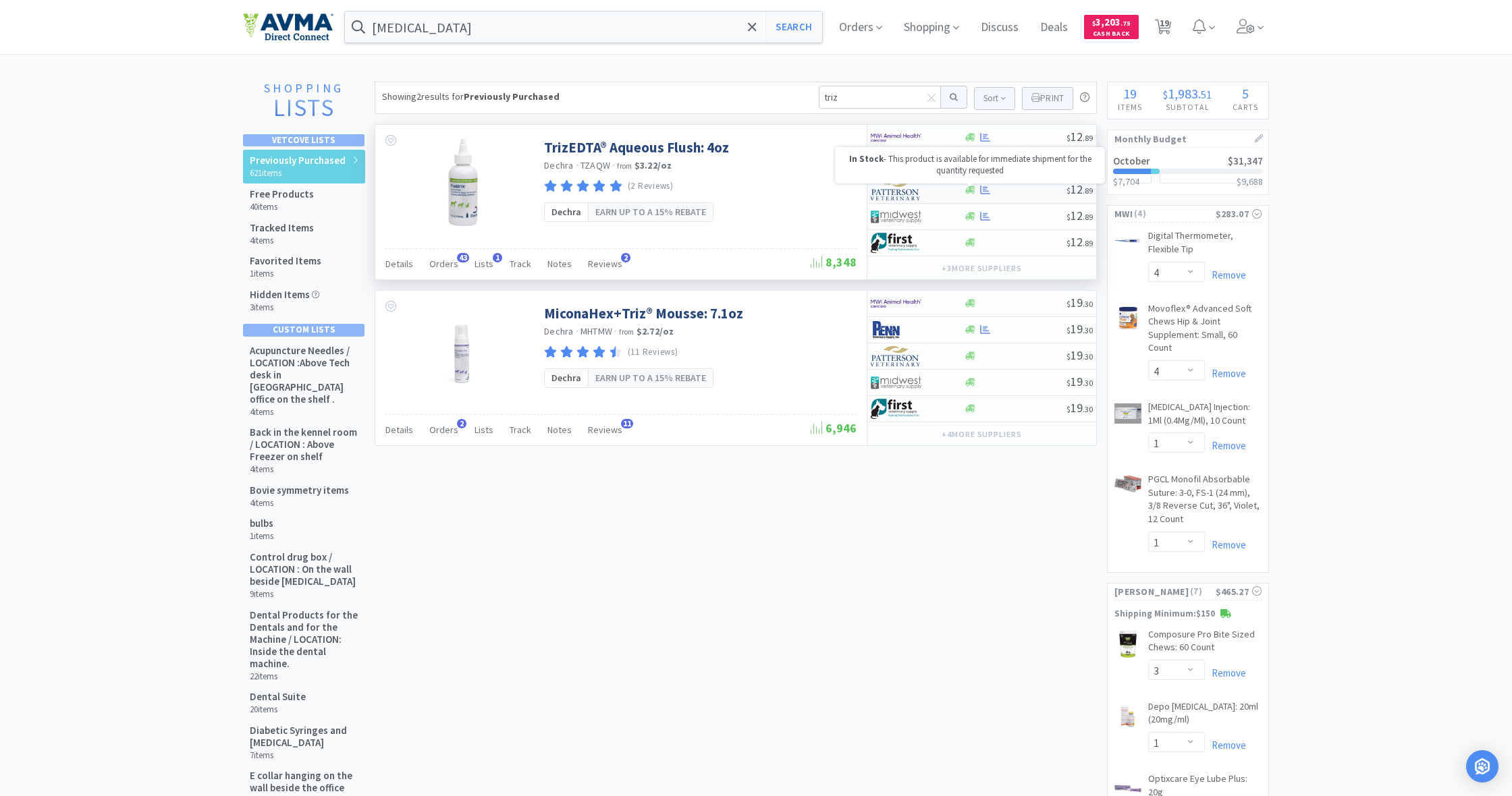
click at [969, 193] on icon at bounding box center [970, 190] width 10 height 8
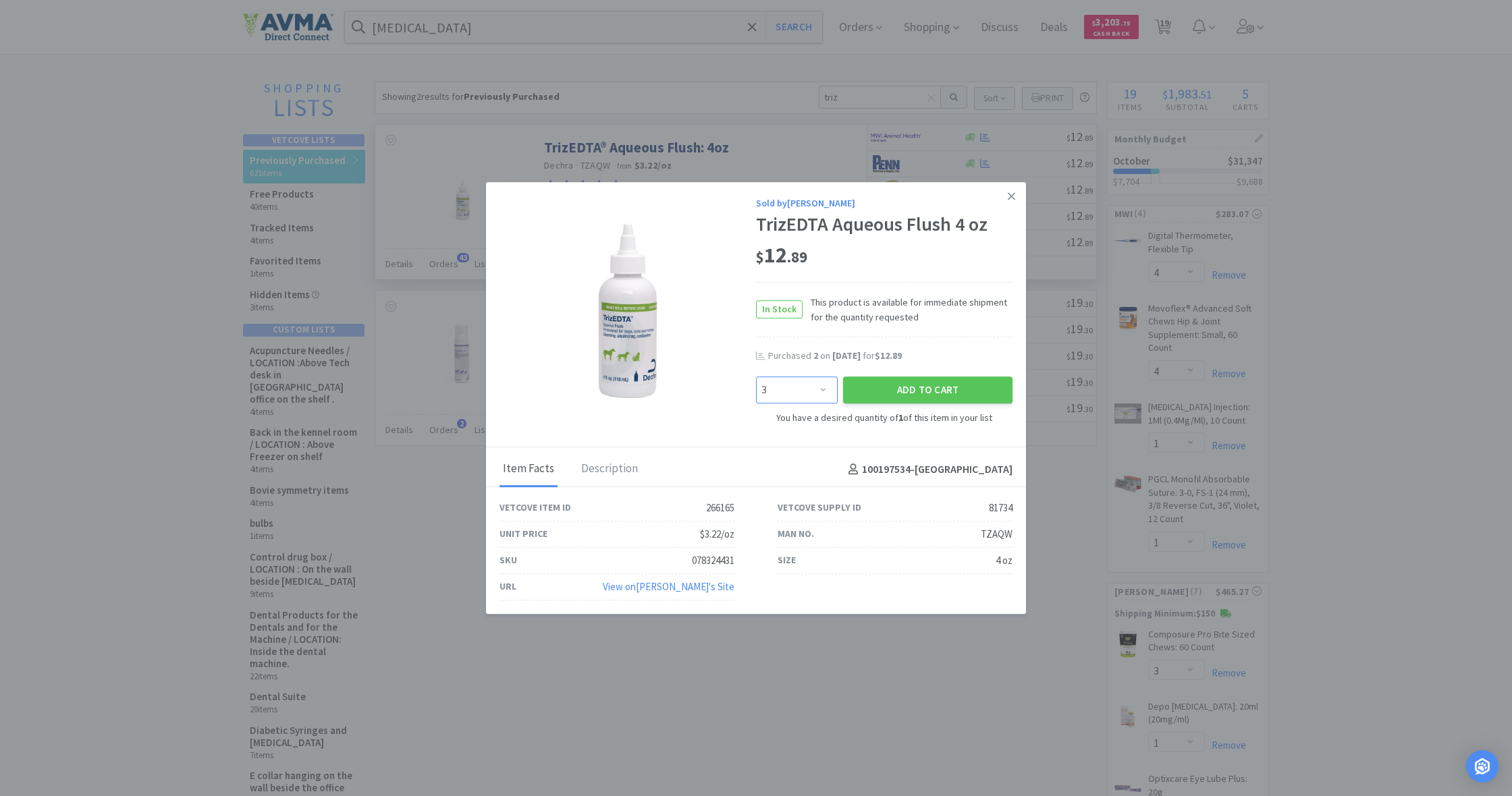
select select "2"
click at [904, 380] on button "Add to Cart" at bounding box center [927, 390] width 170 height 27
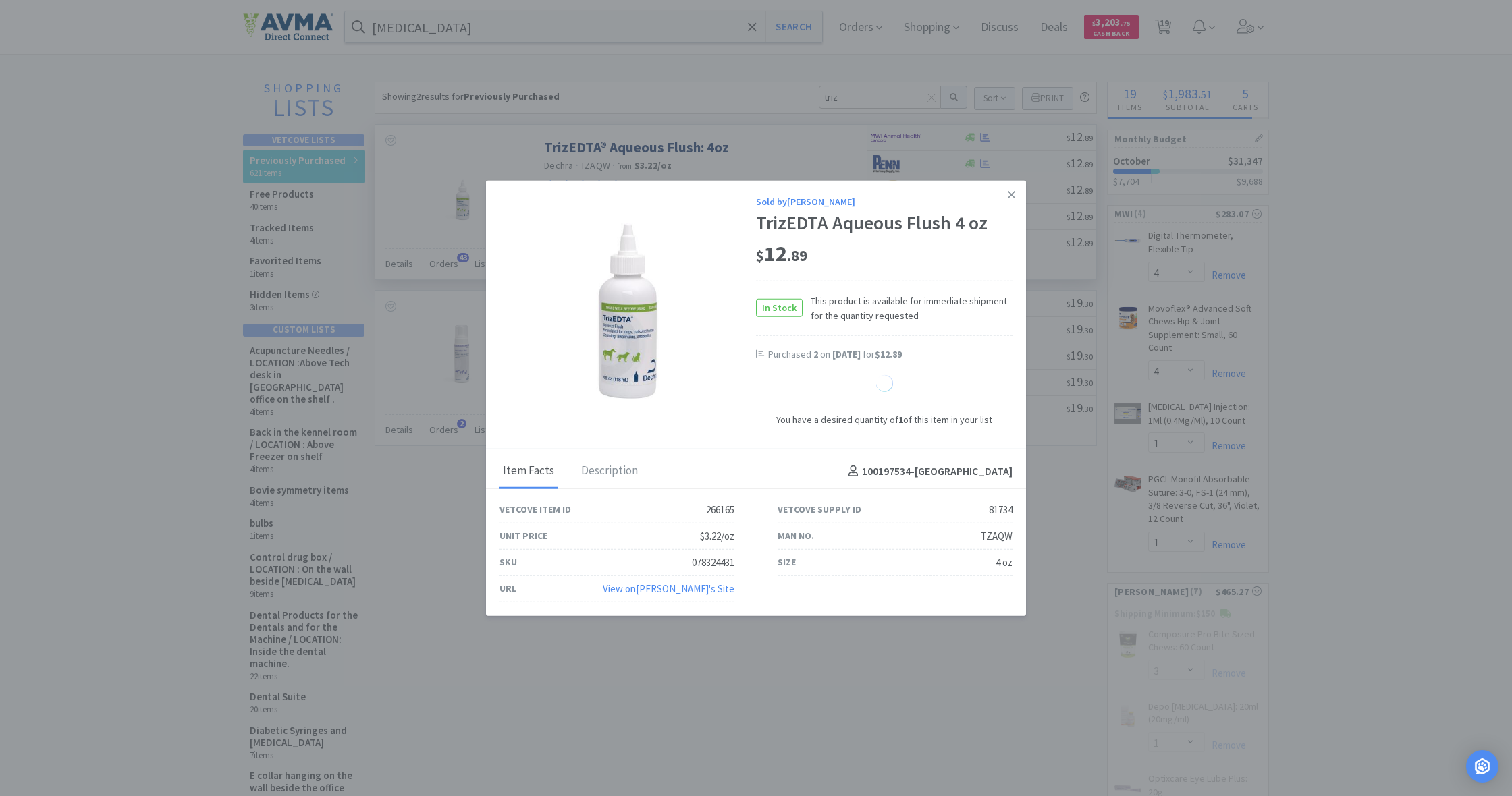
select select "2"
select select "1"
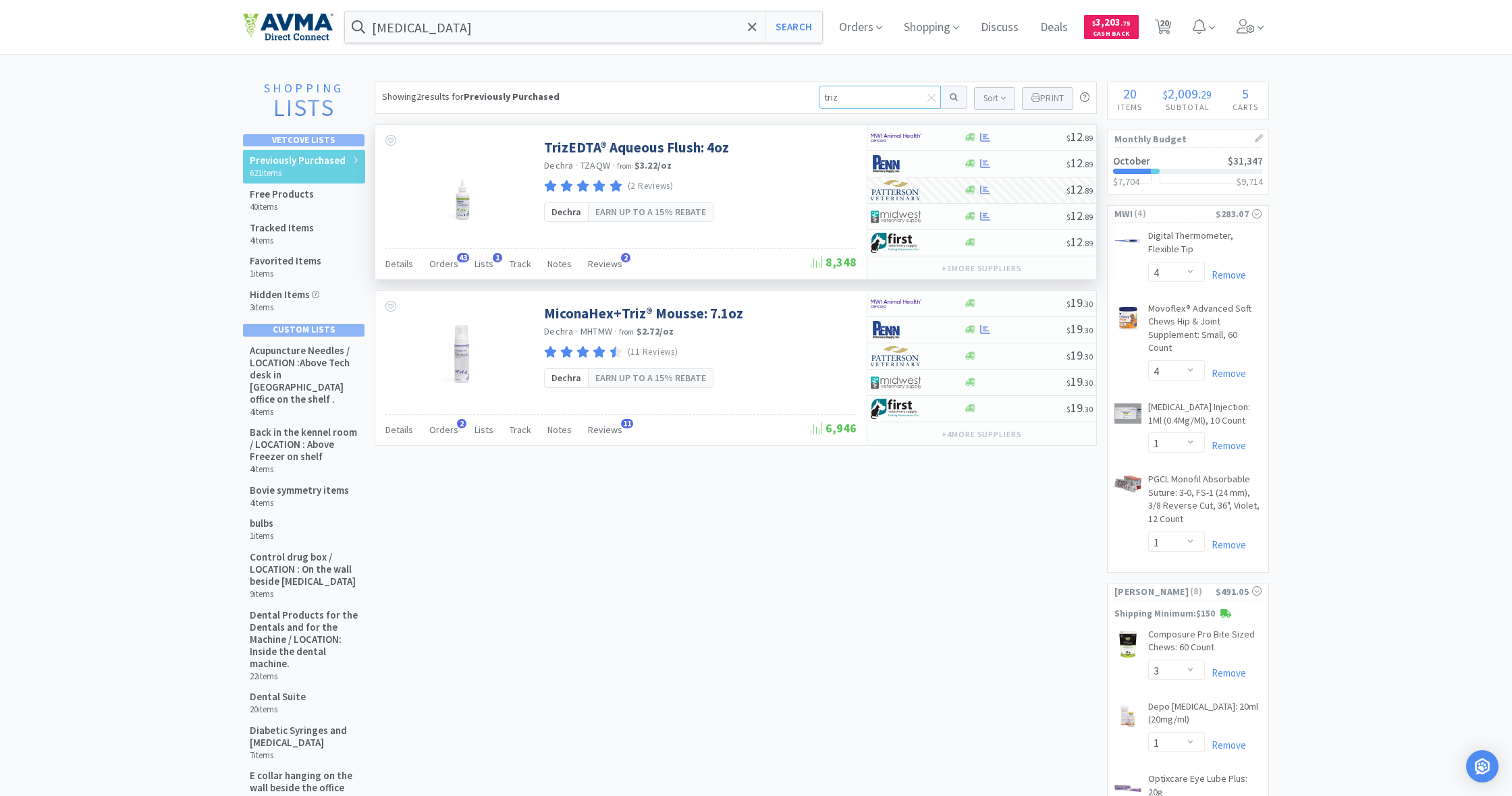
drag, startPoint x: 845, startPoint y: 98, endPoint x: 803, endPoint y: 96, distance: 42.0
click at [803, 96] on div "Showing 2 results for Previously Purchased triz Sort Print Previously Purchased…" at bounding box center [736, 98] width 722 height 33
type input "keto"
click at [952, 97] on button at bounding box center [954, 96] width 26 height 23
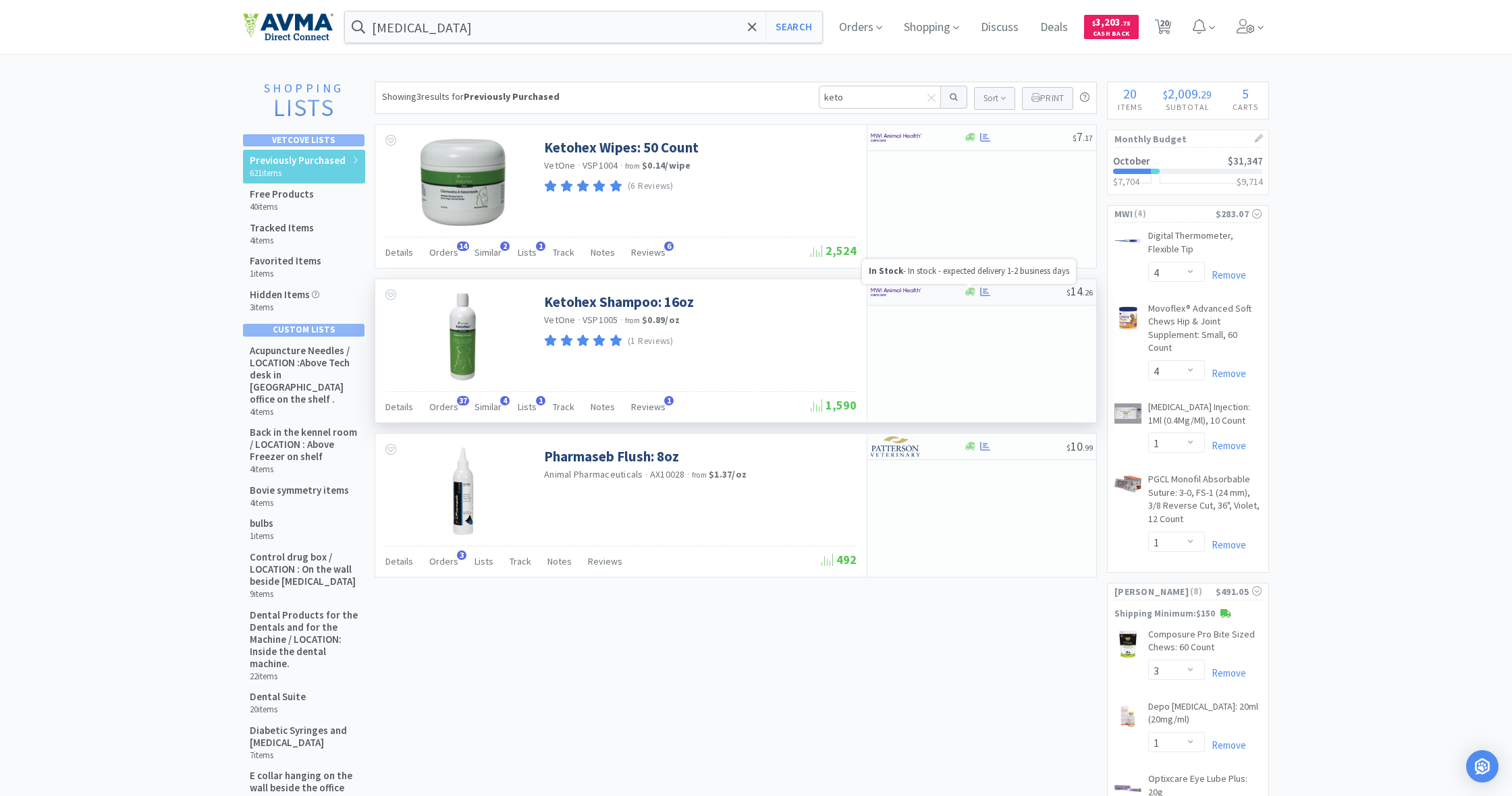
click at [973, 292] on icon at bounding box center [970, 291] width 10 height 8
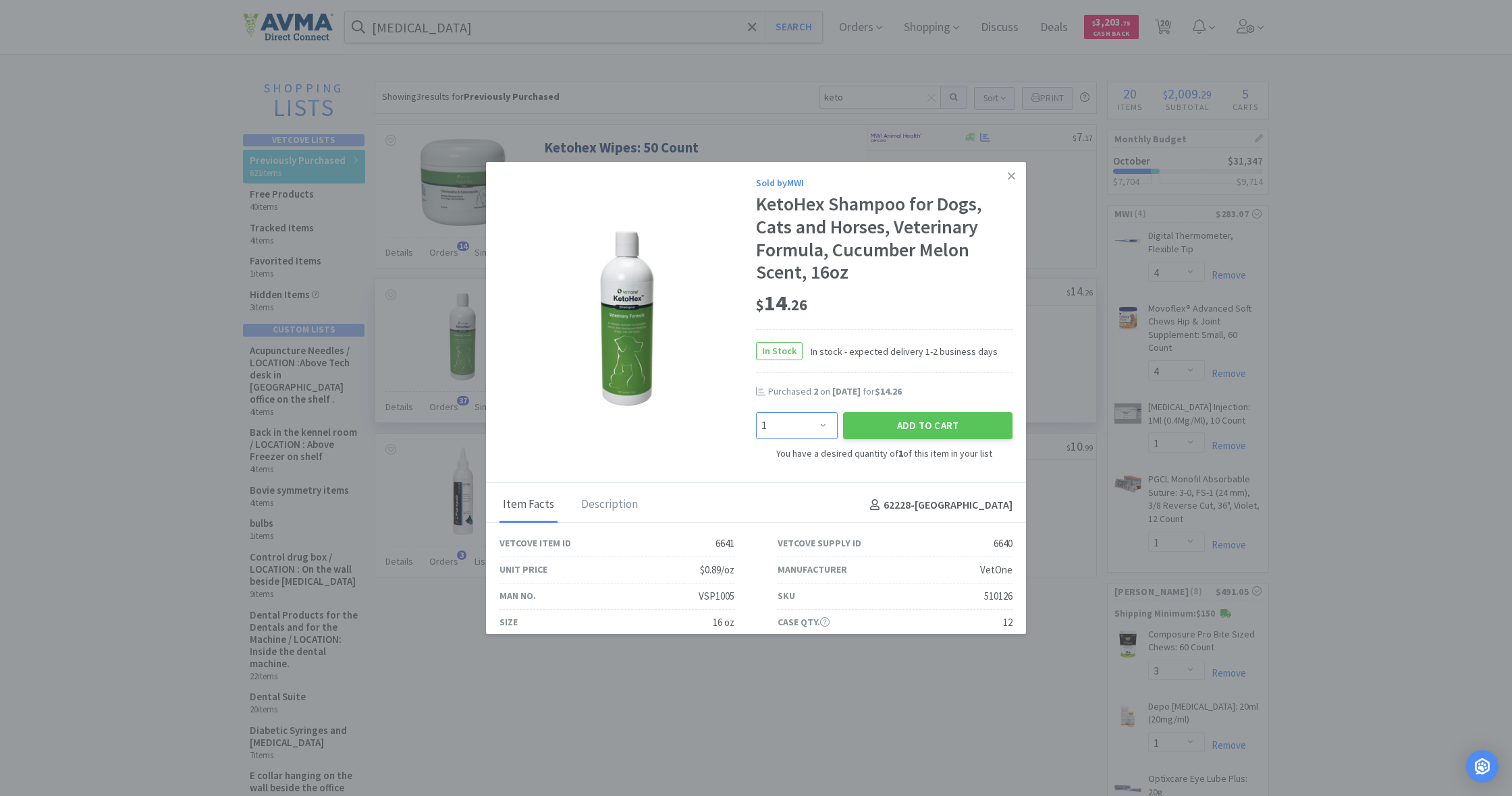
select select "3"
click at [928, 424] on button "Add to Cart" at bounding box center [927, 426] width 170 height 27
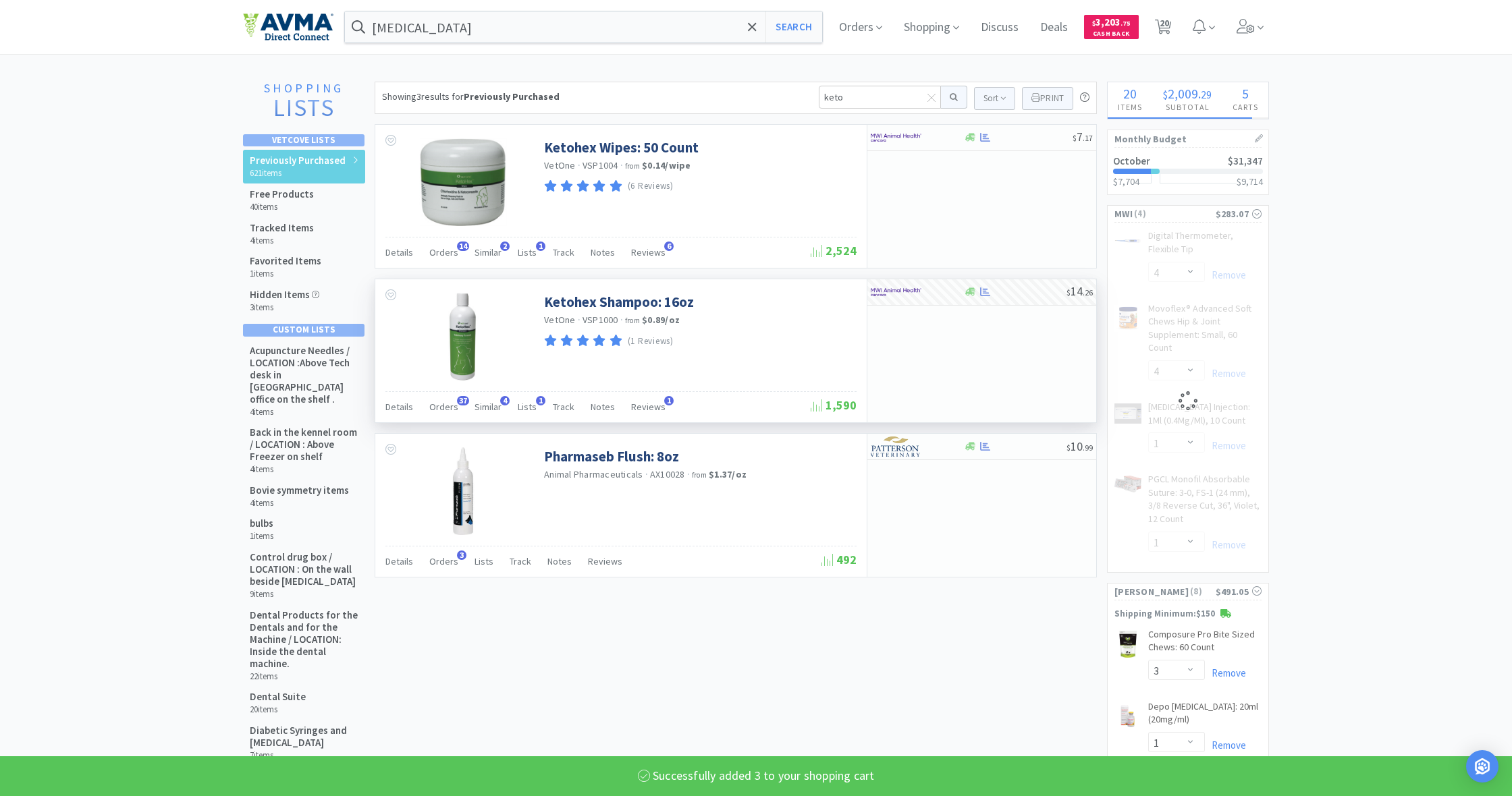
select select "3"
select select "4"
select select "1"
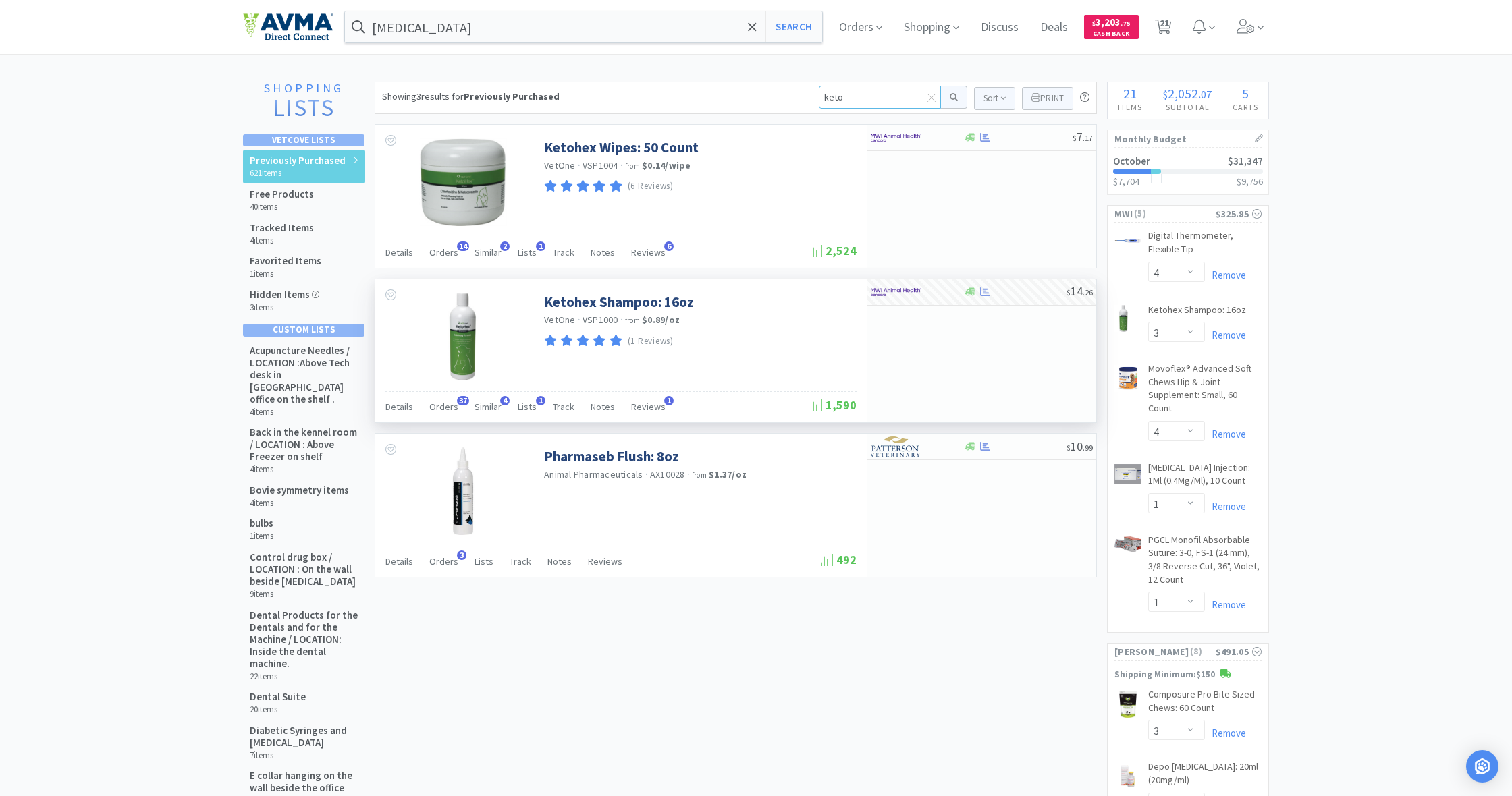
drag, startPoint x: 846, startPoint y: 96, endPoint x: 777, endPoint y: 93, distance: 69.1
click at [777, 93] on div "Showing 3 results for Previously Purchased keto Sort Print Previously Purchased…" at bounding box center [736, 98] width 722 height 33
type input "movoflex"
click at [952, 97] on button at bounding box center [954, 96] width 26 height 23
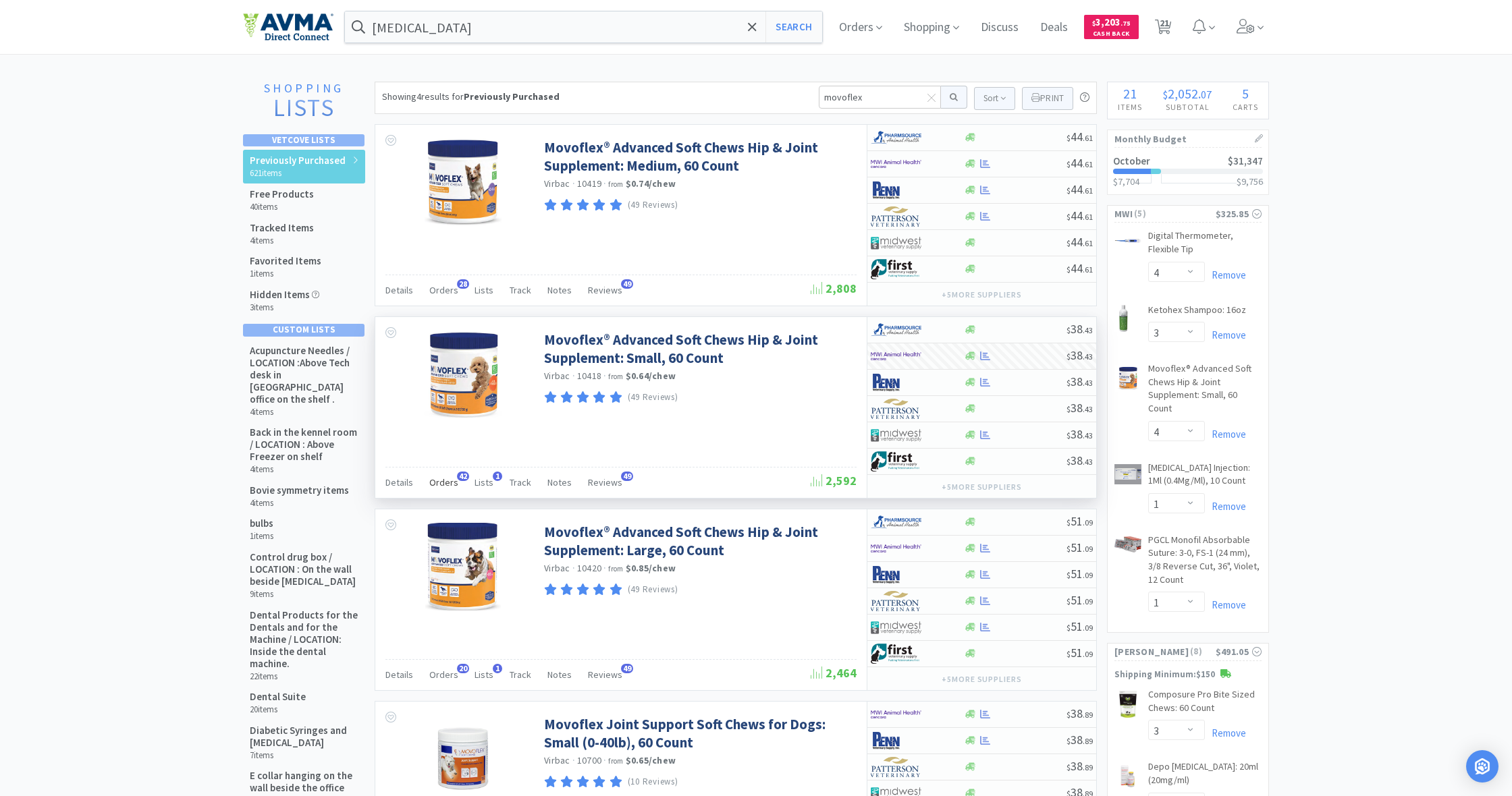
click at [444, 483] on span "Orders" at bounding box center [444, 482] width 29 height 12
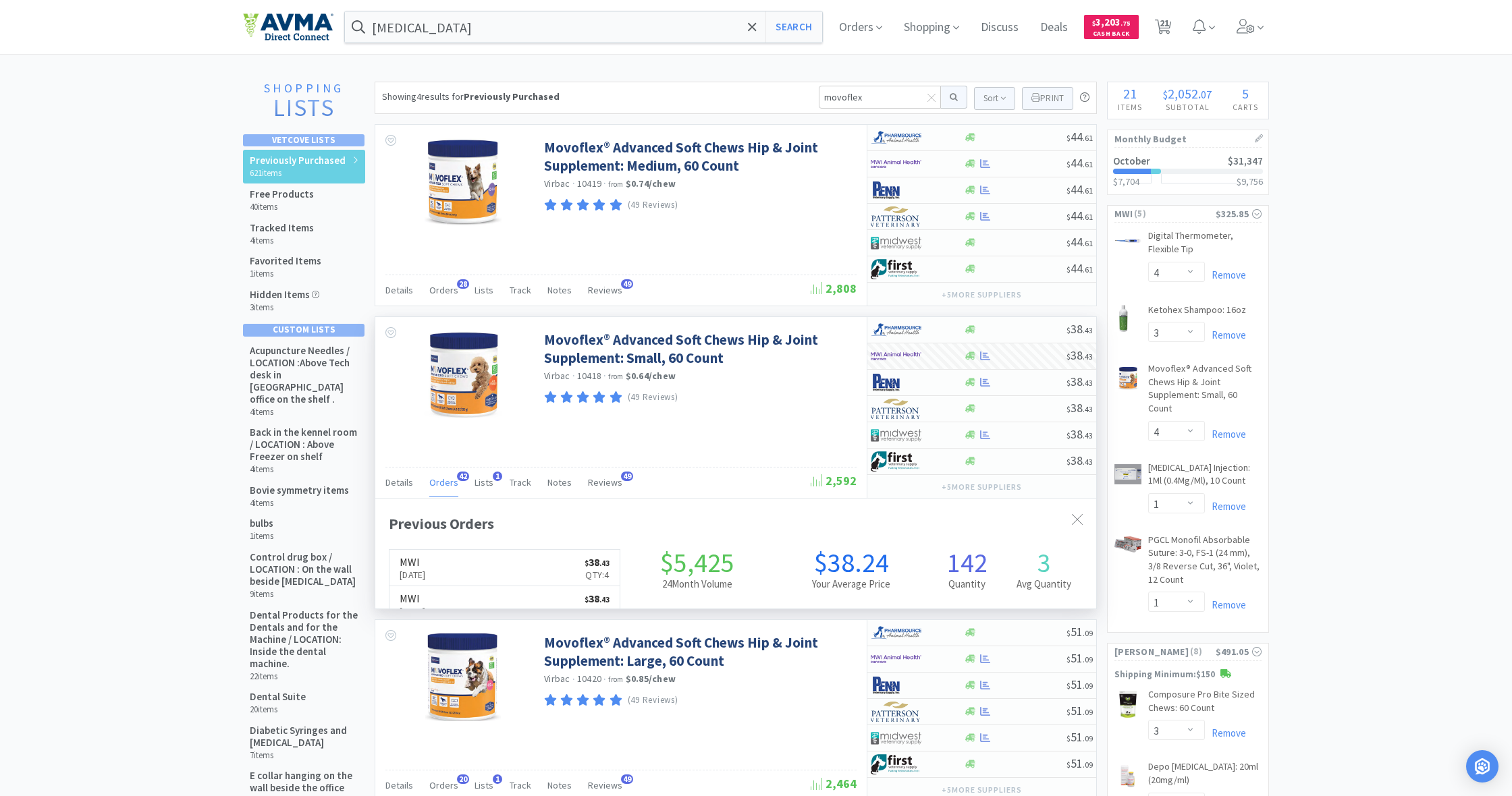
scroll to position [361, 721]
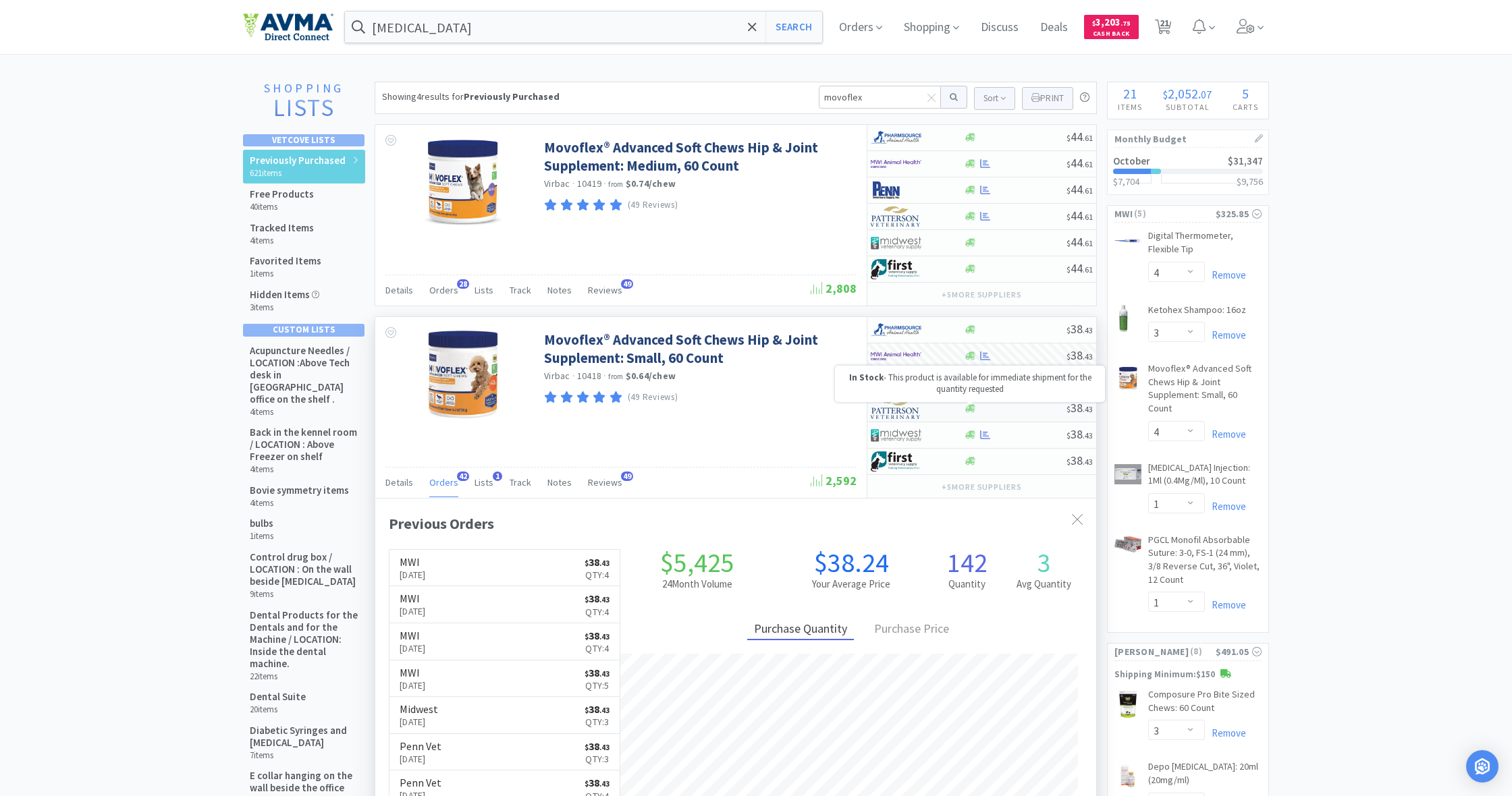
click at [973, 408] on icon at bounding box center [970, 408] width 10 height 8
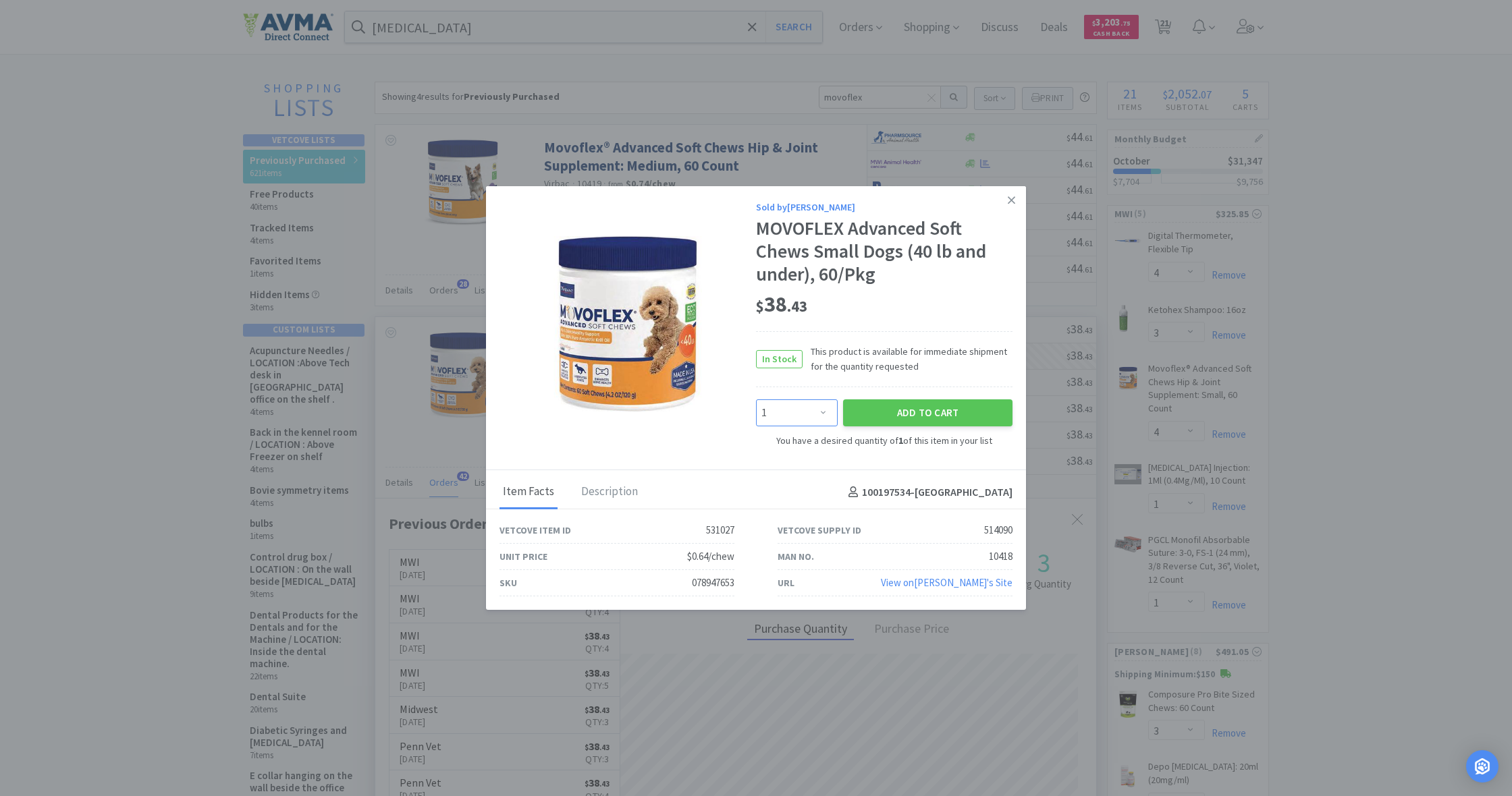
select select "2"
drag, startPoint x: 826, startPoint y: 411, endPoint x: 894, endPoint y: 416, distance: 68.2
click at [894, 416] on div "Enter Quantity 1 2 3 4 5 6 7 8 9 10 11 12 13 14 15 16 17 18 19 20 Enter Quantit…" at bounding box center [884, 412] width 262 height 33
click at [905, 414] on button "Add to Cart" at bounding box center [927, 412] width 170 height 27
select select "2"
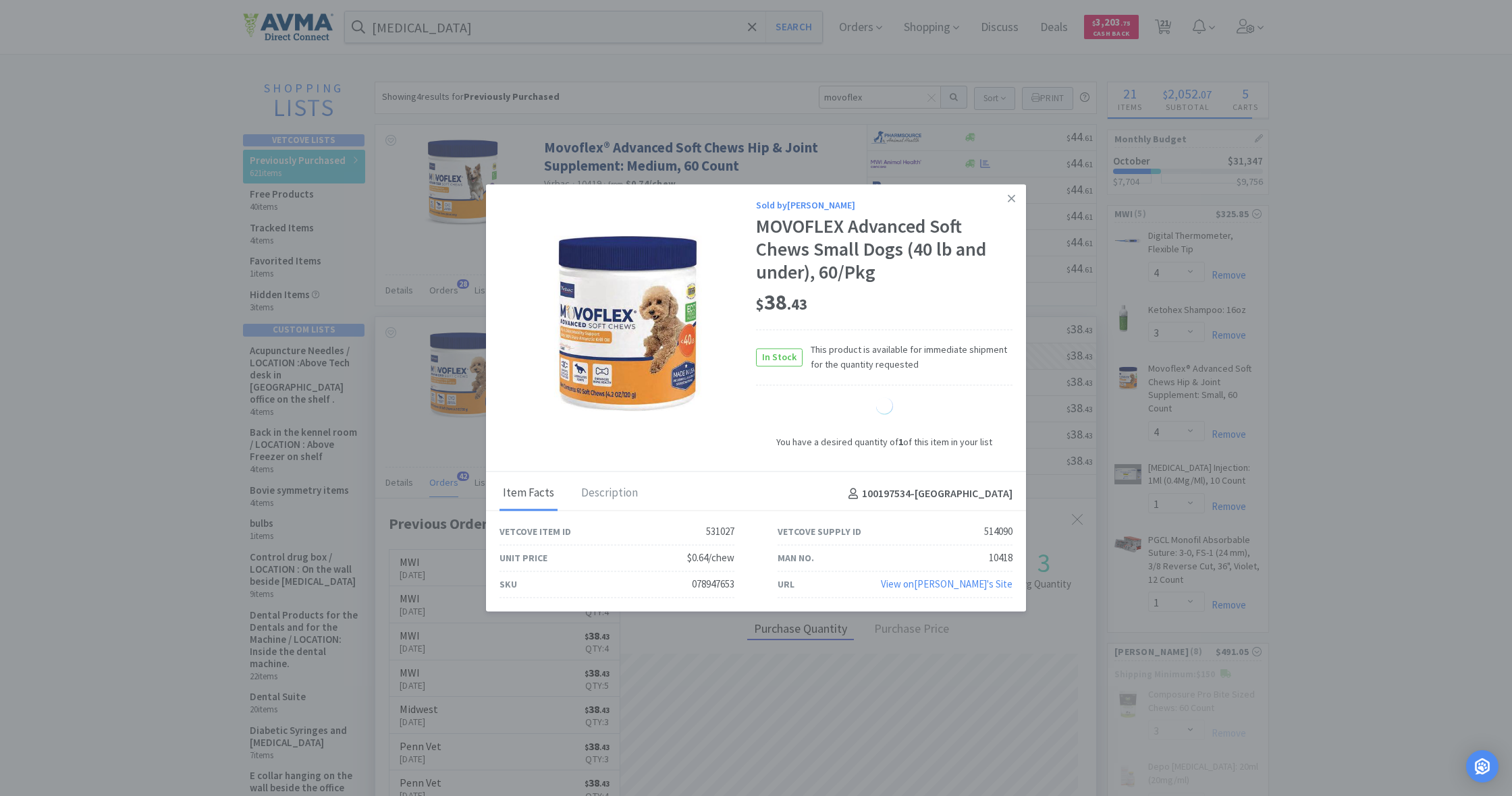
select select "4"
select select "1"
select select "2"
select select "1"
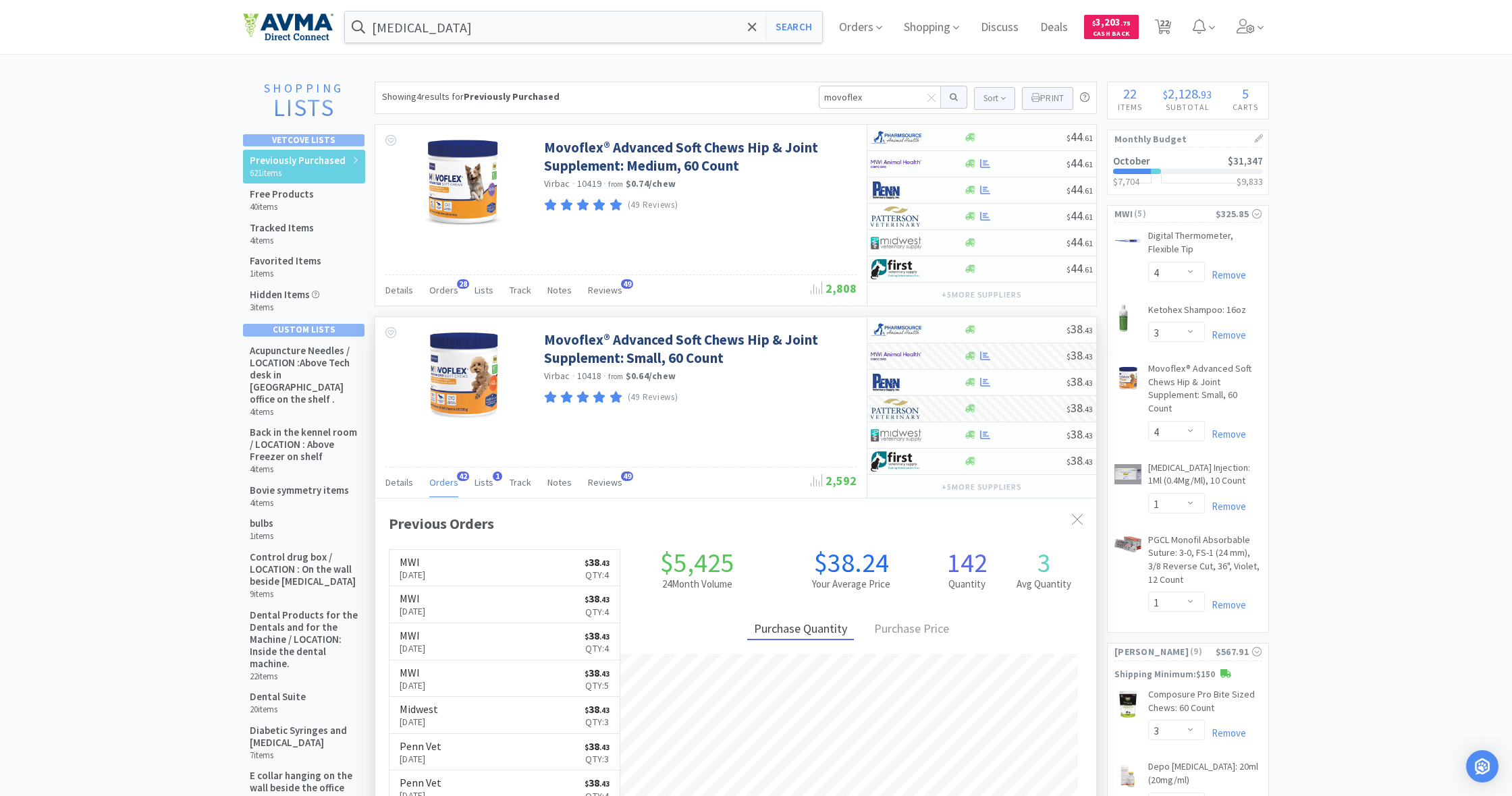
scroll to position [0, 0]
drag, startPoint x: 840, startPoint y: 96, endPoint x: 775, endPoint y: 93, distance: 65.1
click at [775, 93] on div "Showing 4 results for Previously Purchased movoflex Sort Print Previously Purch…" at bounding box center [736, 98] width 722 height 33
type input "praz"
click at [952, 97] on button at bounding box center [954, 96] width 26 height 23
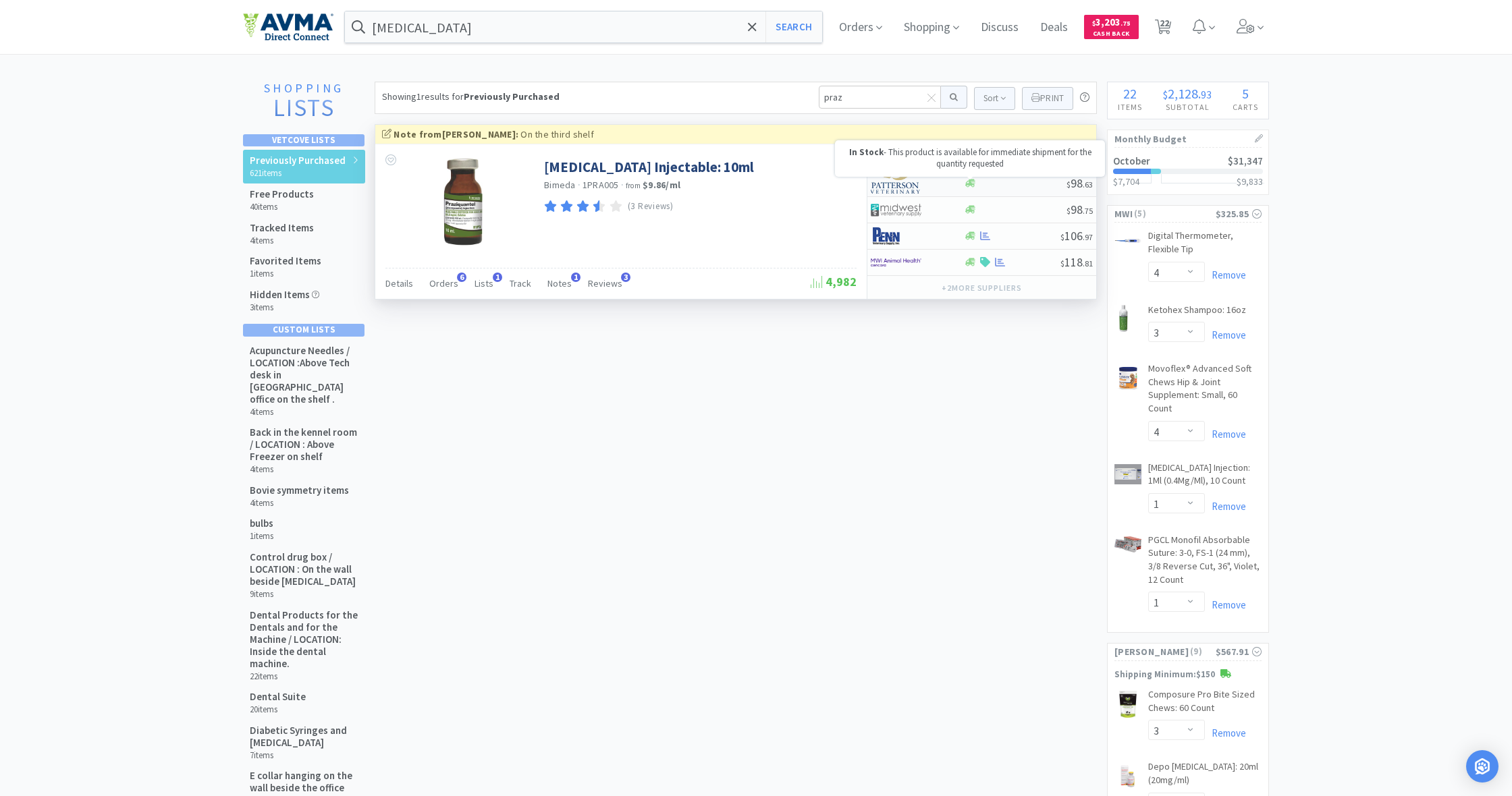
click at [972, 184] on icon at bounding box center [970, 183] width 10 height 8
select select "1"
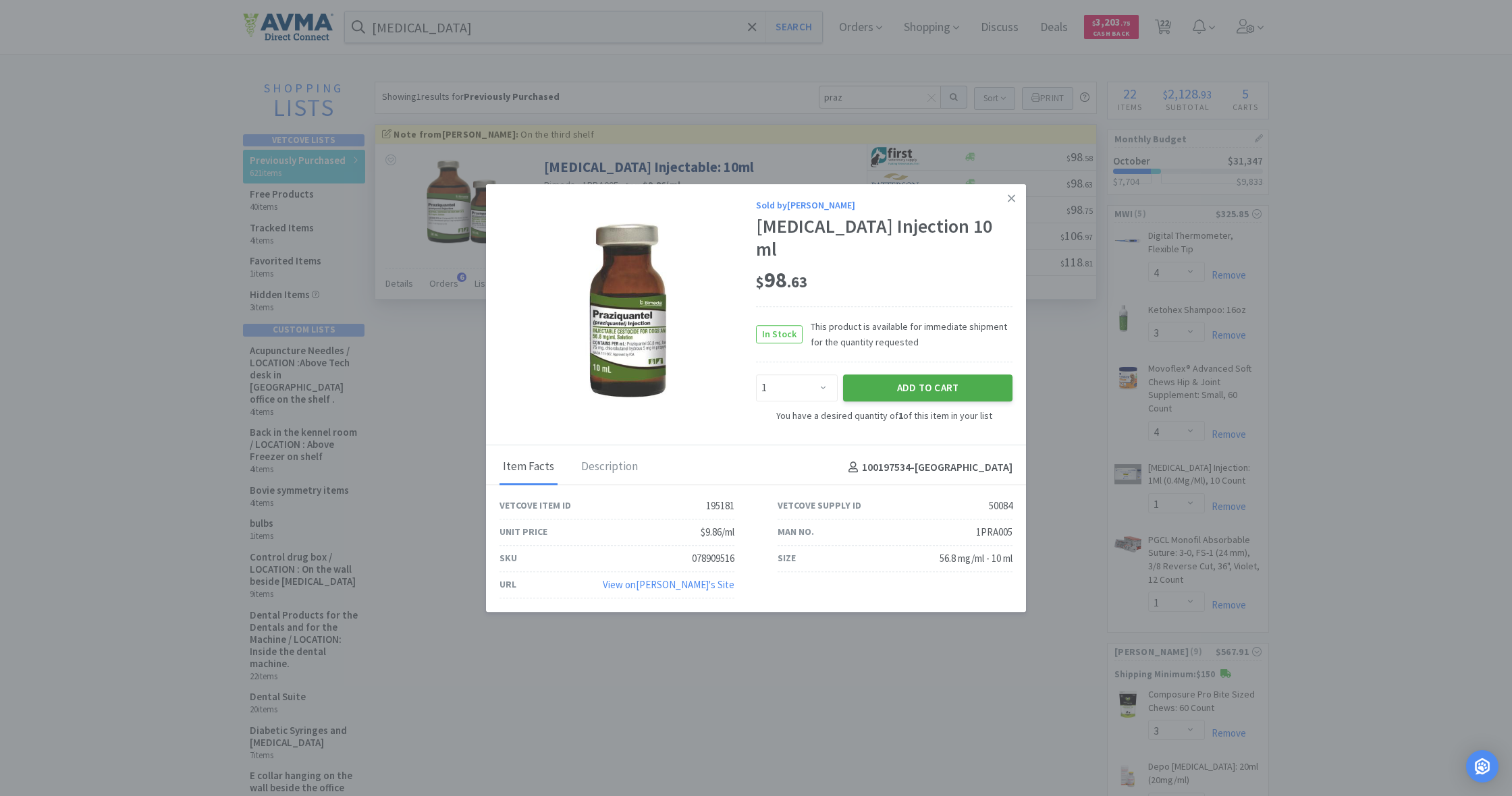
click at [943, 375] on button "Add to Cart" at bounding box center [927, 388] width 170 height 27
select select "1"
select select "2"
select select "1"
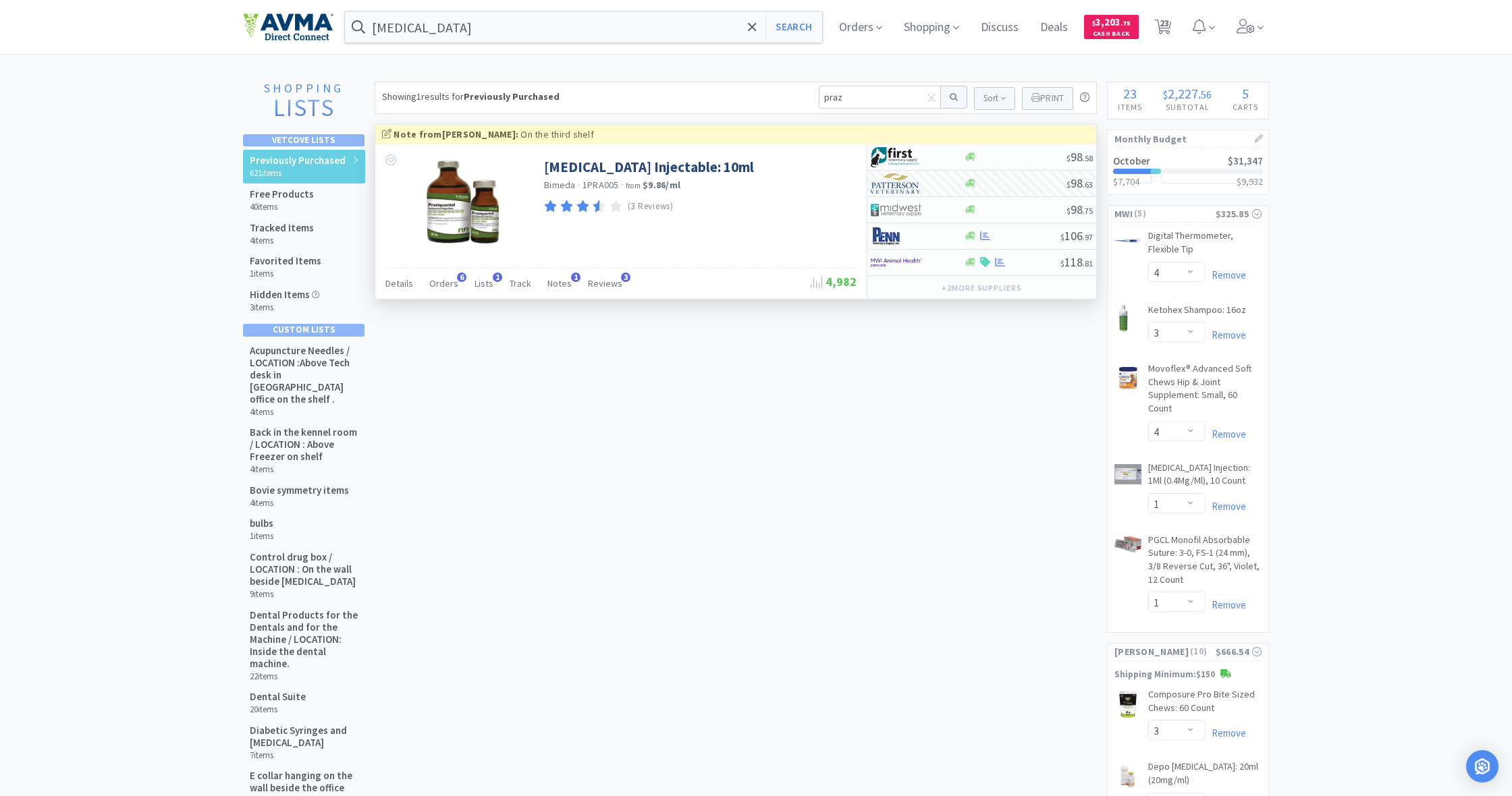
scroll to position [5, 0]
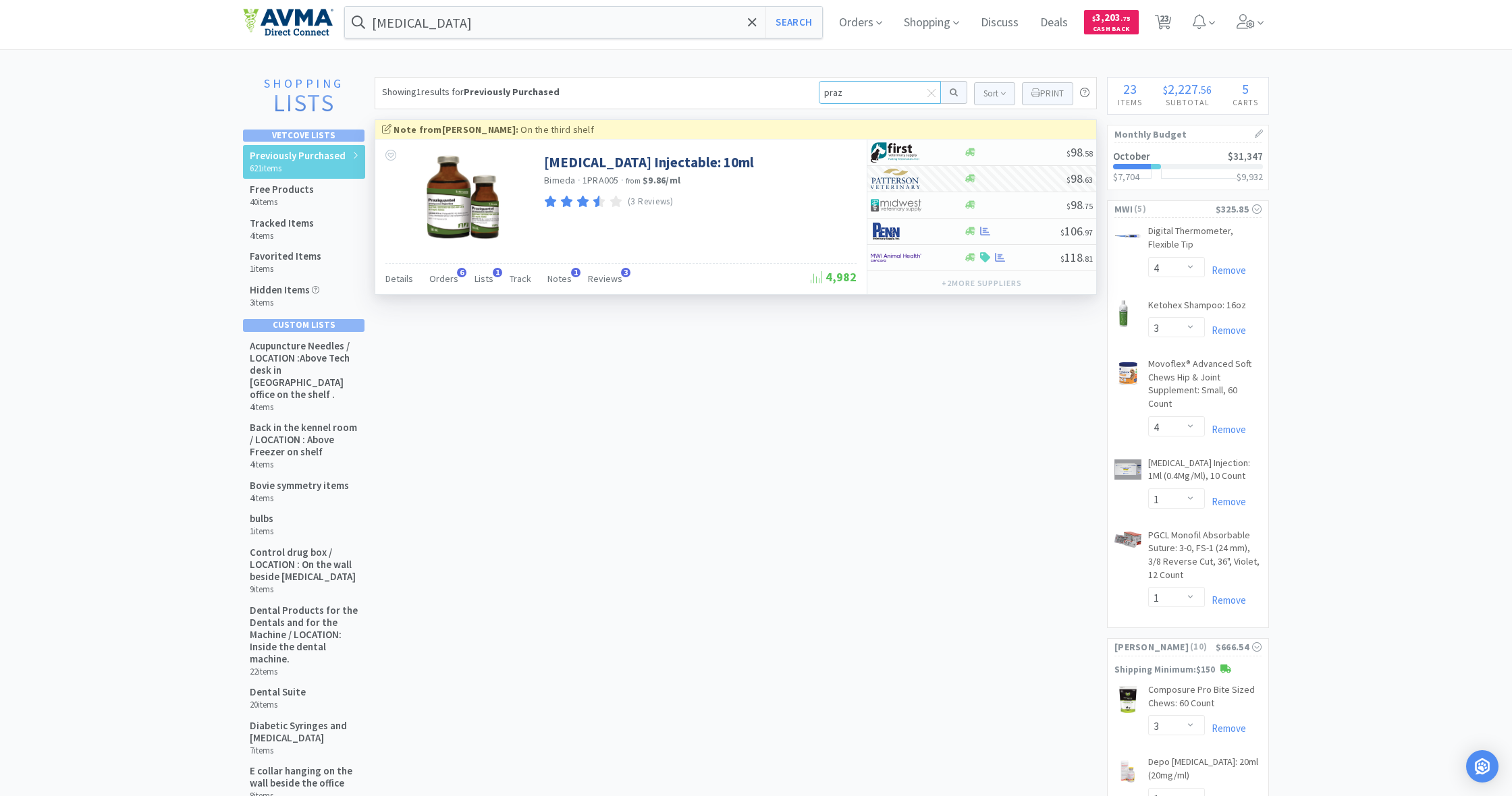
drag, startPoint x: 851, startPoint y: 89, endPoint x: 788, endPoint y: 90, distance: 63.0
click at [788, 90] on div "Showing 1 results for Previously Purchased praz Sort Print Previously Purchased…" at bounding box center [736, 93] width 722 height 33
type input "dtpfgsl2r"
click at [952, 93] on button at bounding box center [954, 92] width 26 height 23
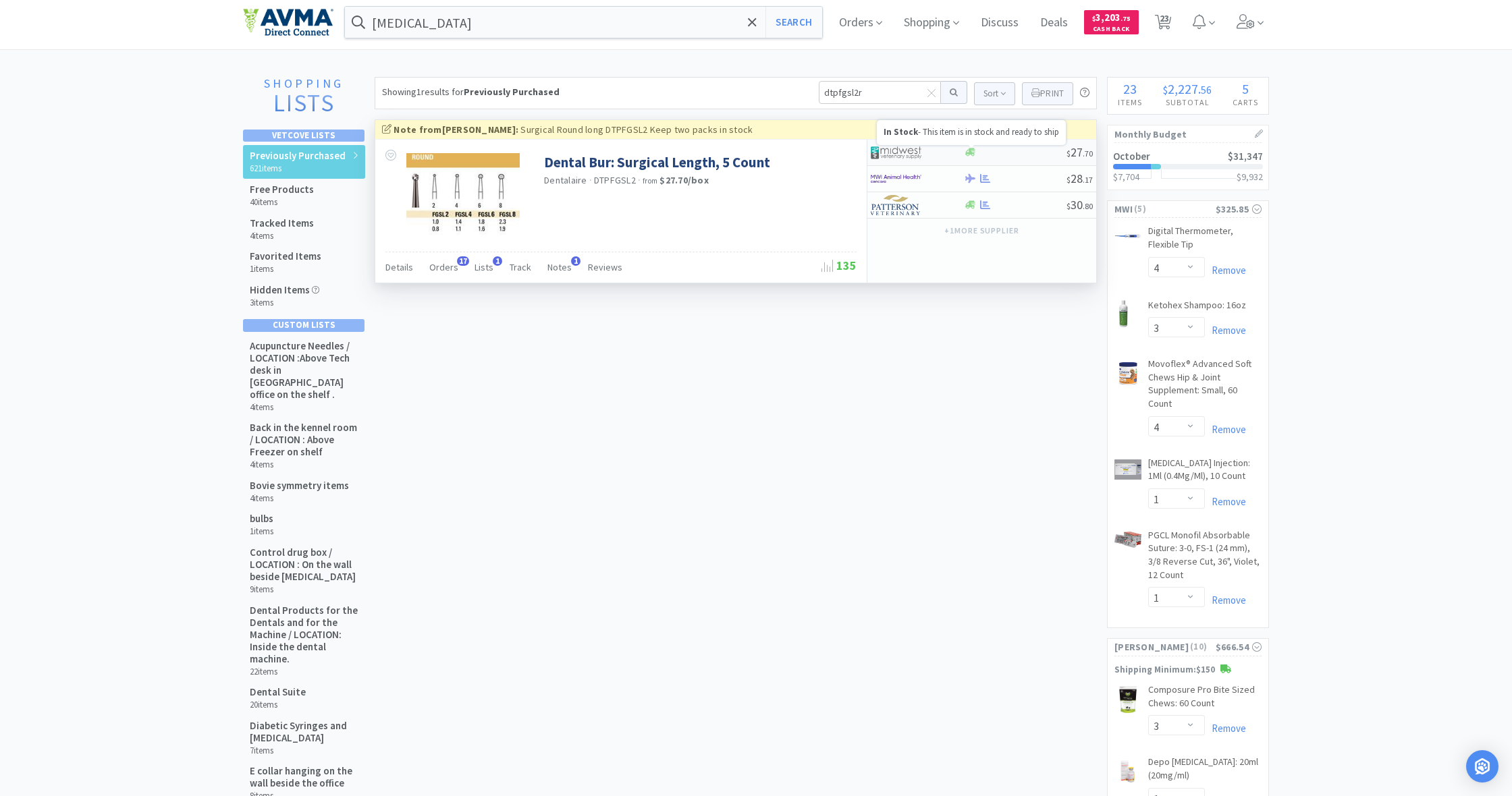
click at [973, 155] on icon at bounding box center [970, 152] width 10 height 8
select select "1"
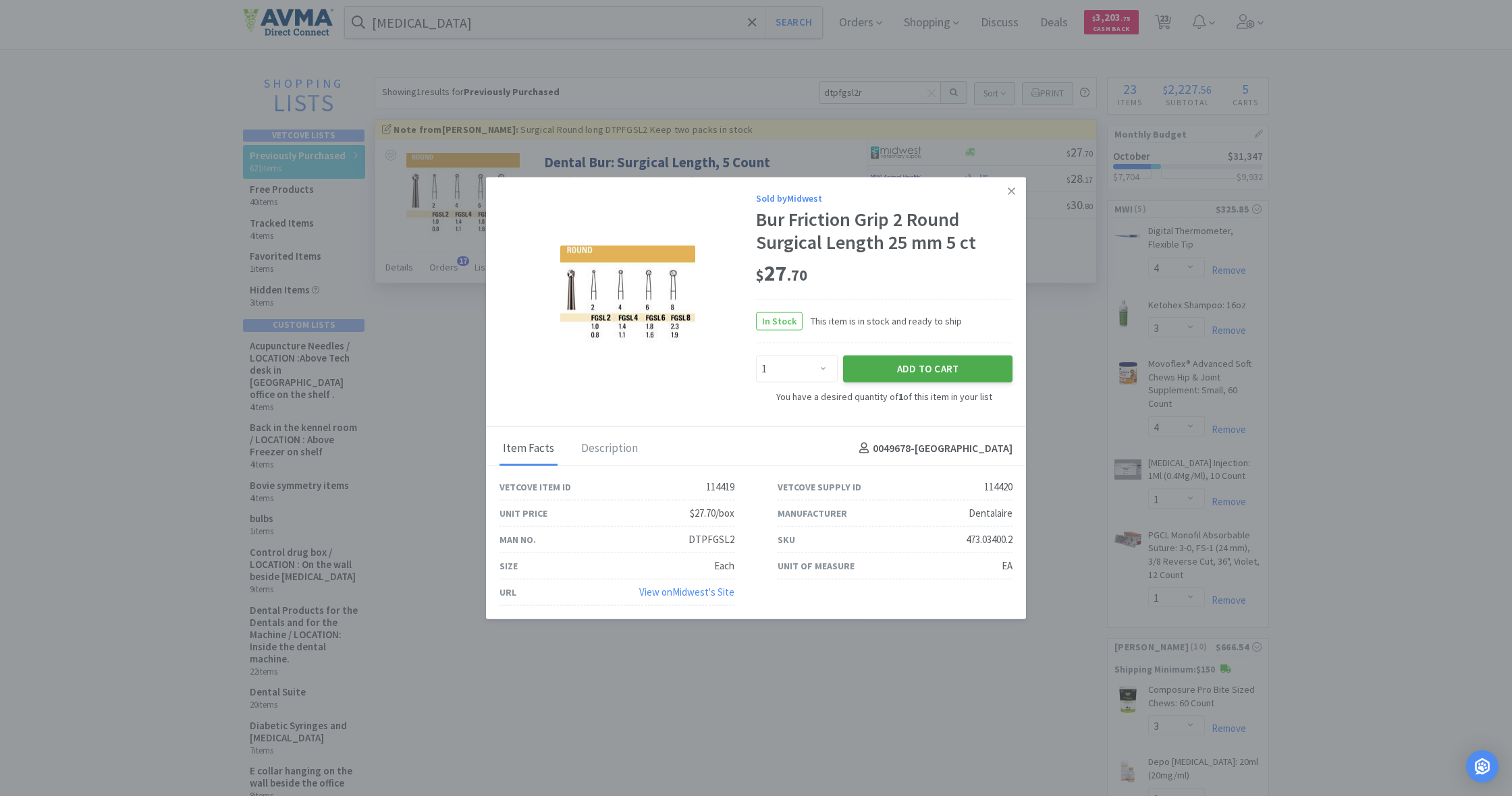
click at [945, 377] on button "Add to Cart" at bounding box center [927, 369] width 170 height 27
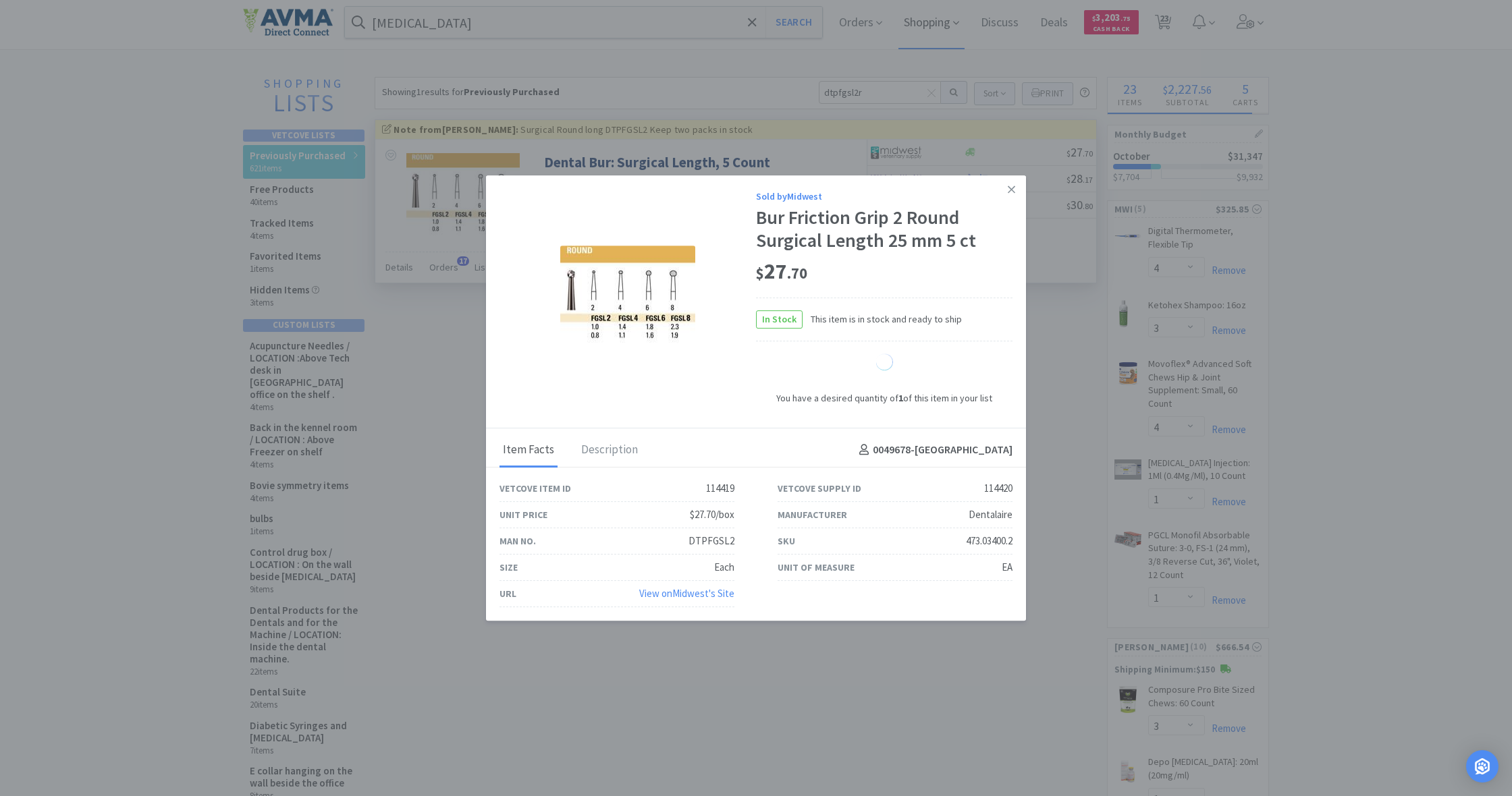
select select "1"
select select "3"
select select "2"
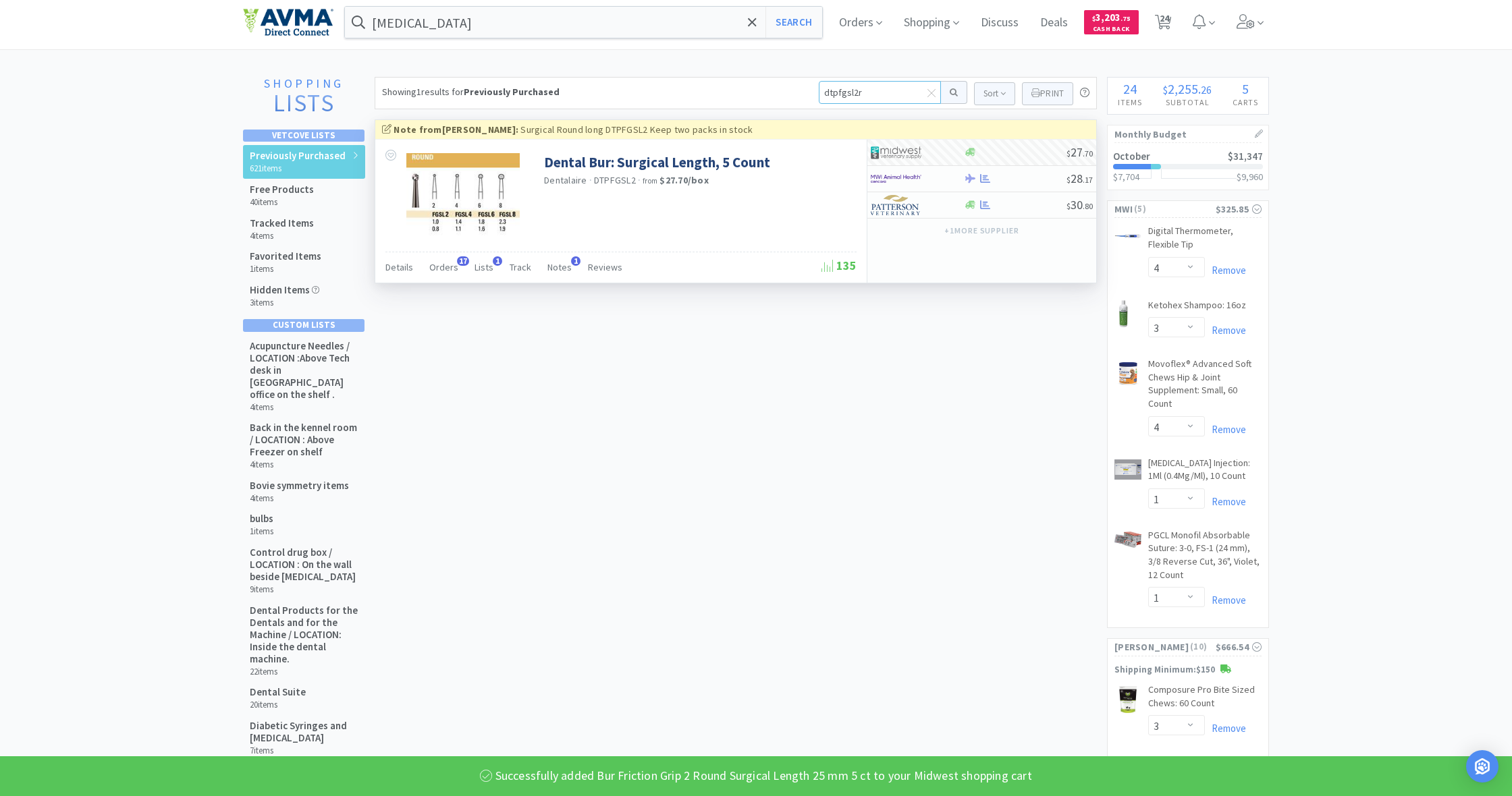
drag, startPoint x: 827, startPoint y: 91, endPoint x: 790, endPoint y: 91, distance: 37.0
click at [790, 91] on div "Showing 1 results for Previously Purchased dtpfgsl2r Sort Print Previously Purc…" at bounding box center [736, 93] width 722 height 33
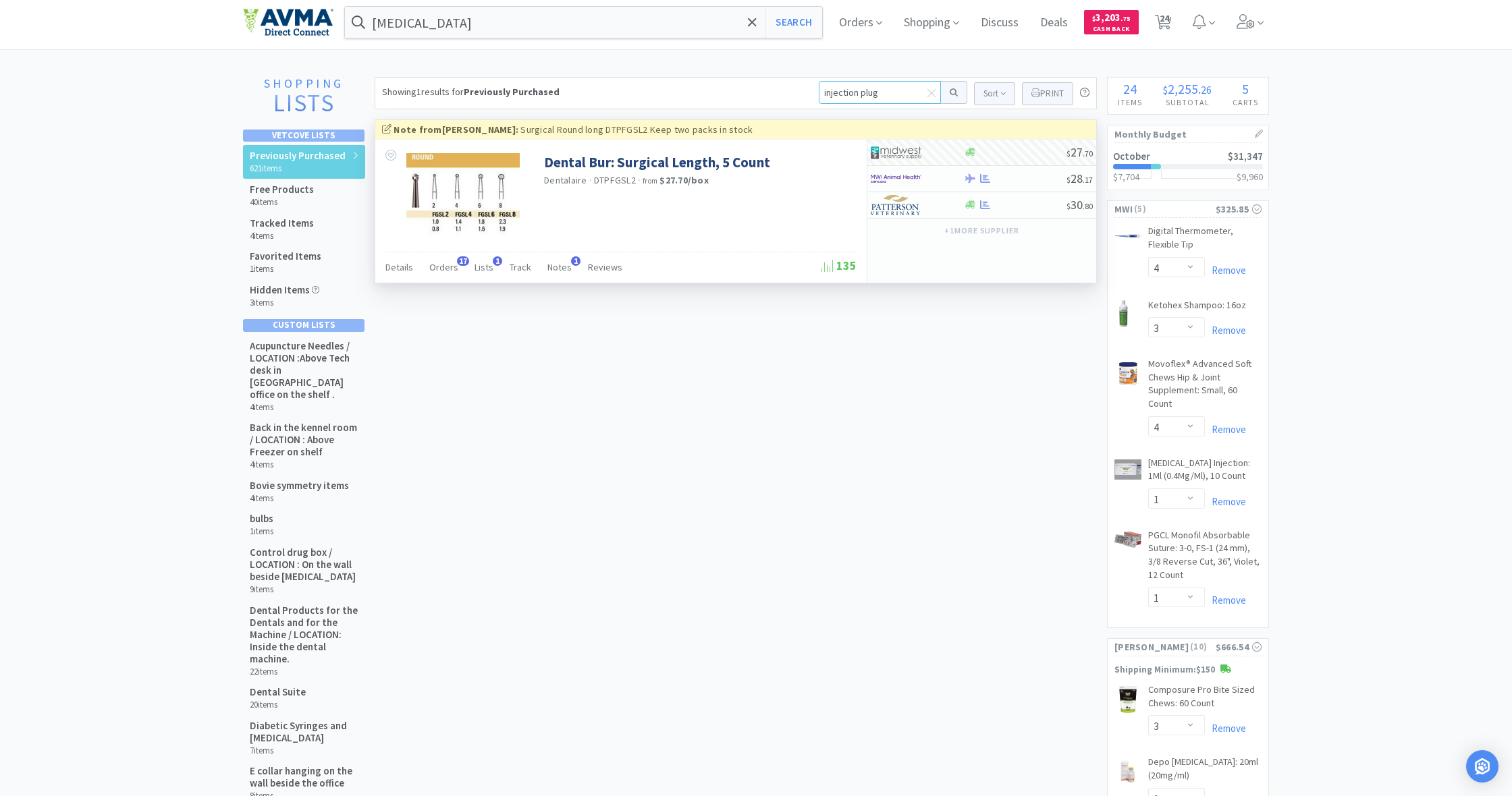
type input "injection plugs"
click at [952, 93] on button at bounding box center [954, 92] width 26 height 23
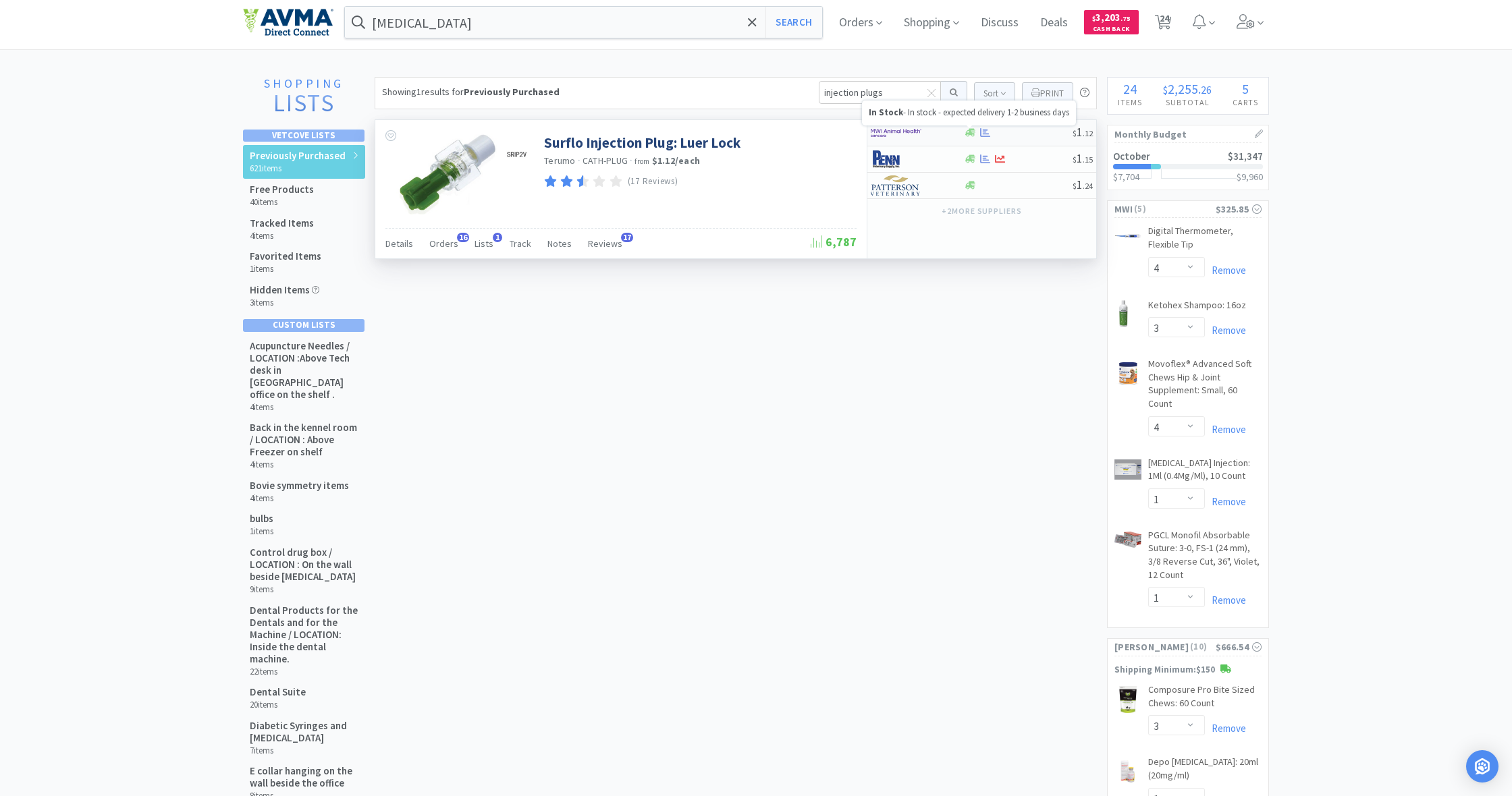
click at [972, 133] on icon at bounding box center [970, 132] width 10 height 10
select select "50"
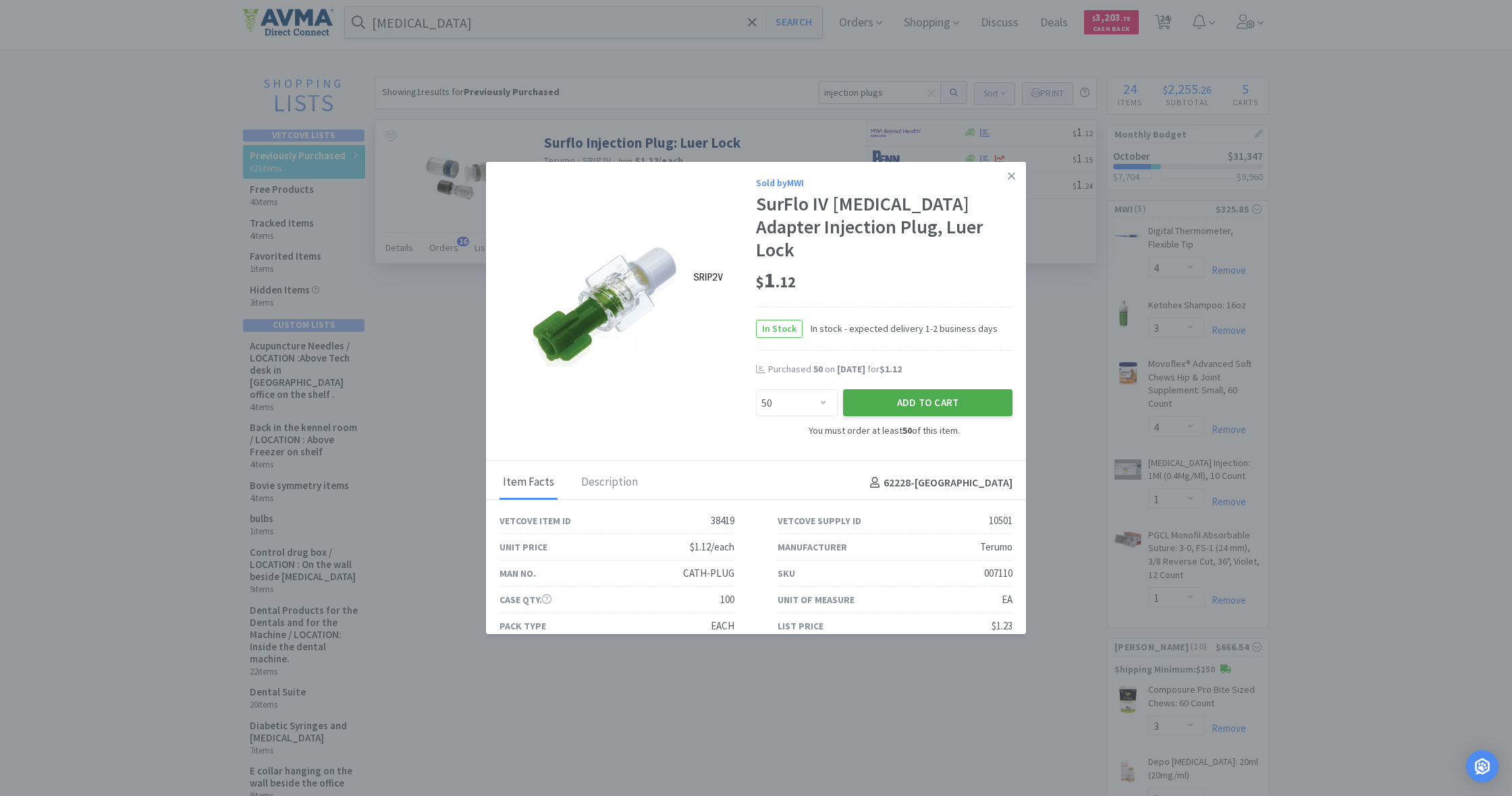
click at [919, 389] on button "Add to Cart" at bounding box center [927, 403] width 170 height 27
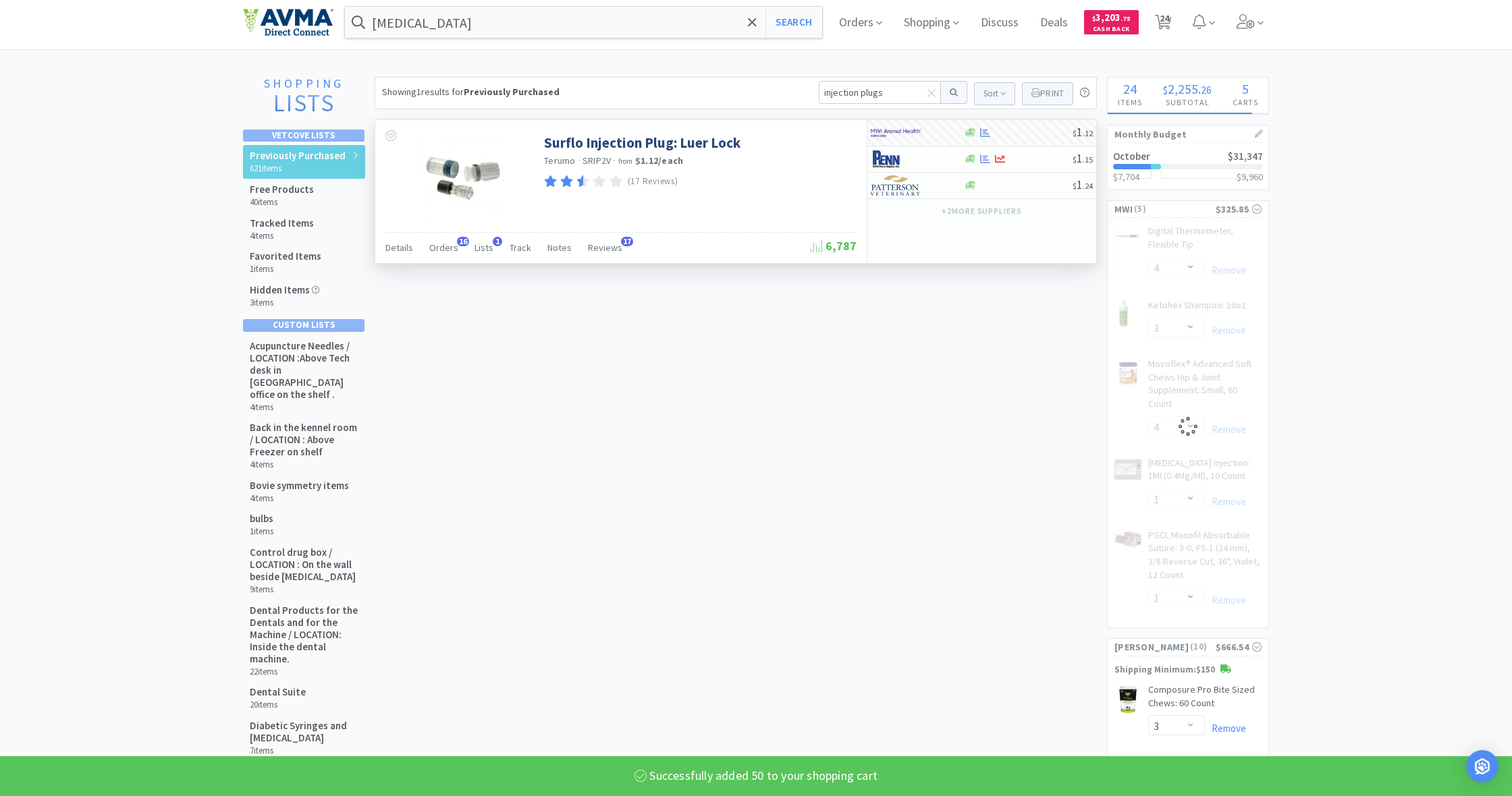
select select "50"
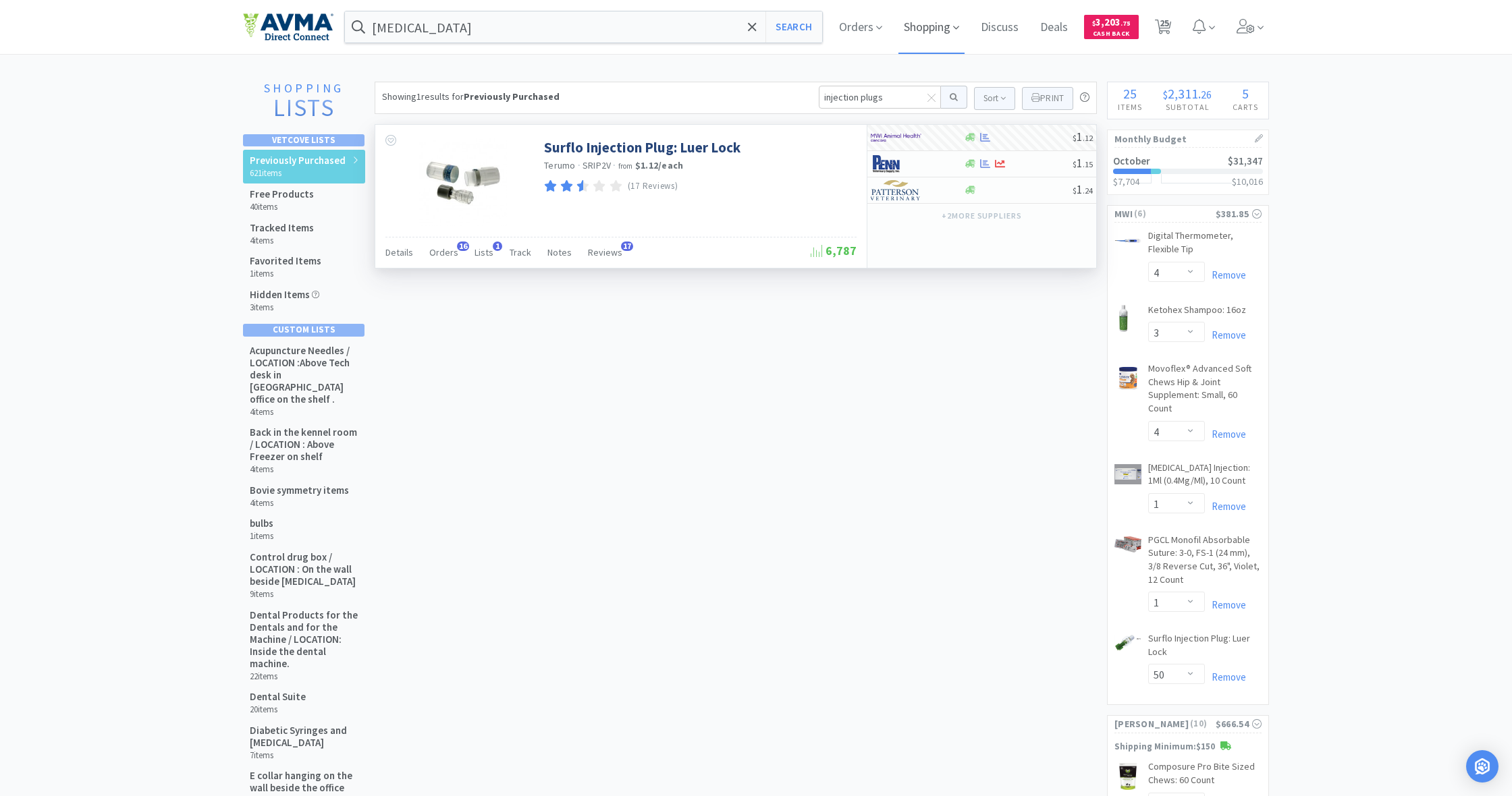
click at [926, 29] on span "Shopping" at bounding box center [931, 26] width 66 height 54
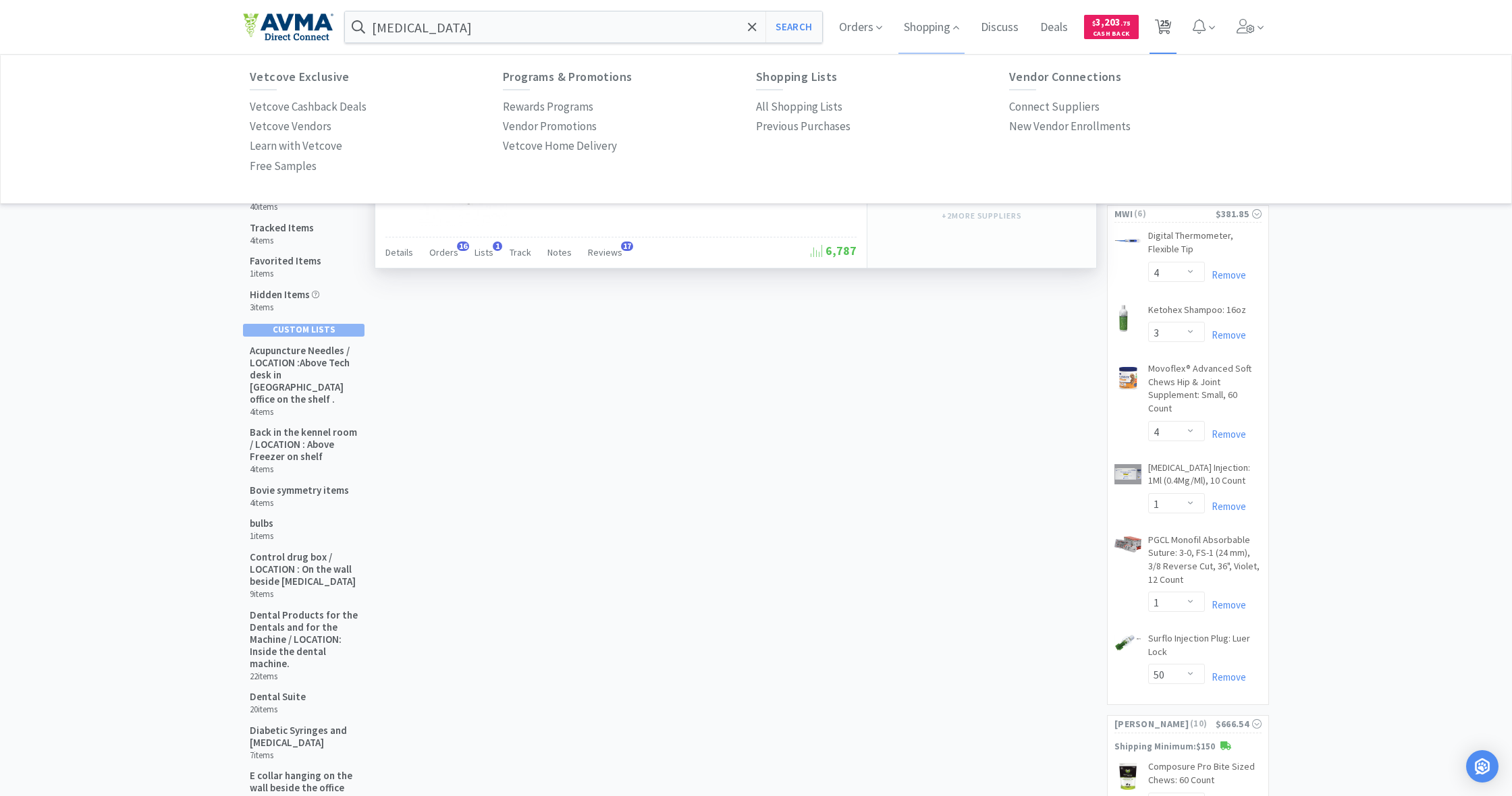
click at [1161, 32] on span "25" at bounding box center [1164, 23] width 9 height 54
select select "10"
select select "1"
select select "4"
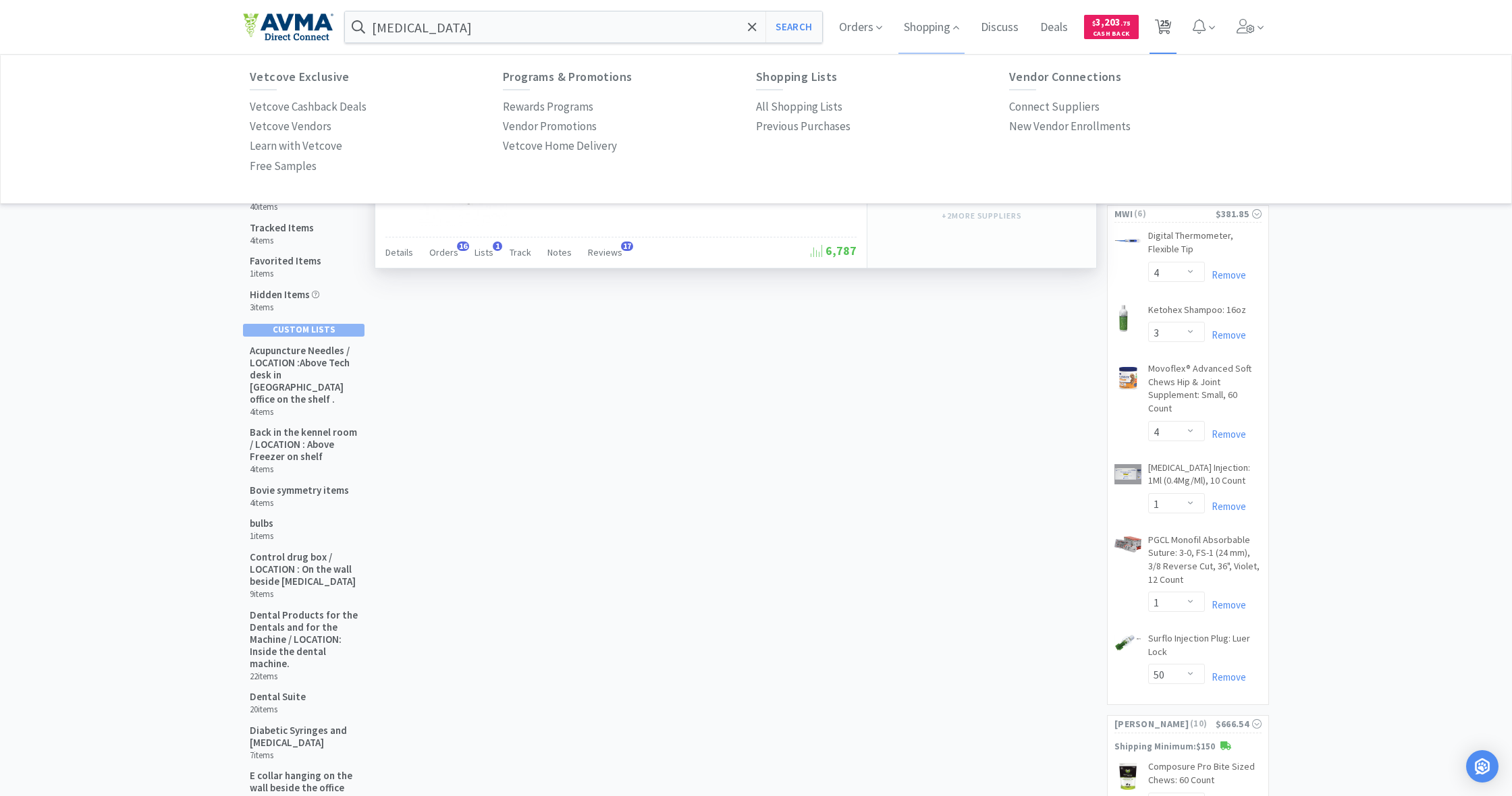
select select "3"
select select "4"
select select "1"
select select "50"
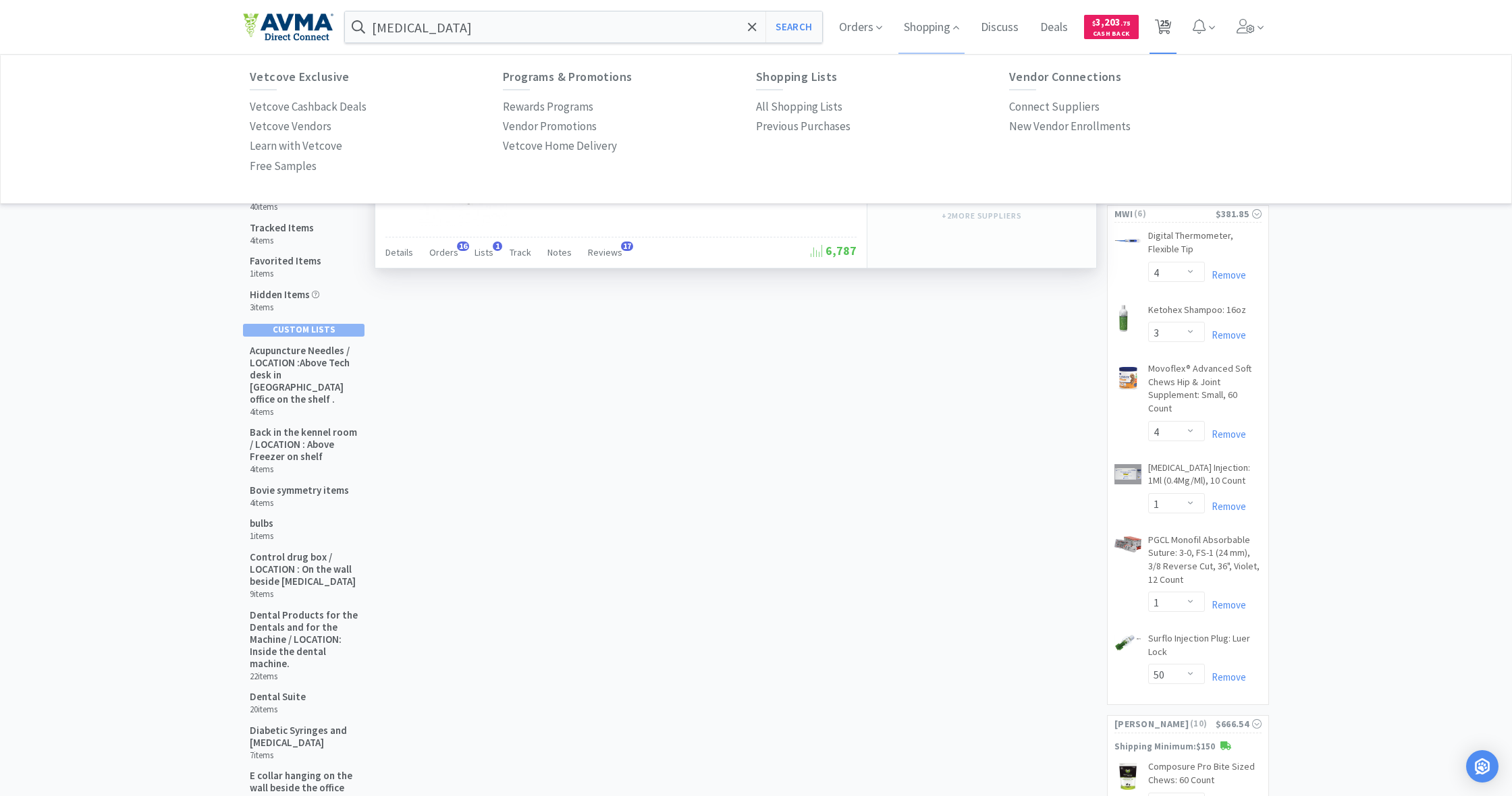
select select "3"
select select "1"
select select "2"
select select "4"
select select "1"
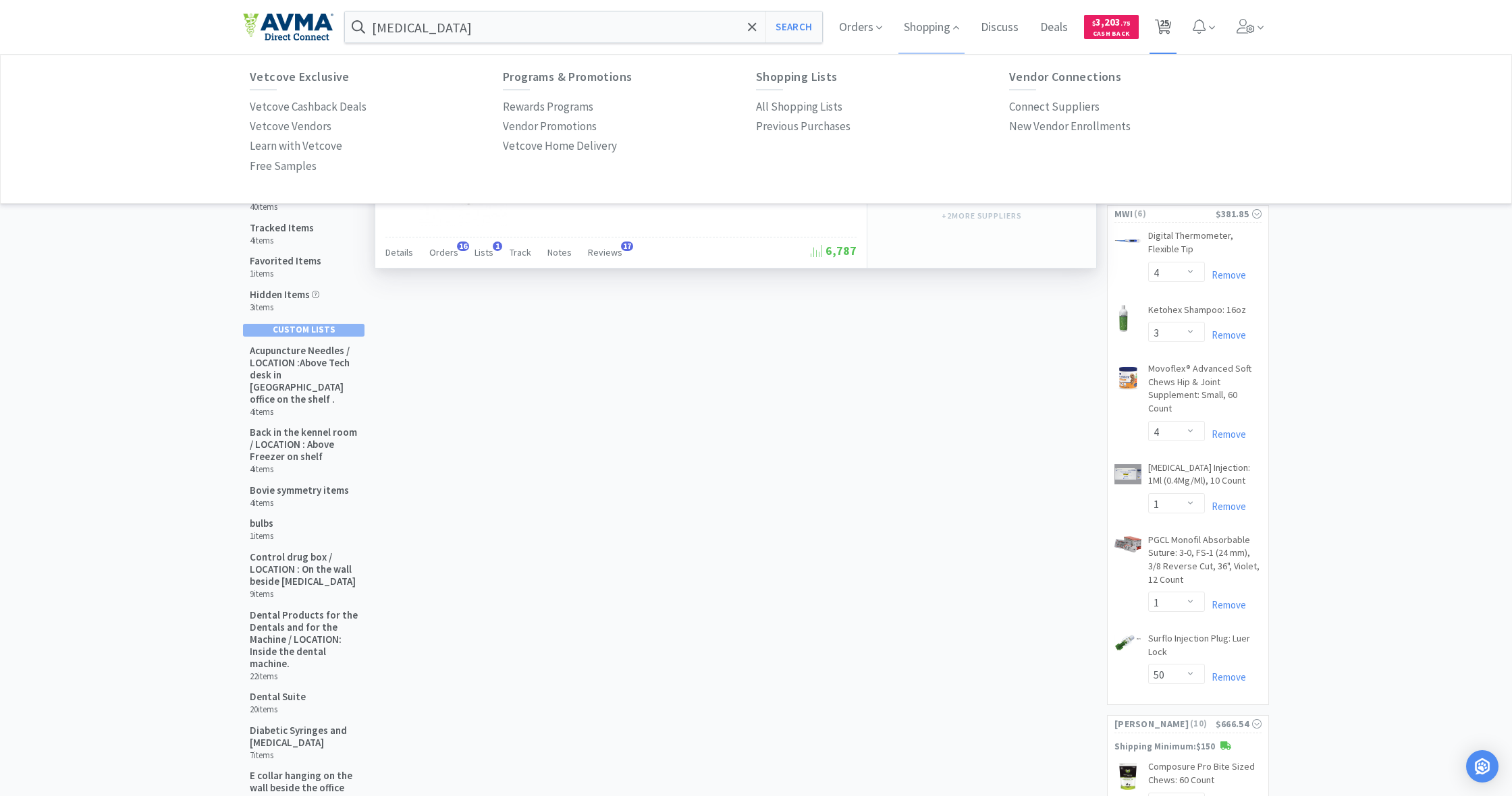
select select "1"
select select "2"
select select "1"
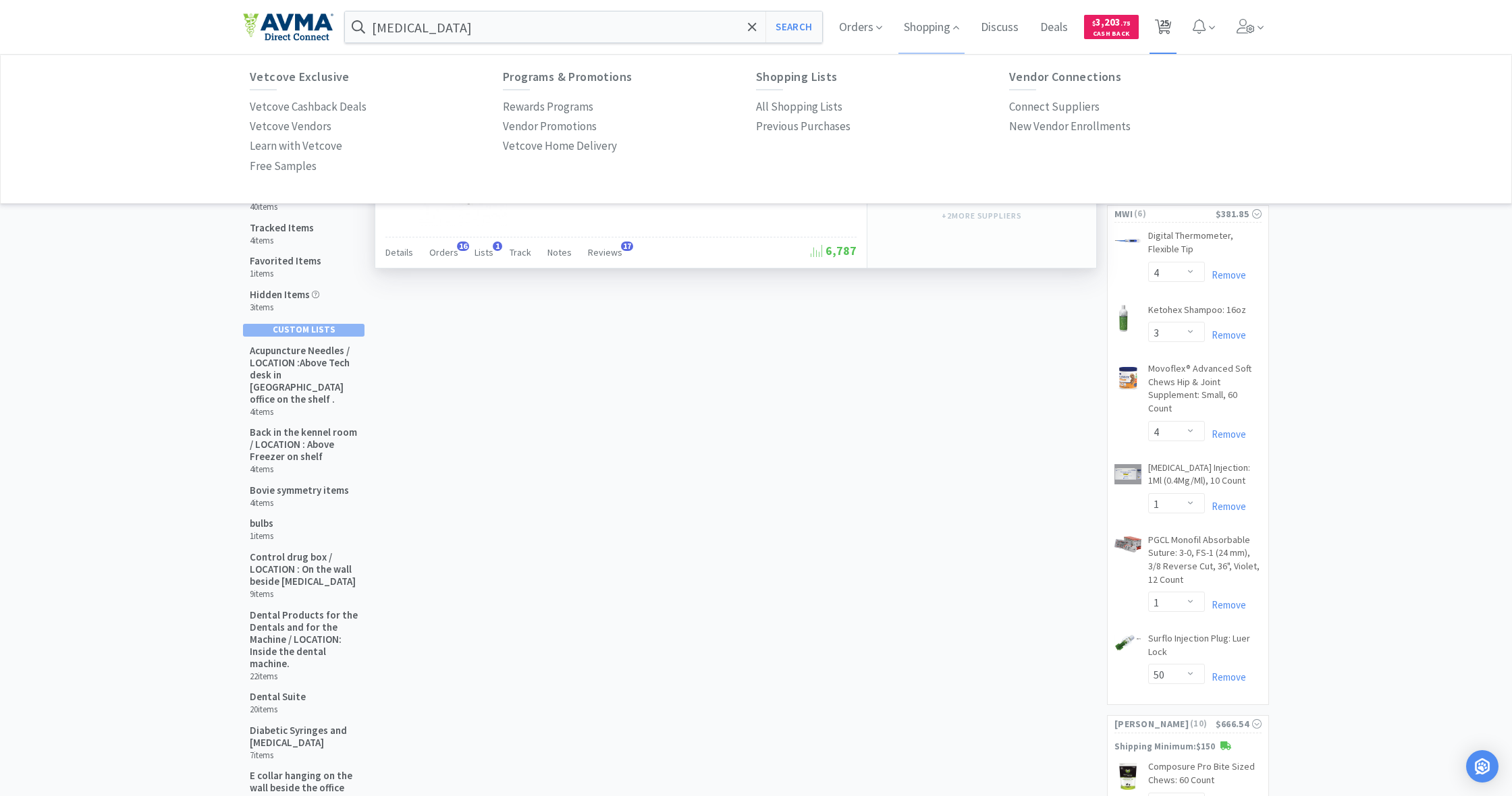
select select "2"
select select "1"
select select "3"
select select "2"
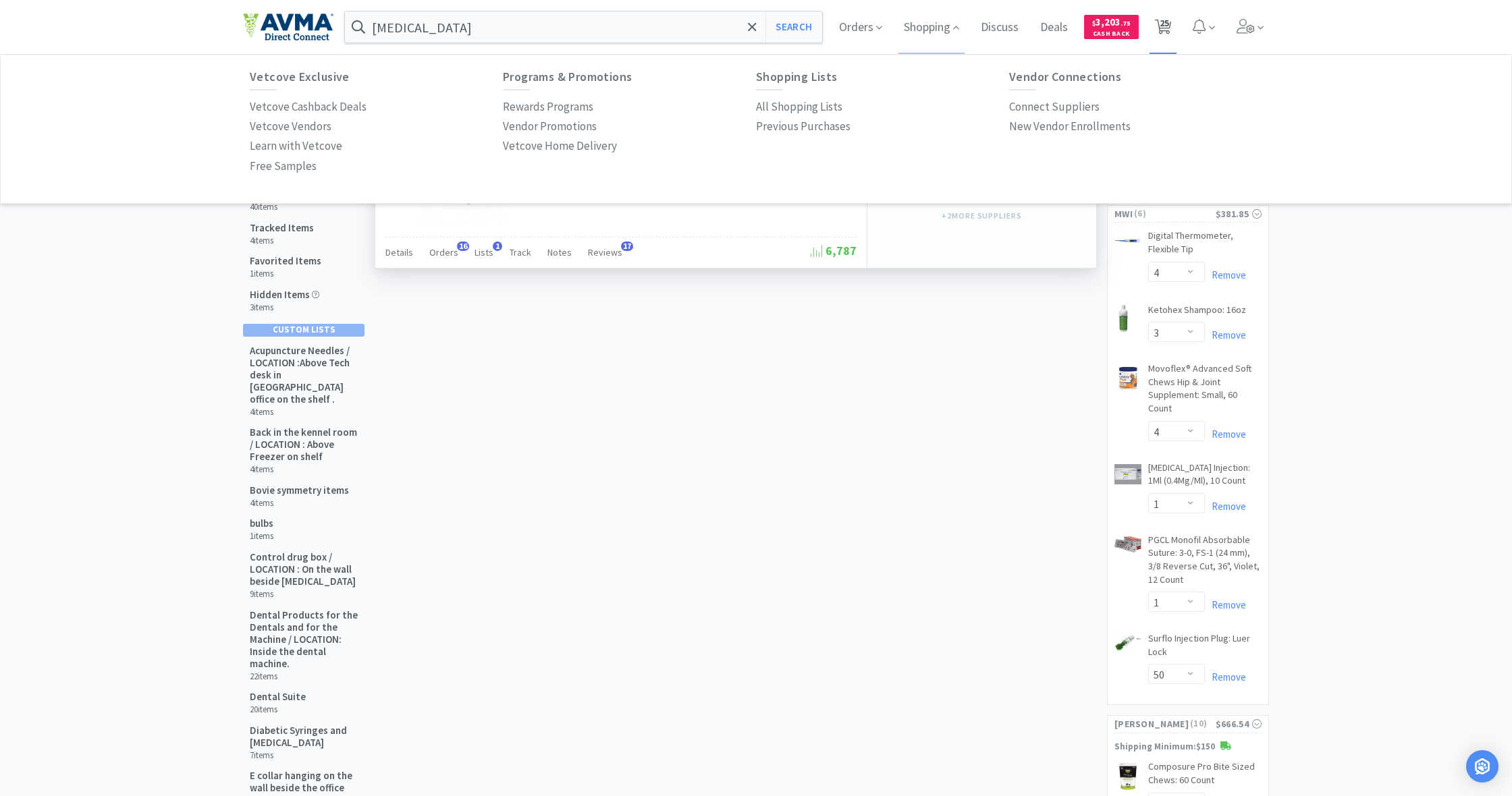
select select "1"
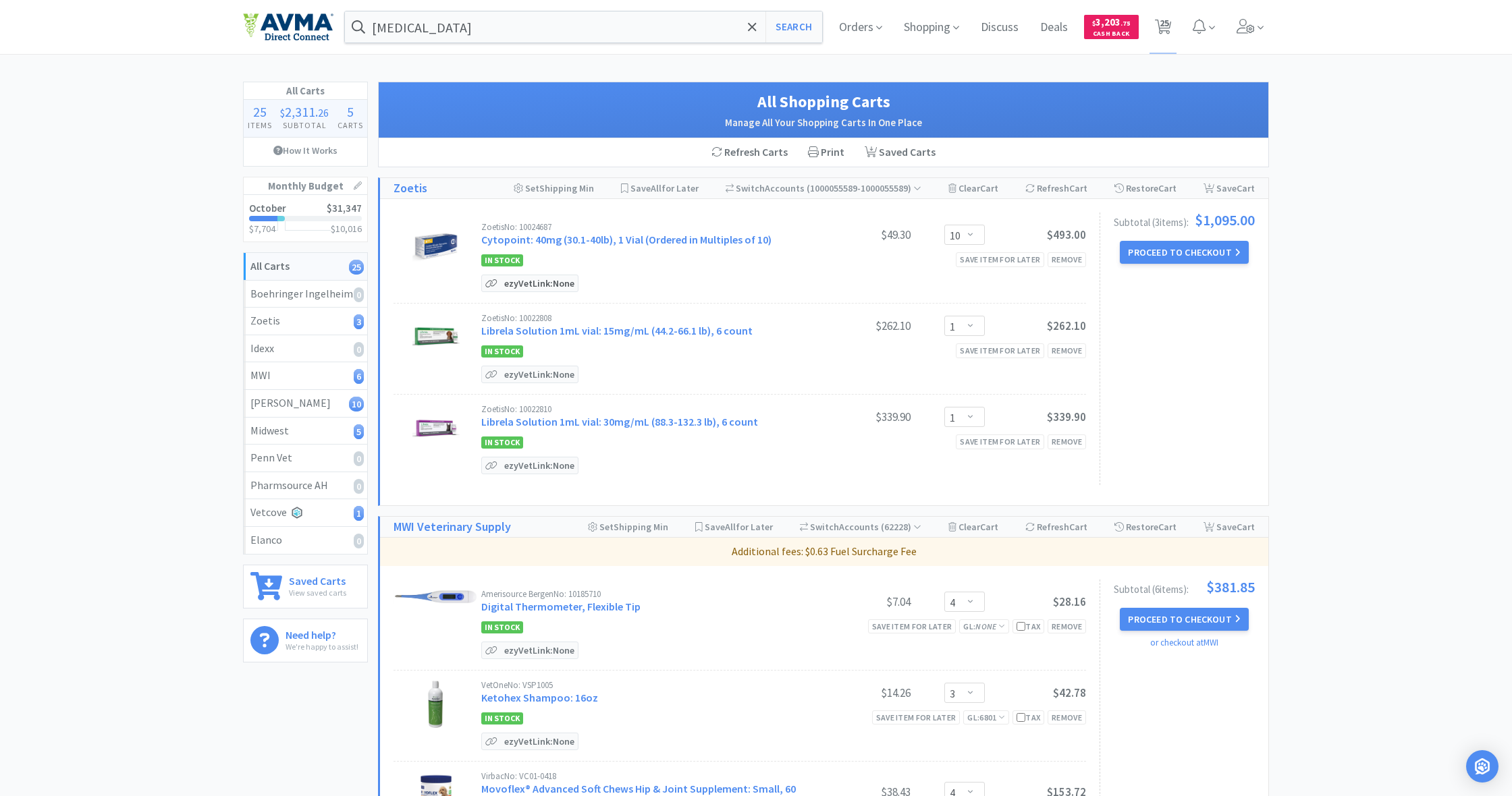
click at [530, 282] on p "ezyVet Link: None" at bounding box center [539, 283] width 77 height 16
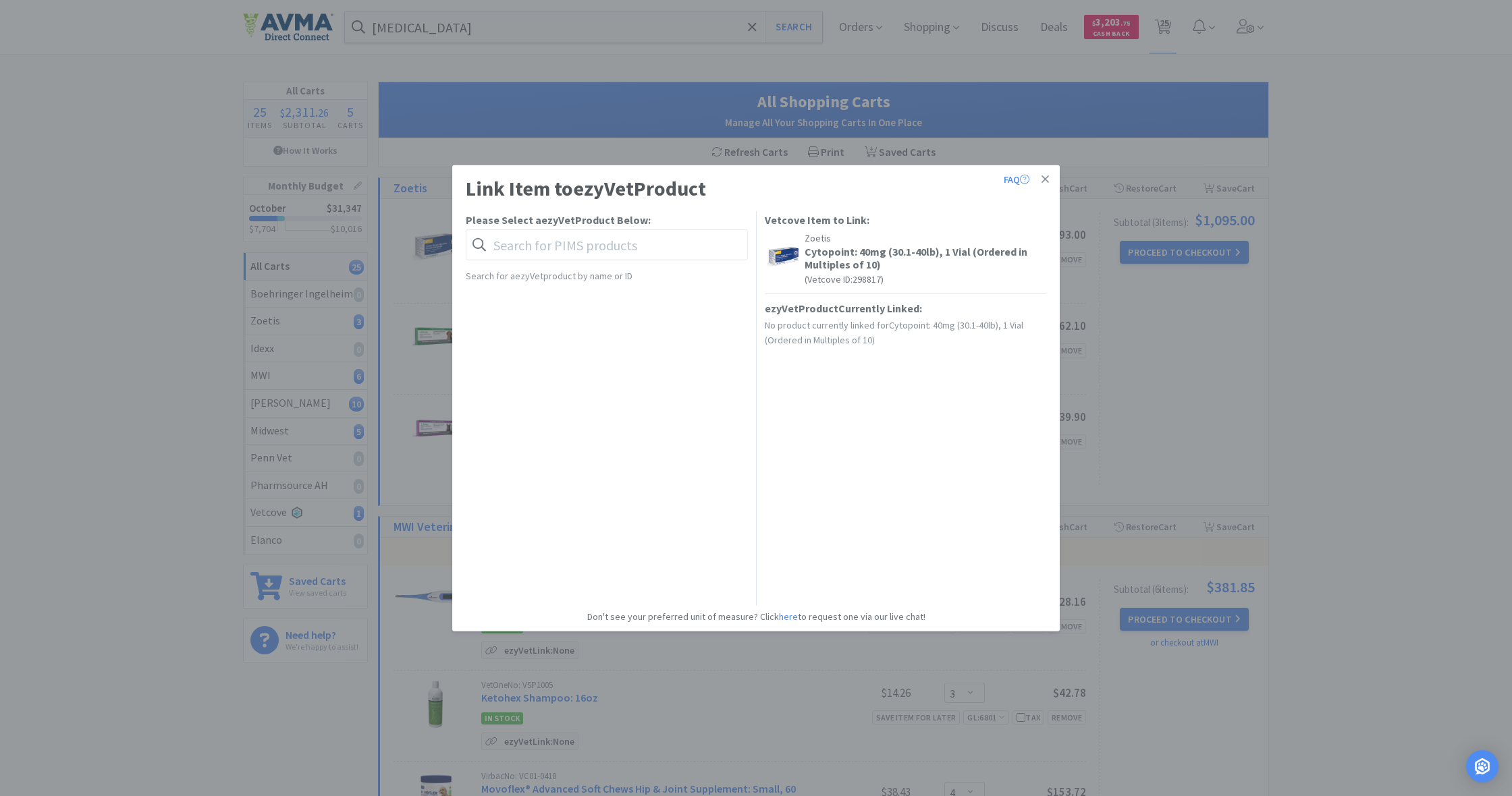
scroll to position [2, 0]
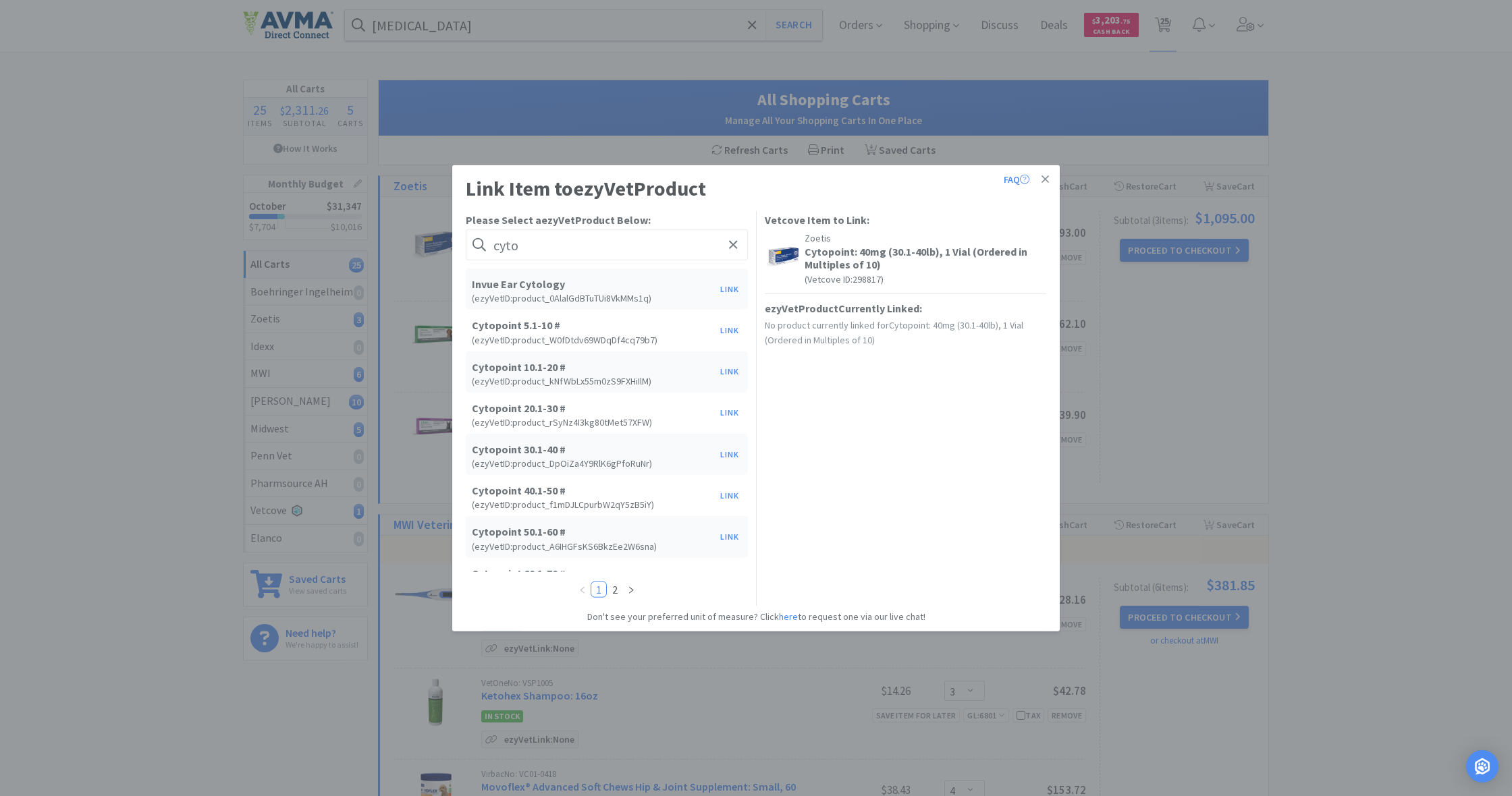
type input "city"
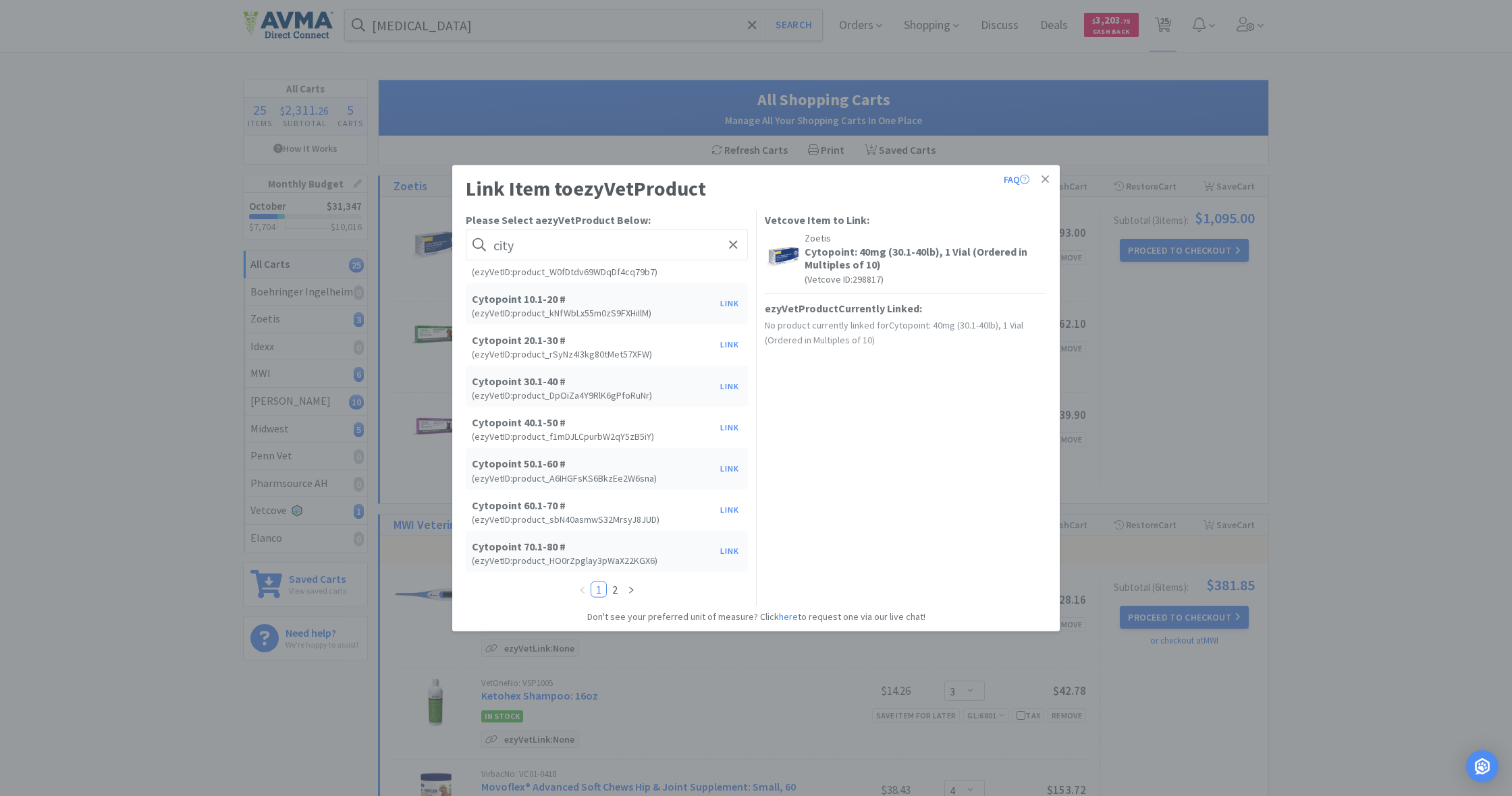
scroll to position [81, 0]
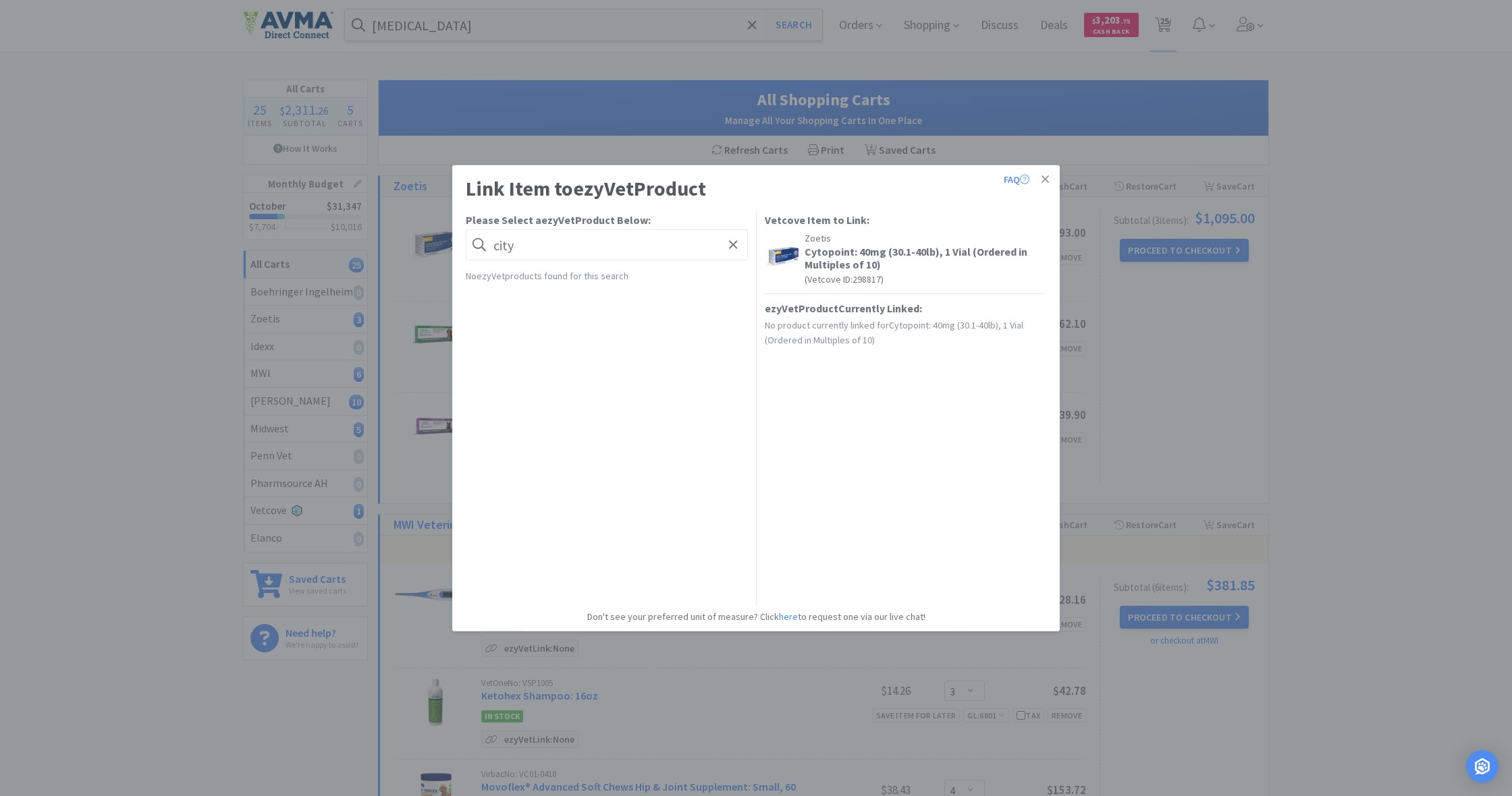
drag, startPoint x: 495, startPoint y: 243, endPoint x: 480, endPoint y: 243, distance: 15.0
click at [480, 243] on form "city" at bounding box center [607, 245] width 282 height 31
drag, startPoint x: 483, startPoint y: 248, endPoint x: 514, endPoint y: 244, distance: 31.3
click at [514, 244] on input "city" at bounding box center [607, 245] width 282 height 31
drag, startPoint x: 495, startPoint y: 243, endPoint x: 518, endPoint y: 246, distance: 23.2
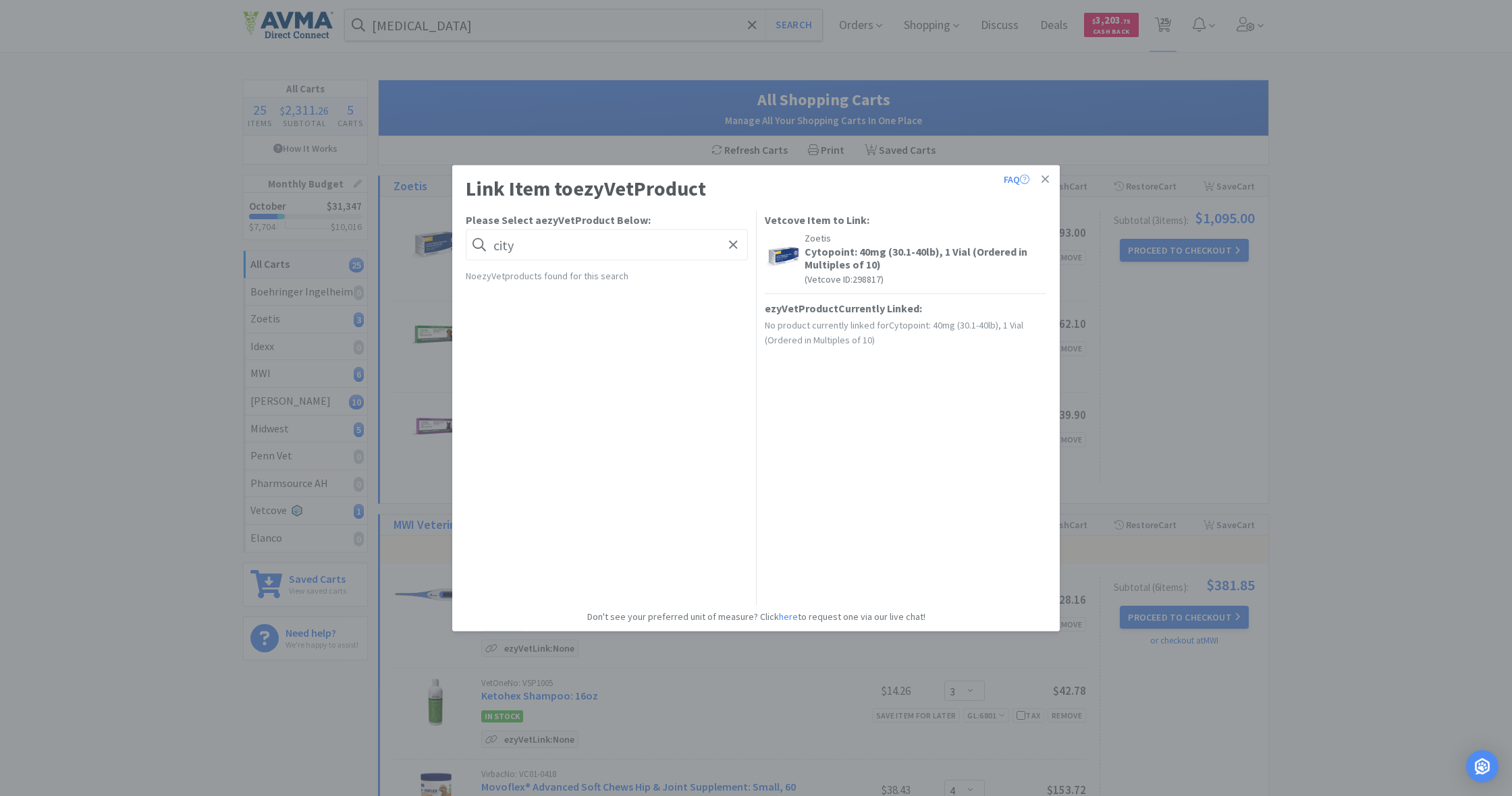
click at [518, 246] on input "city" at bounding box center [607, 245] width 282 height 31
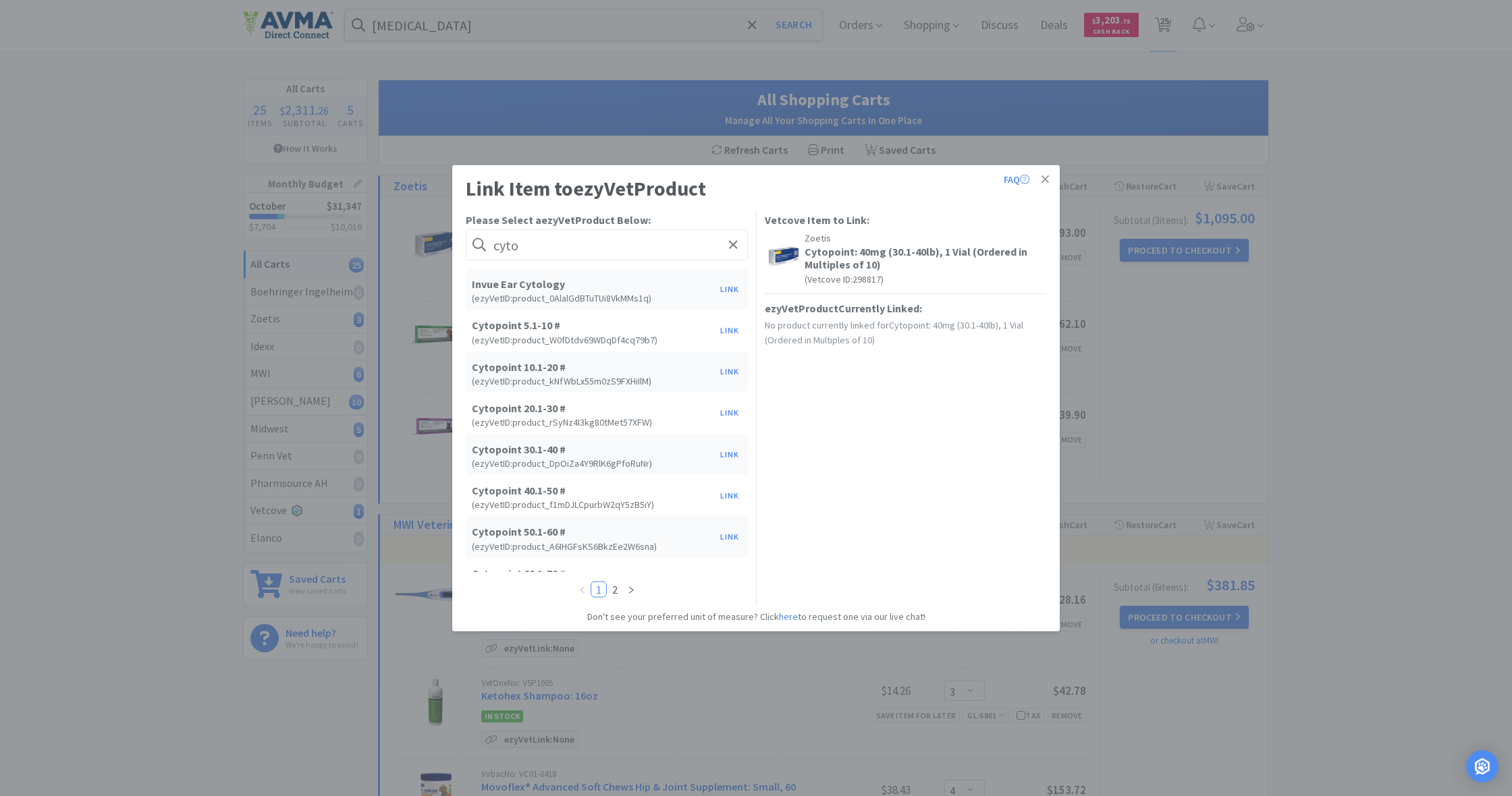
type input "city"
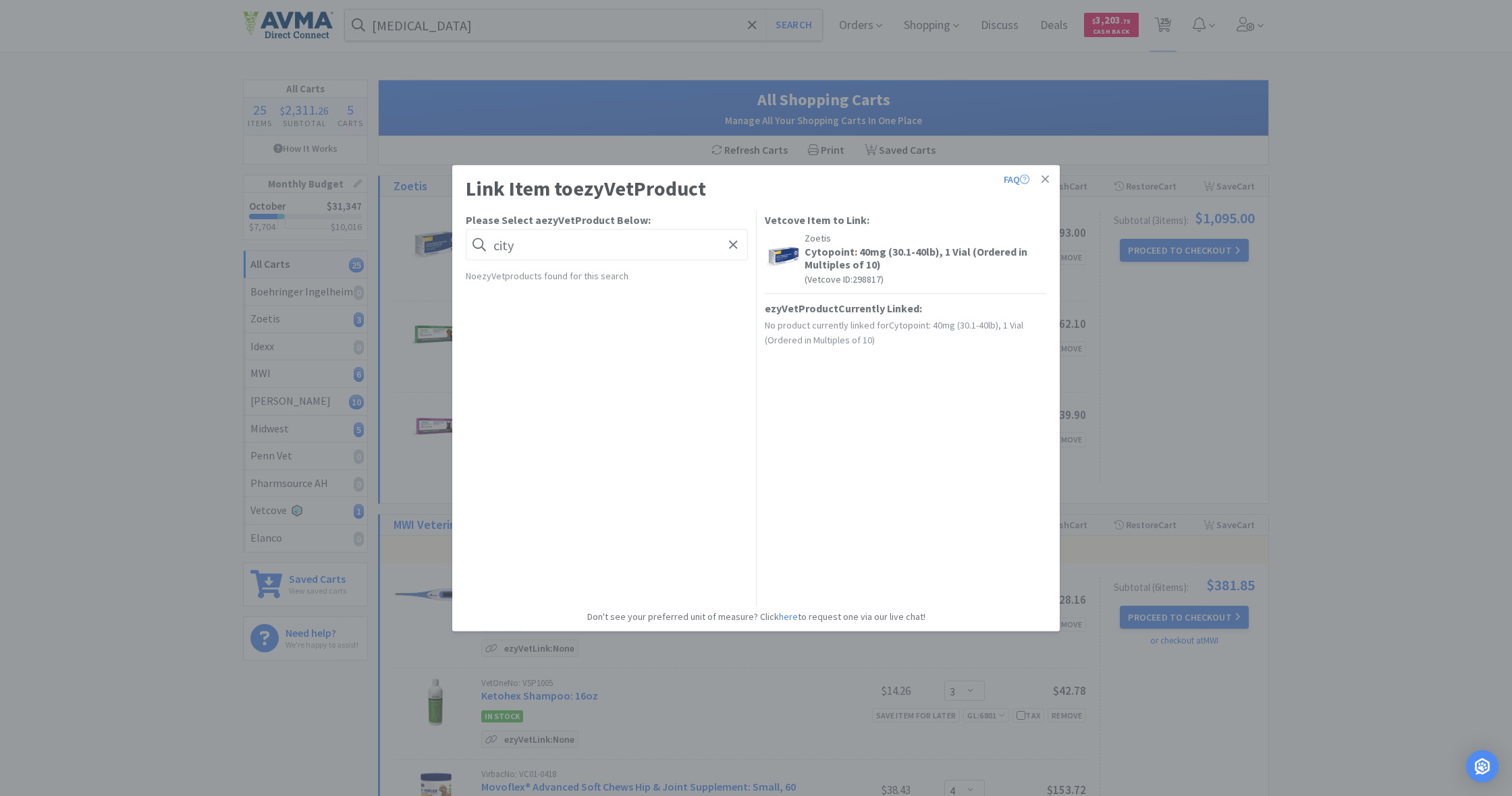
drag, startPoint x: 524, startPoint y: 246, endPoint x: 486, endPoint y: 245, distance: 38.0
click at [486, 245] on form "city" at bounding box center [607, 245] width 282 height 31
drag, startPoint x: 486, startPoint y: 245, endPoint x: 529, endPoint y: 248, distance: 43.1
click at [529, 248] on input "city" at bounding box center [607, 245] width 282 height 31
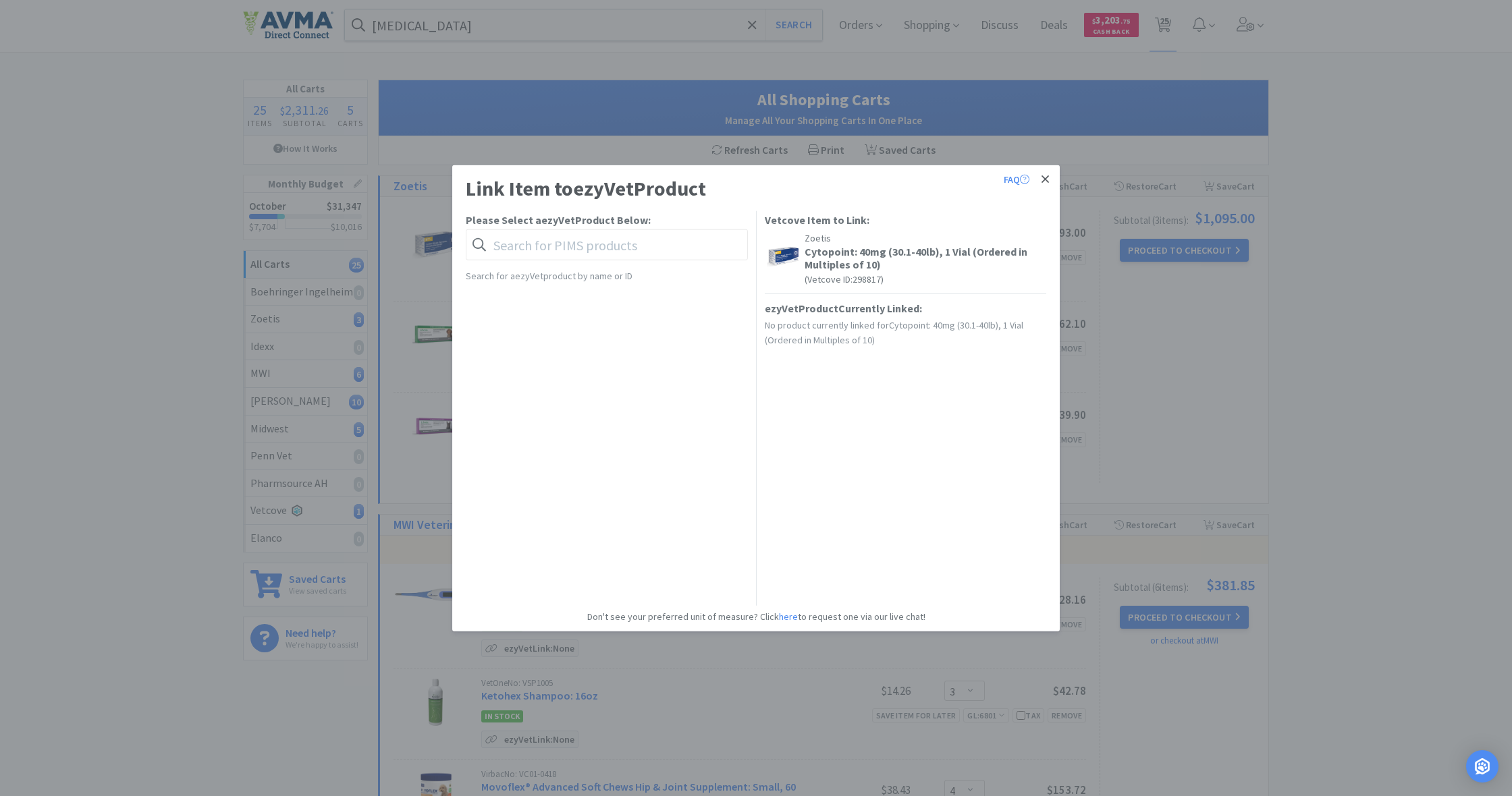
click at [1045, 180] on icon at bounding box center [1045, 179] width 7 height 7
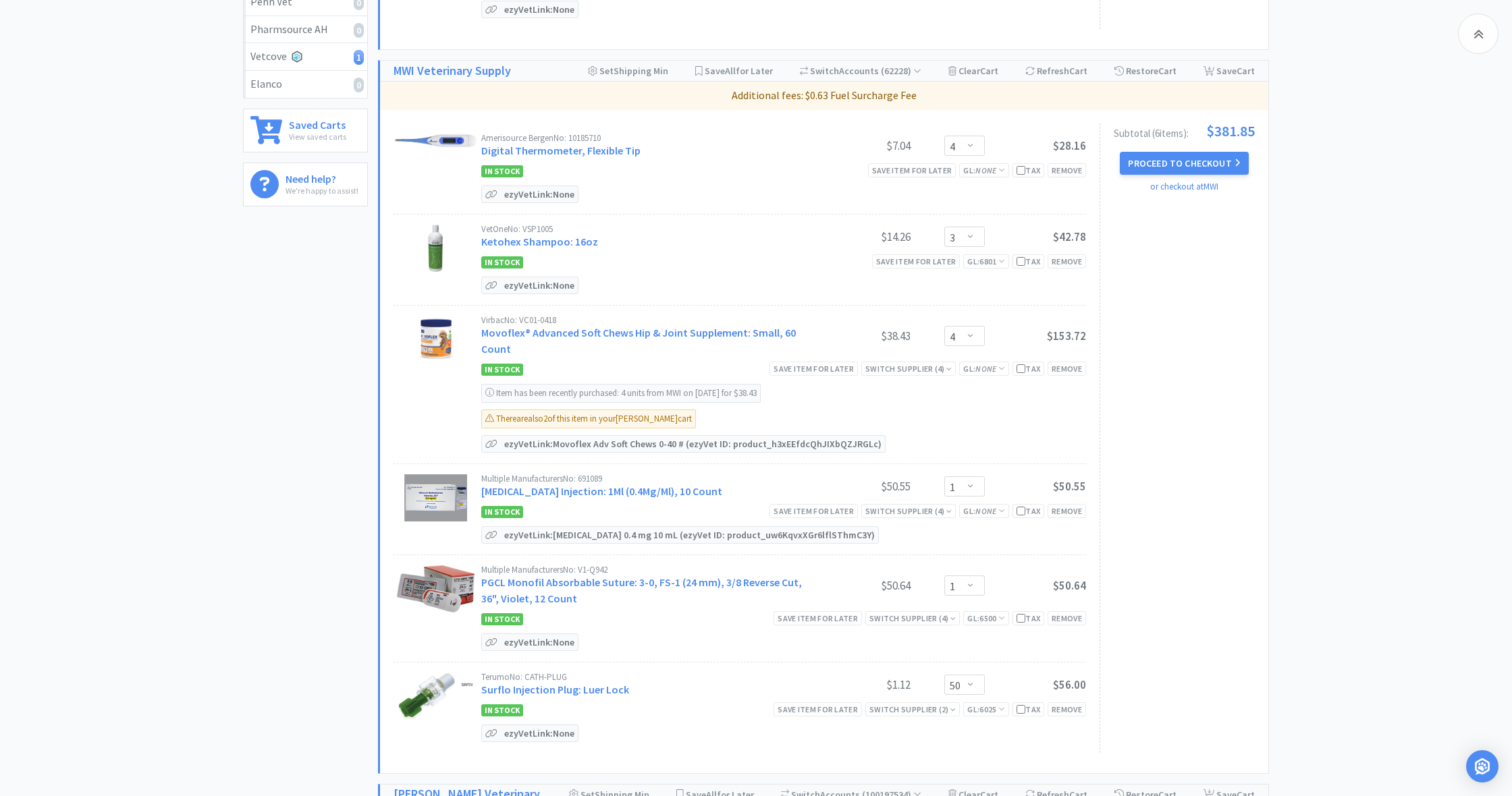
scroll to position [457, 0]
click at [532, 285] on p "ezyVet Link: None" at bounding box center [539, 285] width 77 height 16
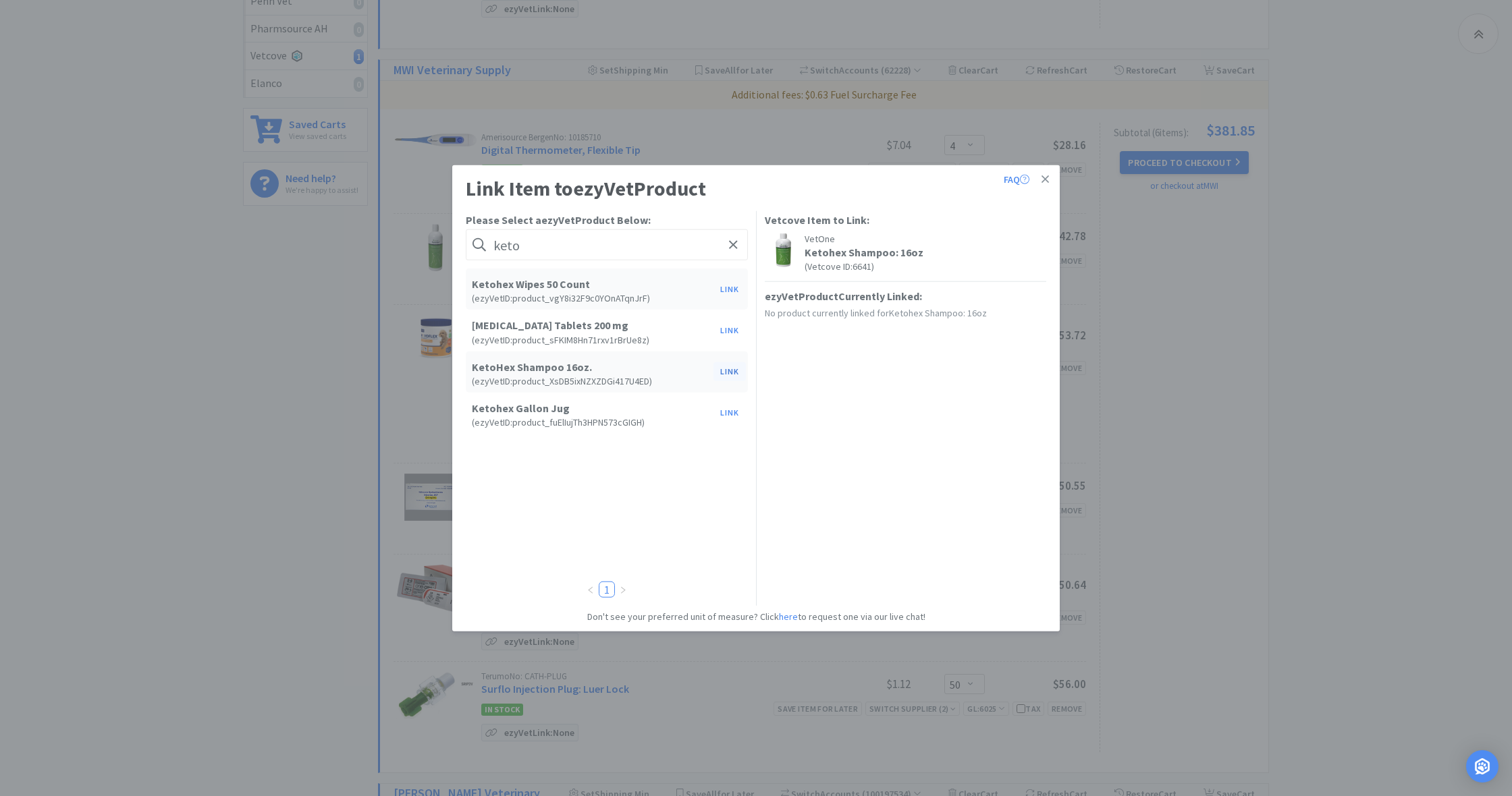
type input "keto"
click at [730, 372] on button "Link" at bounding box center [730, 371] width 33 height 19
click at [961, 403] on span at bounding box center [961, 406] width 14 height 11
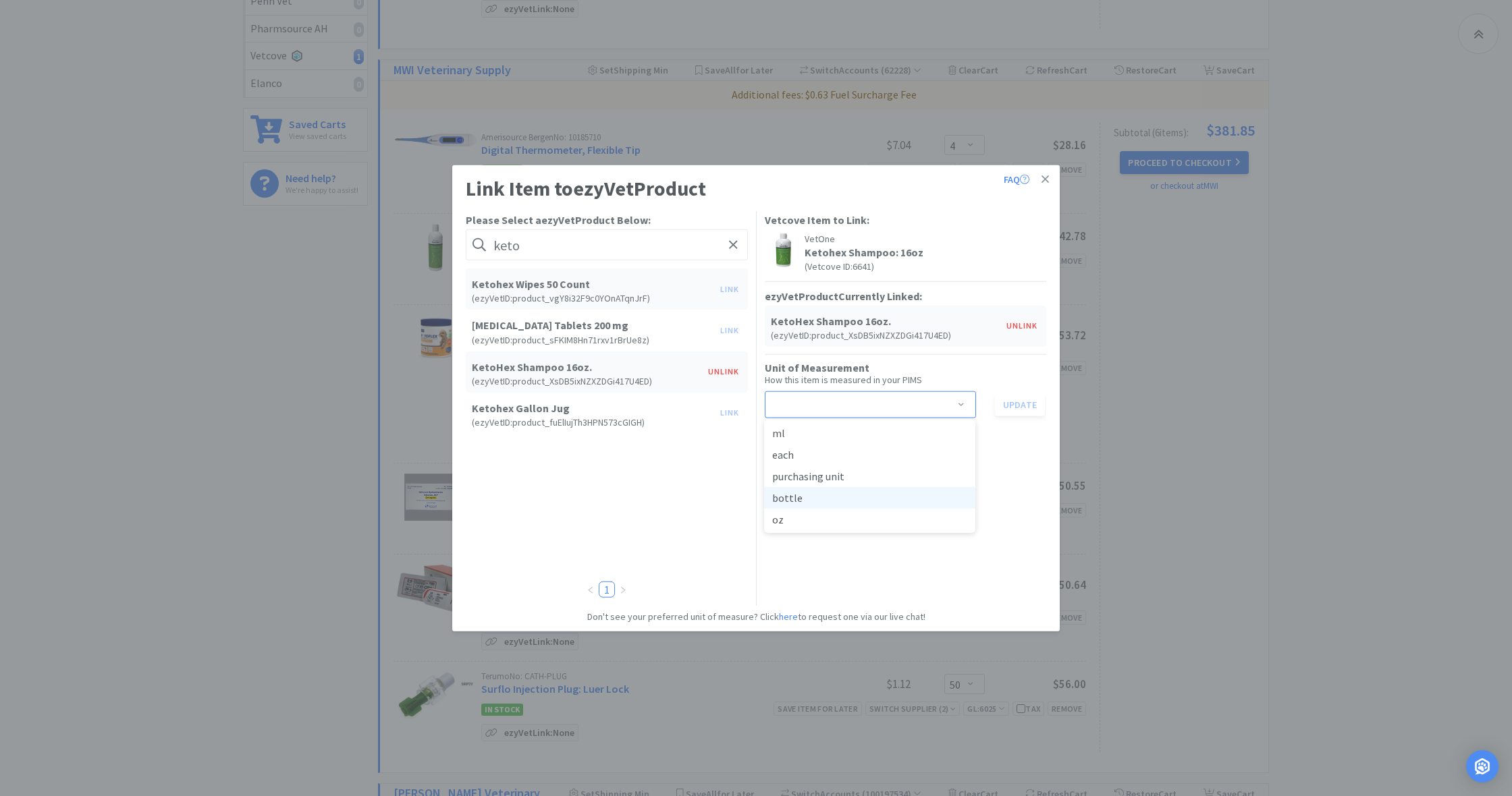
click at [799, 497] on li "bottle" at bounding box center [869, 498] width 212 height 22
click at [1022, 406] on button "Update" at bounding box center [1020, 404] width 50 height 23
click at [1045, 179] on icon at bounding box center [1045, 179] width 7 height 7
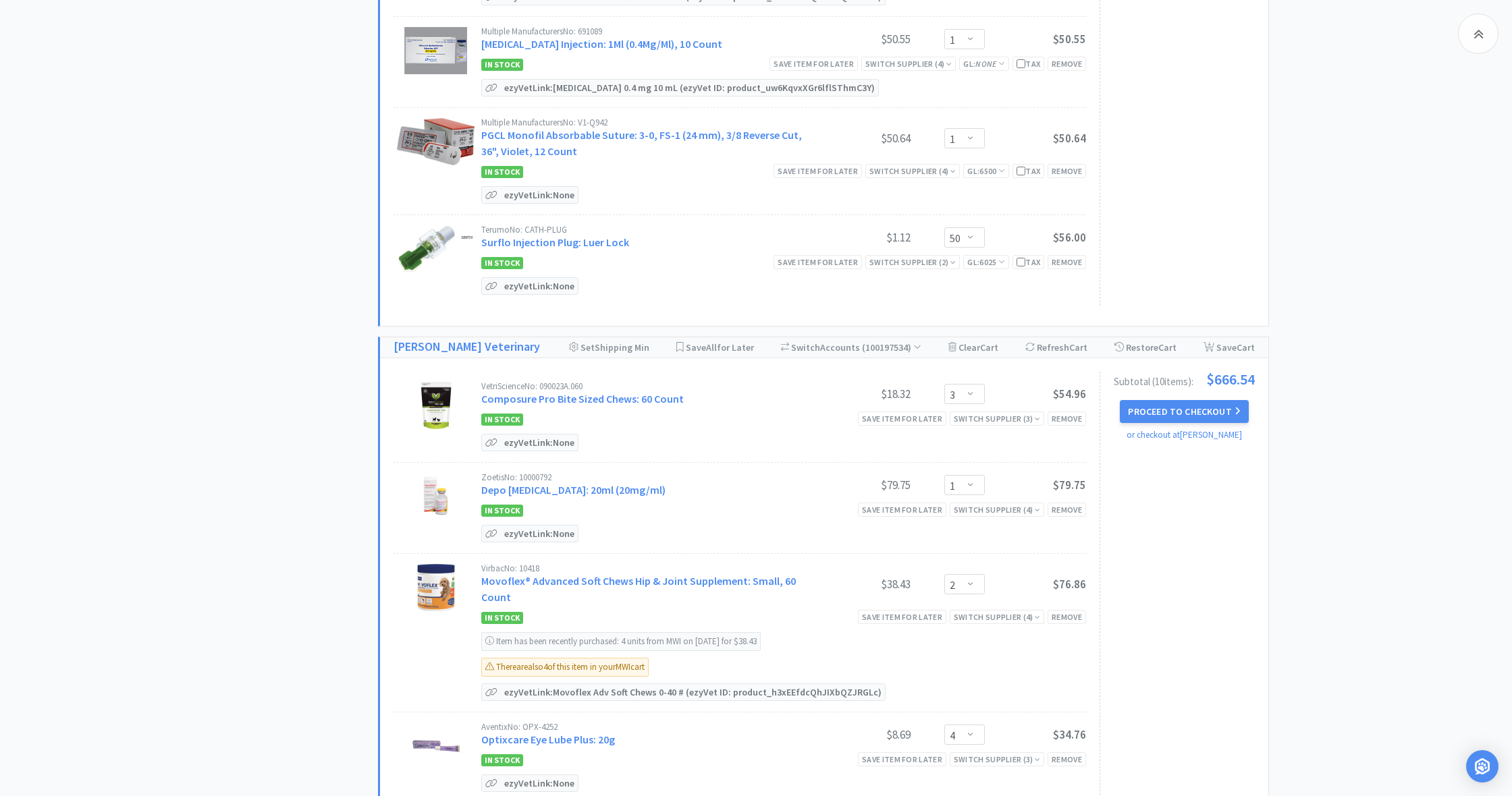
scroll to position [905, 0]
click at [514, 440] on p "ezyVet Link: None" at bounding box center [539, 440] width 77 height 16
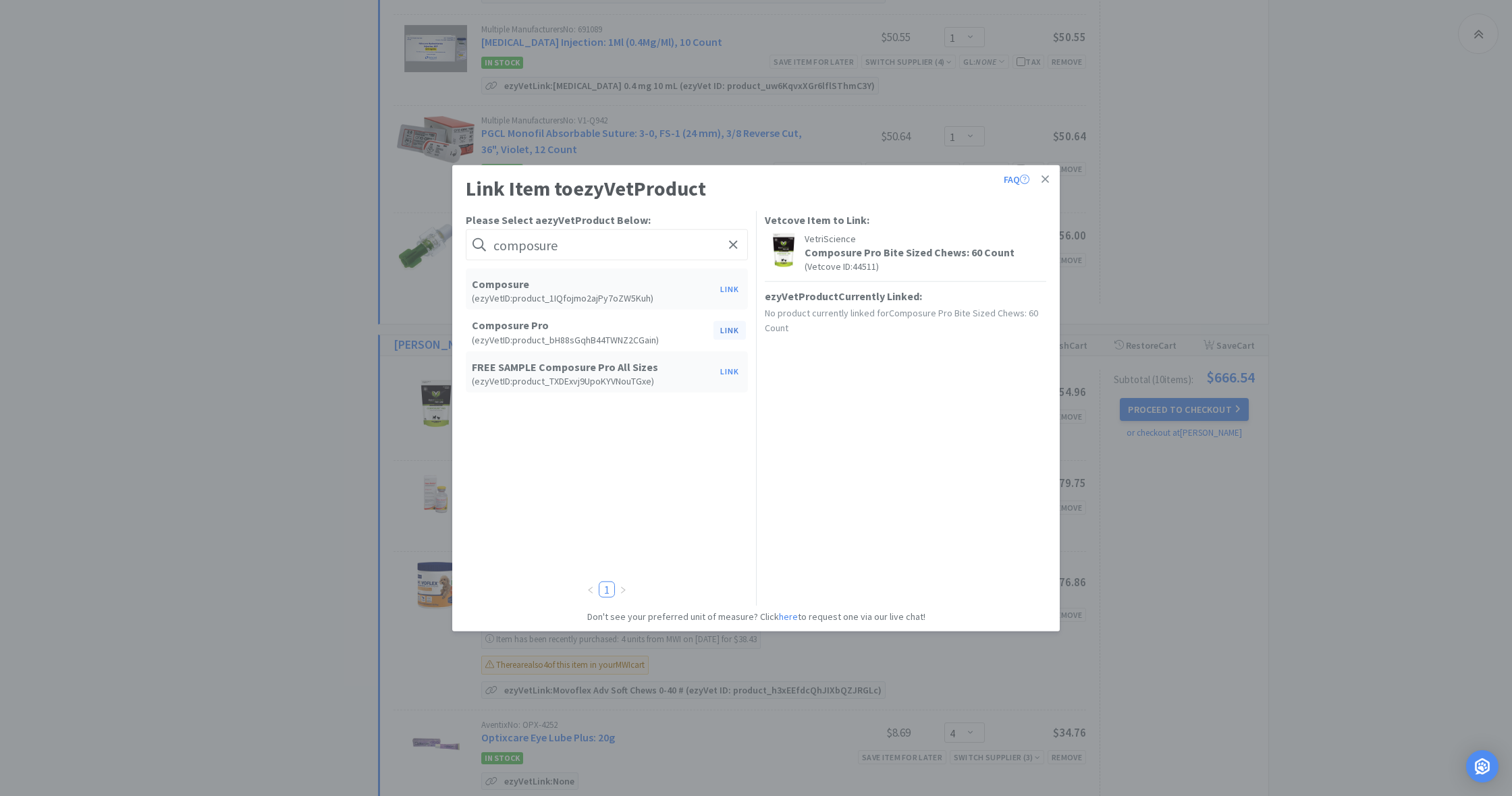
type input "composure"
click at [727, 330] on button "Link" at bounding box center [730, 330] width 33 height 19
click at [962, 401] on span at bounding box center [961, 406] width 14 height 11
click at [801, 521] on li "bag" at bounding box center [869, 519] width 212 height 22
click at [1024, 400] on button "Update" at bounding box center [1020, 404] width 50 height 23
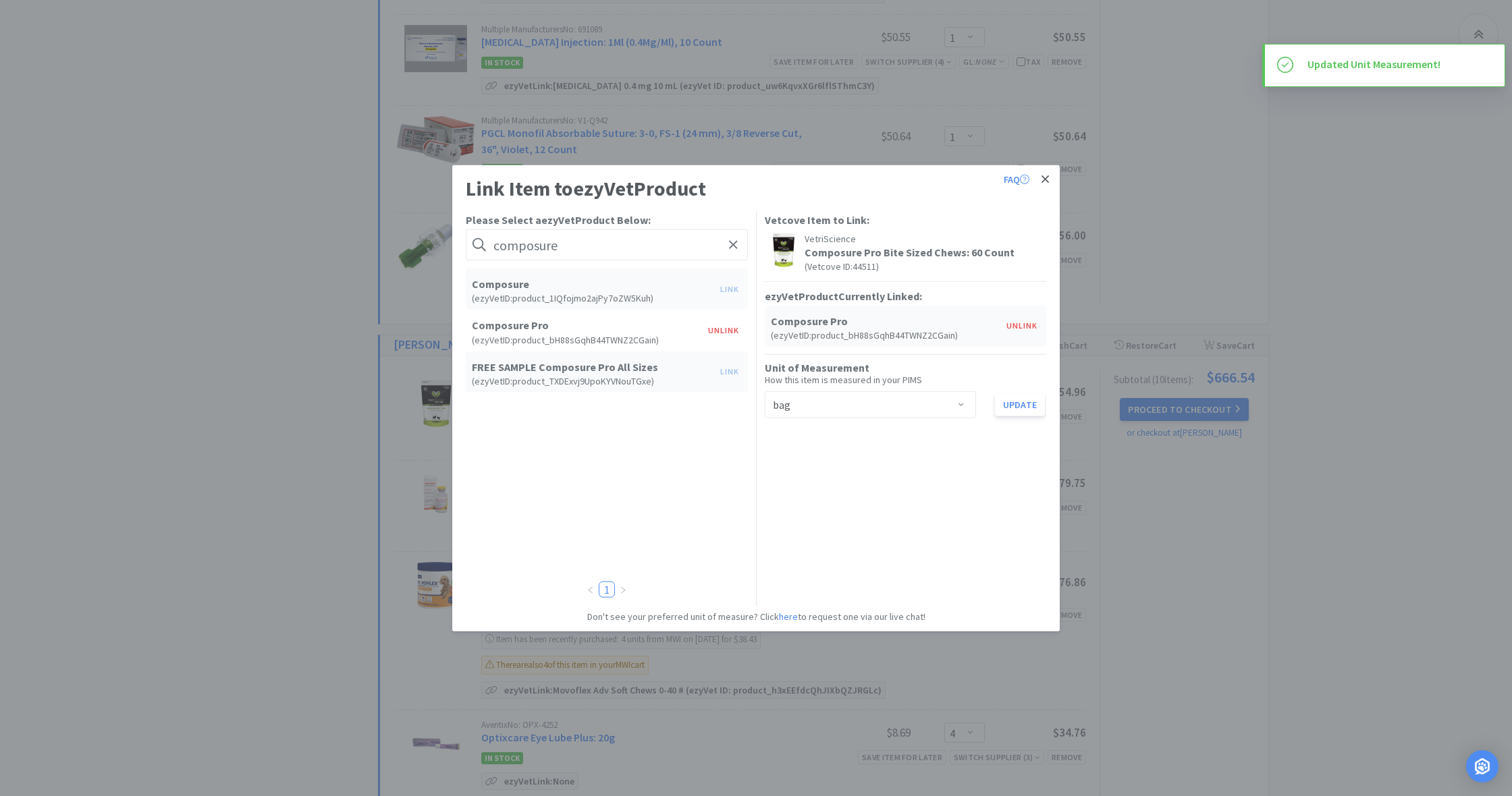
click at [1047, 178] on icon at bounding box center [1045, 179] width 7 height 7
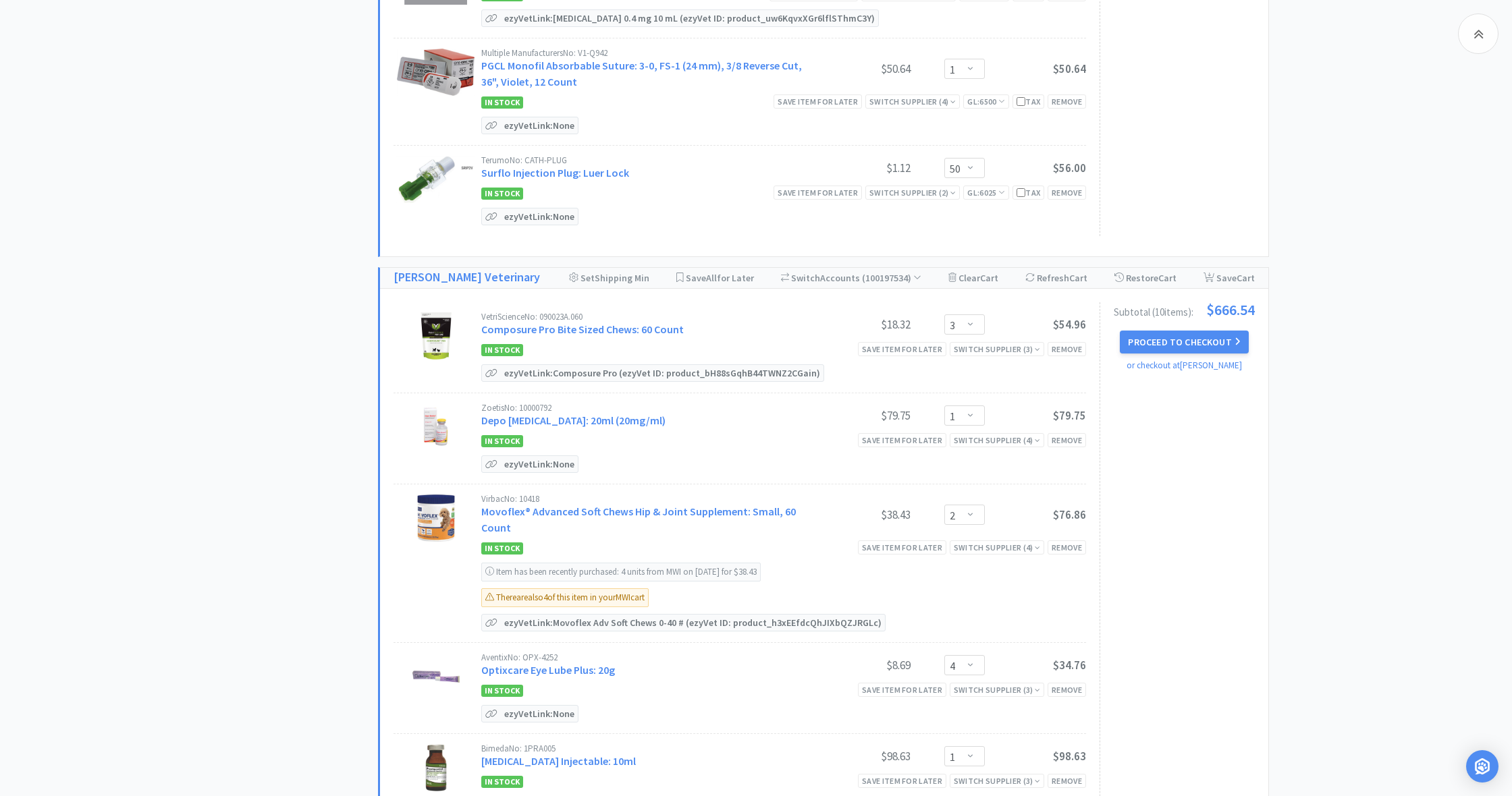
scroll to position [978, 0]
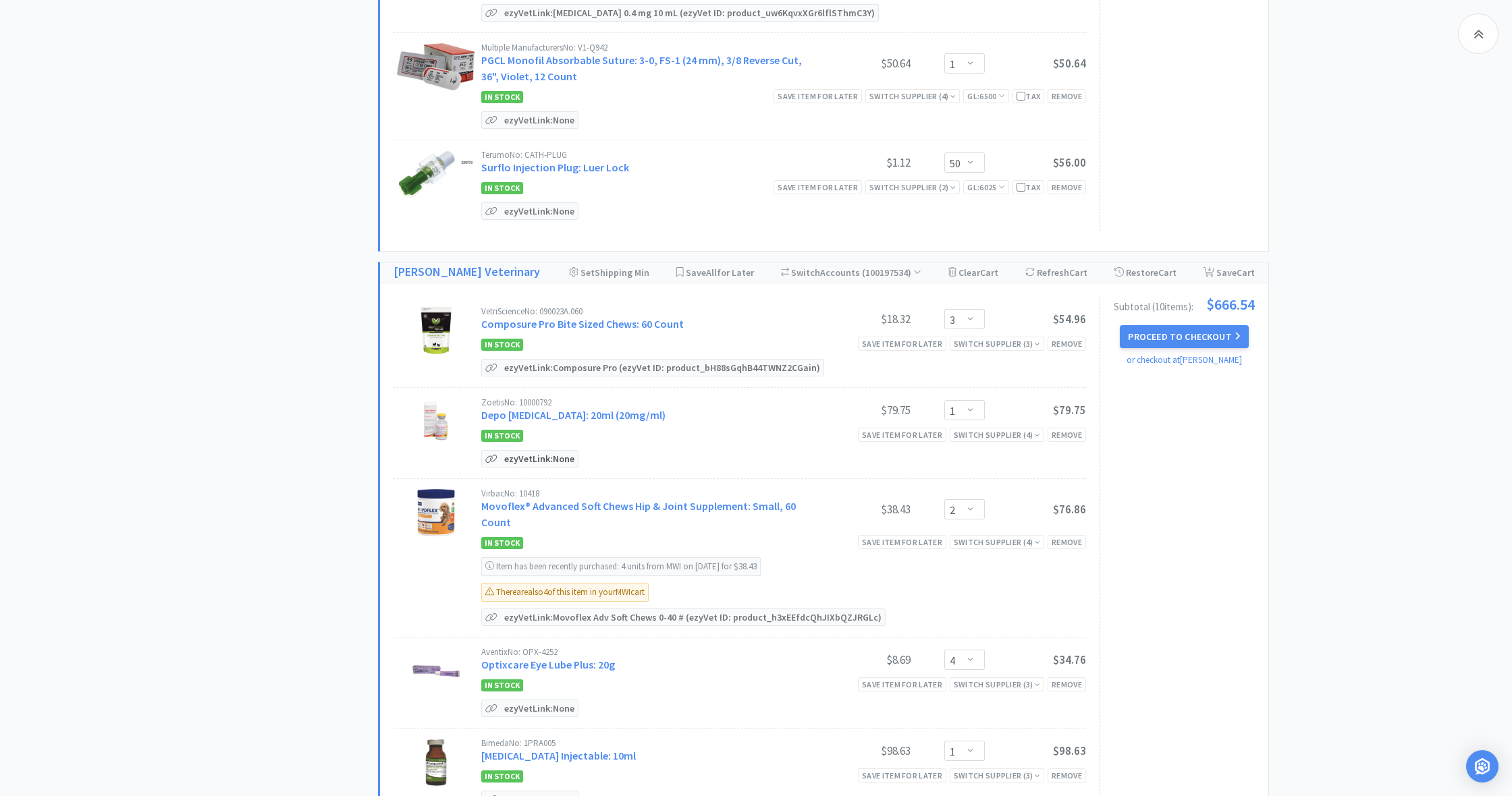
click at [518, 455] on p "ezyVet Link: None" at bounding box center [539, 459] width 77 height 16
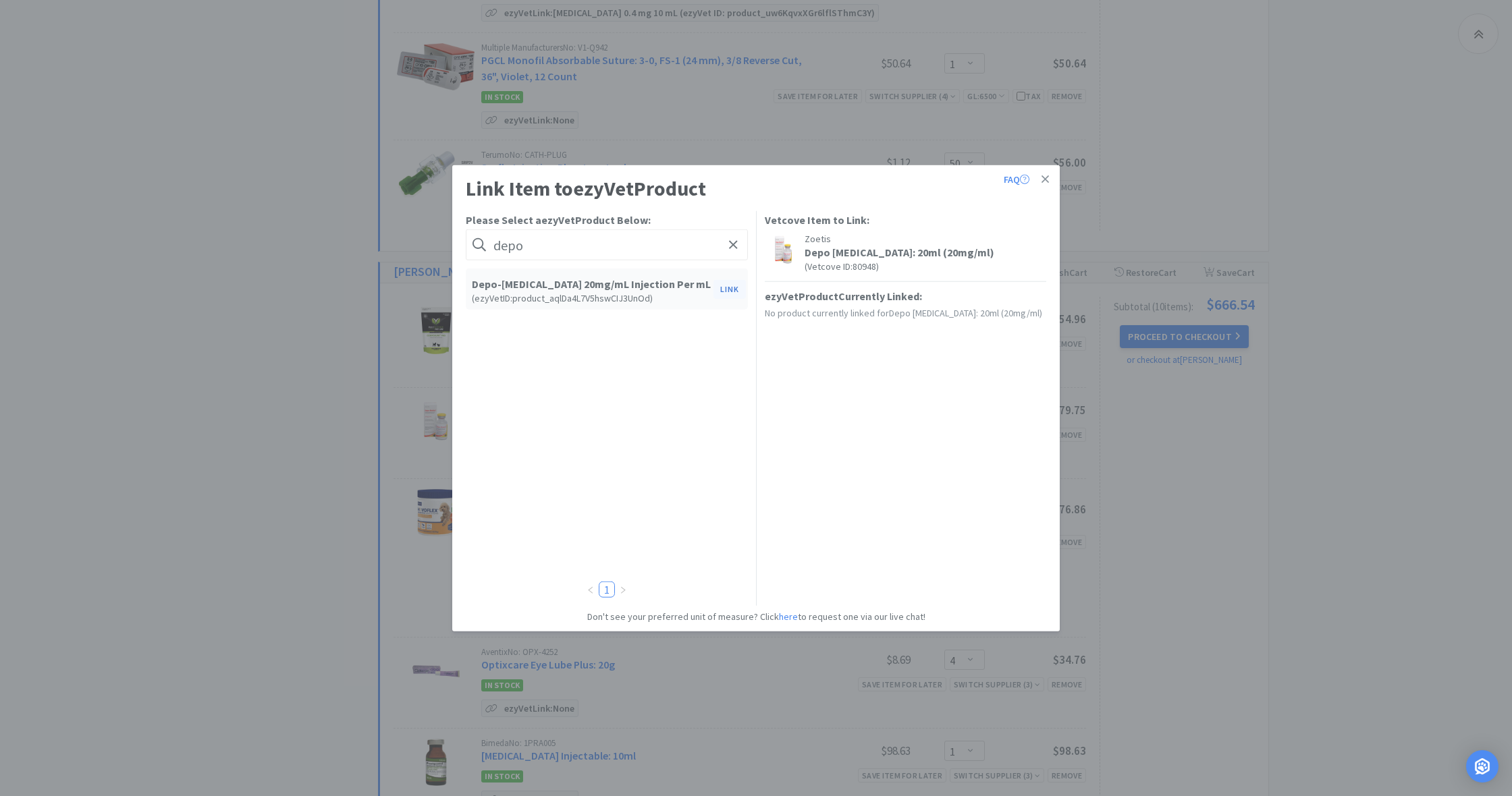
type input "depo"
click at [729, 288] on button "Link" at bounding box center [730, 289] width 33 height 19
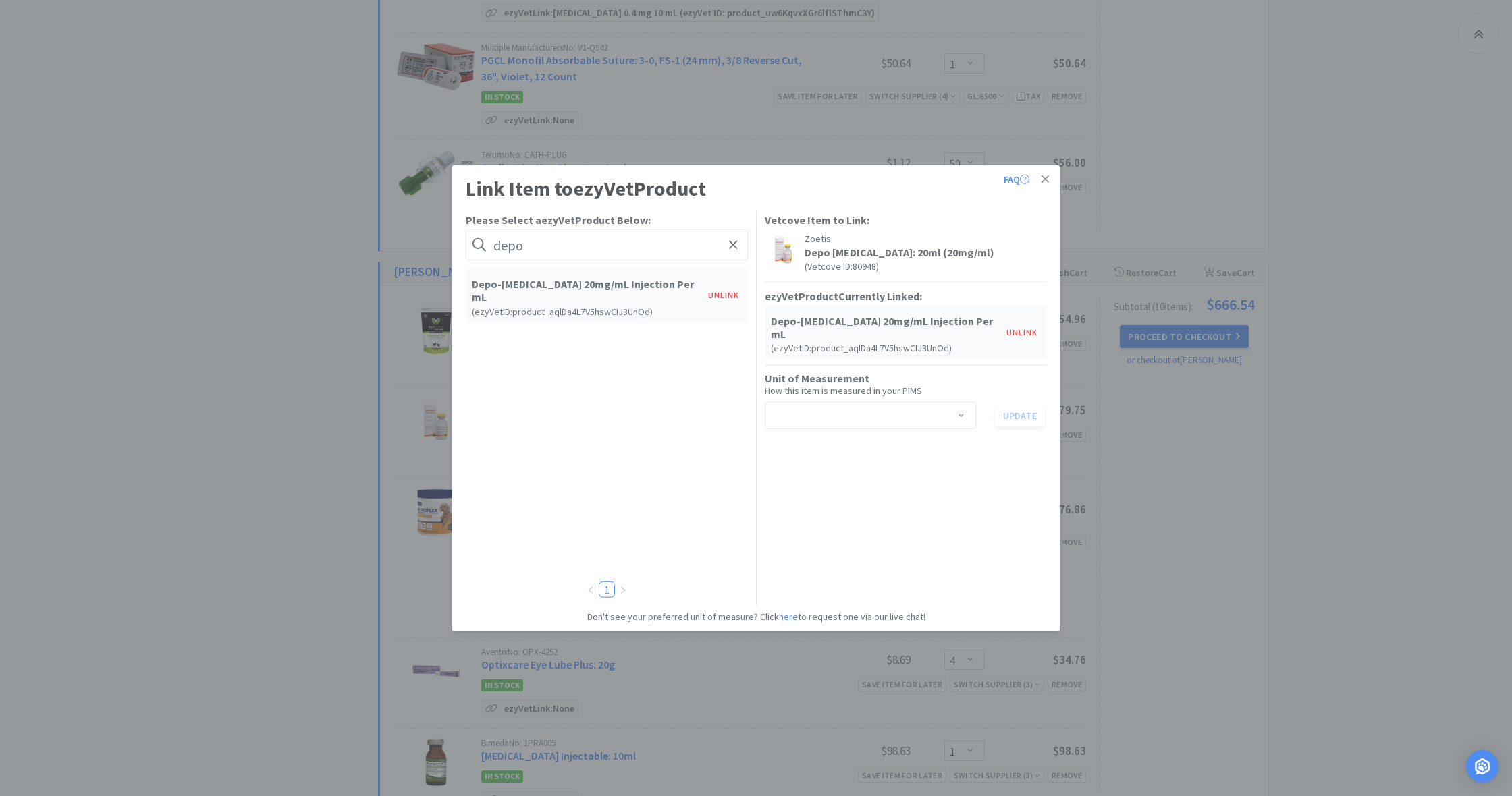
click at [963, 411] on span at bounding box center [961, 417] width 14 height 11
click at [812, 496] on li "ml" at bounding box center [869, 498] width 212 height 22
click at [1023, 404] on button "Update" at bounding box center [1020, 415] width 50 height 23
click at [1049, 177] on link at bounding box center [1045, 180] width 24 height 29
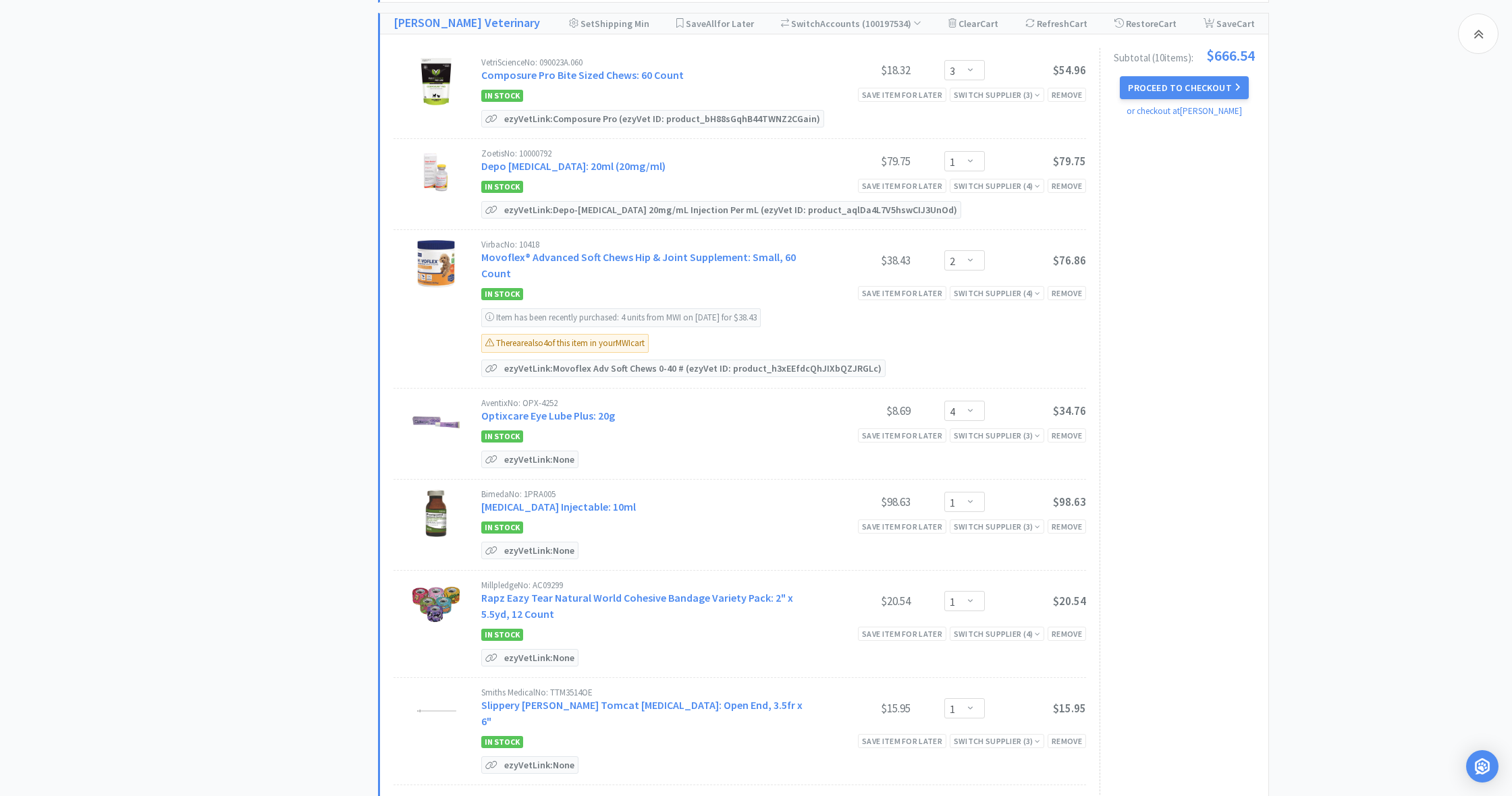
scroll to position [1254, 0]
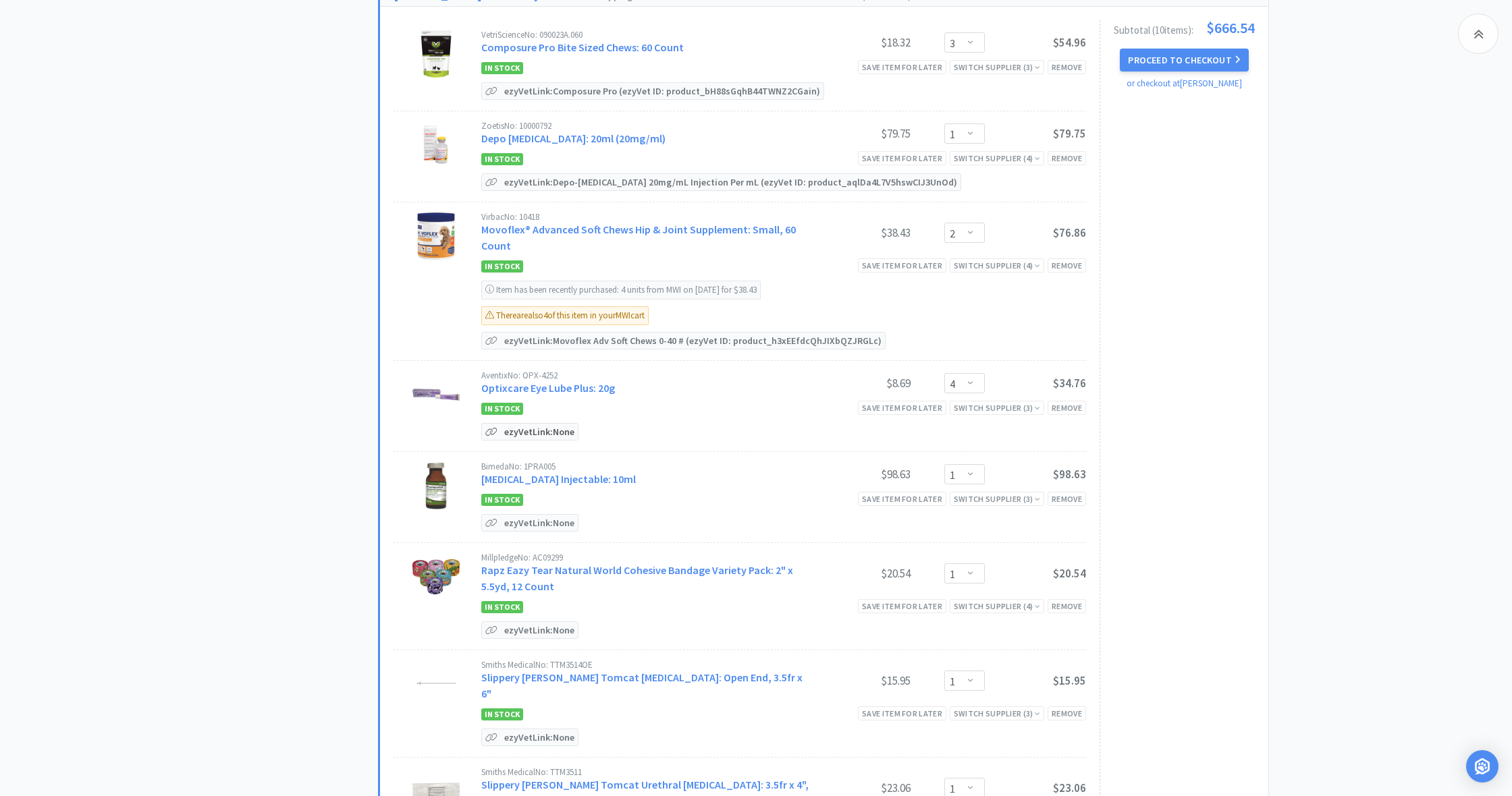
click at [525, 432] on p "ezyVet Link: None" at bounding box center [539, 432] width 77 height 16
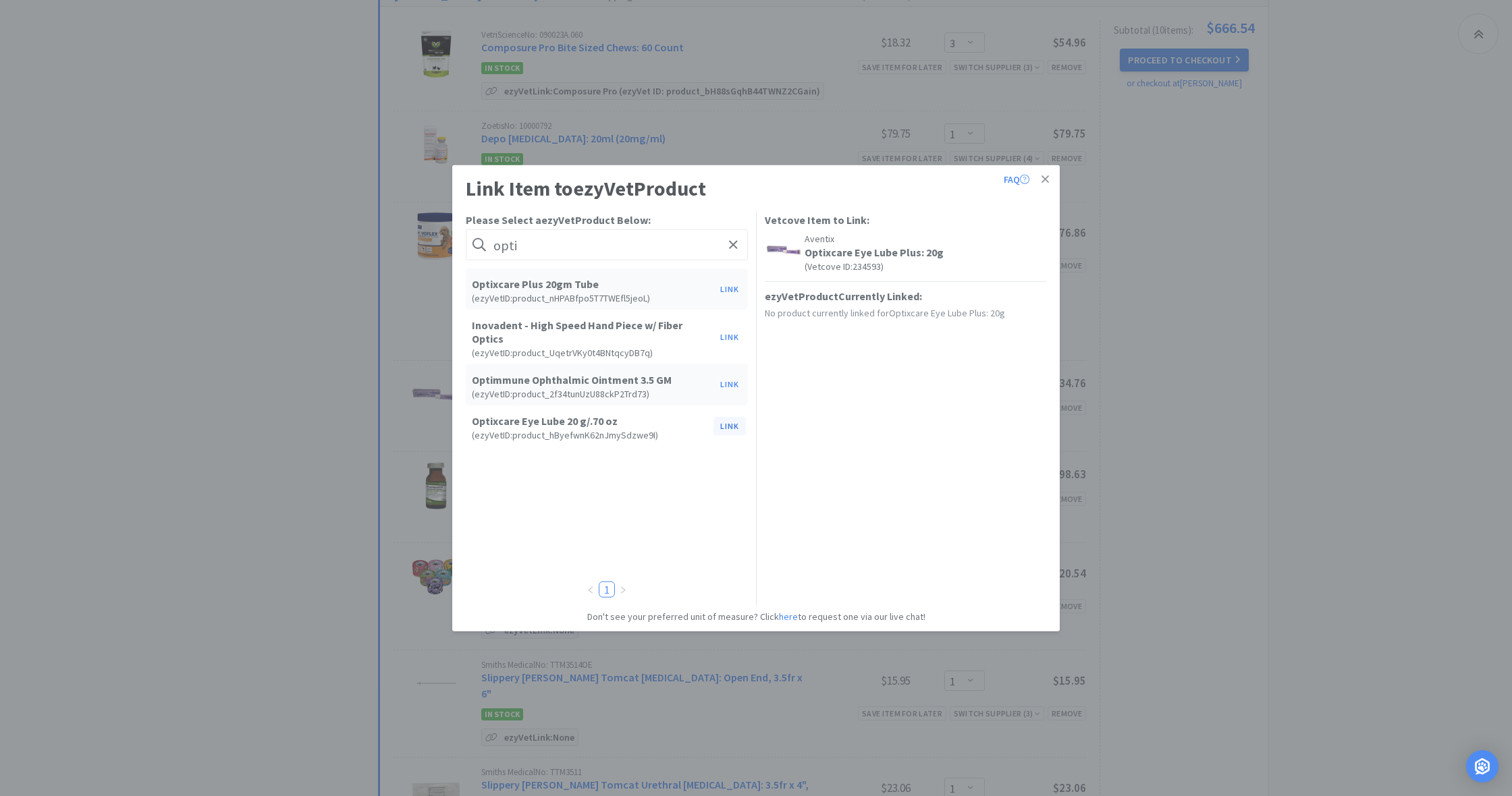
type input "opti"
click at [726, 417] on button "Link" at bounding box center [730, 426] width 33 height 19
click at [964, 401] on span at bounding box center [961, 406] width 14 height 11
click at [802, 455] on li "tube" at bounding box center [869, 455] width 212 height 22
click at [1012, 402] on button "Update" at bounding box center [1020, 404] width 50 height 23
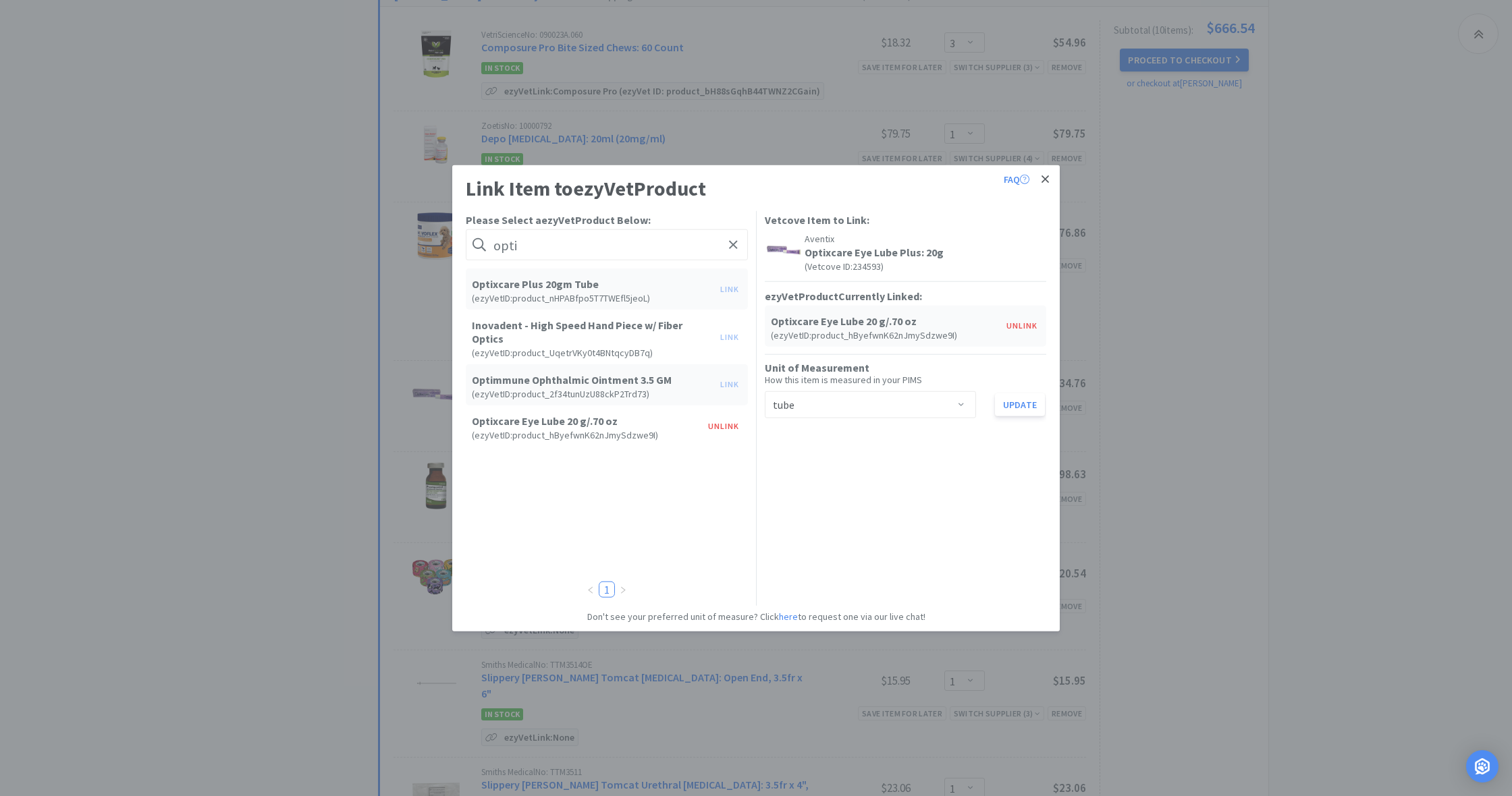
click at [1044, 182] on icon at bounding box center [1045, 179] width 7 height 12
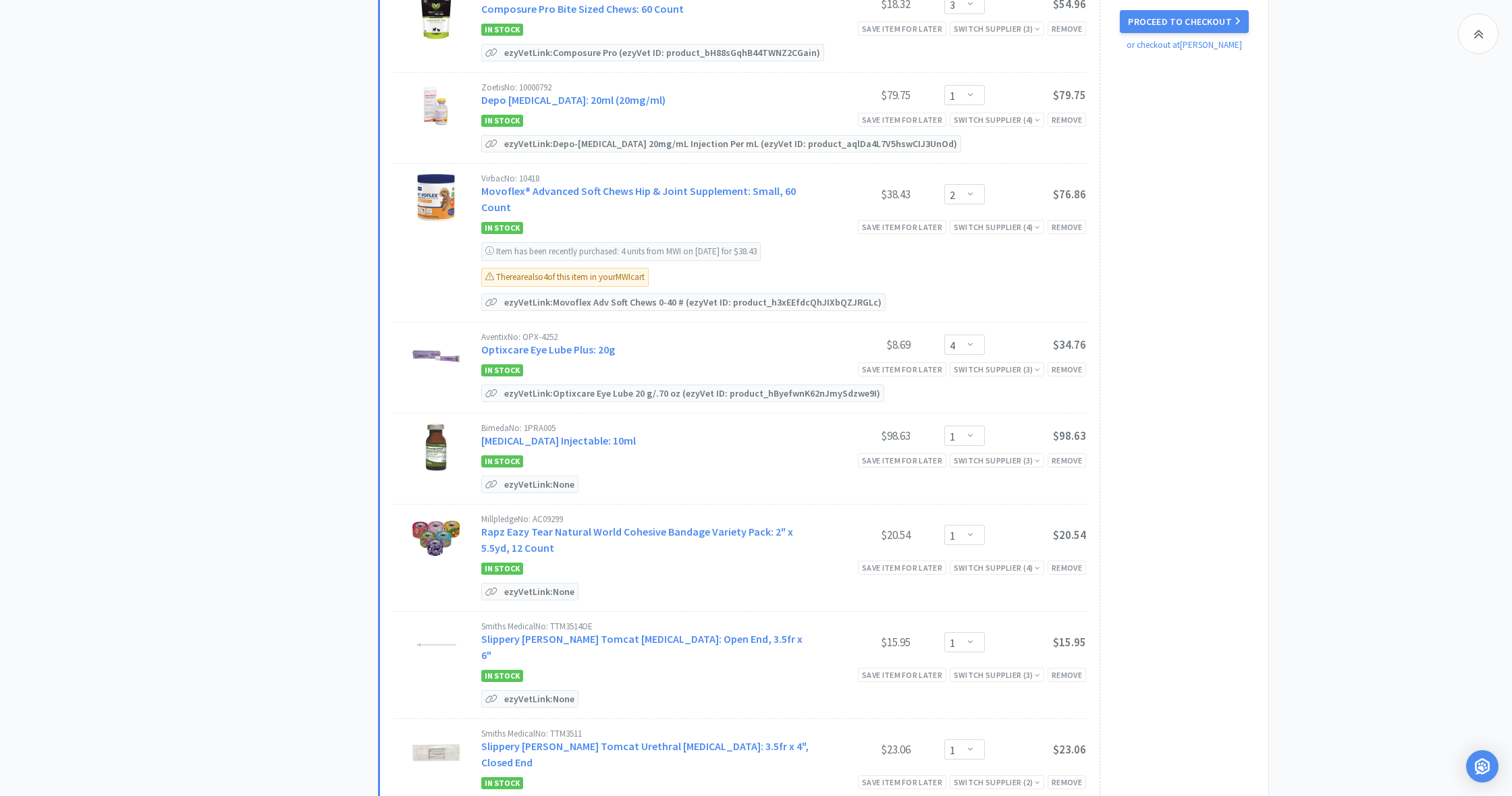
scroll to position [1295, 0]
click at [499, 481] on icon at bounding box center [491, 482] width 19 height 9
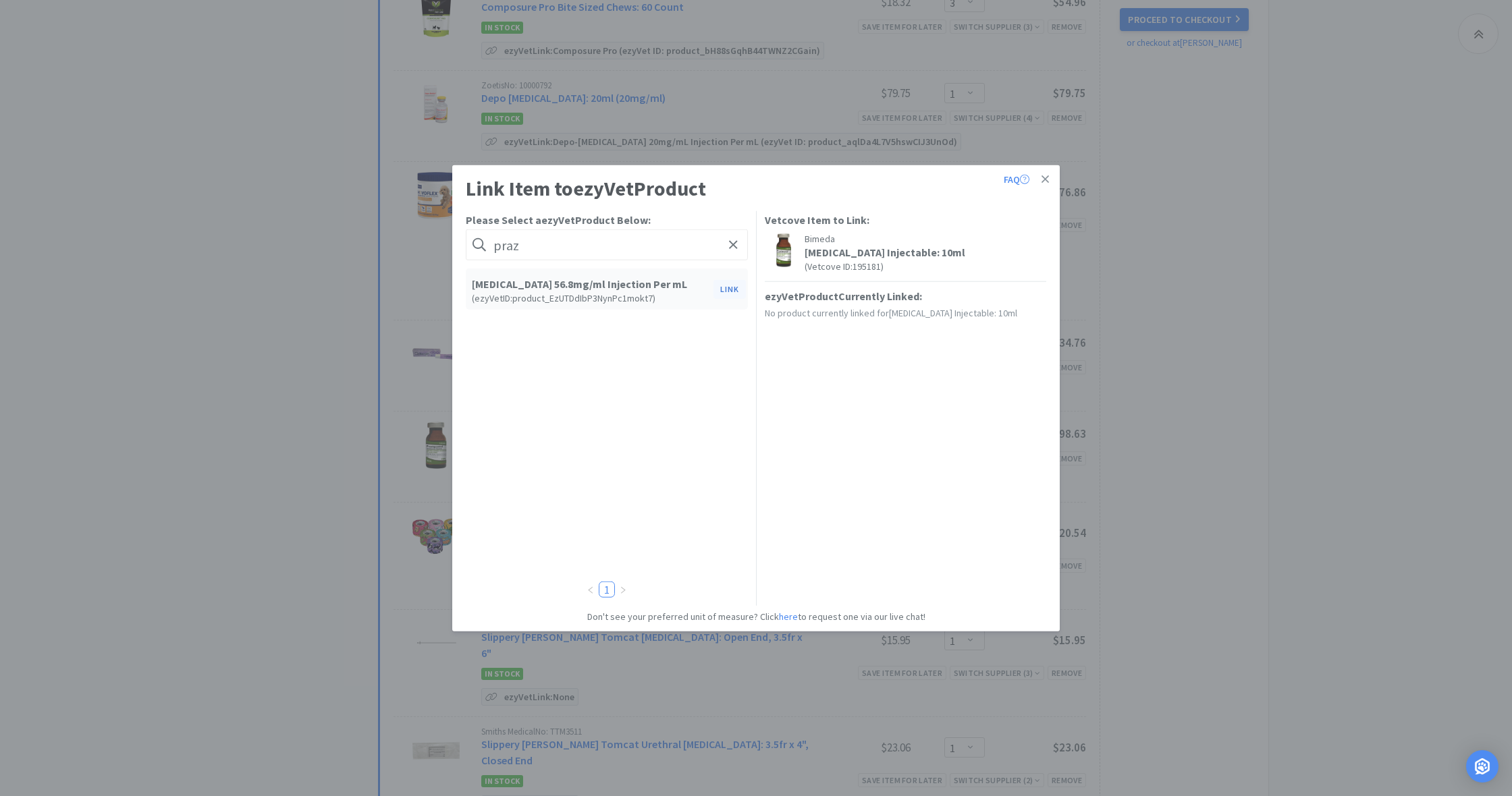
click at [727, 293] on button "Link" at bounding box center [730, 289] width 33 height 19
click at [964, 403] on span at bounding box center [961, 406] width 14 height 11
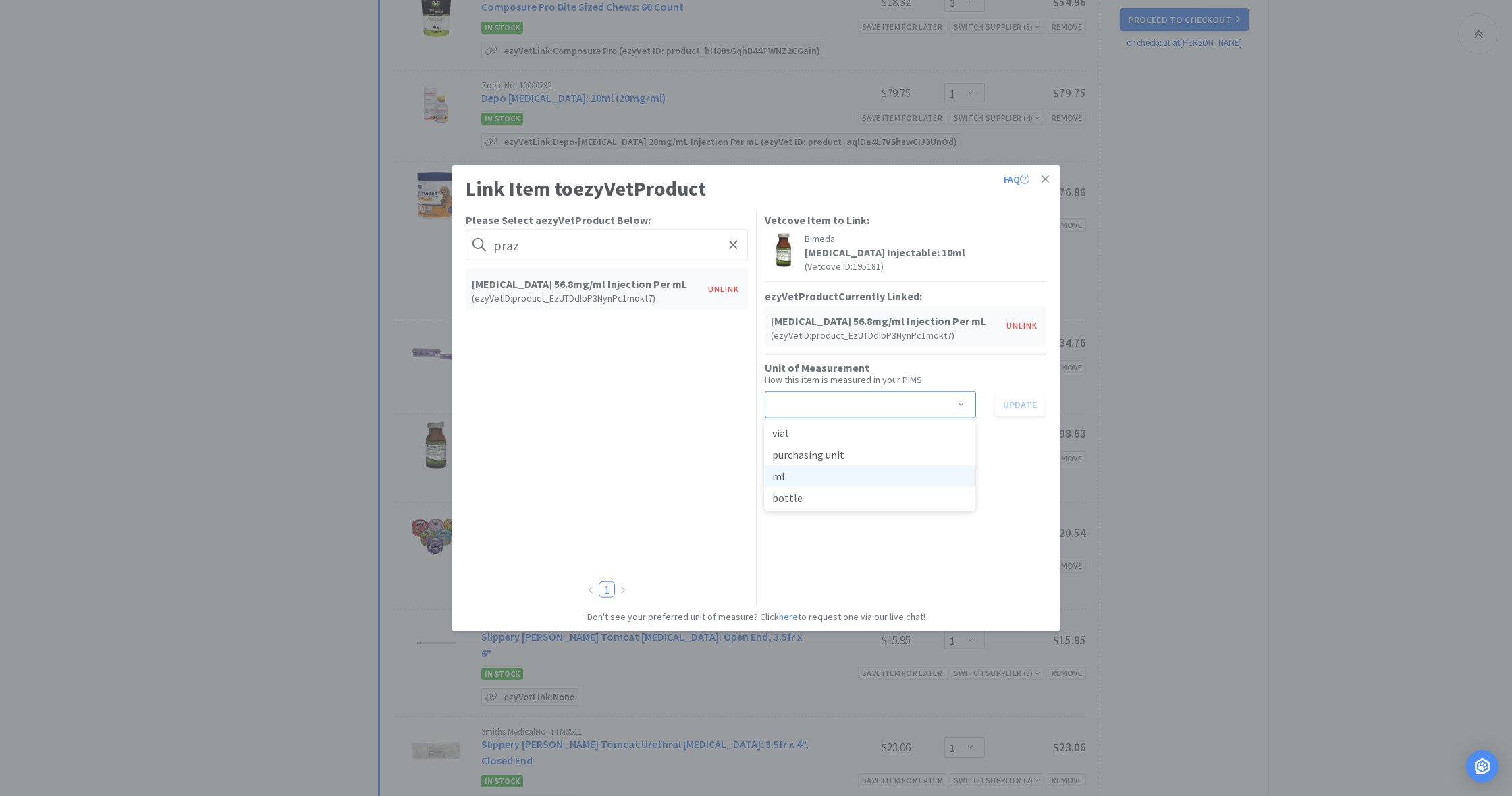
click at [825, 480] on li "ml" at bounding box center [869, 477] width 212 height 22
click at [1019, 408] on button "Update" at bounding box center [1020, 404] width 50 height 23
click at [1045, 180] on icon at bounding box center [1045, 179] width 7 height 7
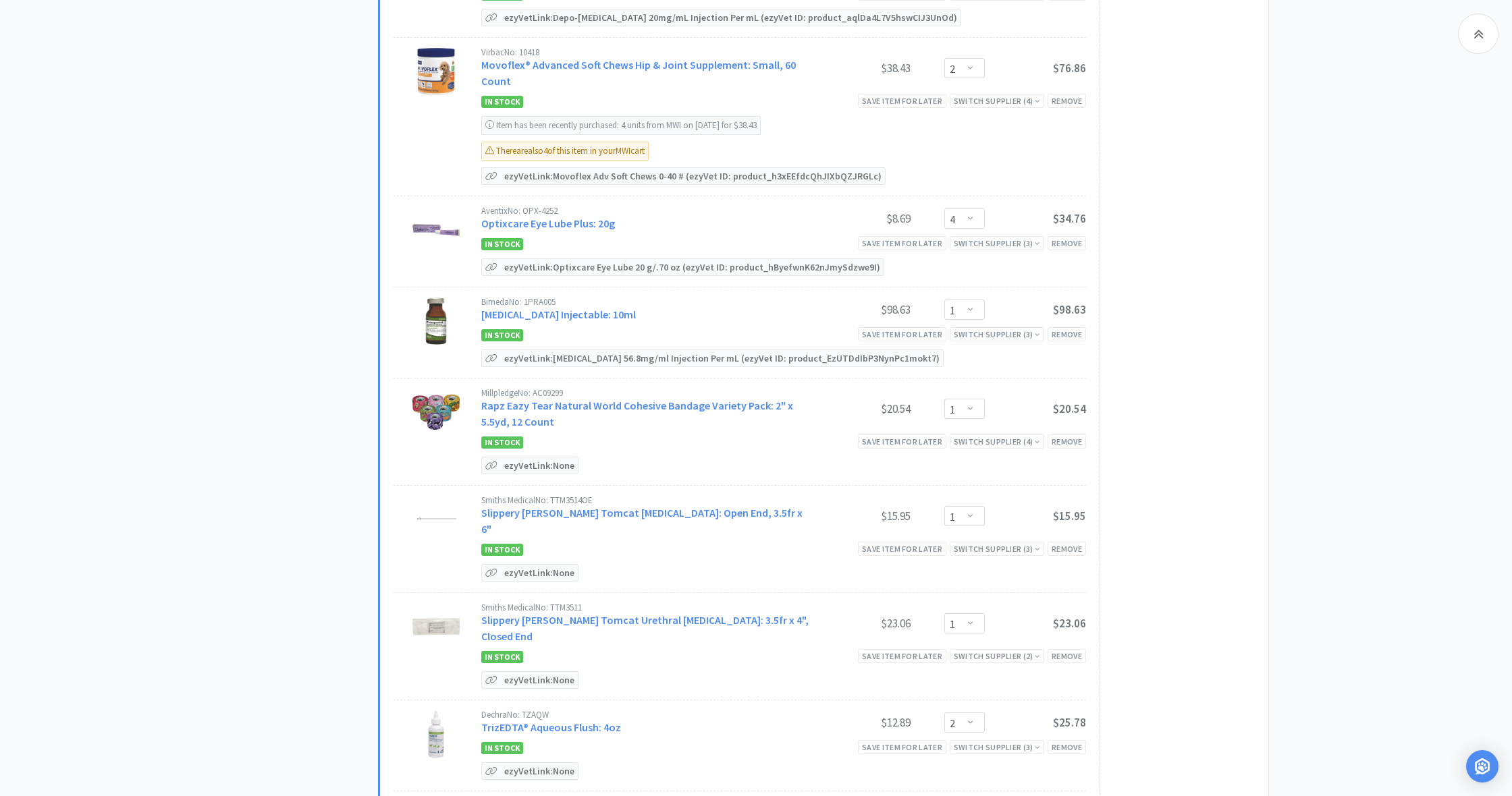
scroll to position [1431, 0]
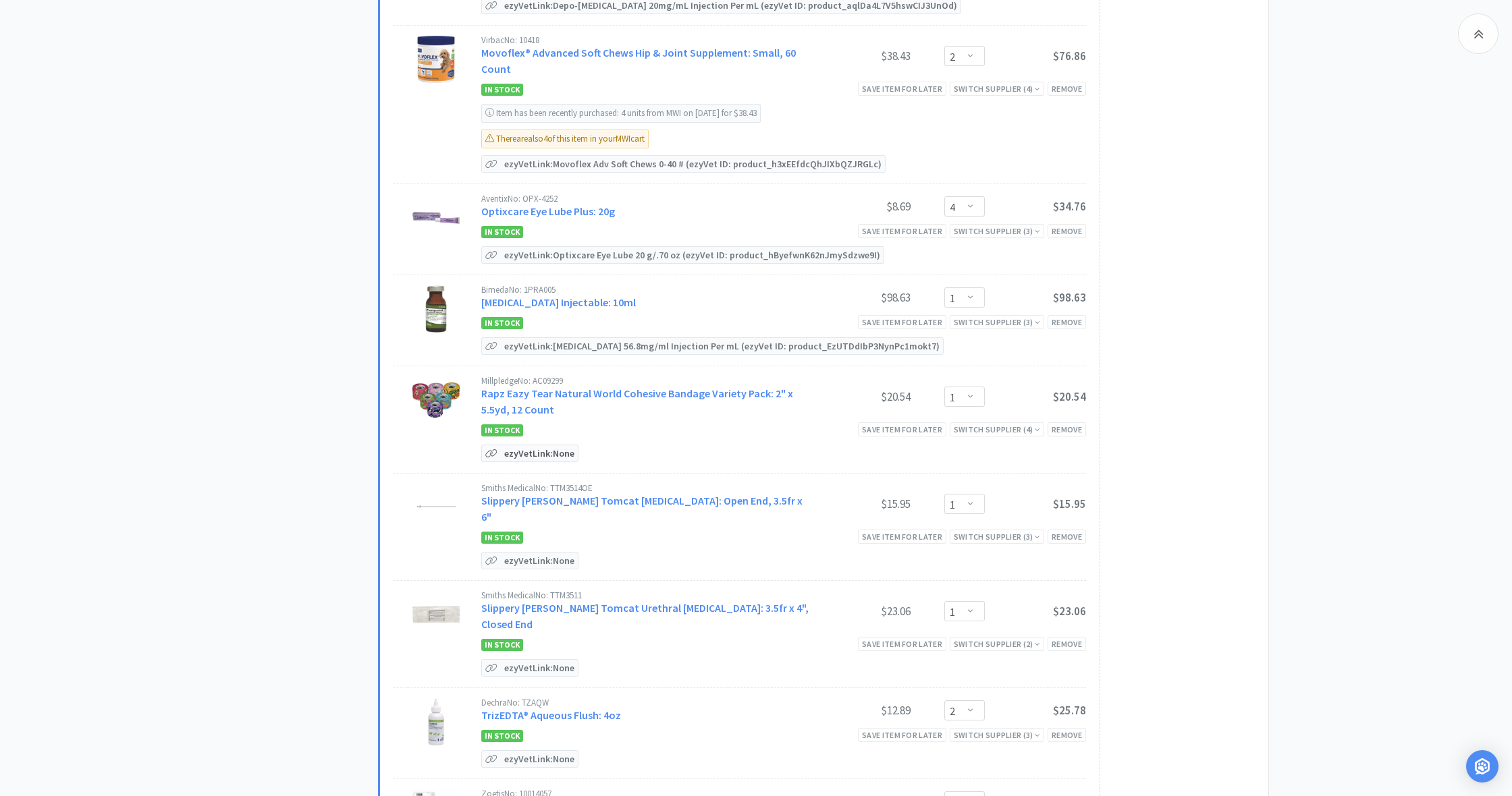
click at [529, 448] on p "ezyVet Link: None" at bounding box center [539, 454] width 77 height 16
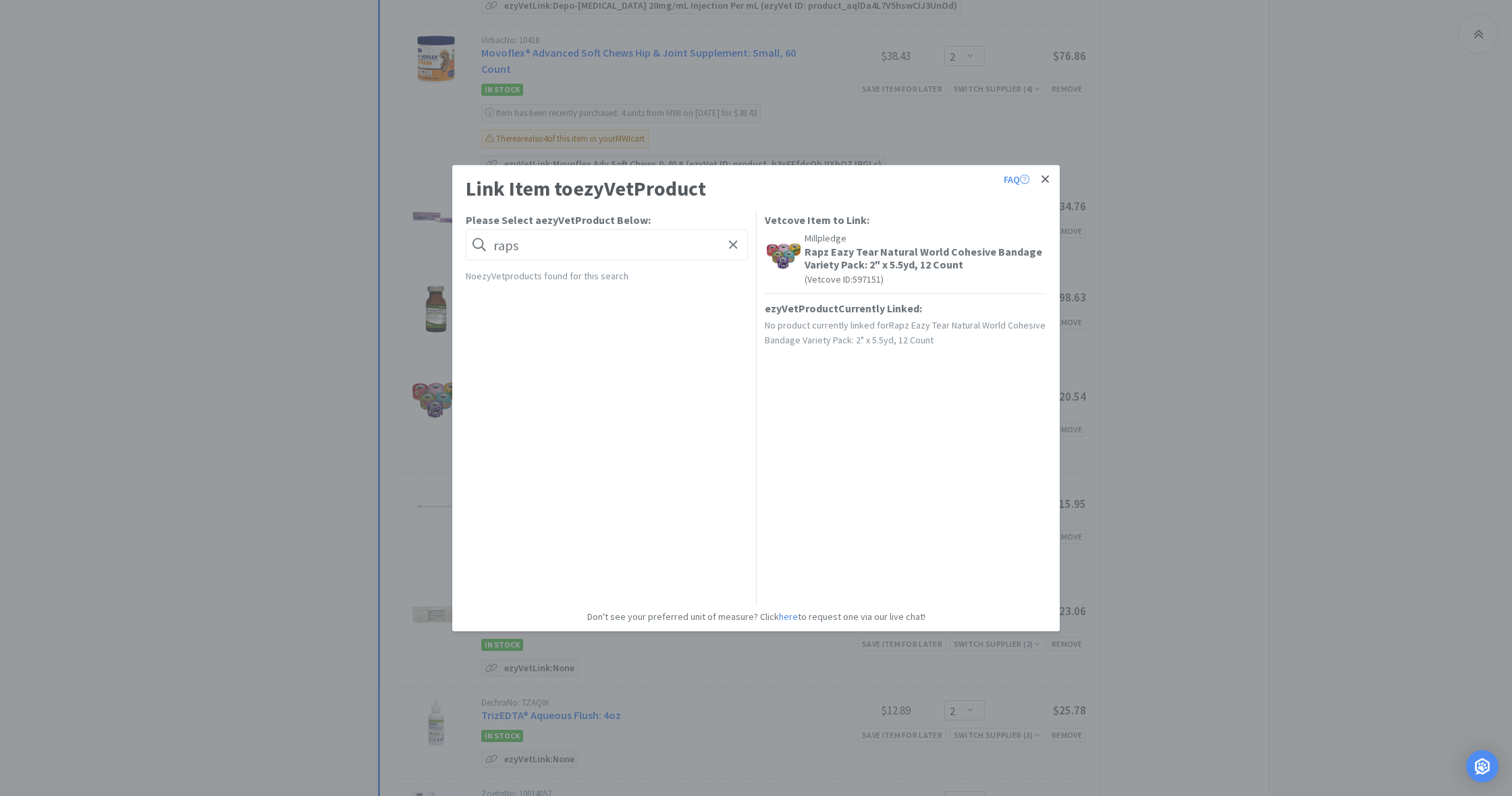
drag, startPoint x: 588, startPoint y: 329, endPoint x: 1051, endPoint y: 177, distance: 487.3
click at [1051, 177] on link at bounding box center [1045, 180] width 24 height 29
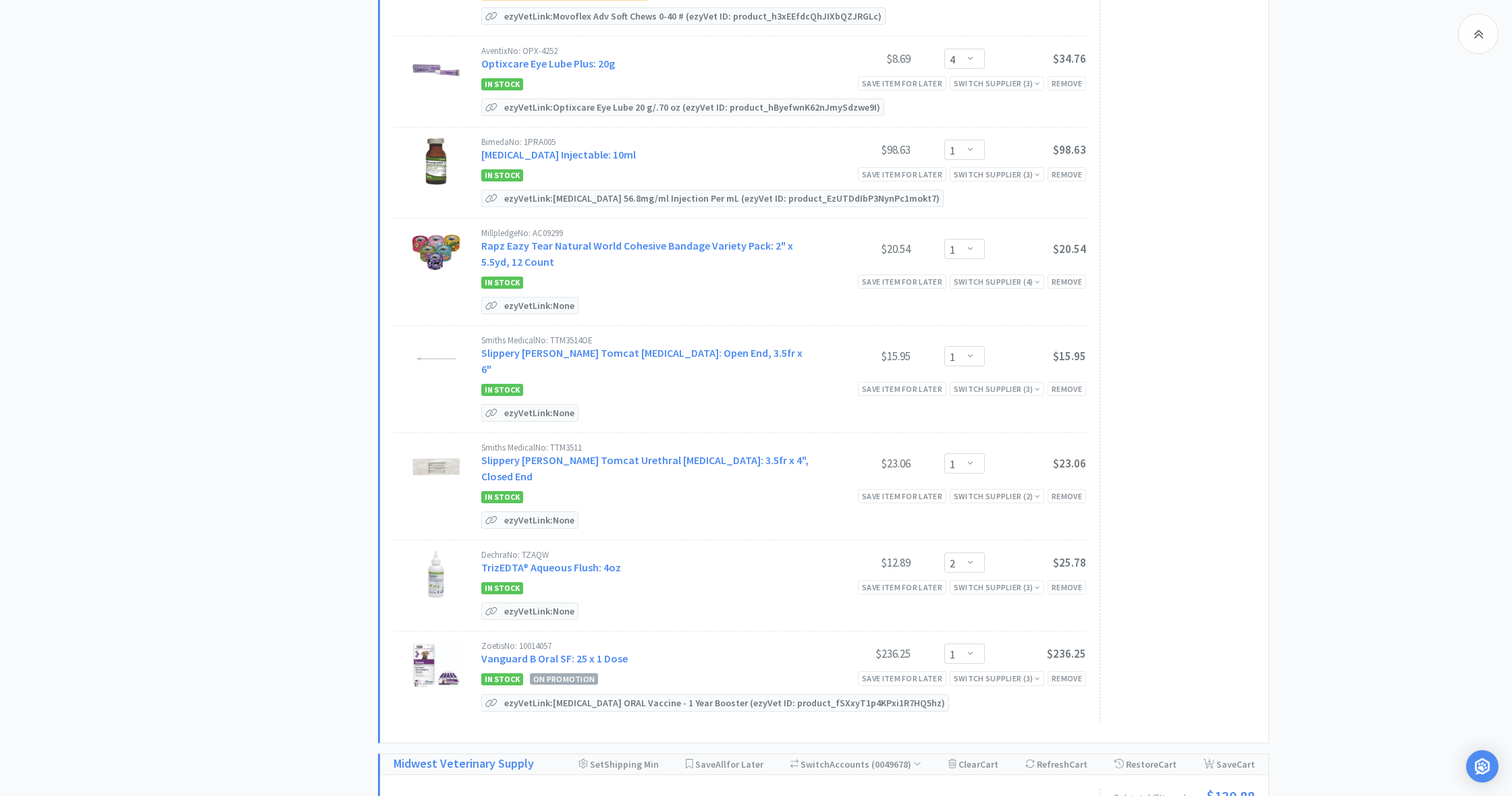
scroll to position [1580, 0]
click at [527, 404] on p "ezyVet Link: None" at bounding box center [539, 412] width 77 height 16
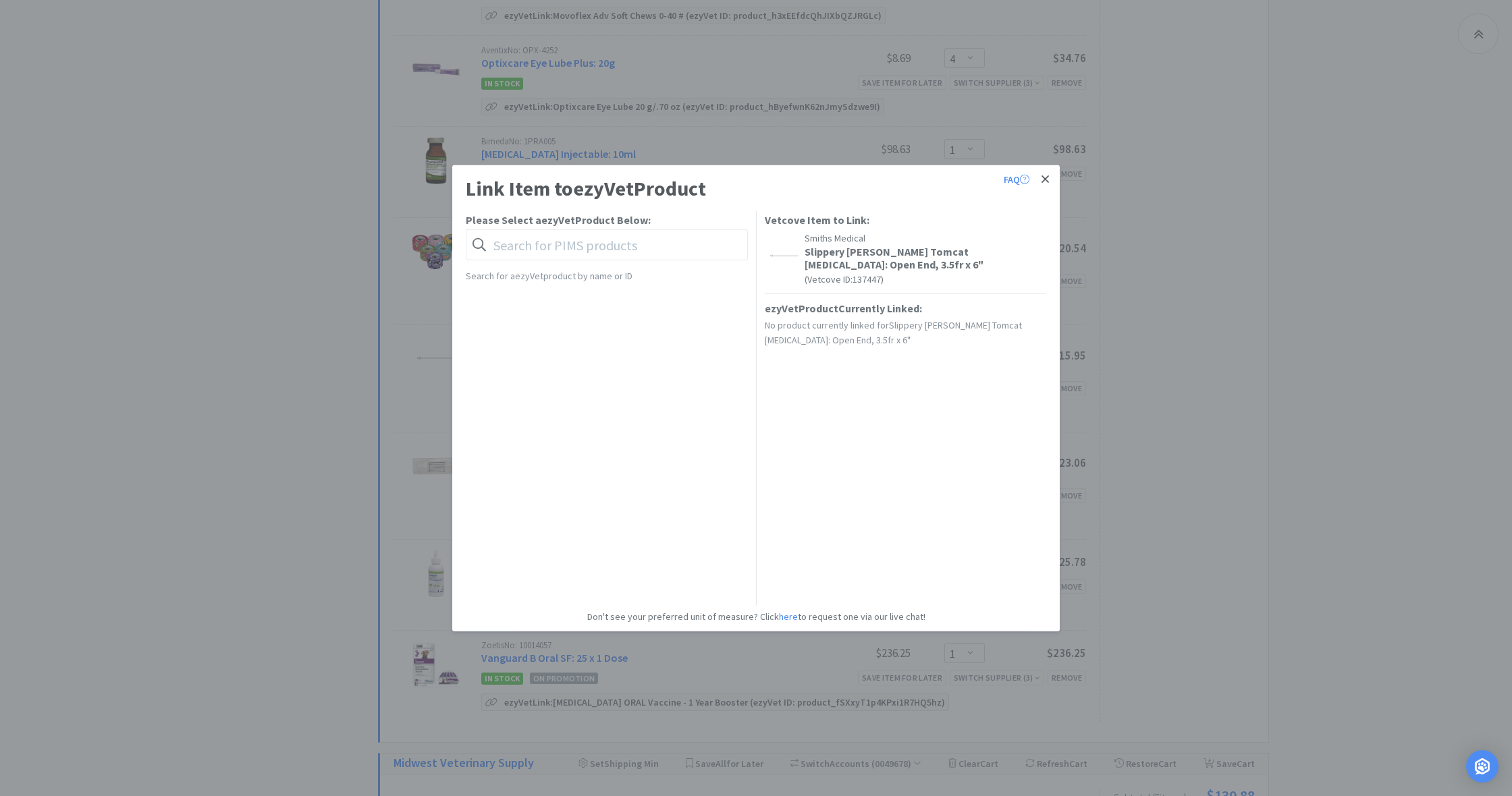
click at [1043, 177] on icon at bounding box center [1045, 179] width 7 height 7
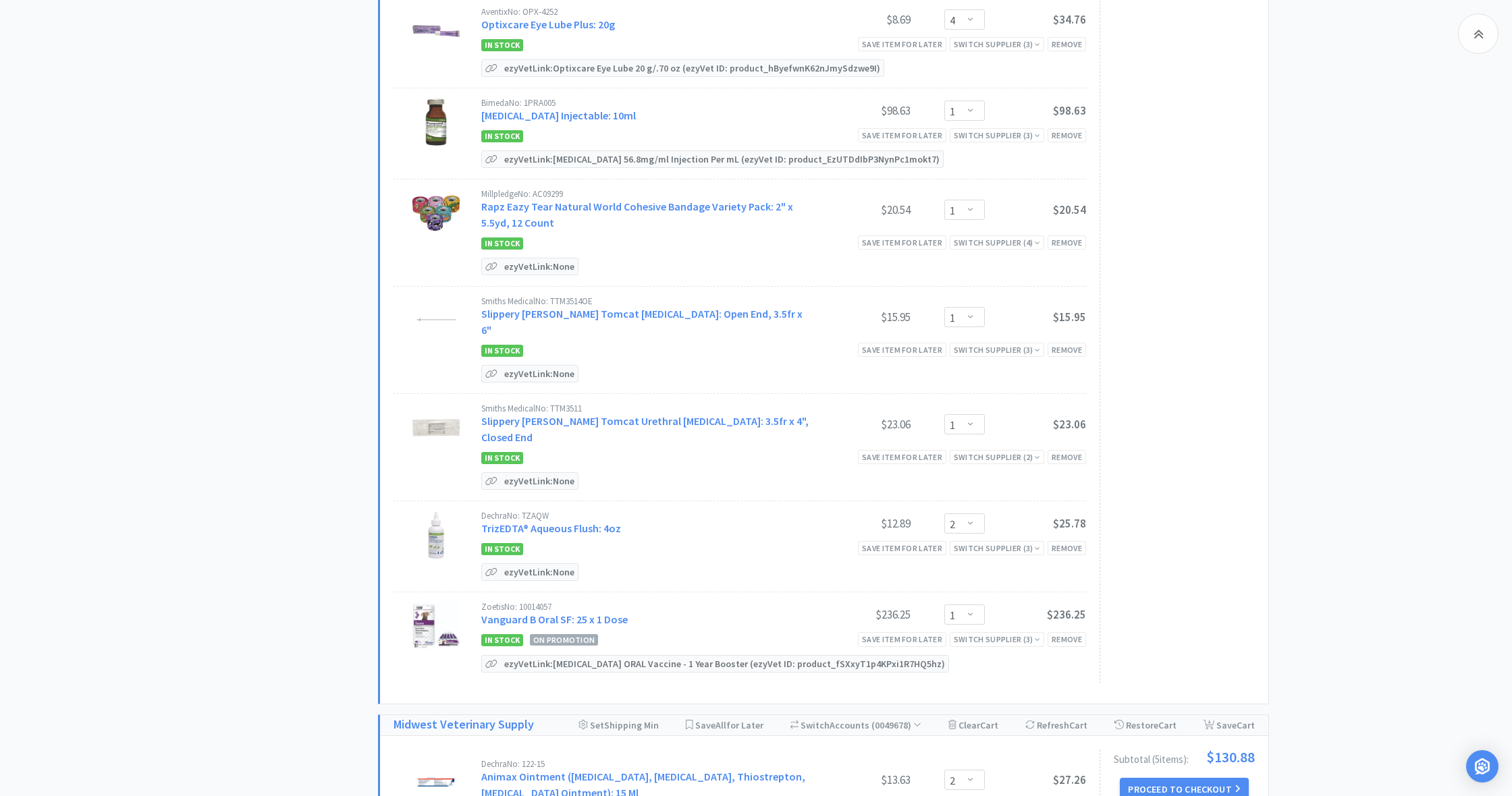
scroll to position [1621, 0]
click at [522, 561] on p "ezyVet Link: None" at bounding box center [539, 569] width 77 height 16
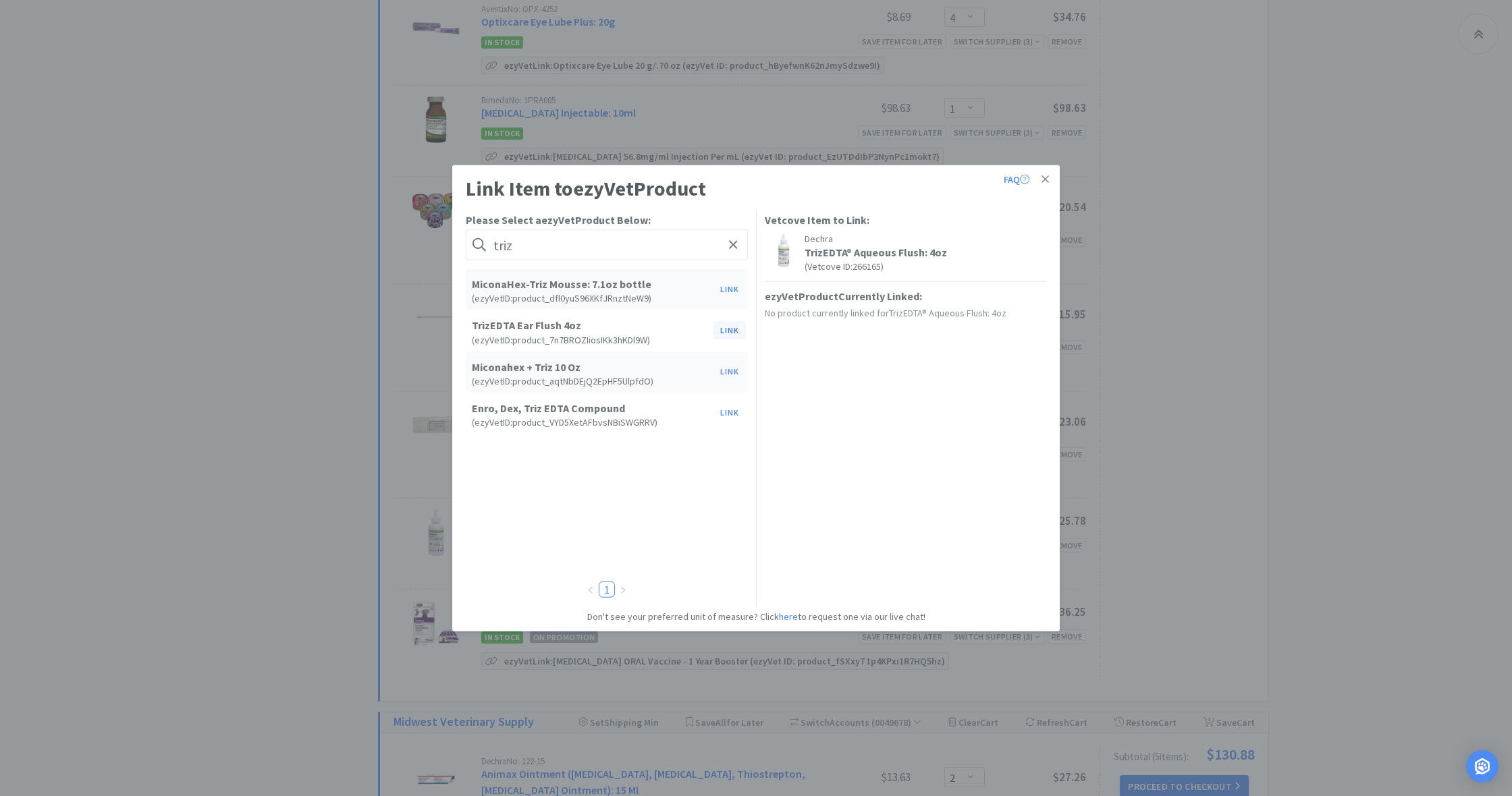
click at [728, 330] on button "Link" at bounding box center [730, 330] width 33 height 19
click at [964, 406] on span at bounding box center [961, 406] width 14 height 11
click at [850, 522] on li "bottle" at bounding box center [869, 519] width 212 height 22
click at [1022, 408] on button "Update" at bounding box center [1020, 404] width 50 height 23
click at [1054, 178] on link at bounding box center [1045, 180] width 24 height 29
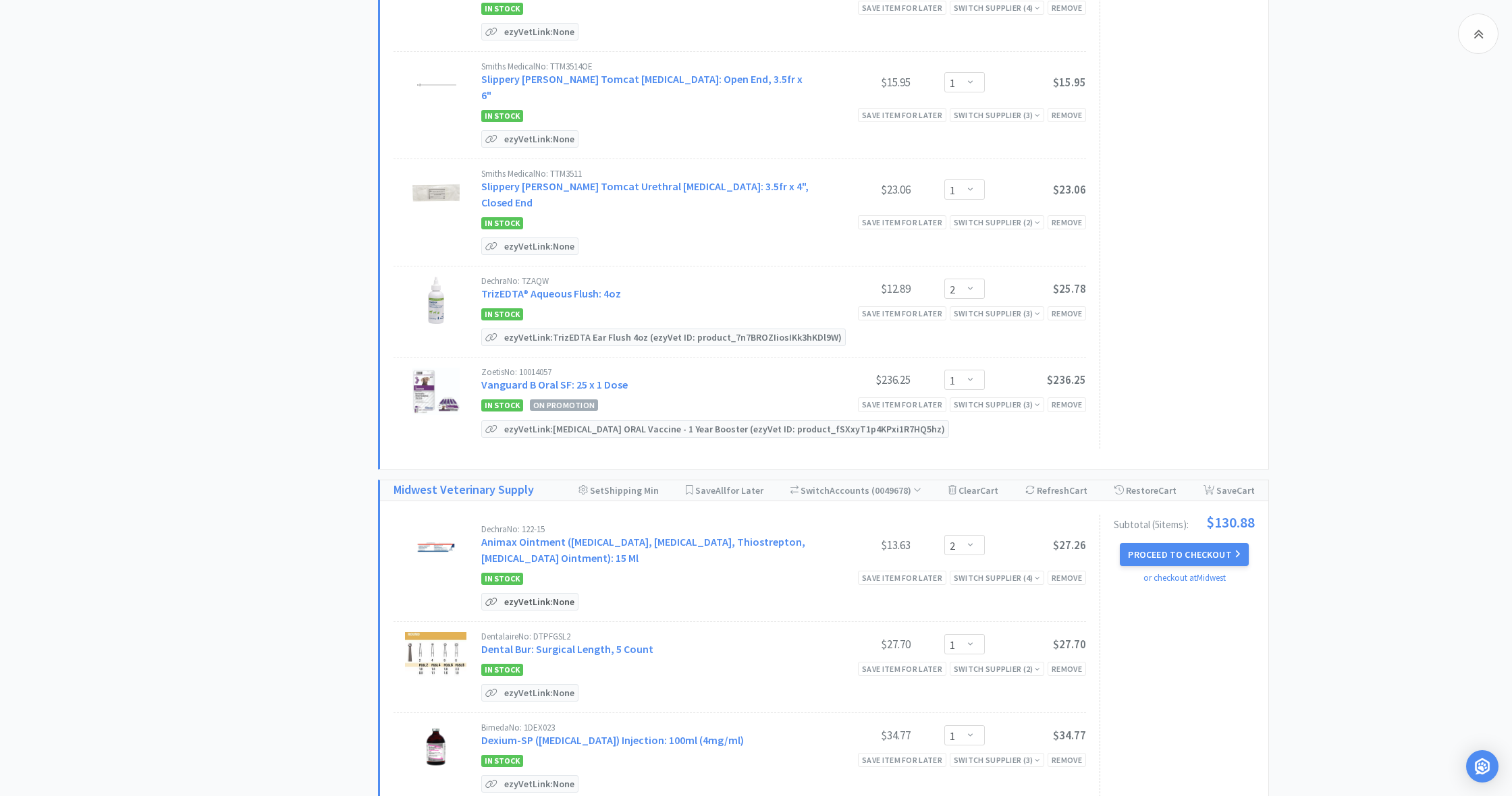
scroll to position [1853, 0]
click at [537, 593] on p "ezyVet Link: None" at bounding box center [539, 601] width 77 height 16
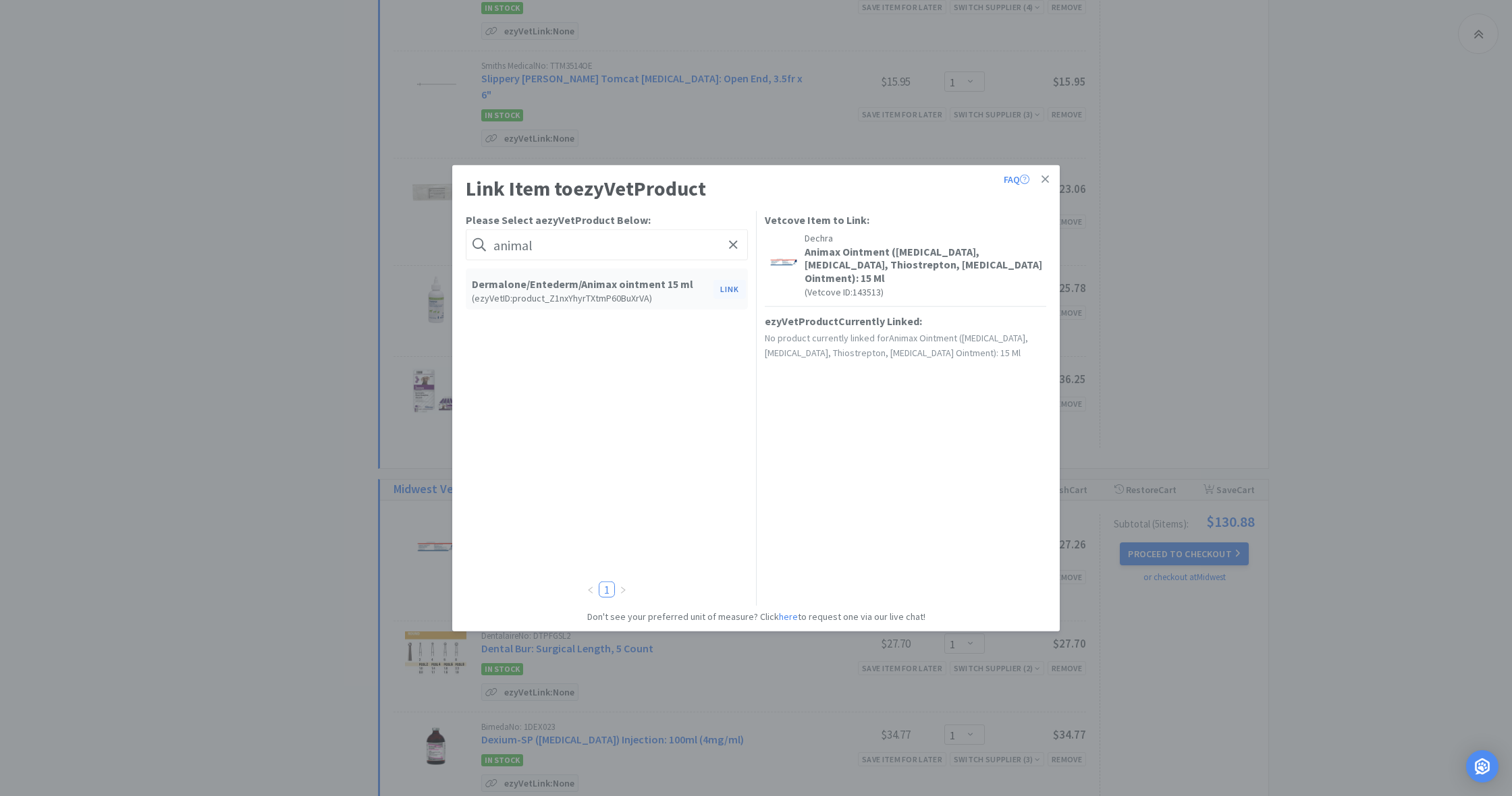
drag, startPoint x: 537, startPoint y: 568, endPoint x: 726, endPoint y: 290, distance: 336.2
click at [726, 290] on button "Link" at bounding box center [730, 289] width 33 height 19
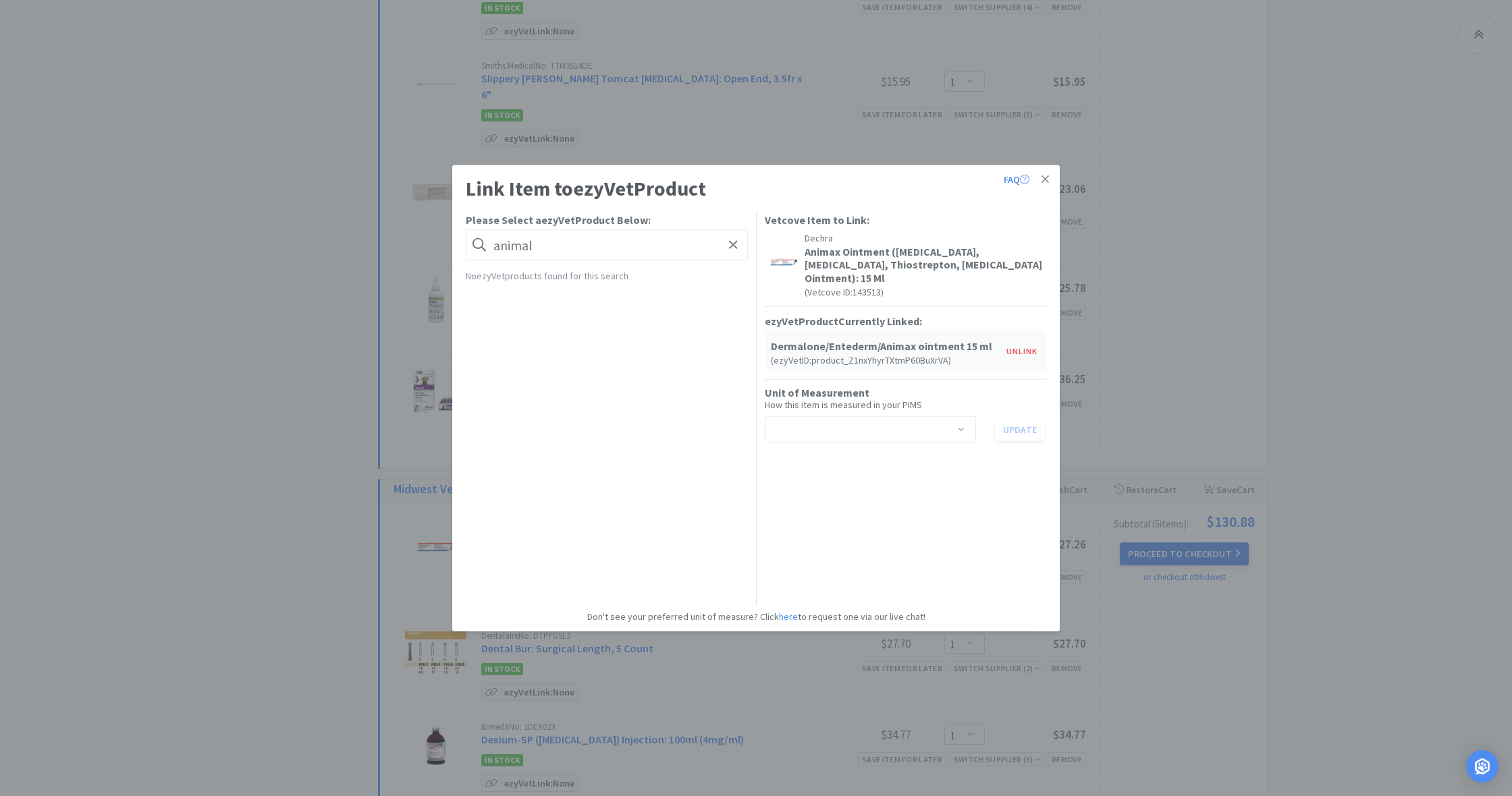
click at [961, 428] on span at bounding box center [961, 430] width 14 height 11
click at [807, 522] on li "tube" at bounding box center [869, 523] width 212 height 22
click at [1016, 429] on button "Update" at bounding box center [1020, 428] width 50 height 23
click at [1049, 179] on link at bounding box center [1045, 180] width 24 height 29
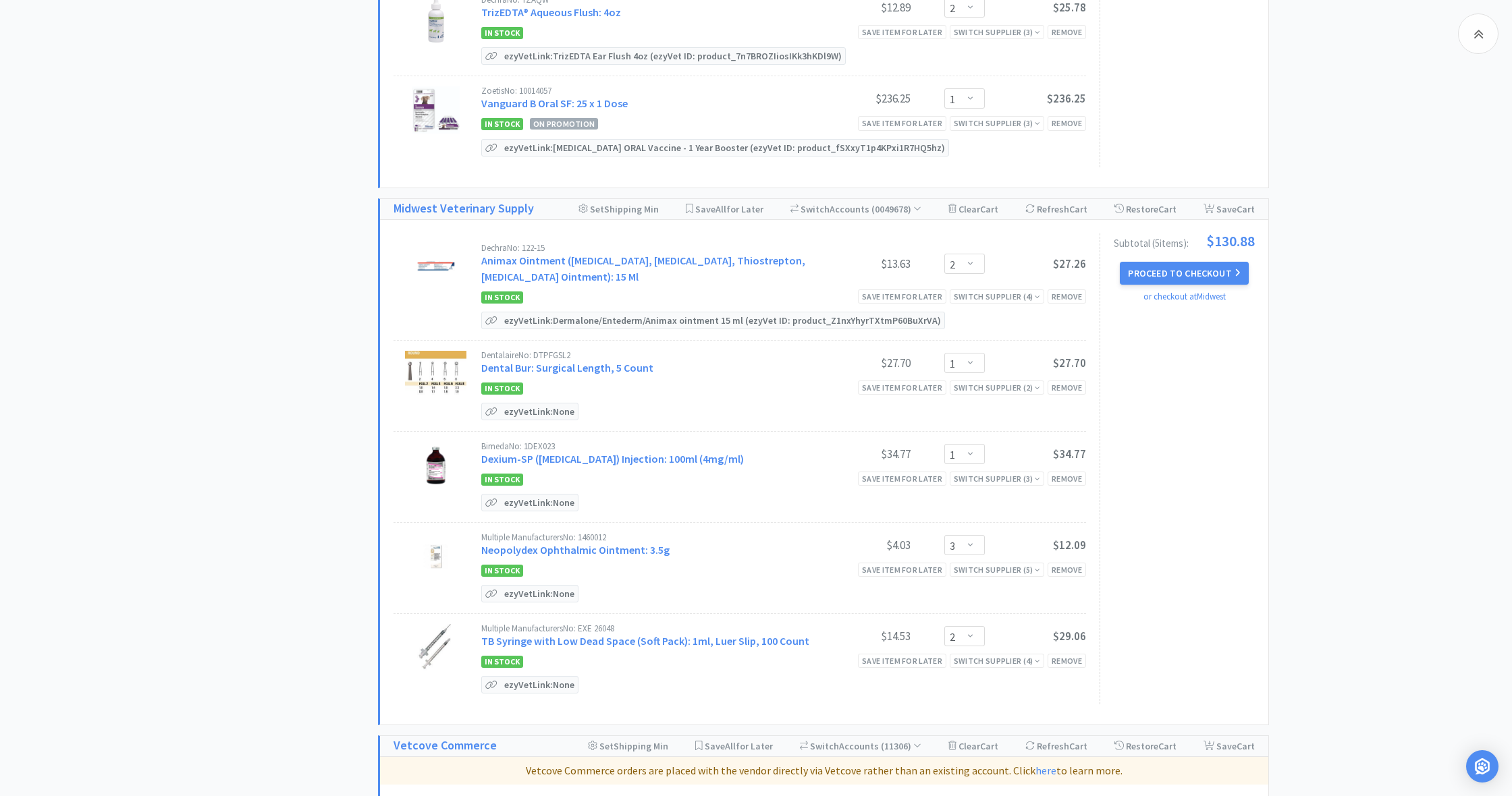
scroll to position [2143, 0]
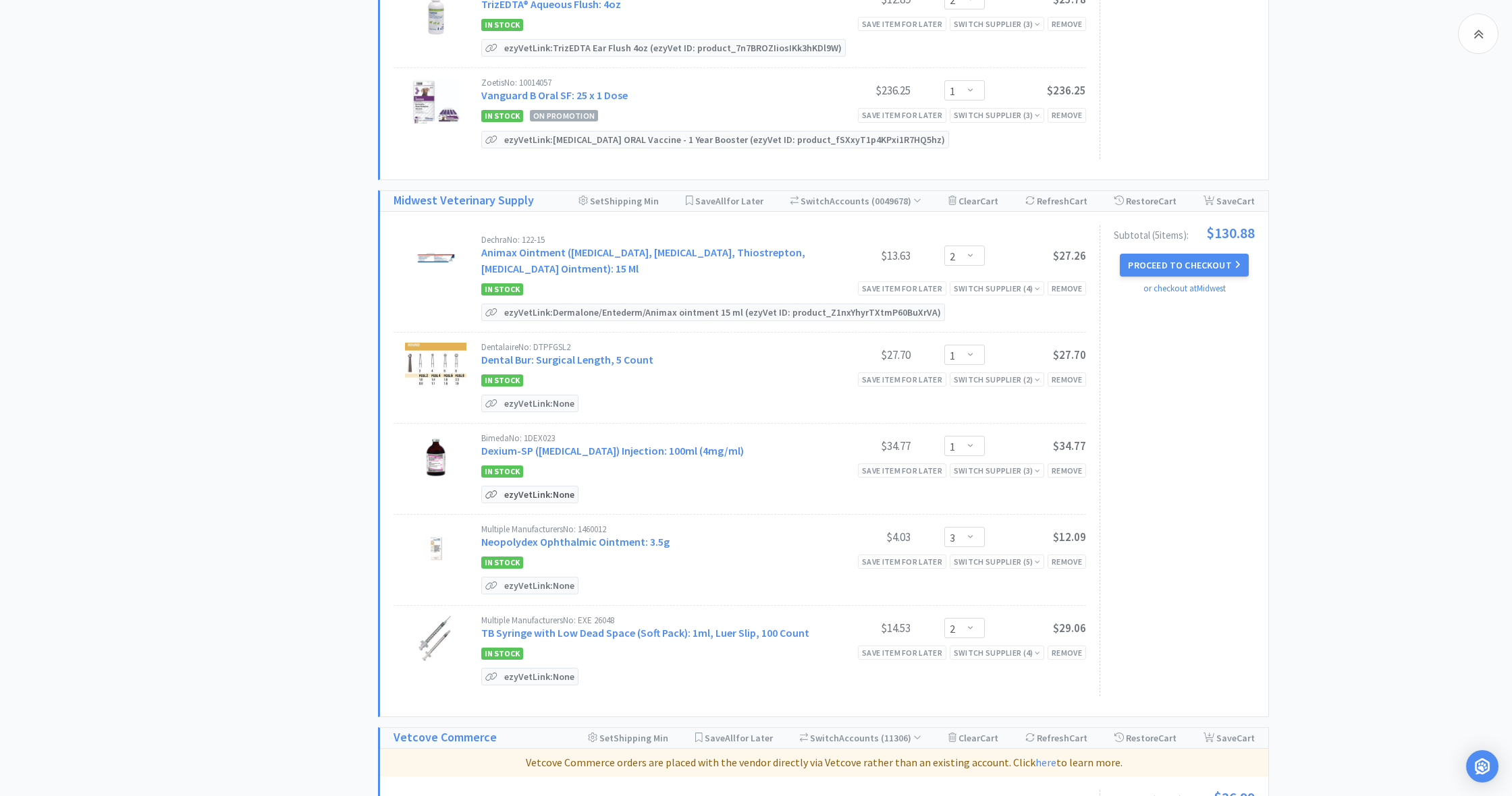
click at [522, 486] on p "ezyVet Link: None" at bounding box center [539, 495] width 77 height 16
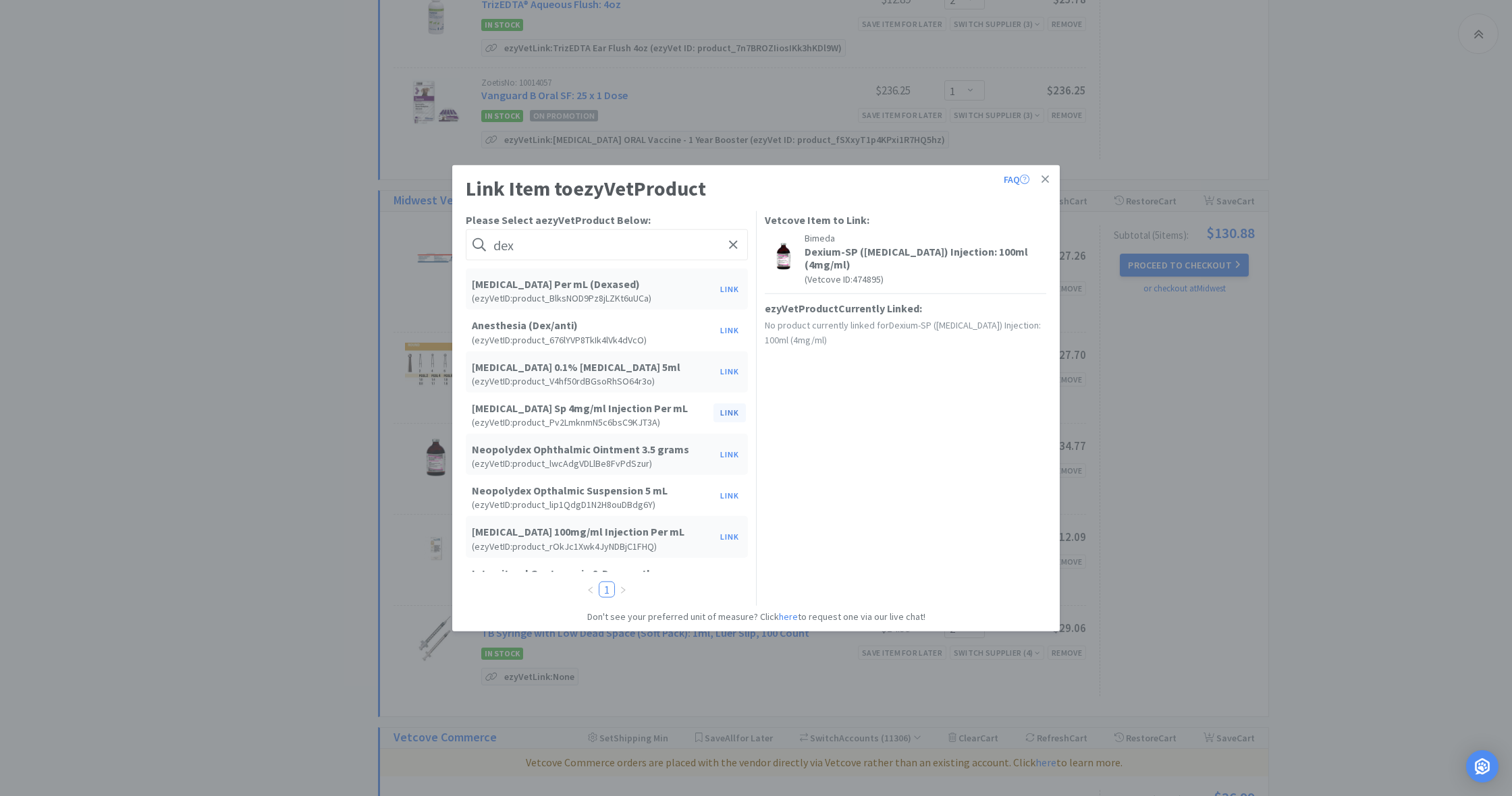
click at [727, 414] on button "Link" at bounding box center [730, 412] width 33 height 19
click at [964, 415] on span at bounding box center [961, 418] width 14 height 11
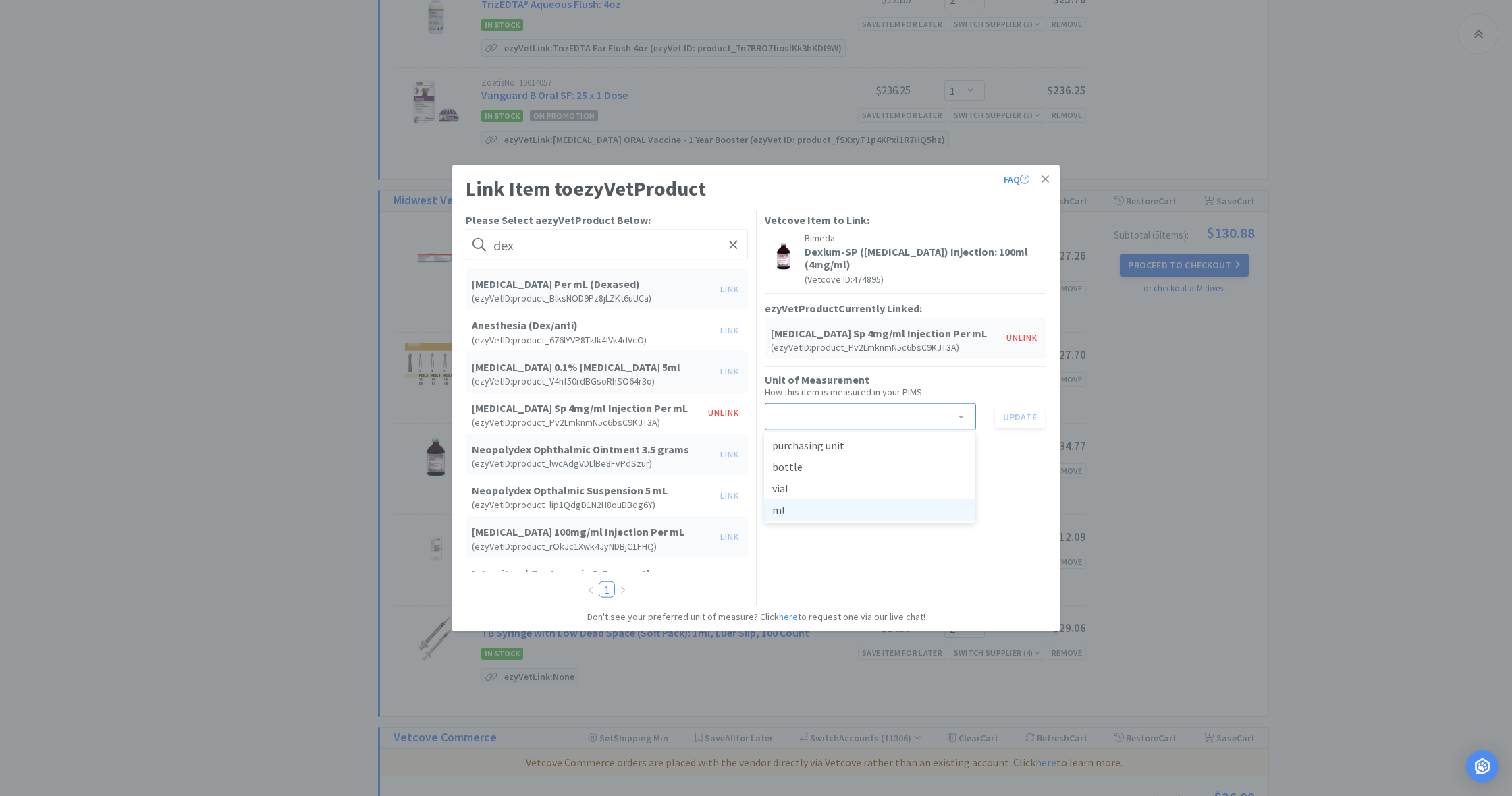
click at [826, 511] on li "ml" at bounding box center [869, 510] width 212 height 22
click at [1024, 416] on button "Update" at bounding box center [1020, 416] width 50 height 23
click at [1047, 180] on icon at bounding box center [1045, 179] width 7 height 12
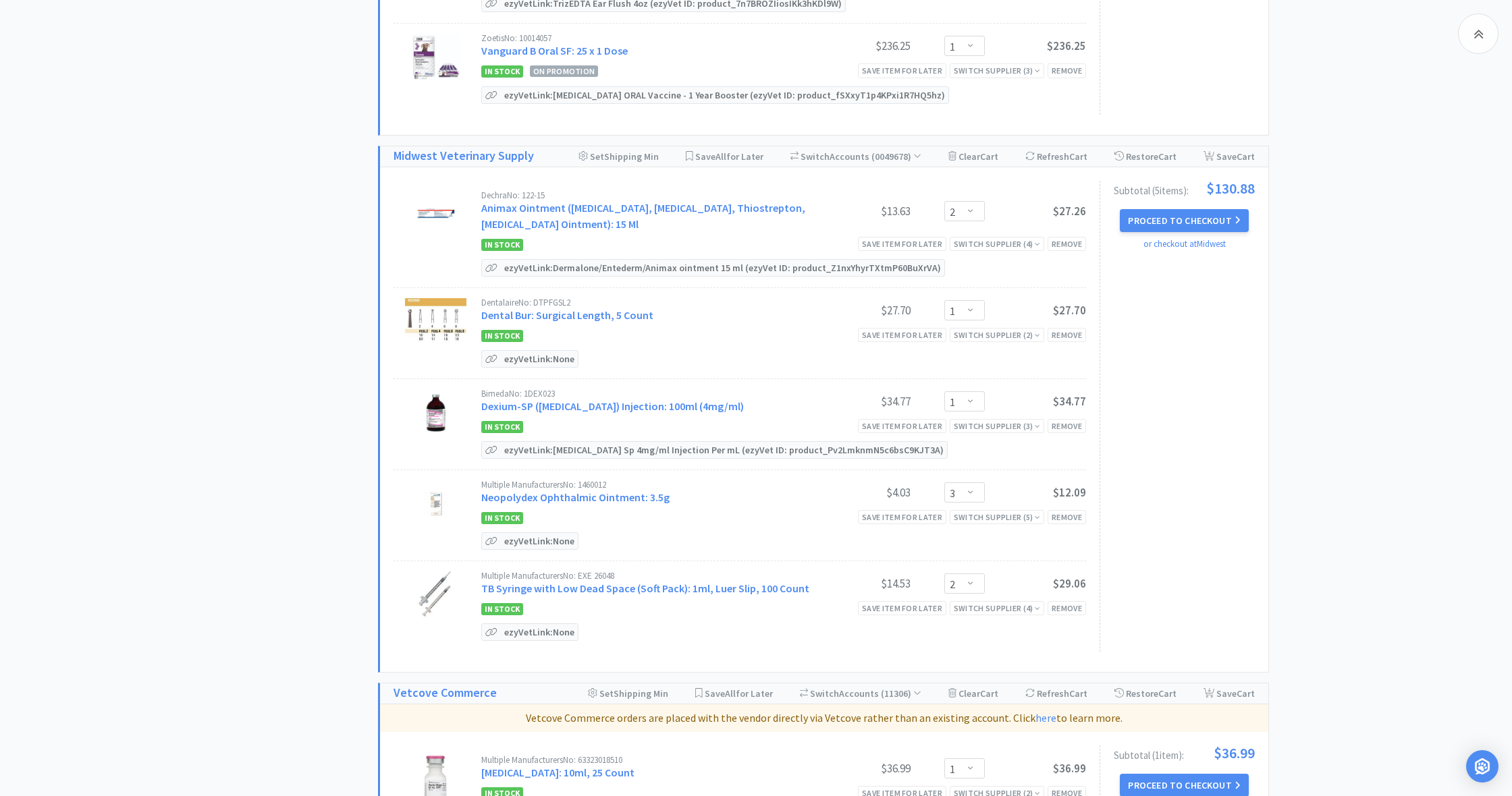
scroll to position [2189, 0]
click at [529, 531] on p "ezyVet Link: None" at bounding box center [539, 539] width 77 height 16
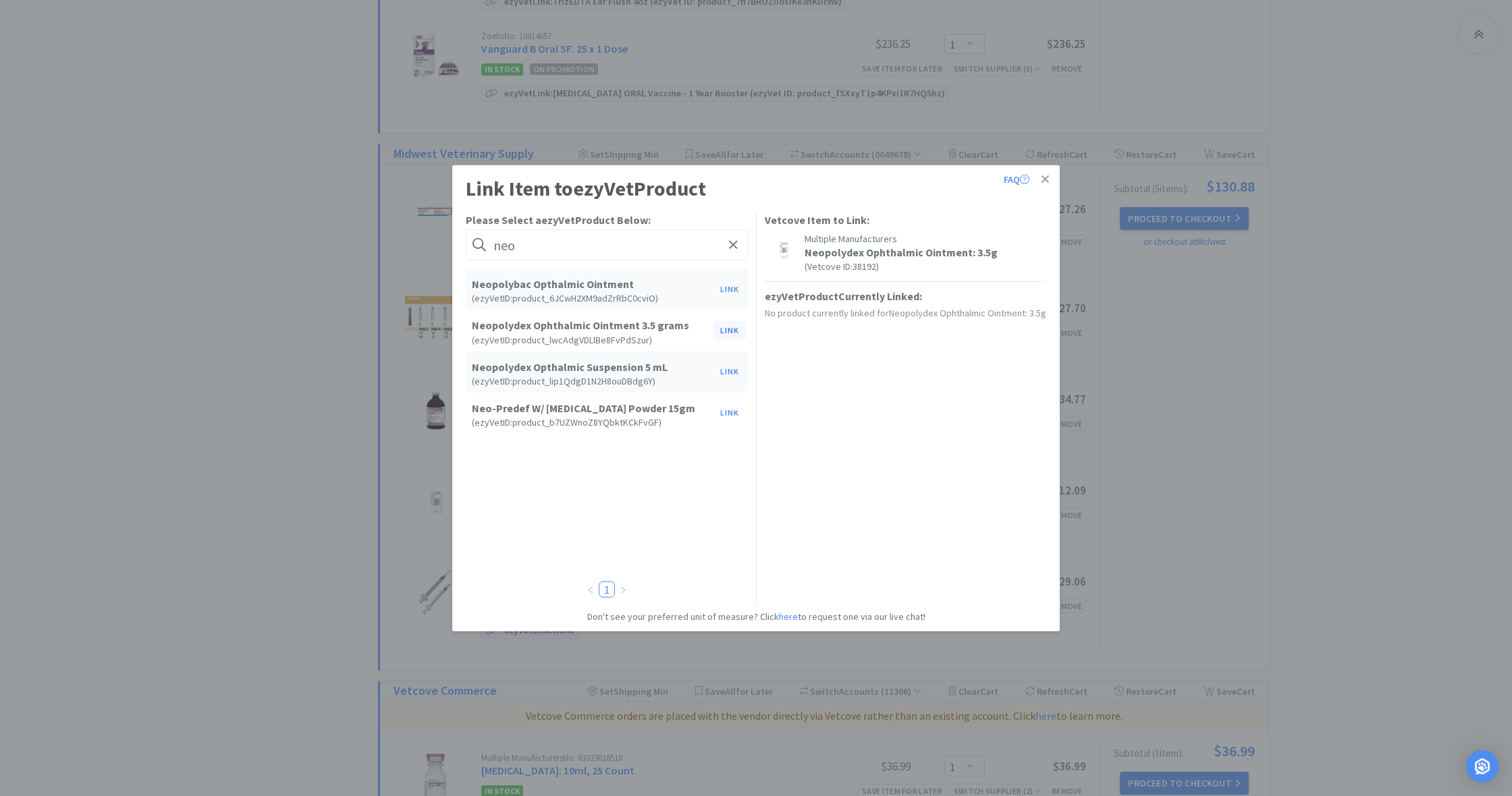
click at [729, 329] on button "Link" at bounding box center [730, 330] width 33 height 19
click at [964, 404] on span at bounding box center [961, 406] width 14 height 11
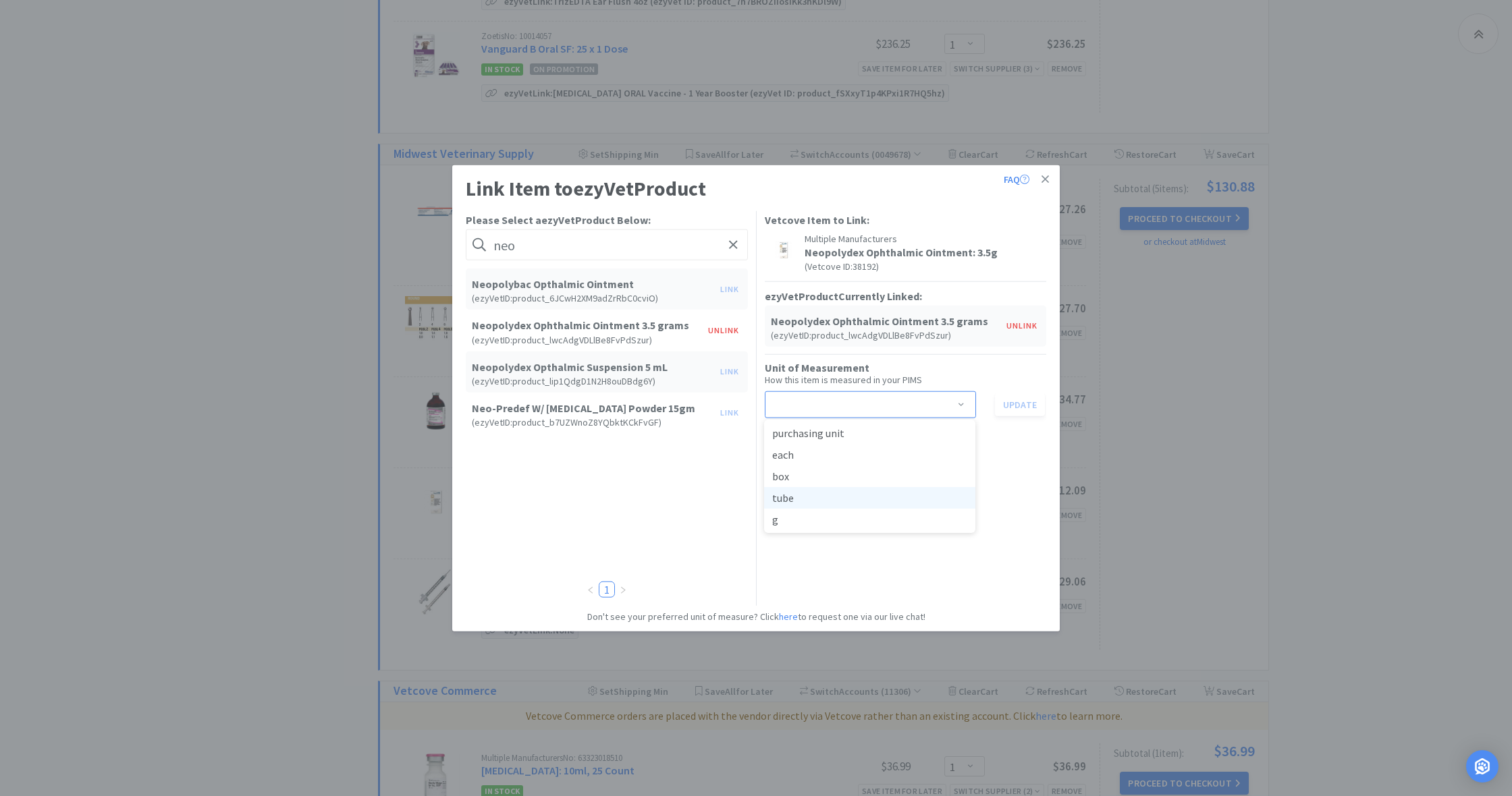
click at [819, 498] on li "tube" at bounding box center [869, 498] width 212 height 22
click at [1019, 406] on button "Update" at bounding box center [1020, 404] width 50 height 23
click at [1045, 177] on icon at bounding box center [1045, 179] width 7 height 12
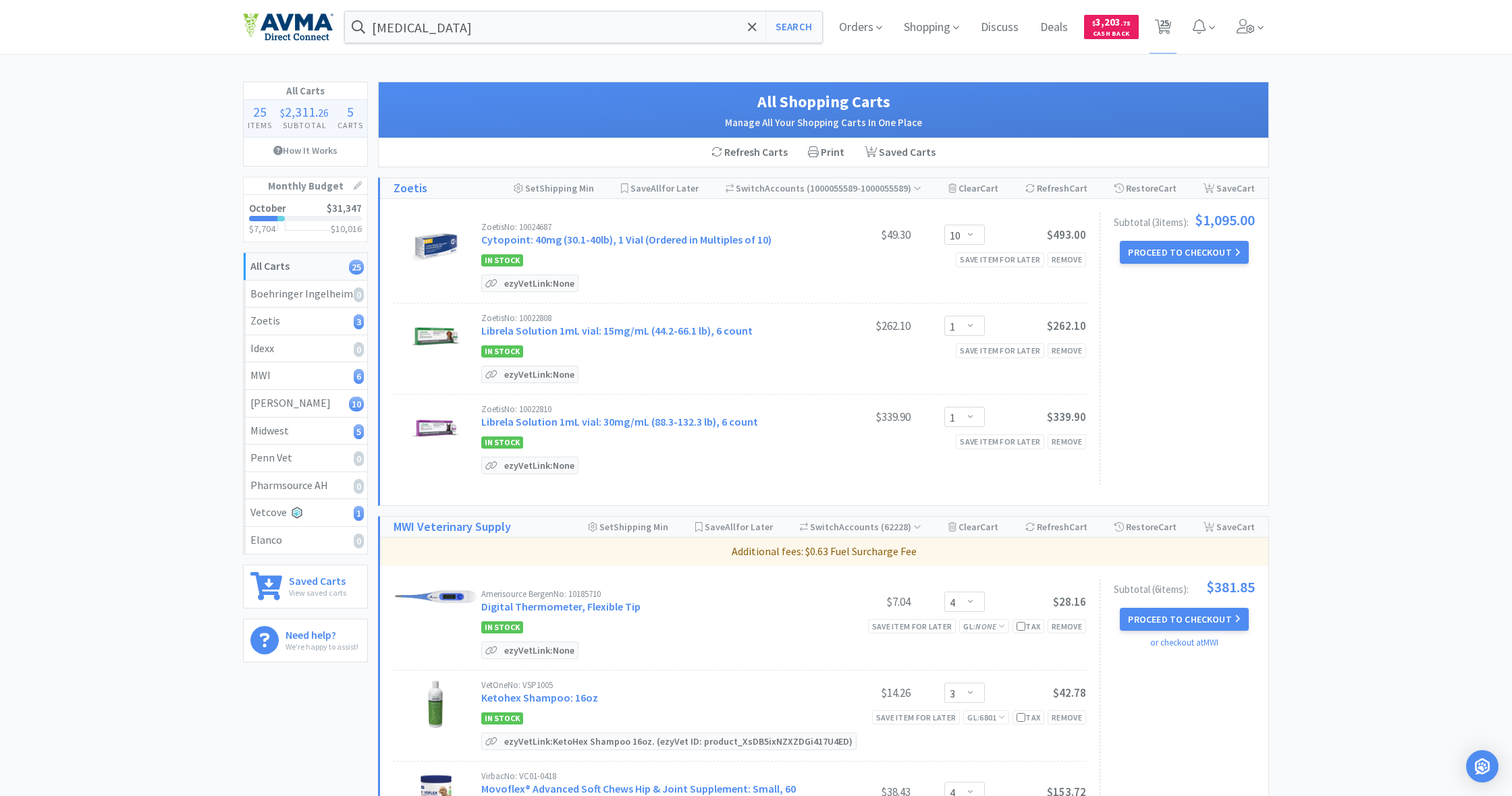
scroll to position [0, 0]
click at [528, 282] on p "ezyVet Link: None" at bounding box center [539, 283] width 77 height 16
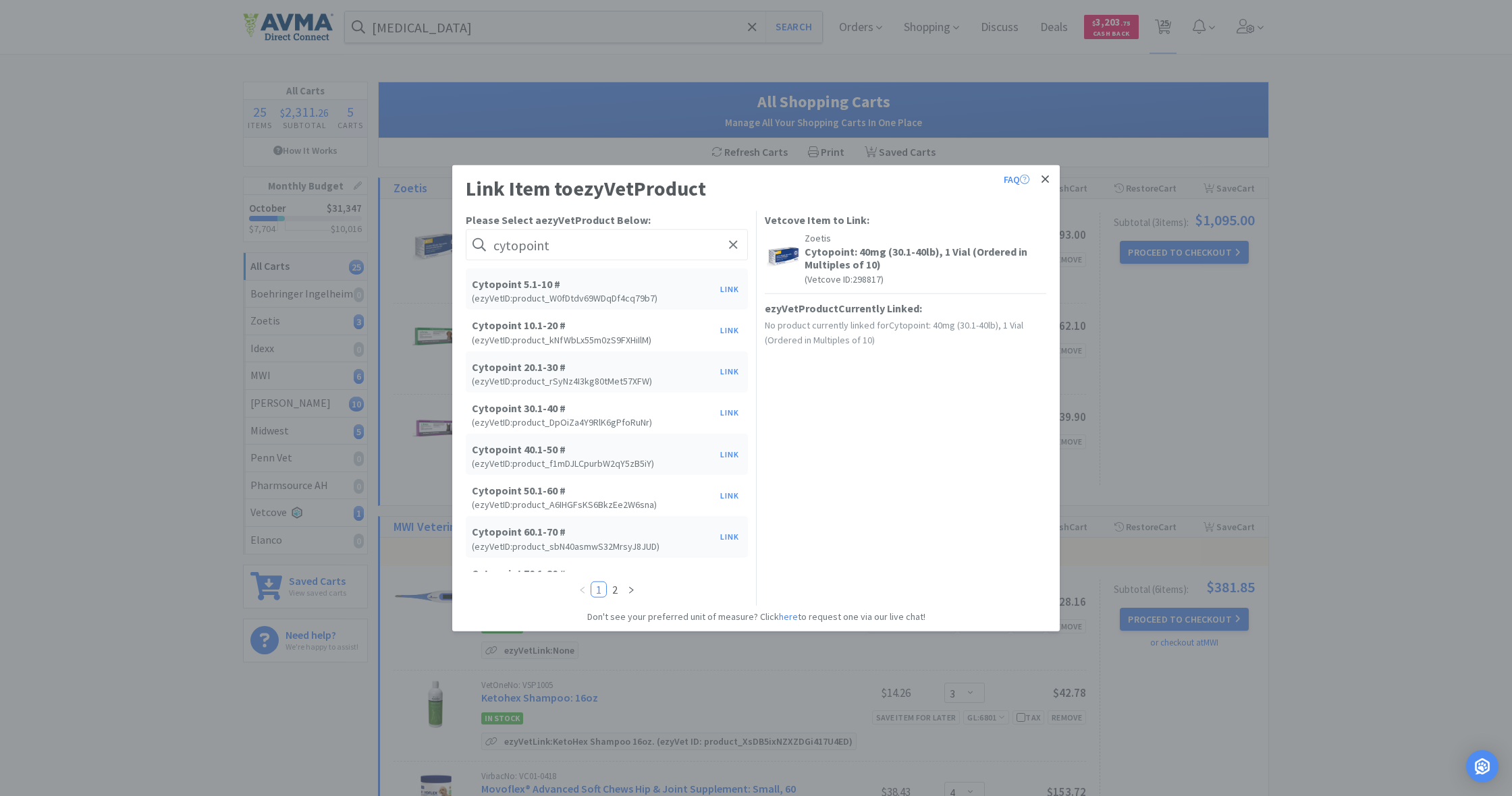
click at [1046, 180] on icon at bounding box center [1045, 179] width 7 height 12
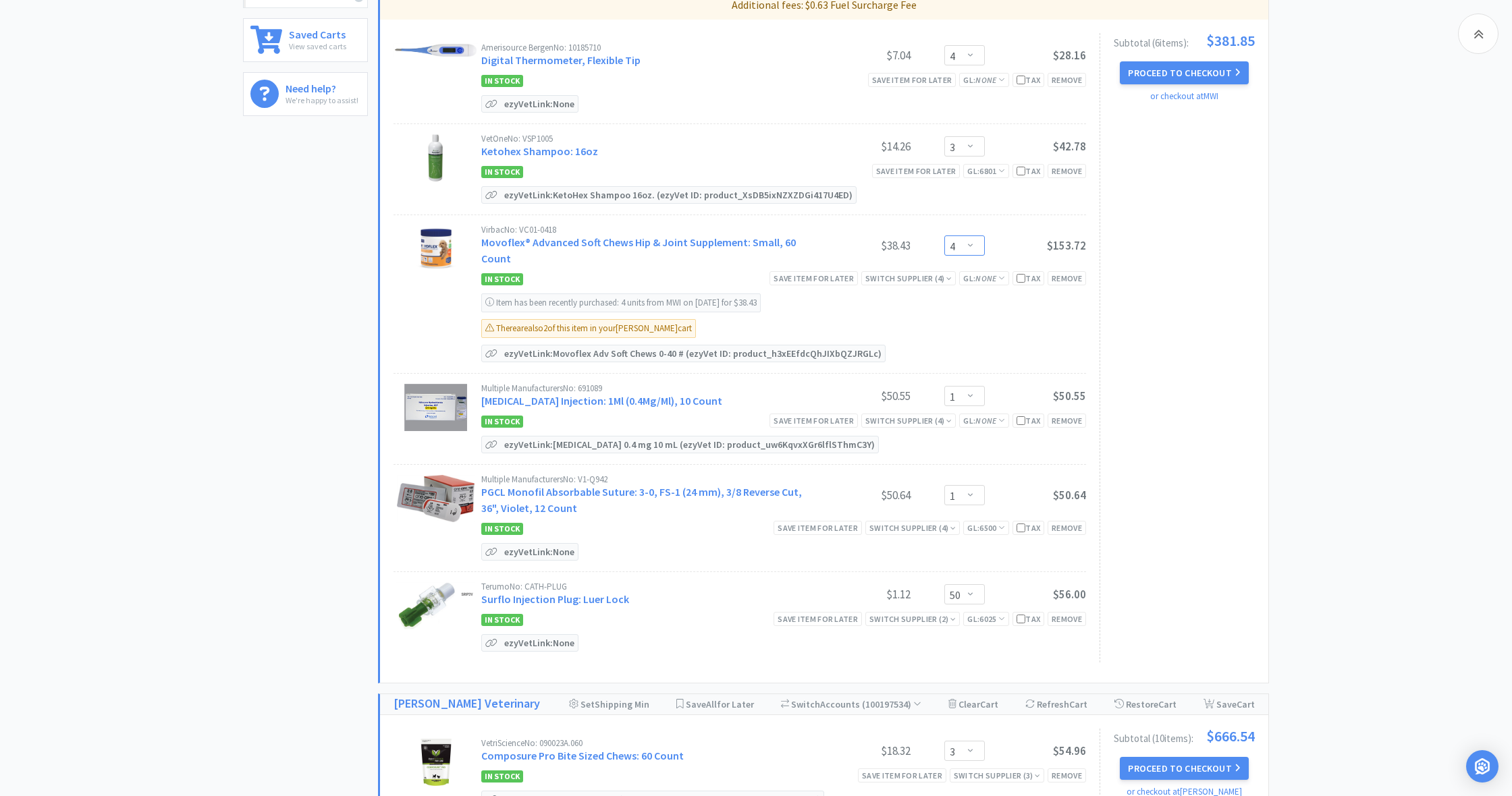
scroll to position [553, 0]
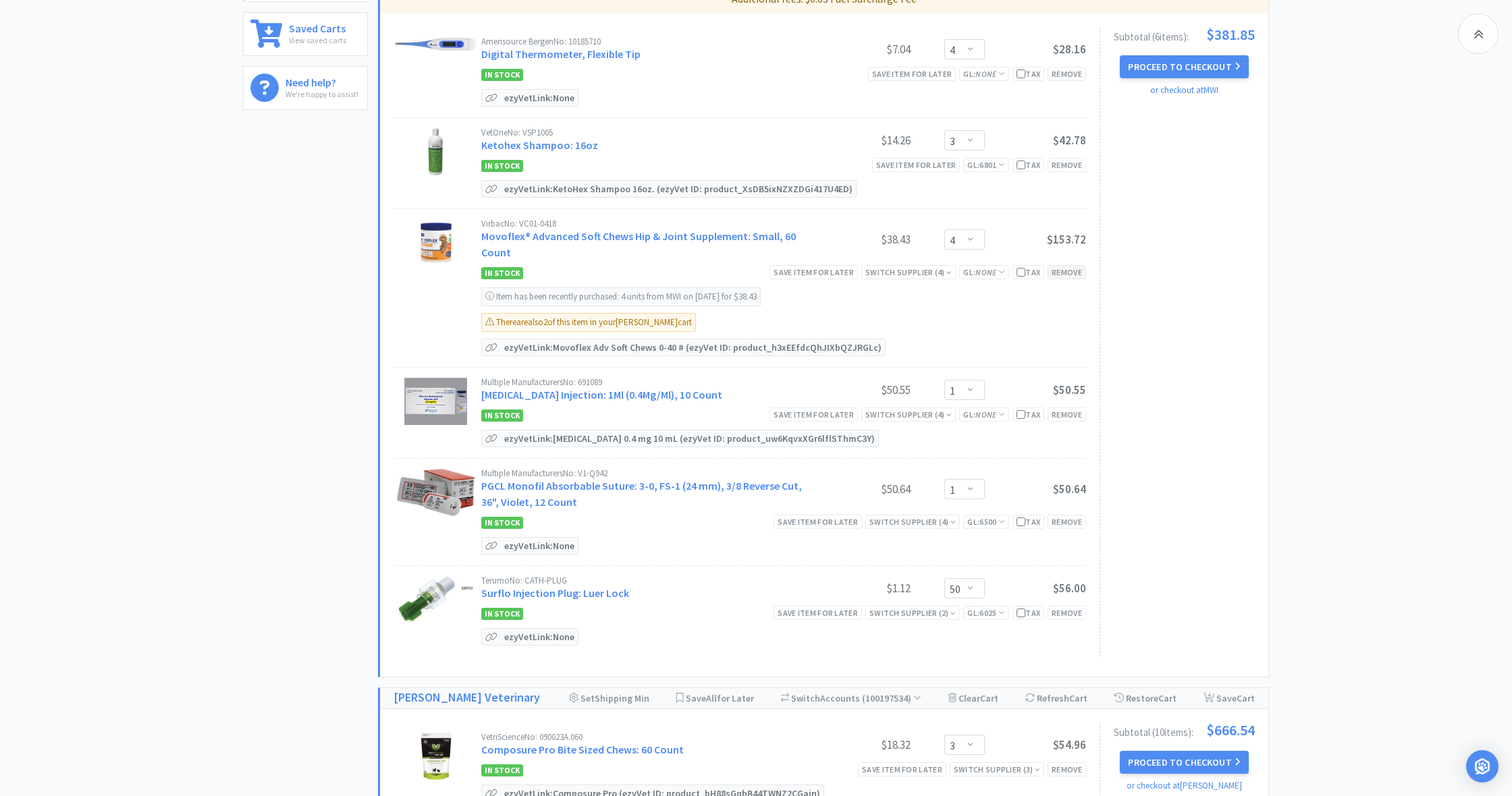
click at [1060, 272] on div "Remove" at bounding box center [1067, 272] width 38 height 15
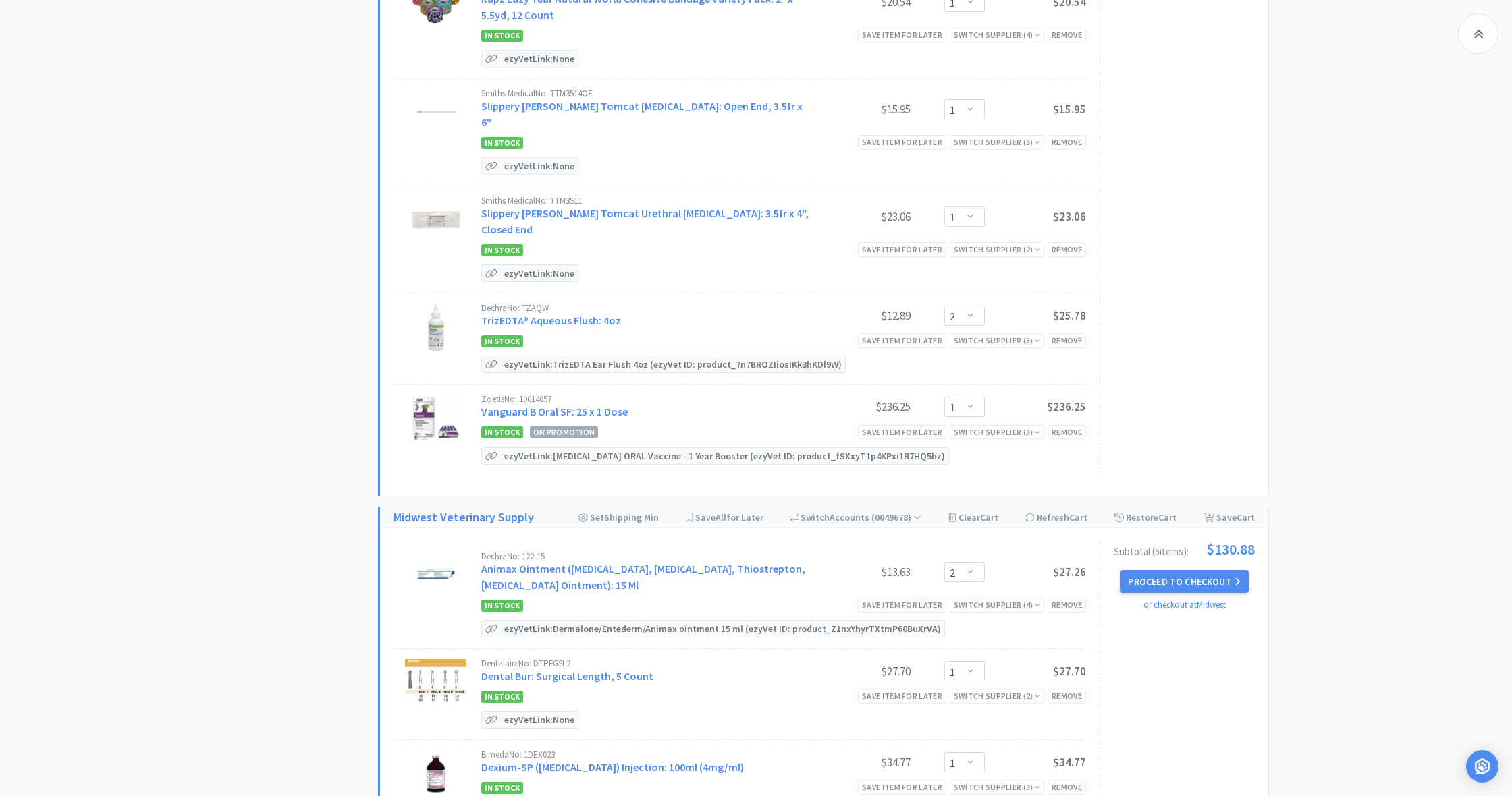
scroll to position [1669, 0]
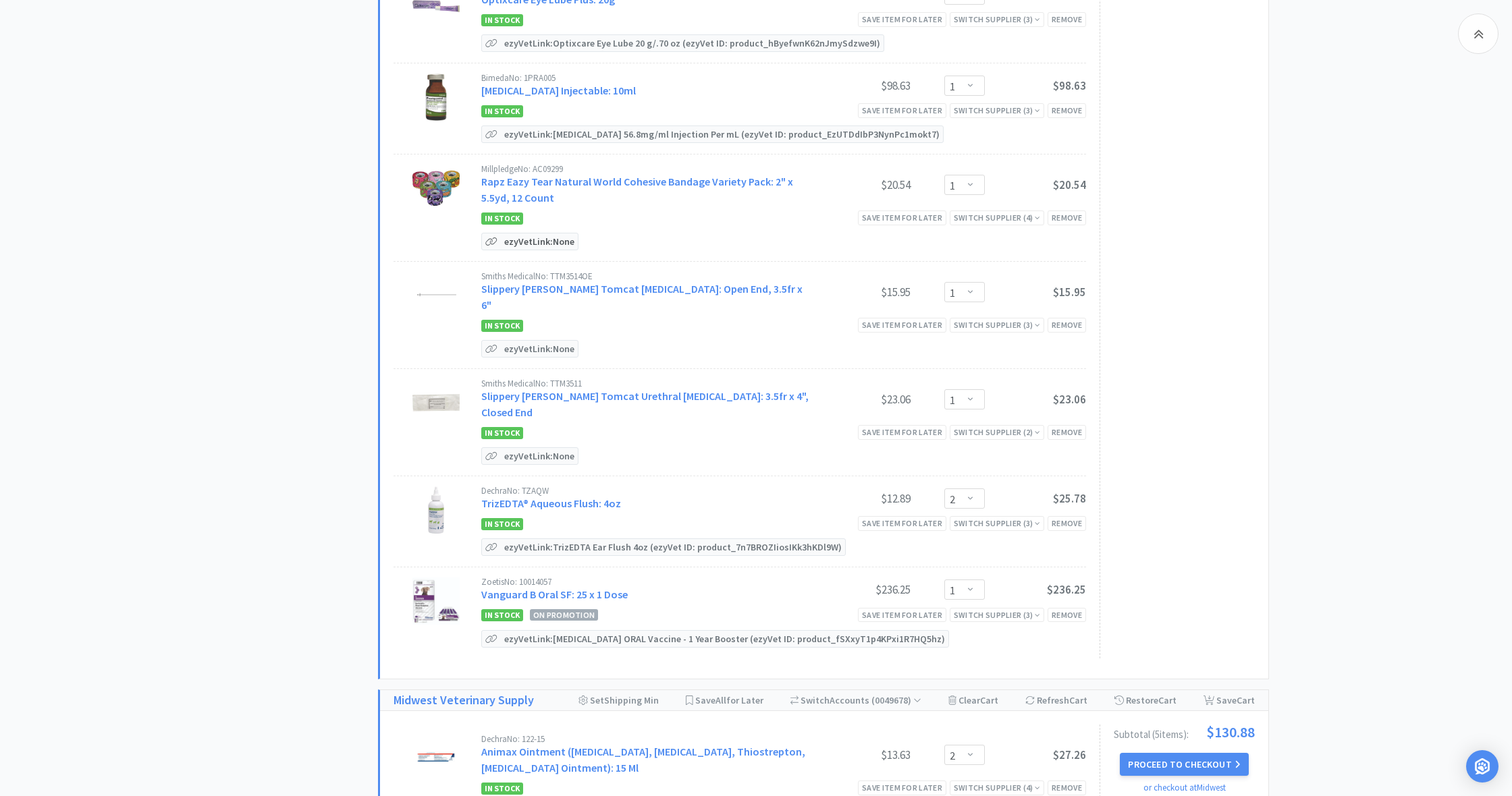
click at [541, 241] on p "ezyVet Link: None" at bounding box center [539, 241] width 77 height 16
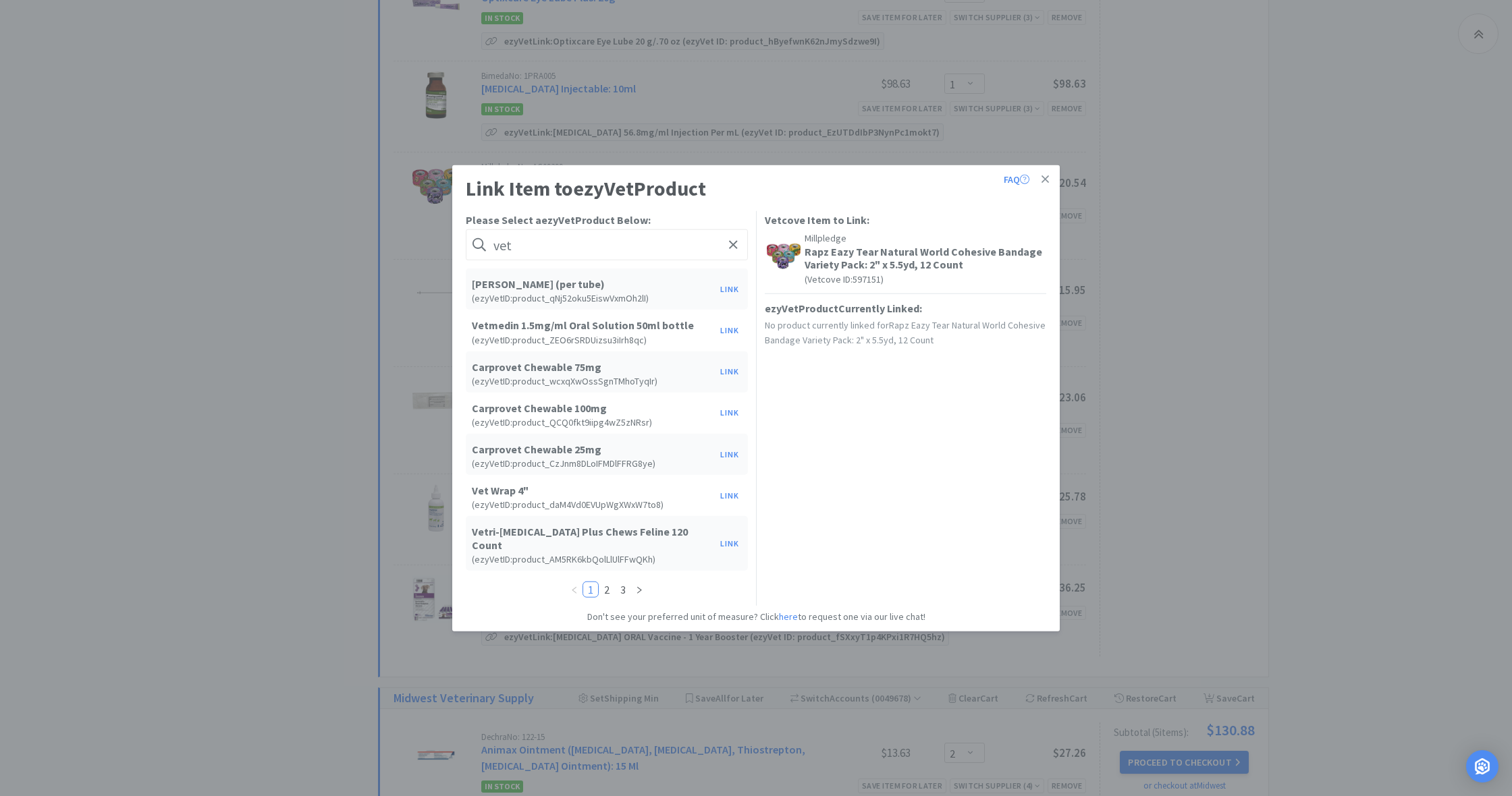
scroll to position [0, 0]
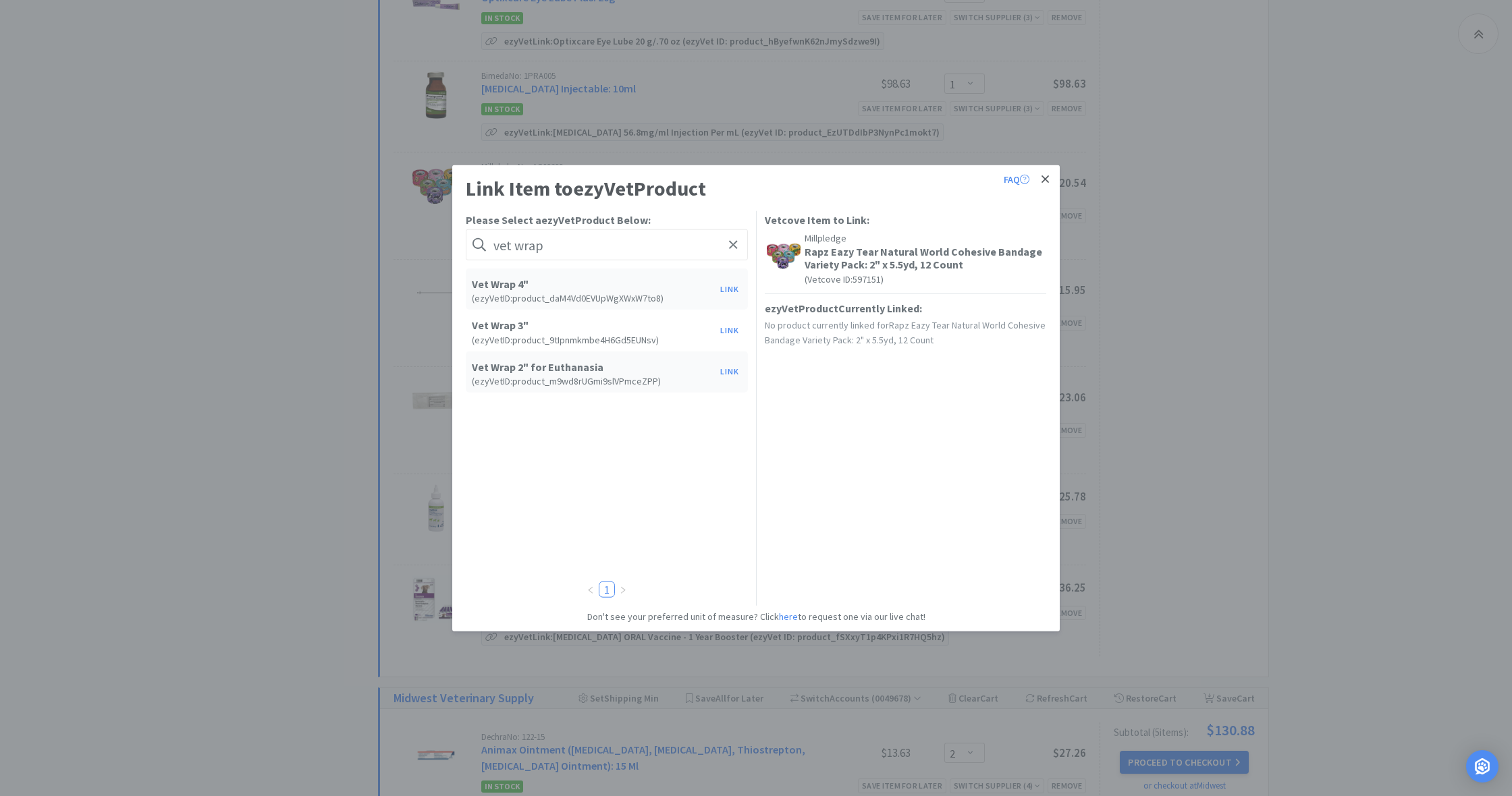
click at [1047, 179] on icon at bounding box center [1045, 179] width 7 height 12
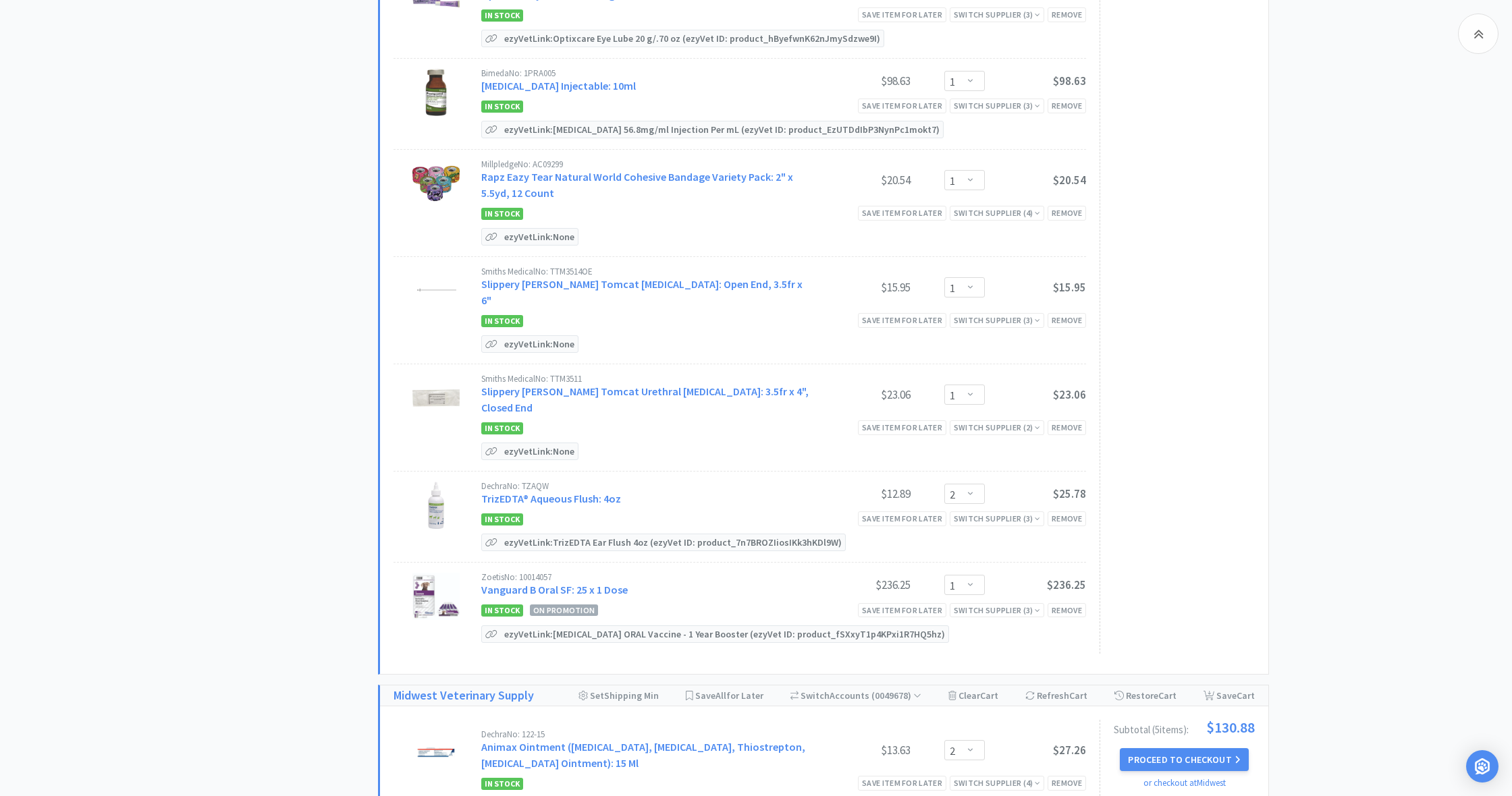
scroll to position [1489, 0]
click at [538, 332] on p "ezyVet Link: None" at bounding box center [539, 340] width 77 height 16
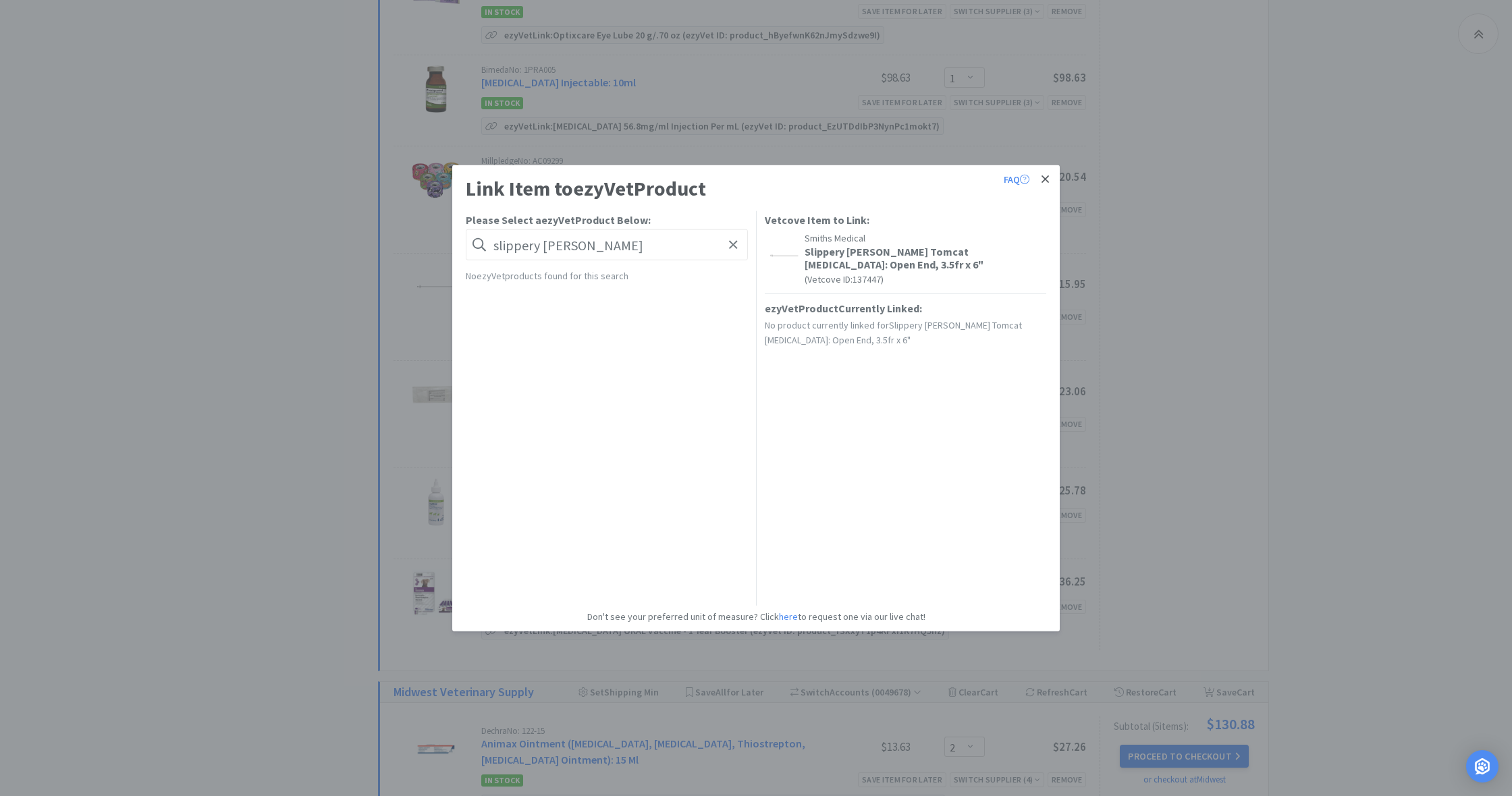
click at [1048, 179] on icon at bounding box center [1045, 179] width 7 height 12
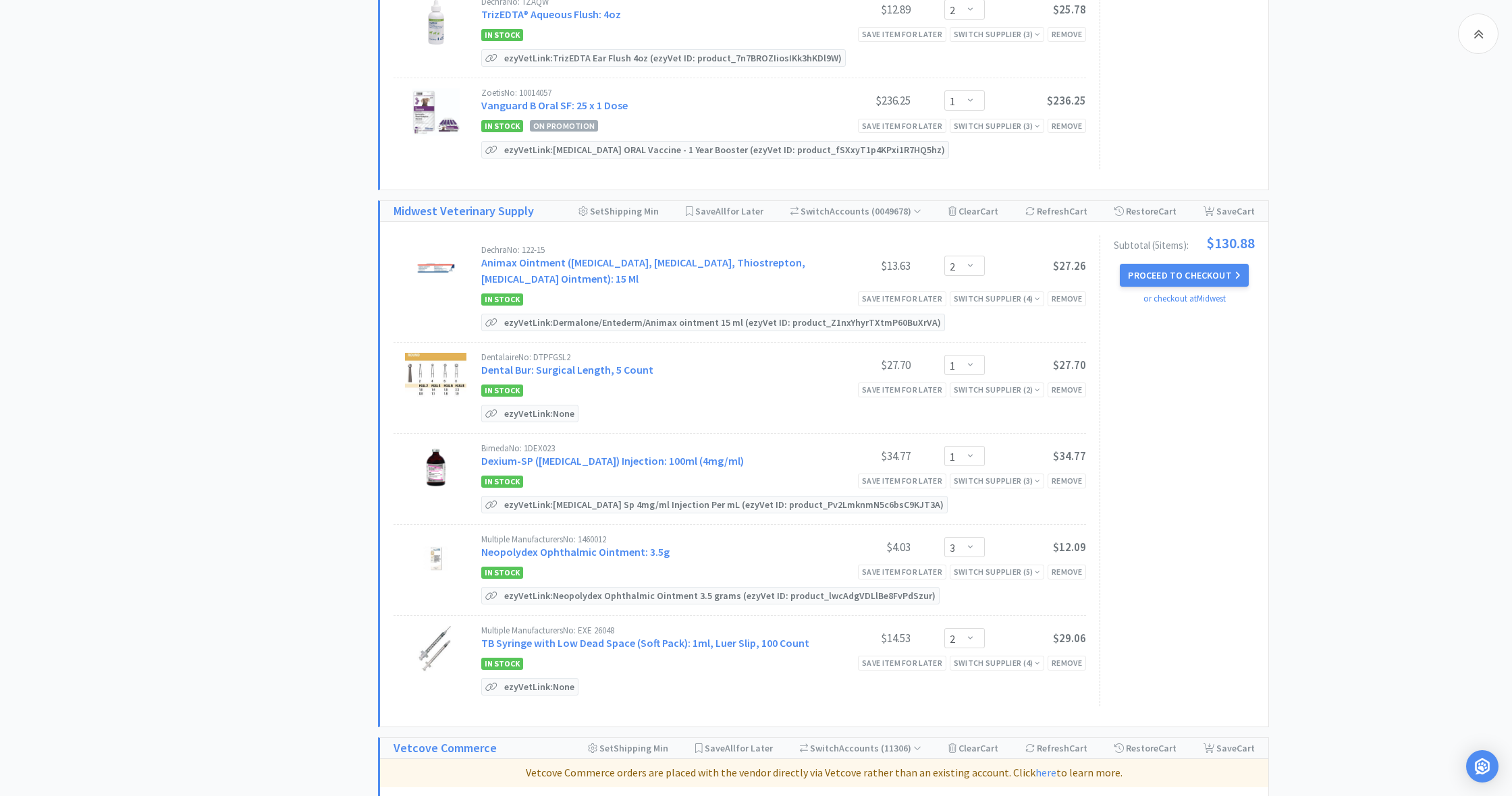
scroll to position [1975, 0]
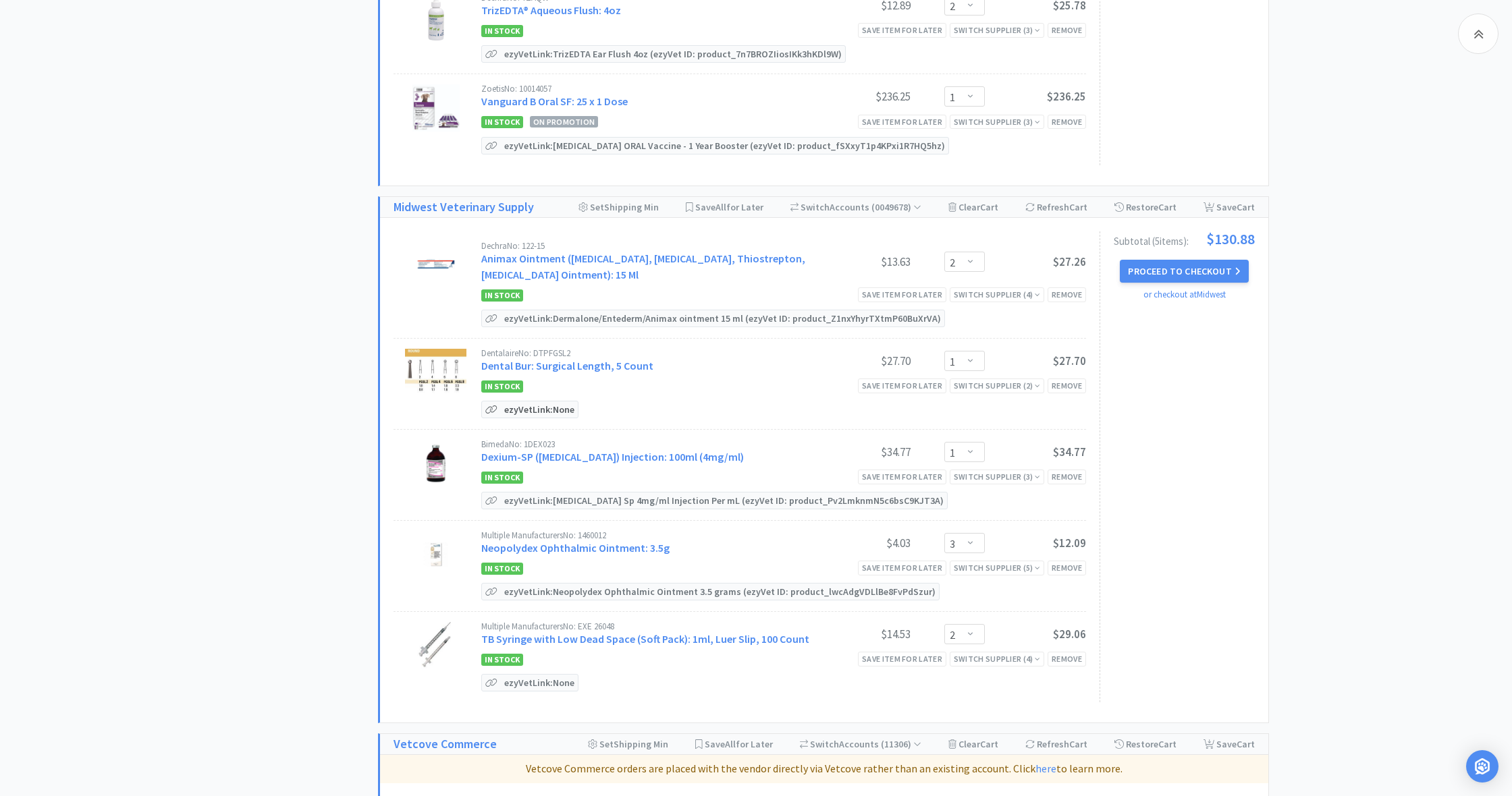
click at [544, 401] on p "ezyVet Link: None" at bounding box center [539, 409] width 77 height 16
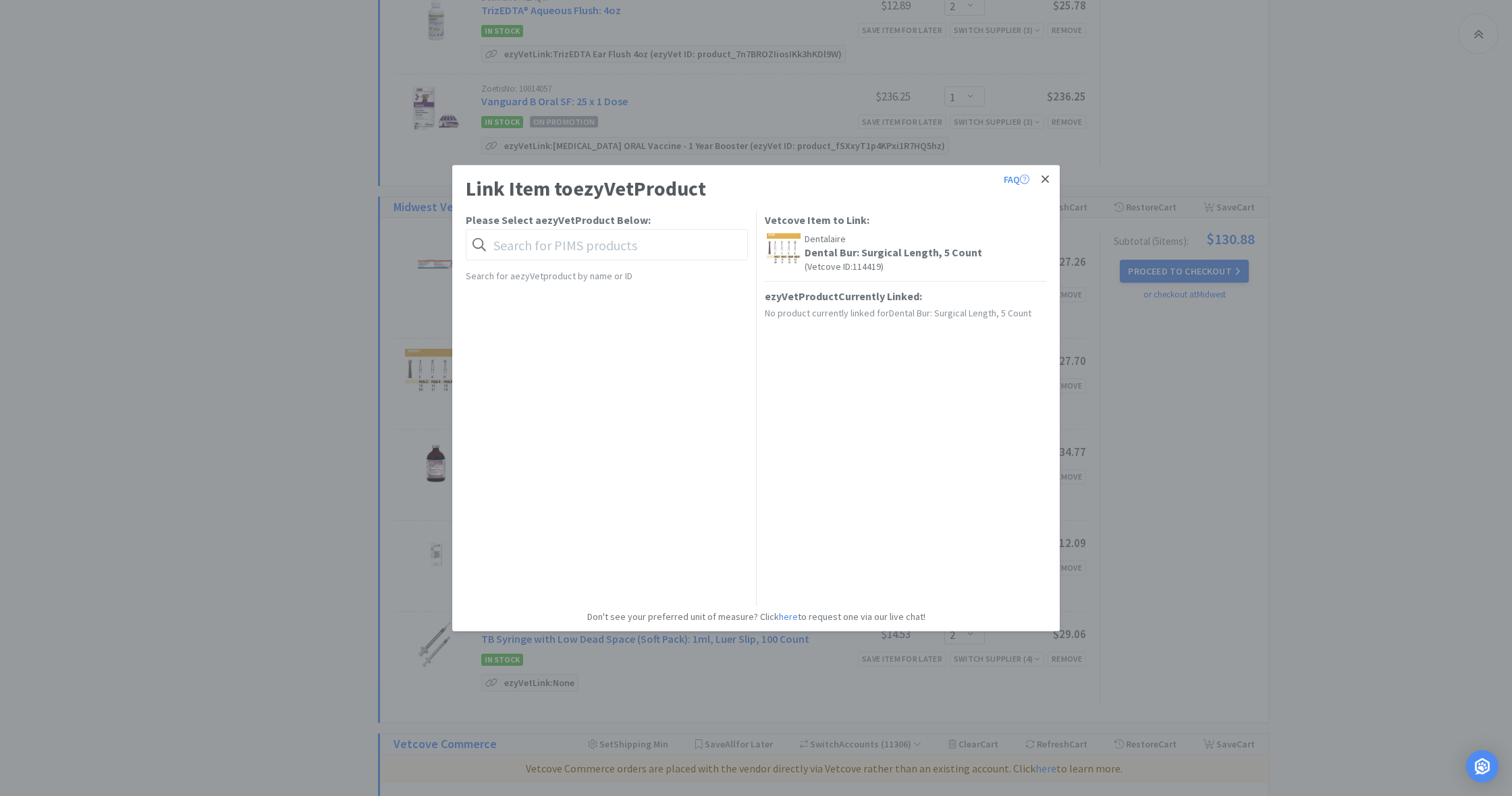
click at [1047, 181] on icon at bounding box center [1045, 179] width 7 height 7
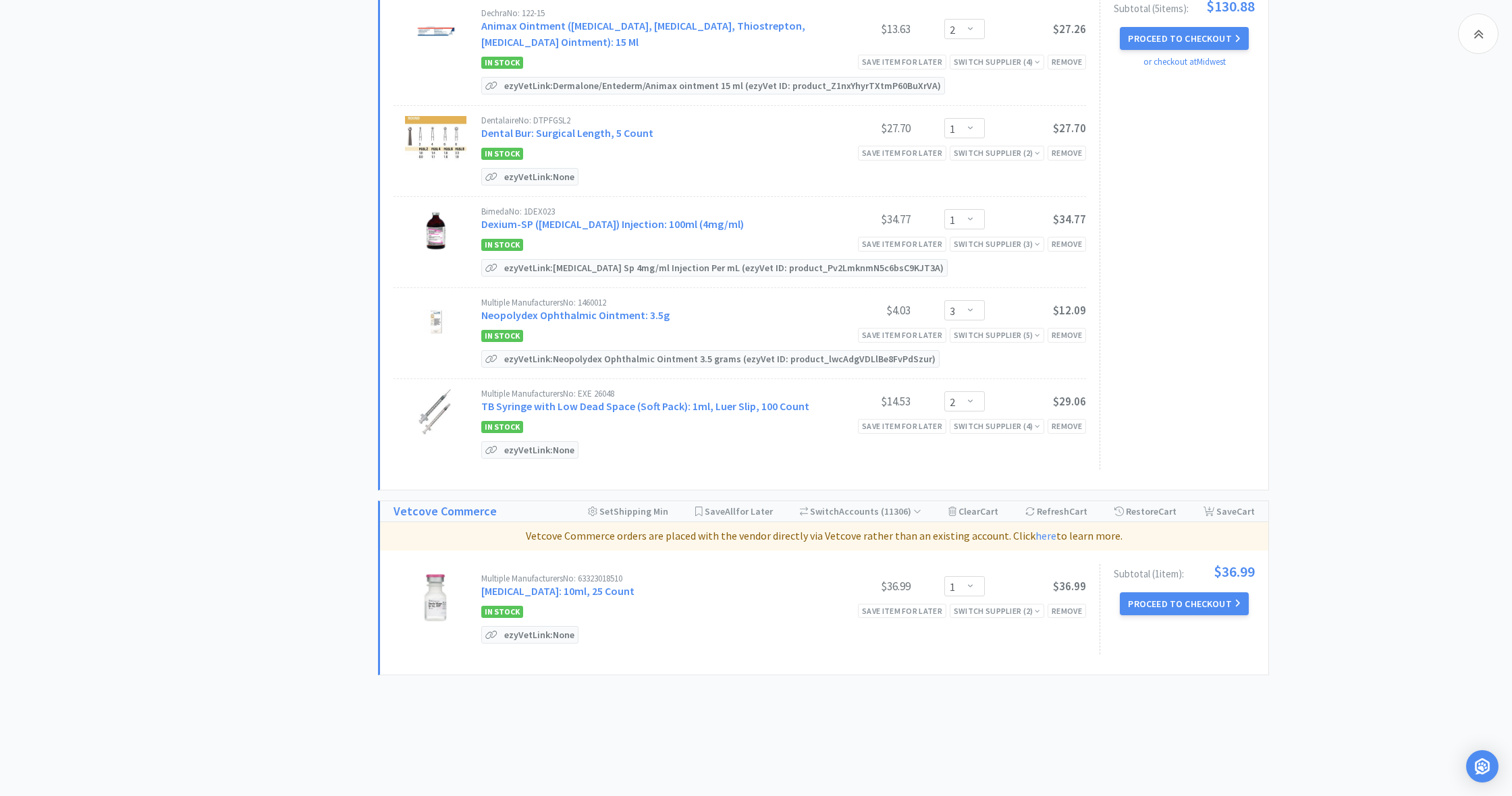
scroll to position [2206, 0]
click at [1186, 593] on button "Proceed to Checkout" at bounding box center [1183, 604] width 128 height 23
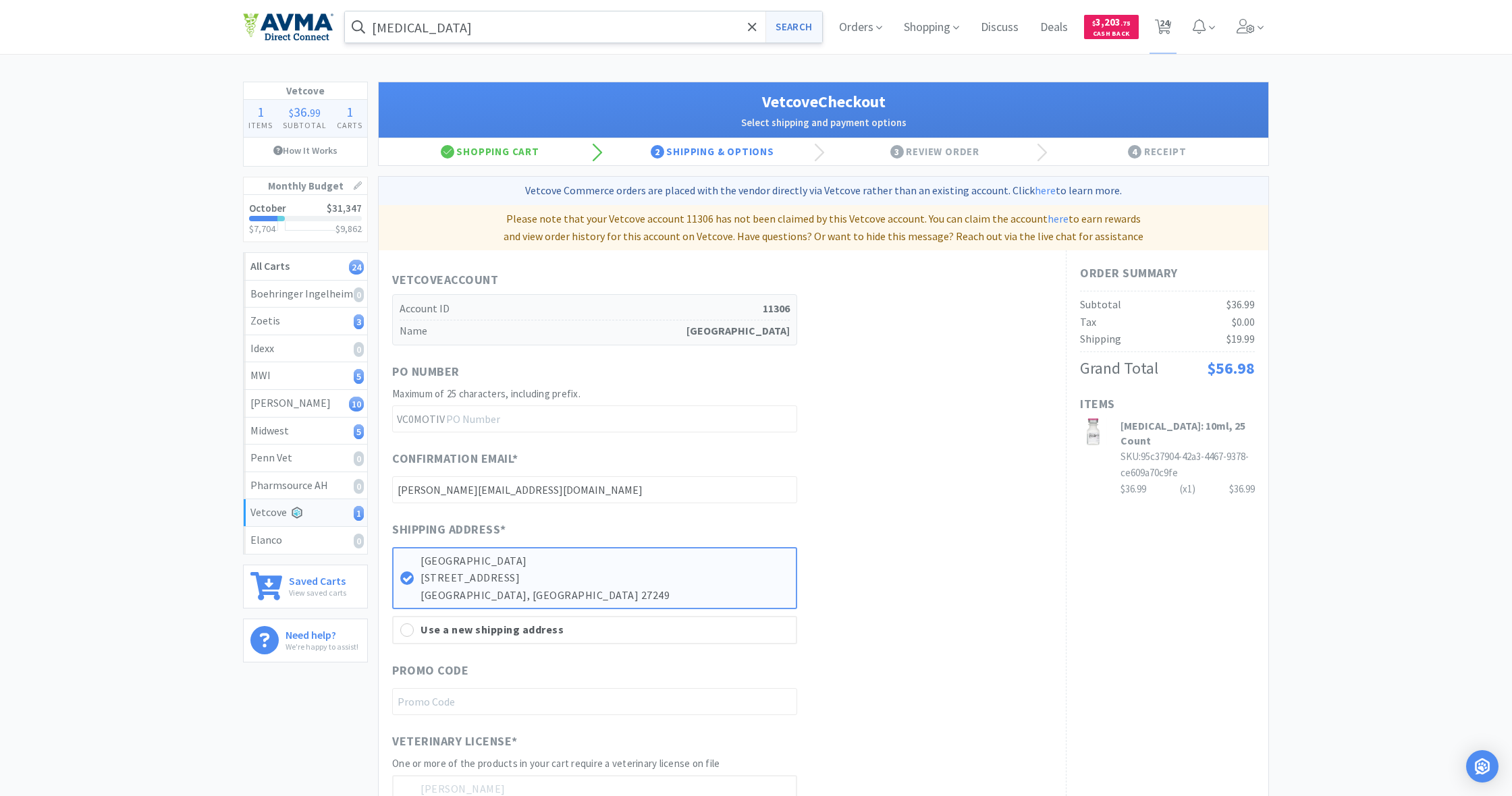
click at [796, 27] on button "Search" at bounding box center [794, 27] width 56 height 31
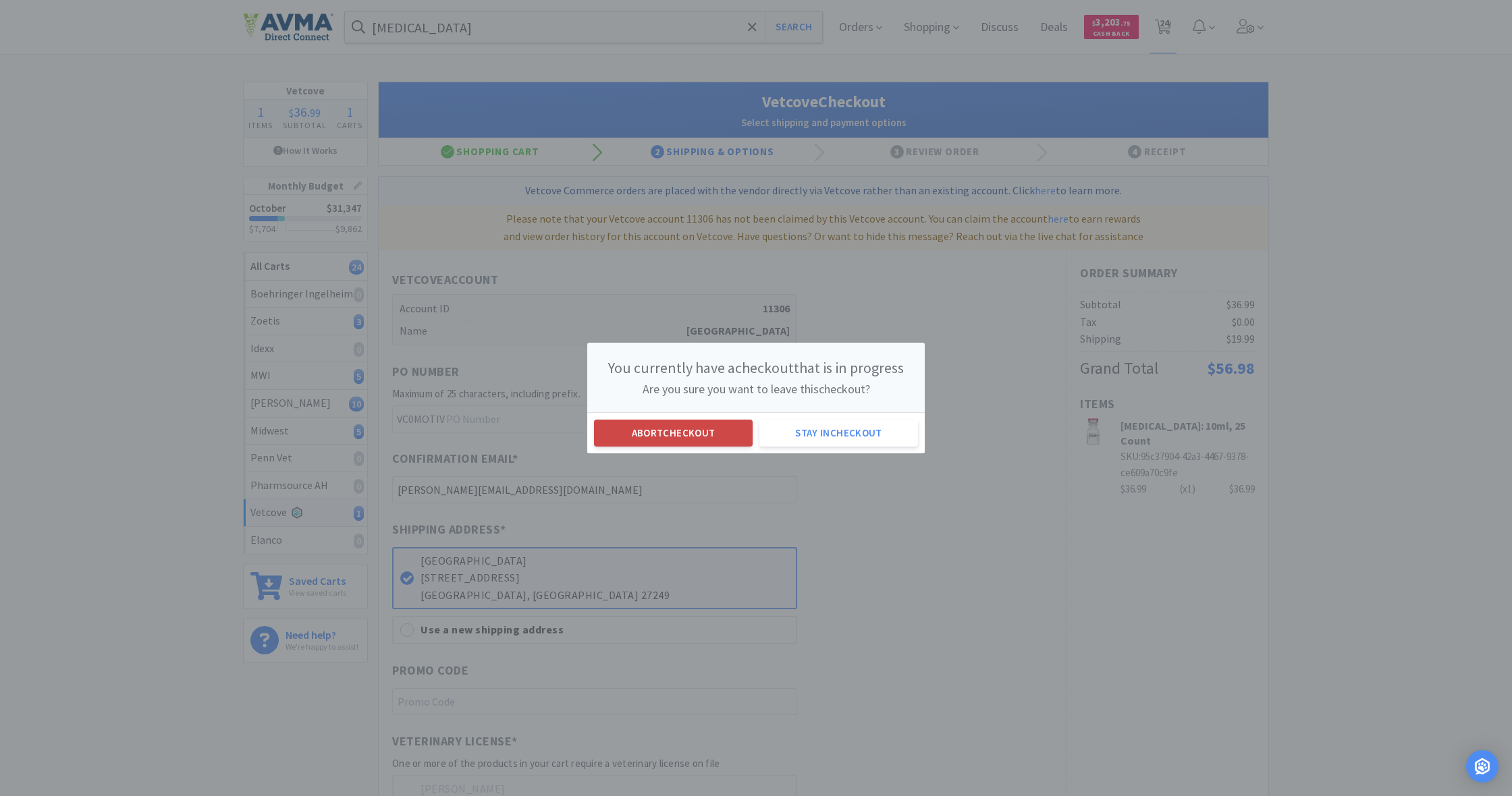
click at [715, 431] on button "Abort checkout" at bounding box center [673, 433] width 159 height 27
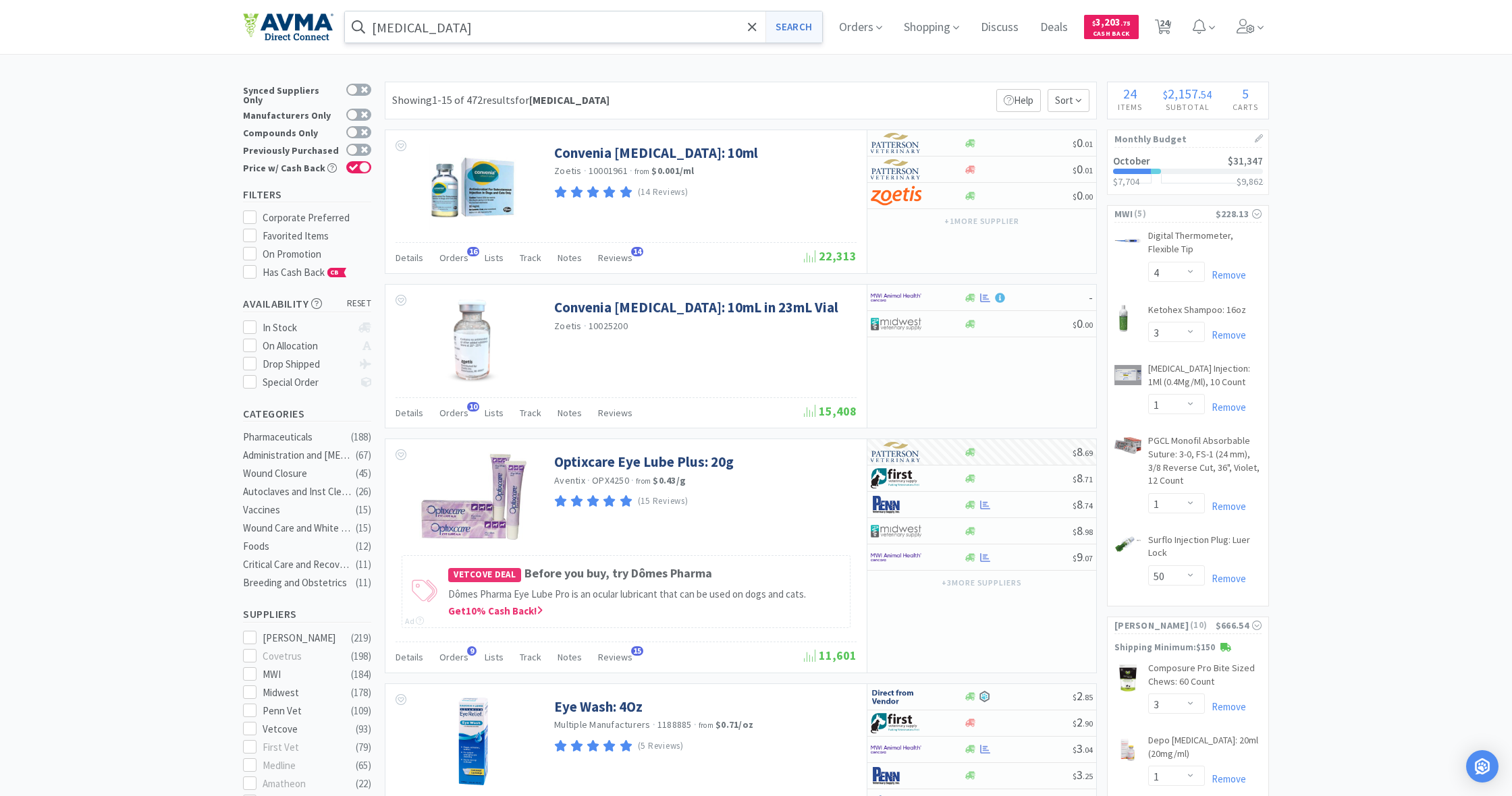
click at [798, 25] on button "Search" at bounding box center [794, 27] width 56 height 31
click at [1165, 27] on span "24" at bounding box center [1164, 23] width 9 height 54
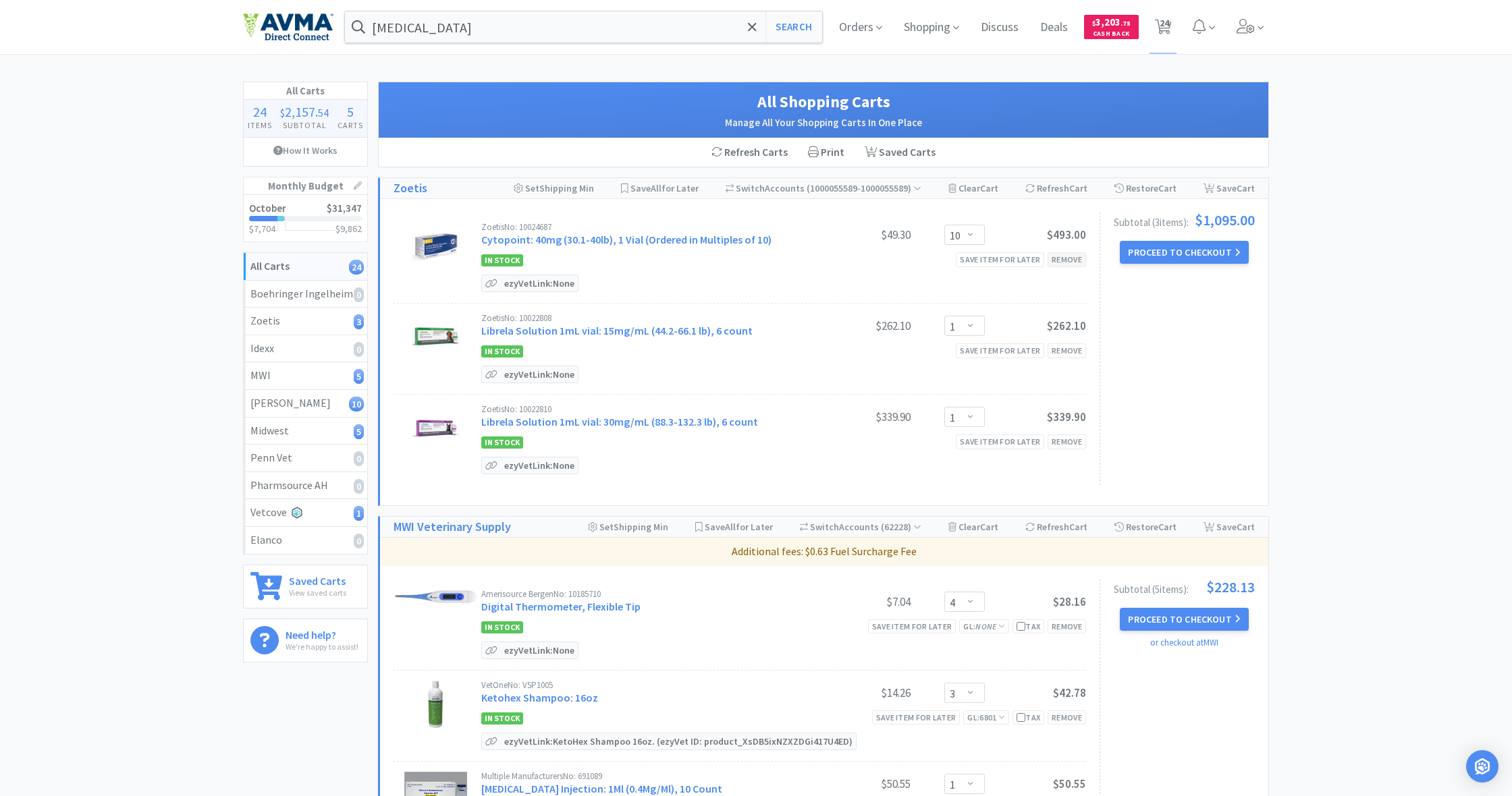
click at [1063, 261] on div "Remove" at bounding box center [1067, 260] width 38 height 15
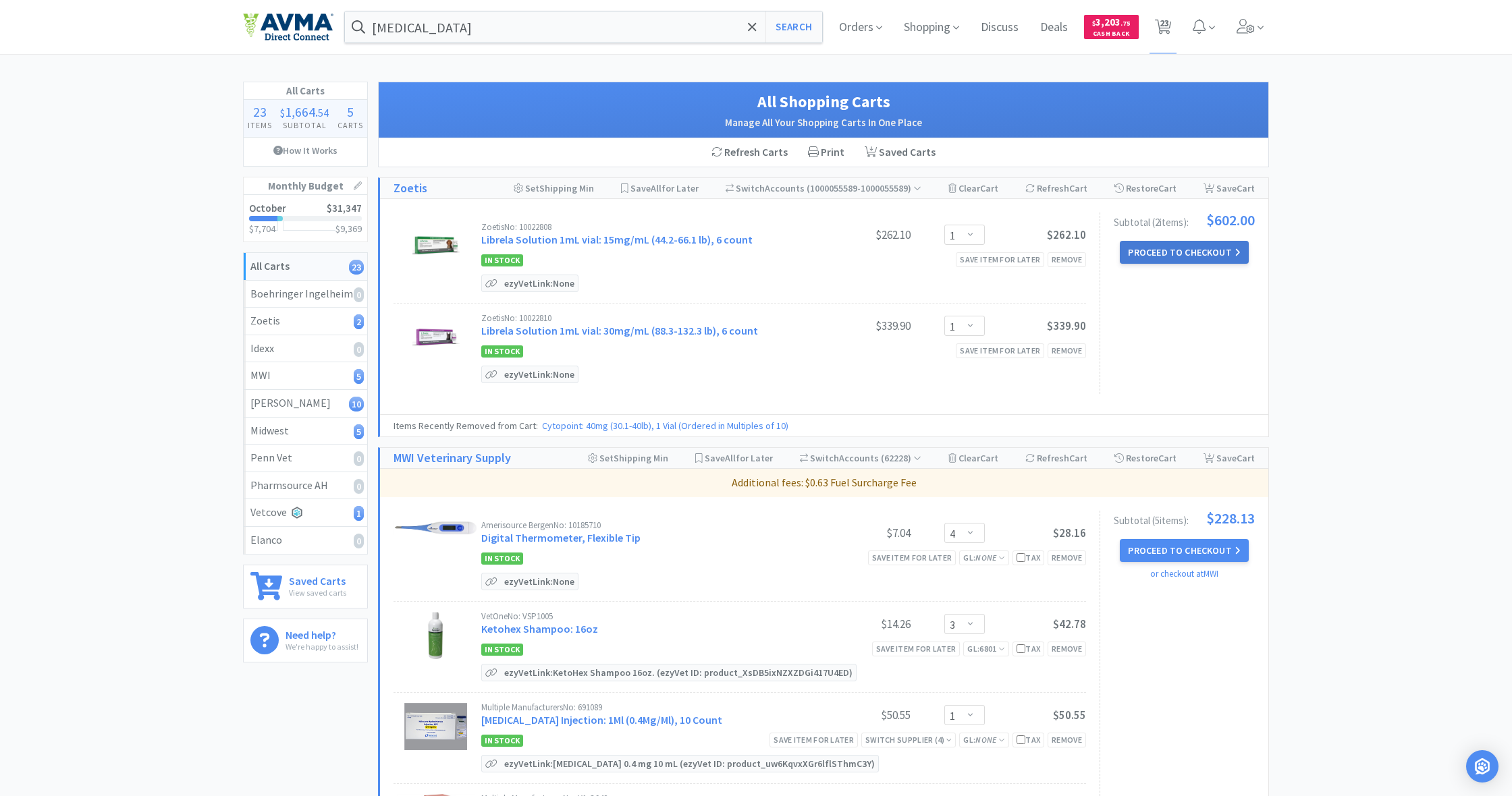
click at [1187, 249] on button "Proceed to Checkout" at bounding box center [1183, 251] width 128 height 23
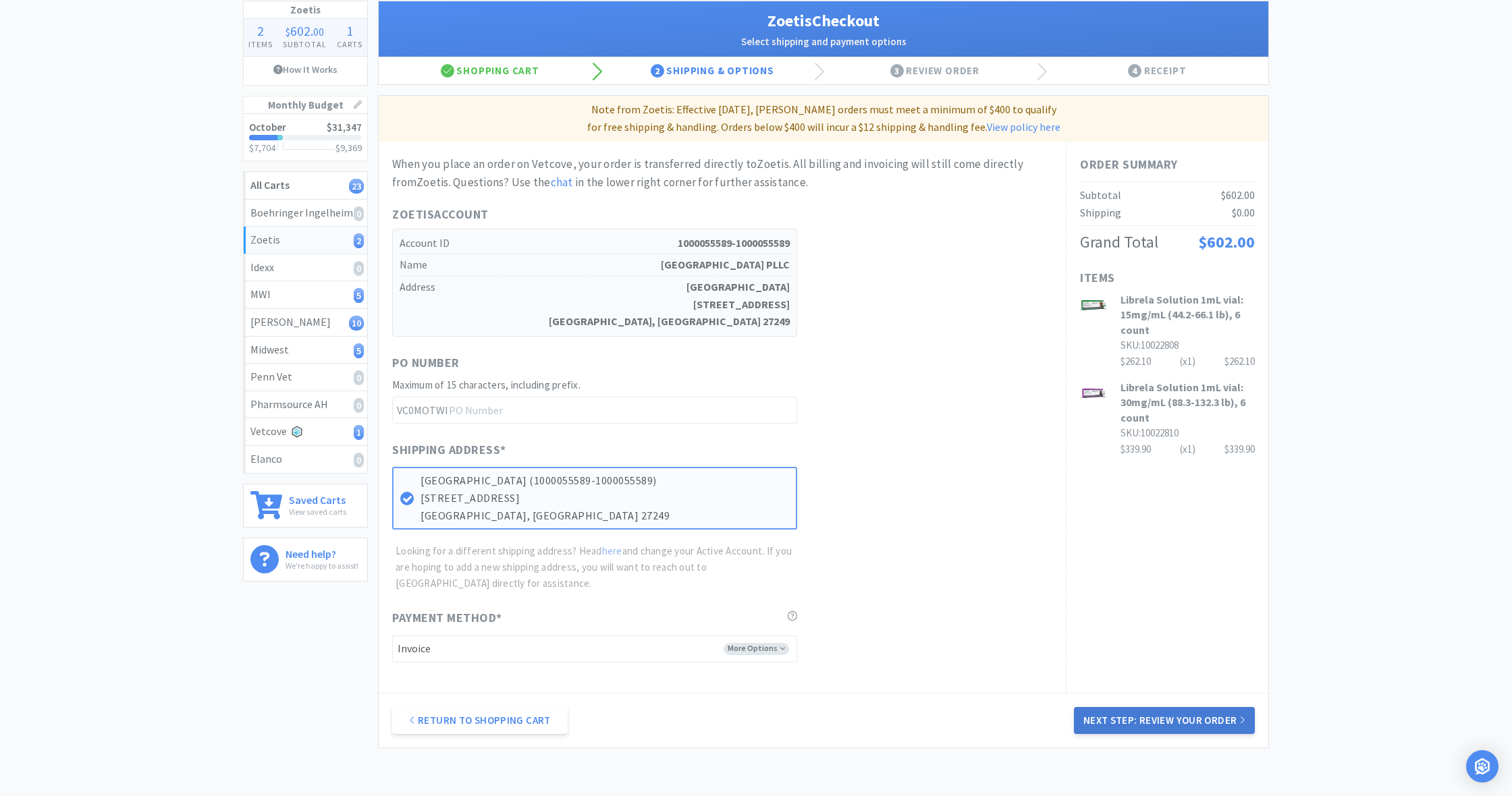
scroll to position [82, 0]
click at [1152, 706] on button "Next Step: Review Your Order" at bounding box center [1164, 720] width 181 height 27
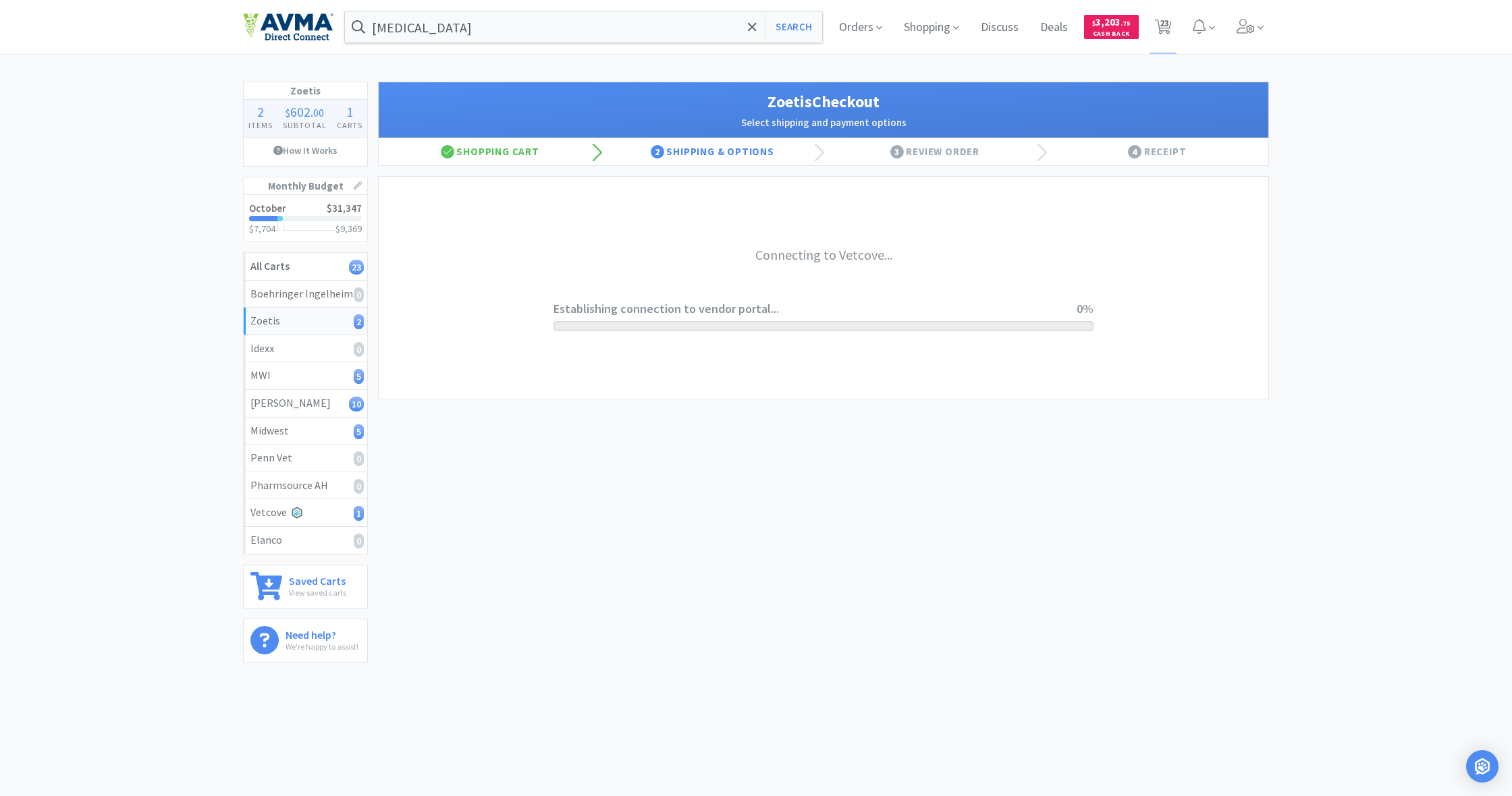
scroll to position [0, 0]
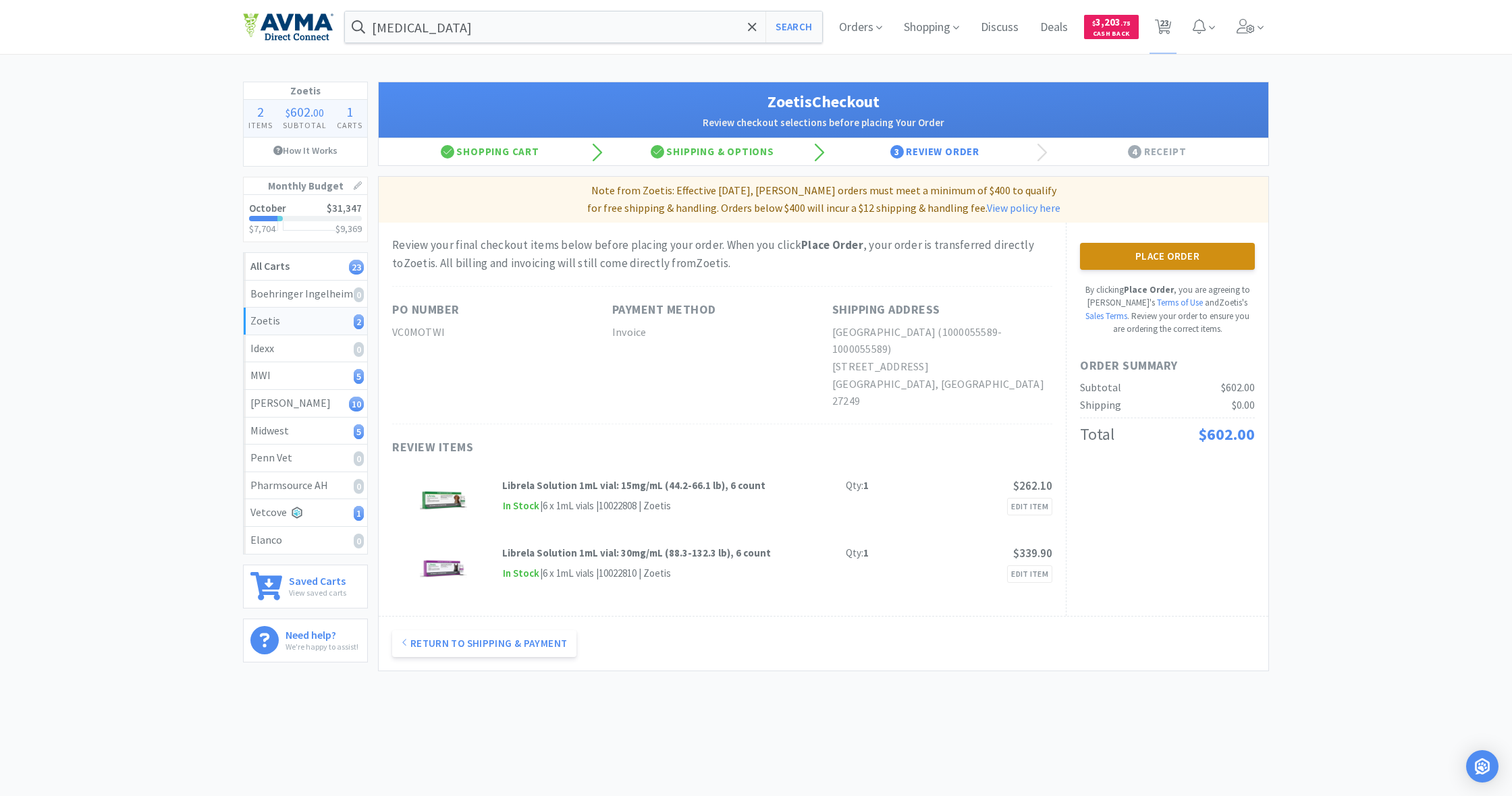
click at [1157, 253] on button "Place Order" at bounding box center [1167, 257] width 175 height 27
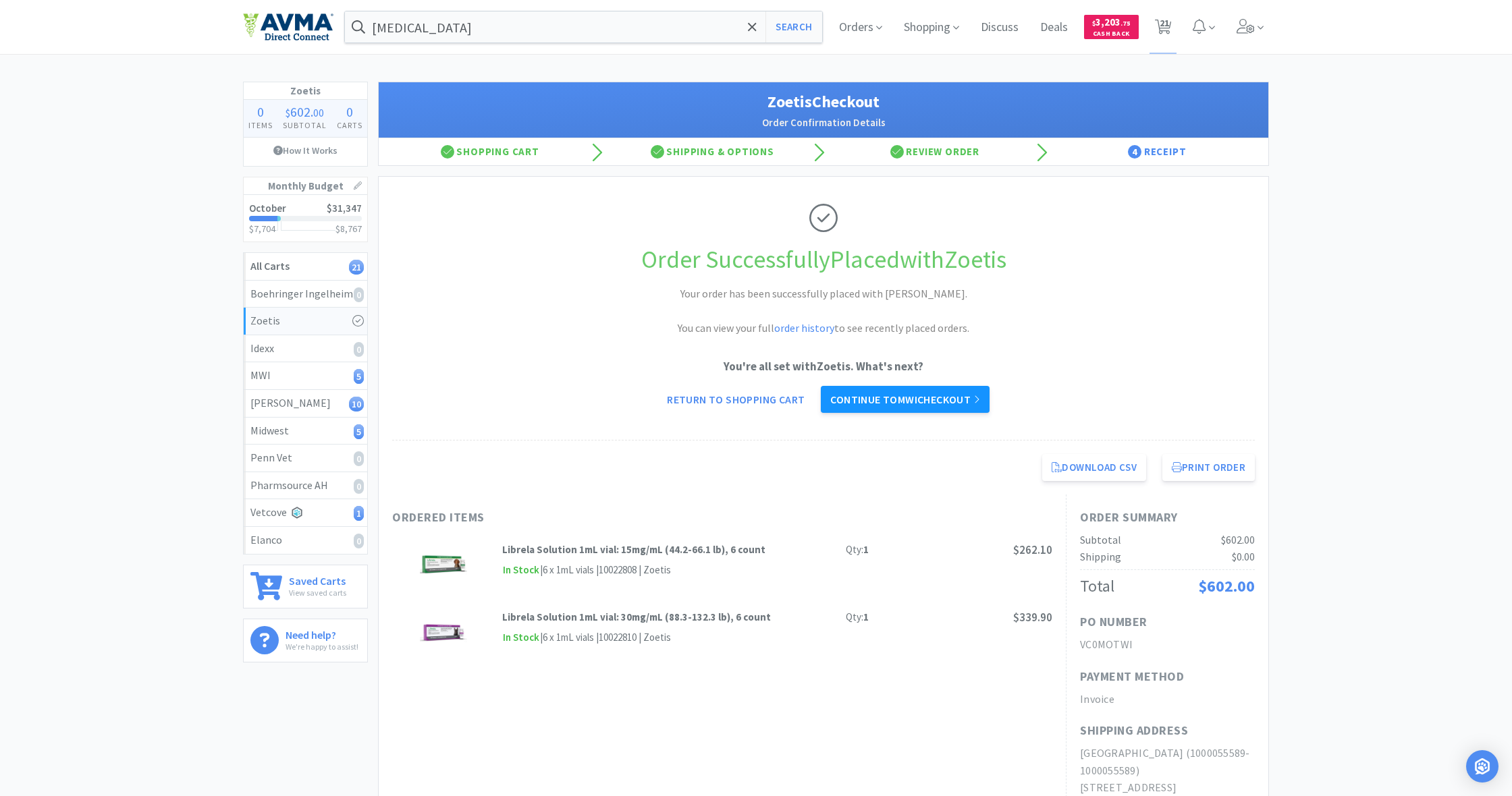
click at [923, 399] on link "Continue to MWI checkout" at bounding box center [904, 399] width 168 height 27
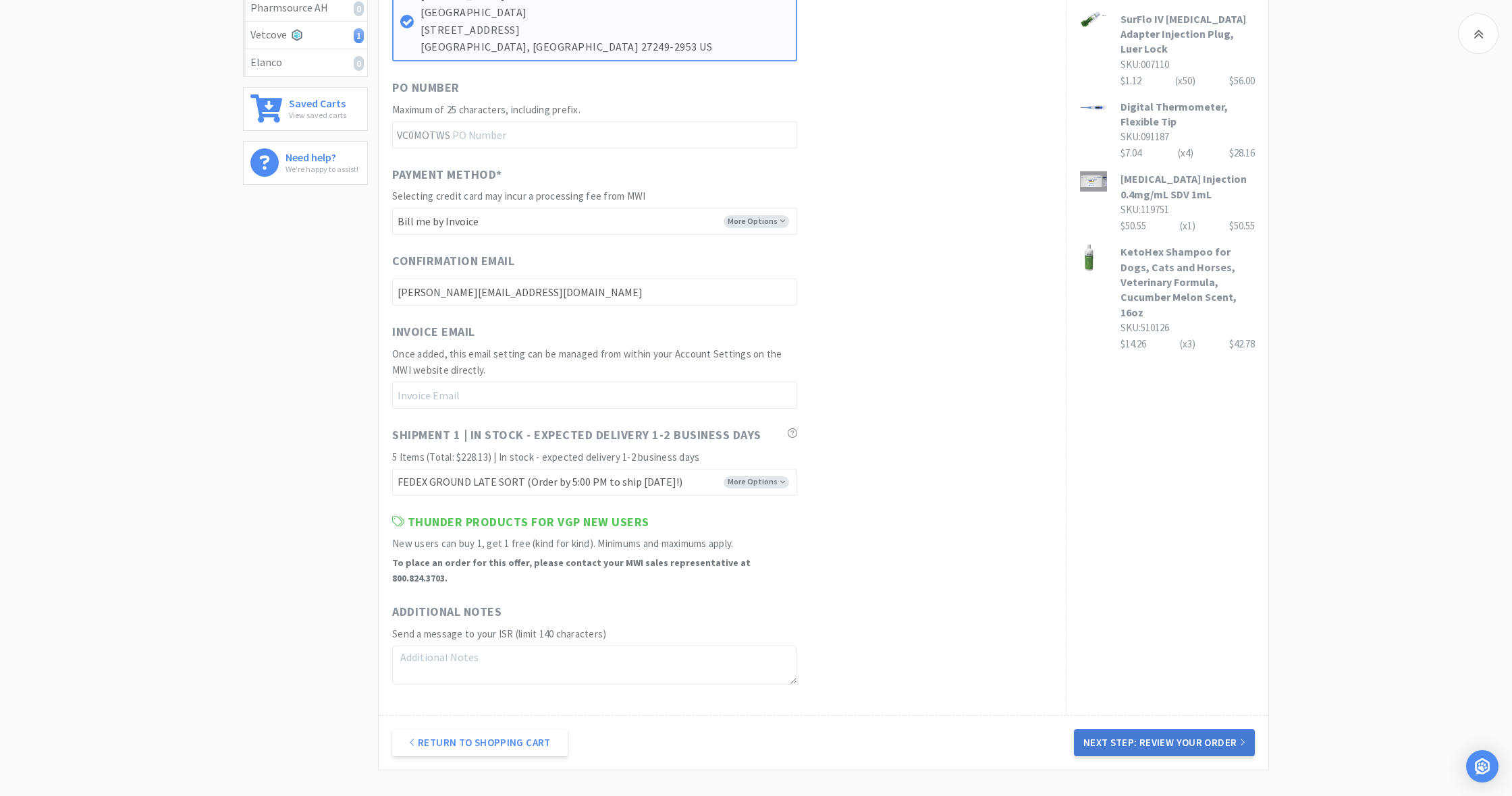
scroll to position [479, 0]
click at [1192, 727] on button "Next Step: Review Your Order" at bounding box center [1164, 741] width 181 height 27
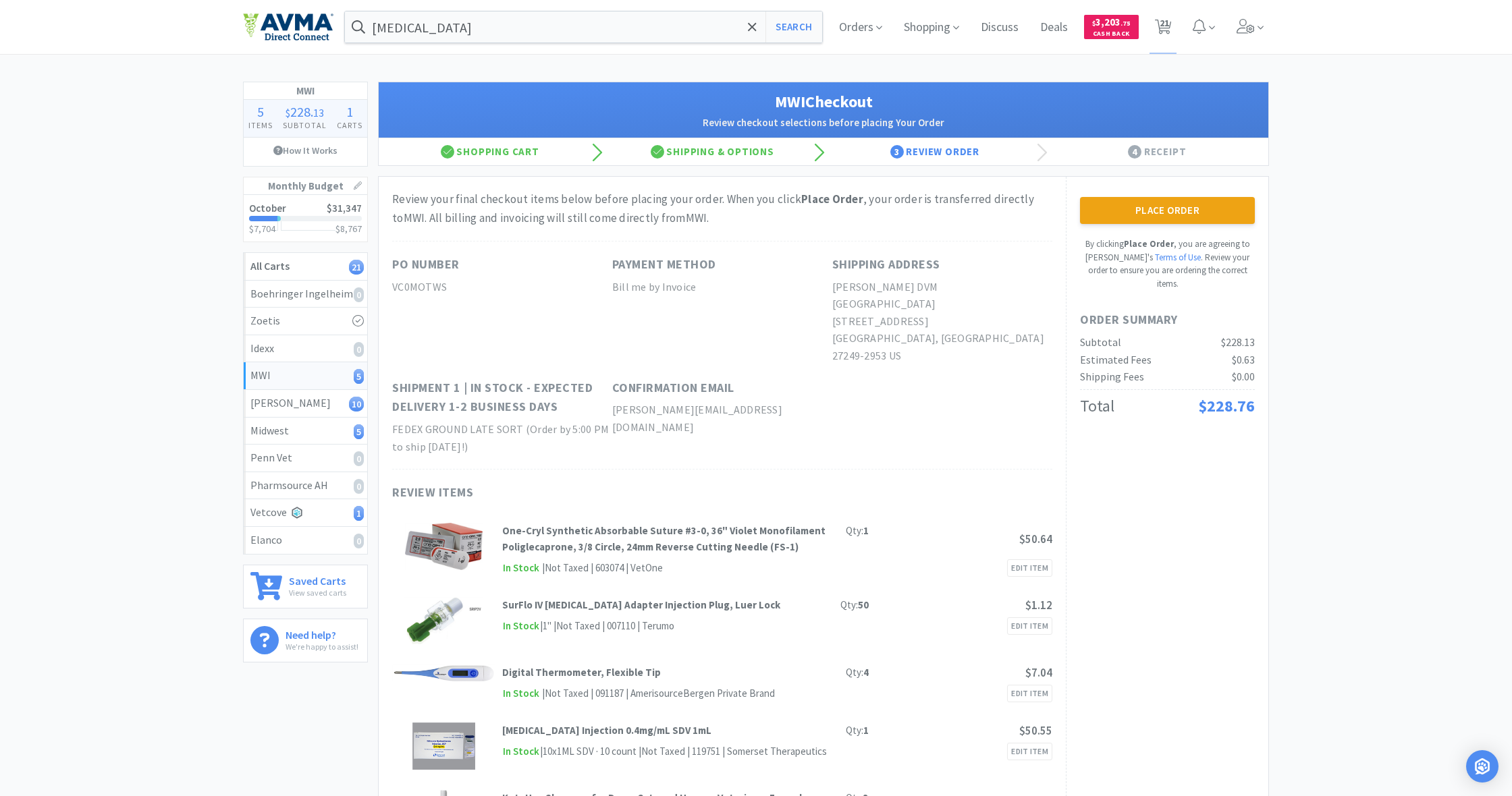
scroll to position [0, 0]
click at [1171, 204] on button "Place Order" at bounding box center [1167, 211] width 175 height 27
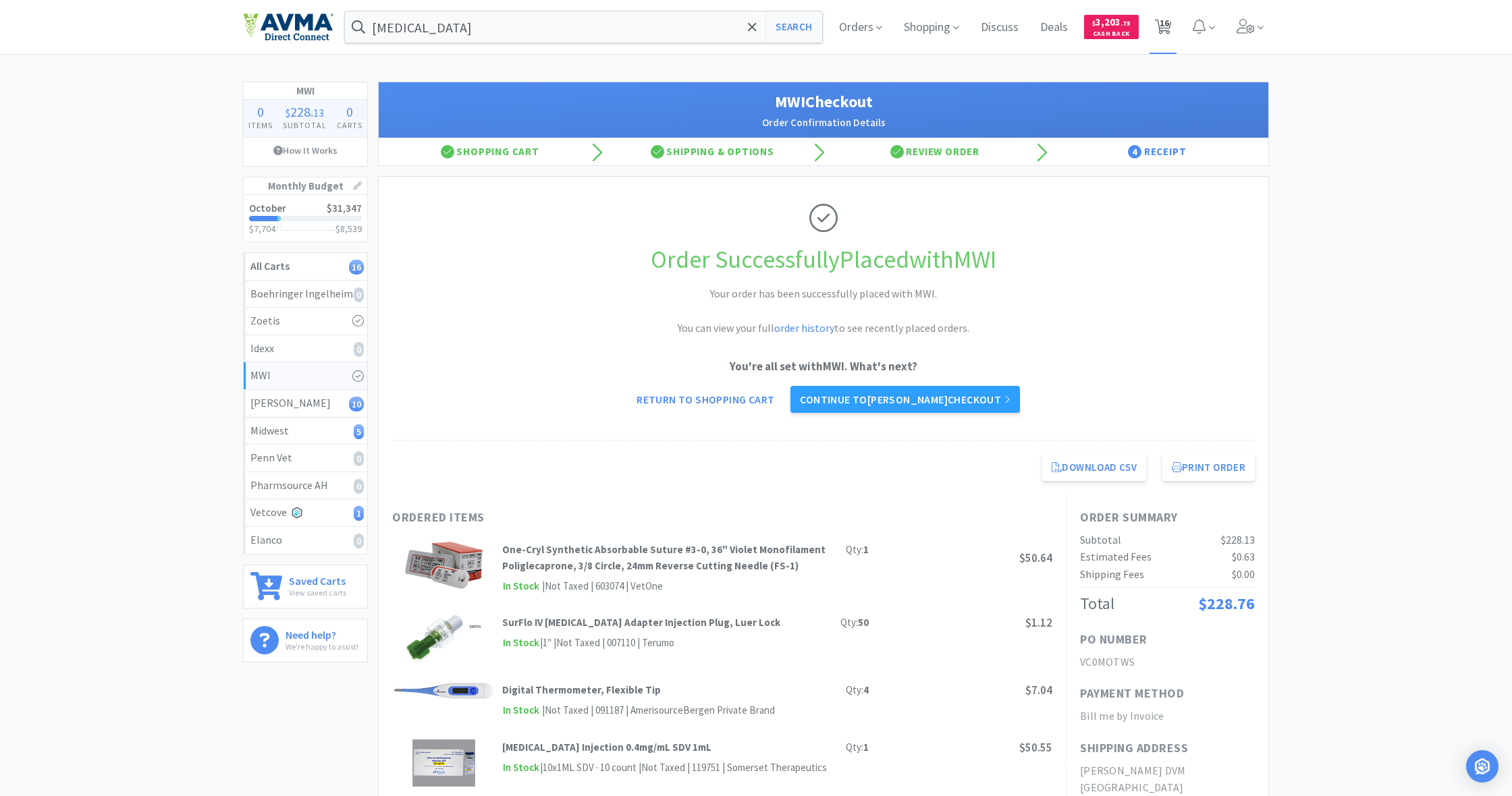
click at [1169, 26] on span "16" at bounding box center [1164, 23] width 9 height 54
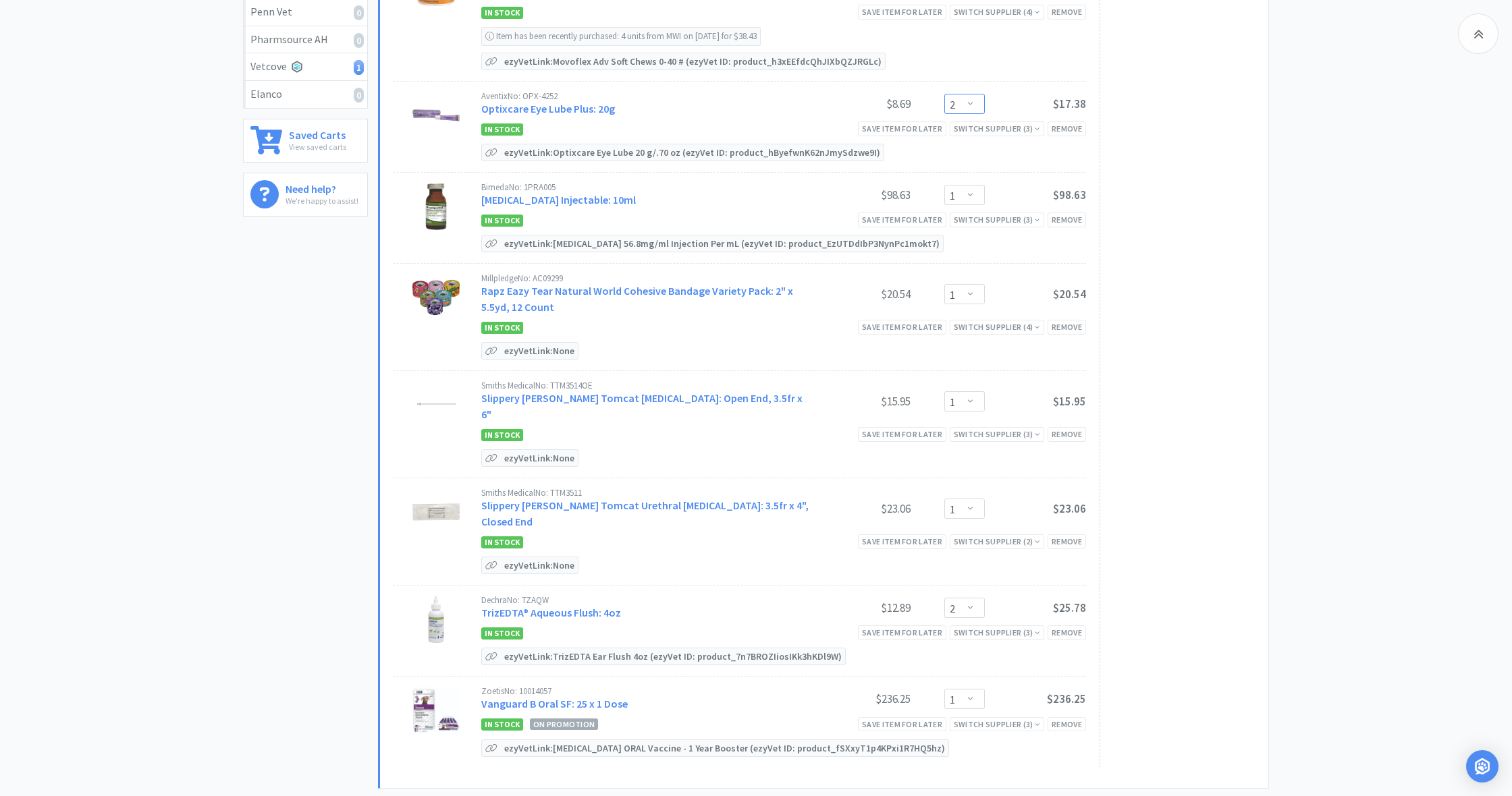
scroll to position [448, 0]
click at [1069, 425] on div "Remove" at bounding box center [1067, 432] width 38 height 15
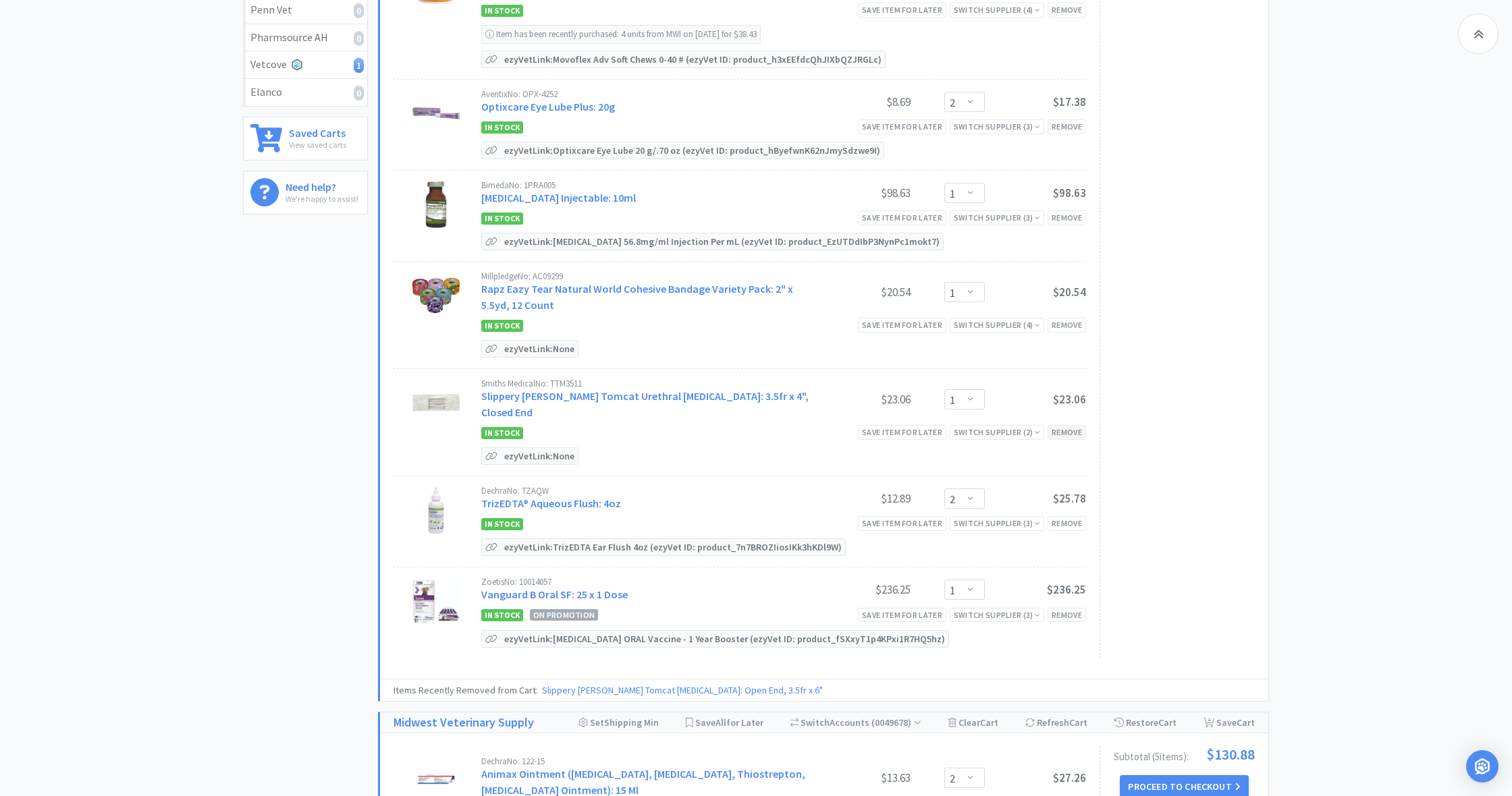
click at [1064, 425] on div "Remove" at bounding box center [1067, 432] width 38 height 15
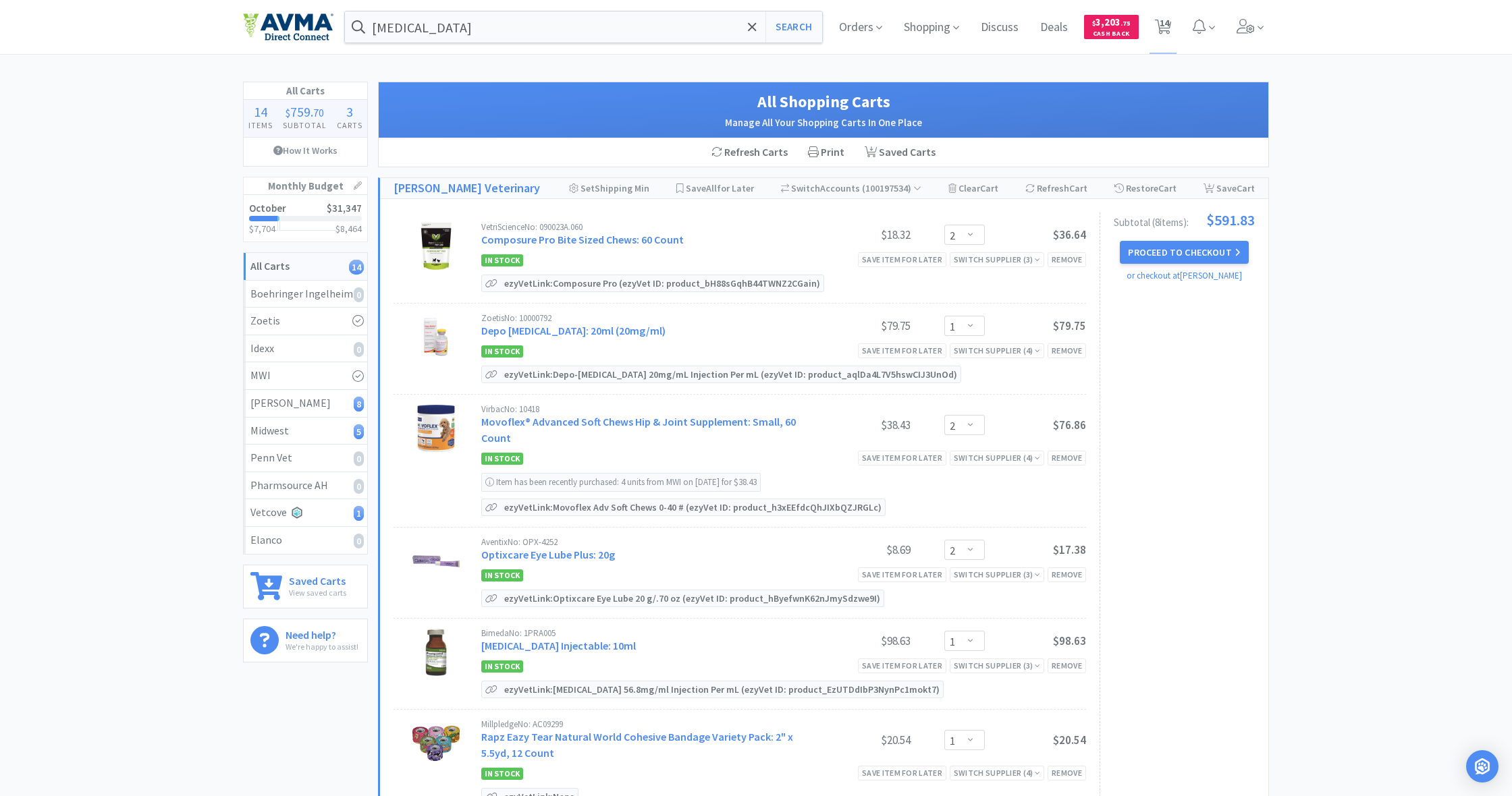
scroll to position [0, 0]
click at [1188, 253] on button "Proceed to Checkout" at bounding box center [1183, 251] width 128 height 23
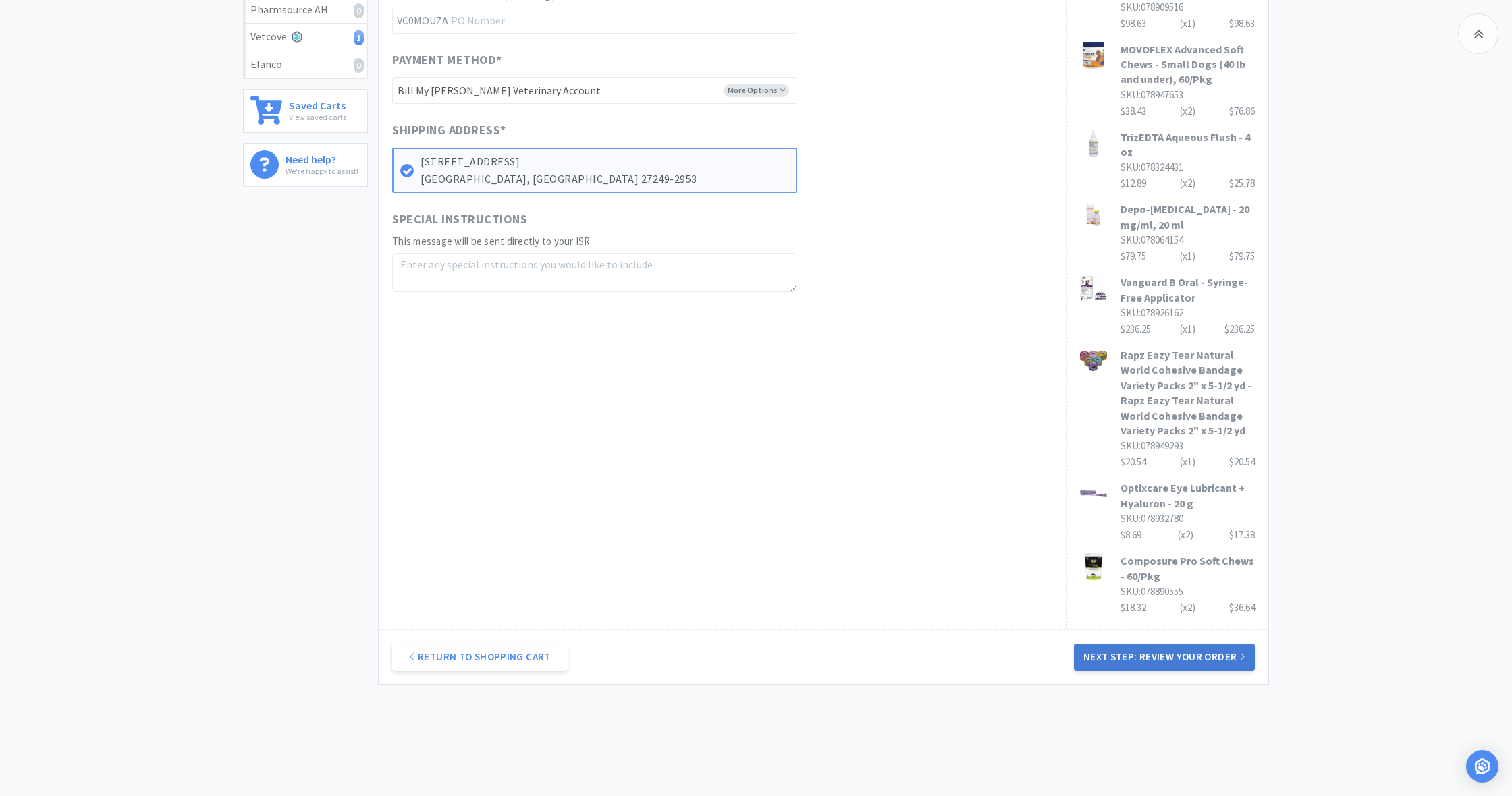
scroll to position [473, 0]
click at [1174, 646] on button "Next Step: Review Your Order" at bounding box center [1164, 660] width 181 height 27
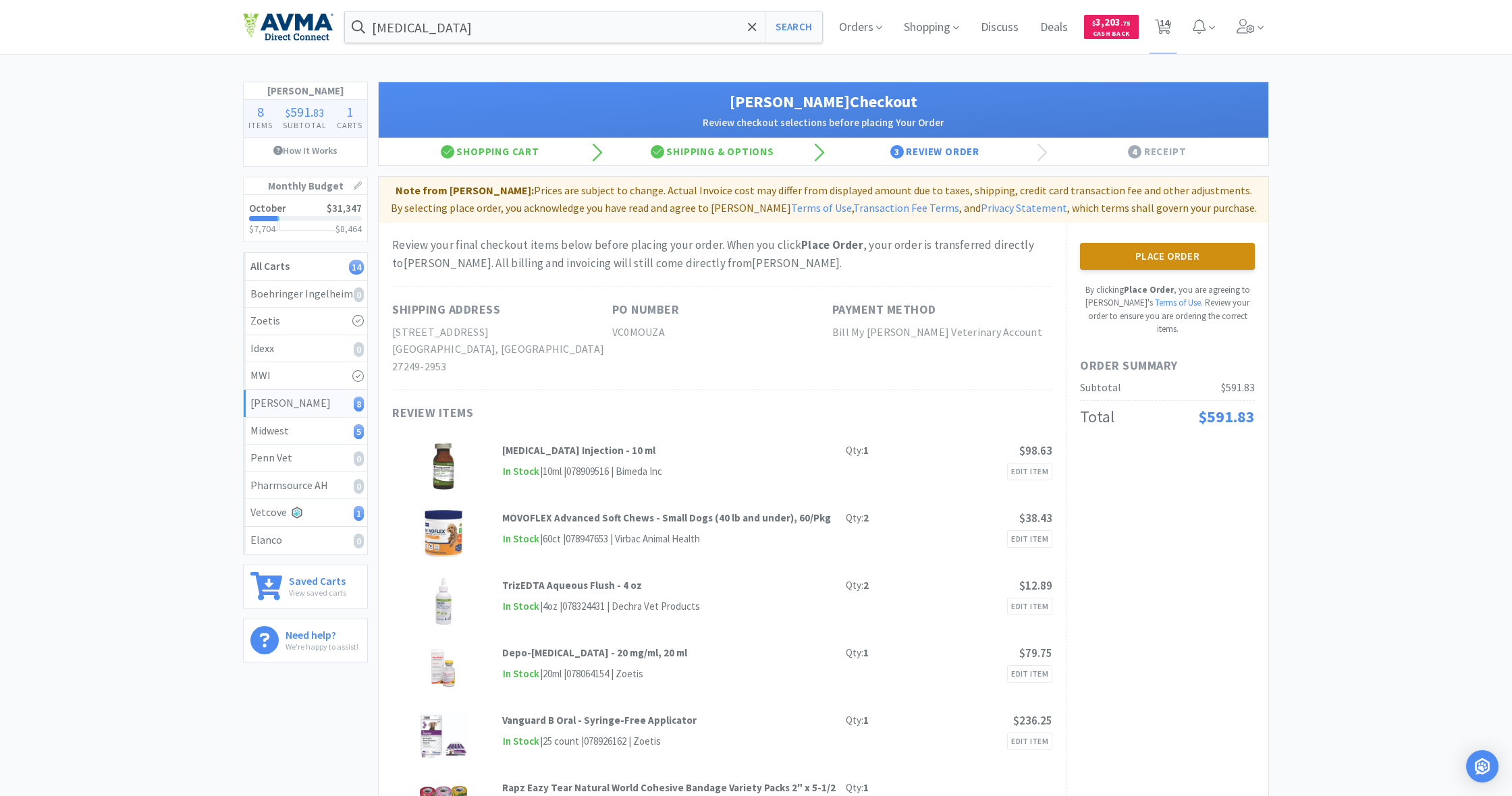
click at [1178, 265] on button "Place Order" at bounding box center [1167, 257] width 175 height 27
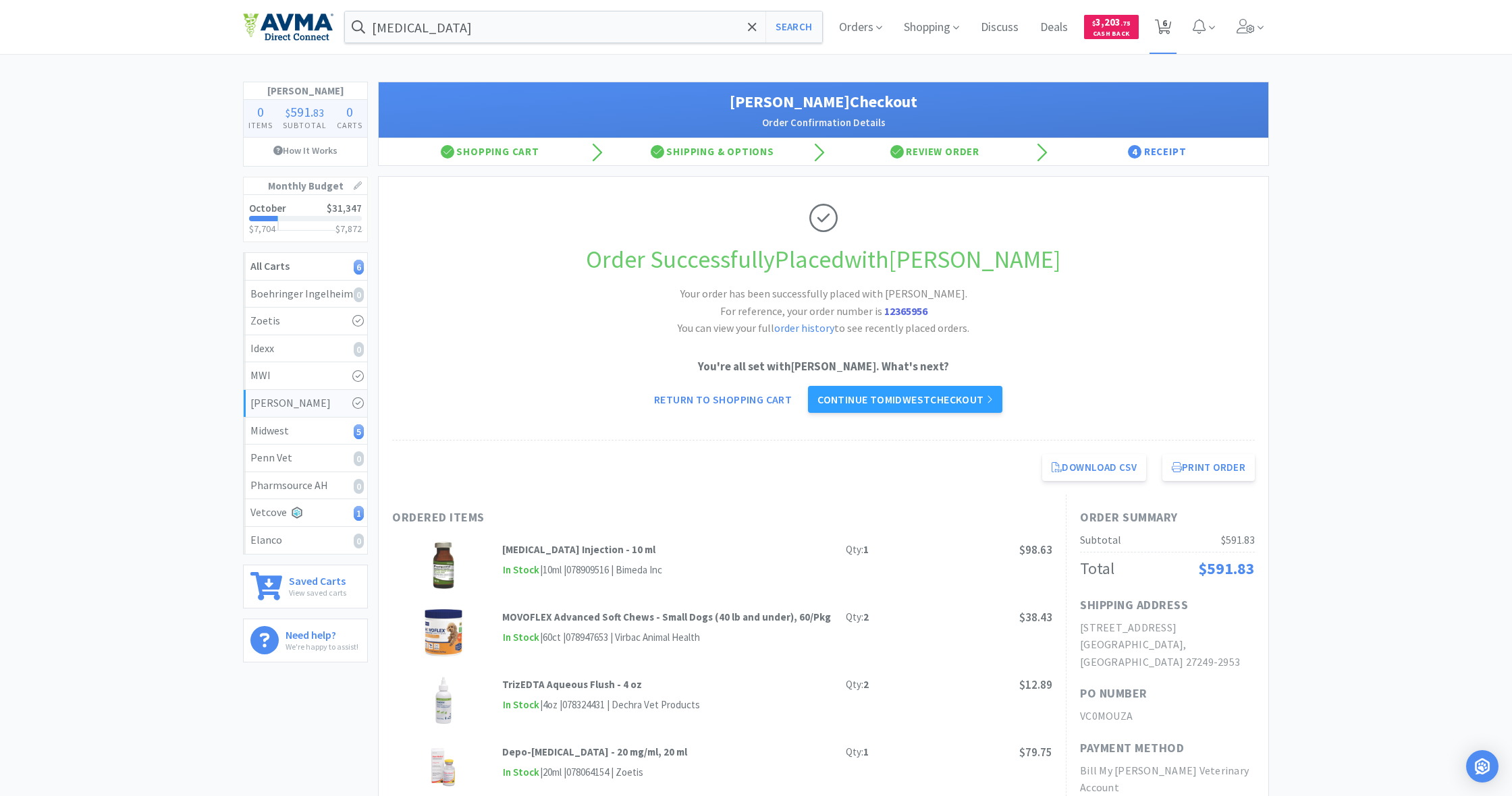
click at [1165, 30] on span "6" at bounding box center [1164, 23] width 5 height 54
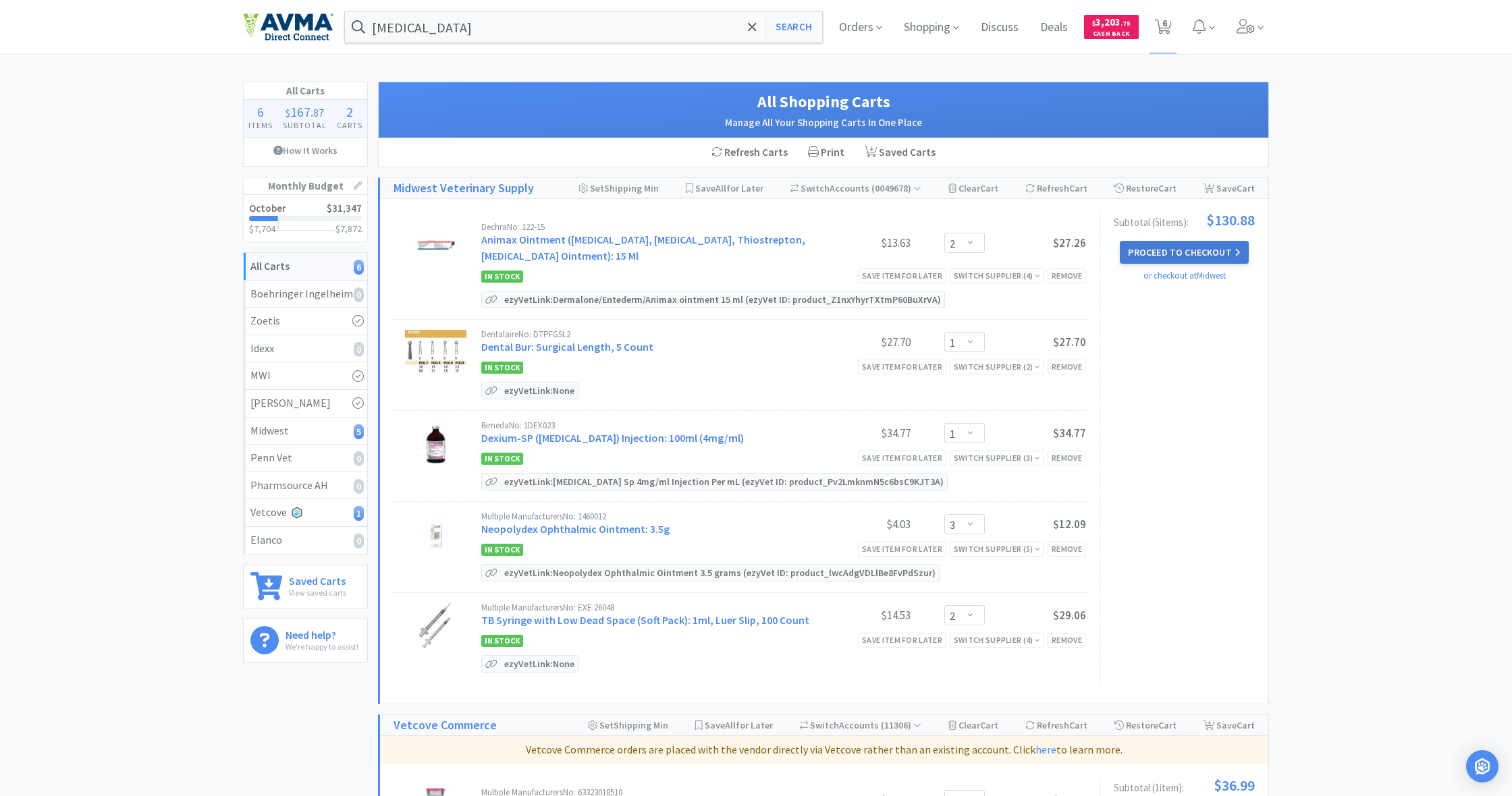
click at [1175, 251] on button "Proceed to Checkout" at bounding box center [1183, 251] width 128 height 23
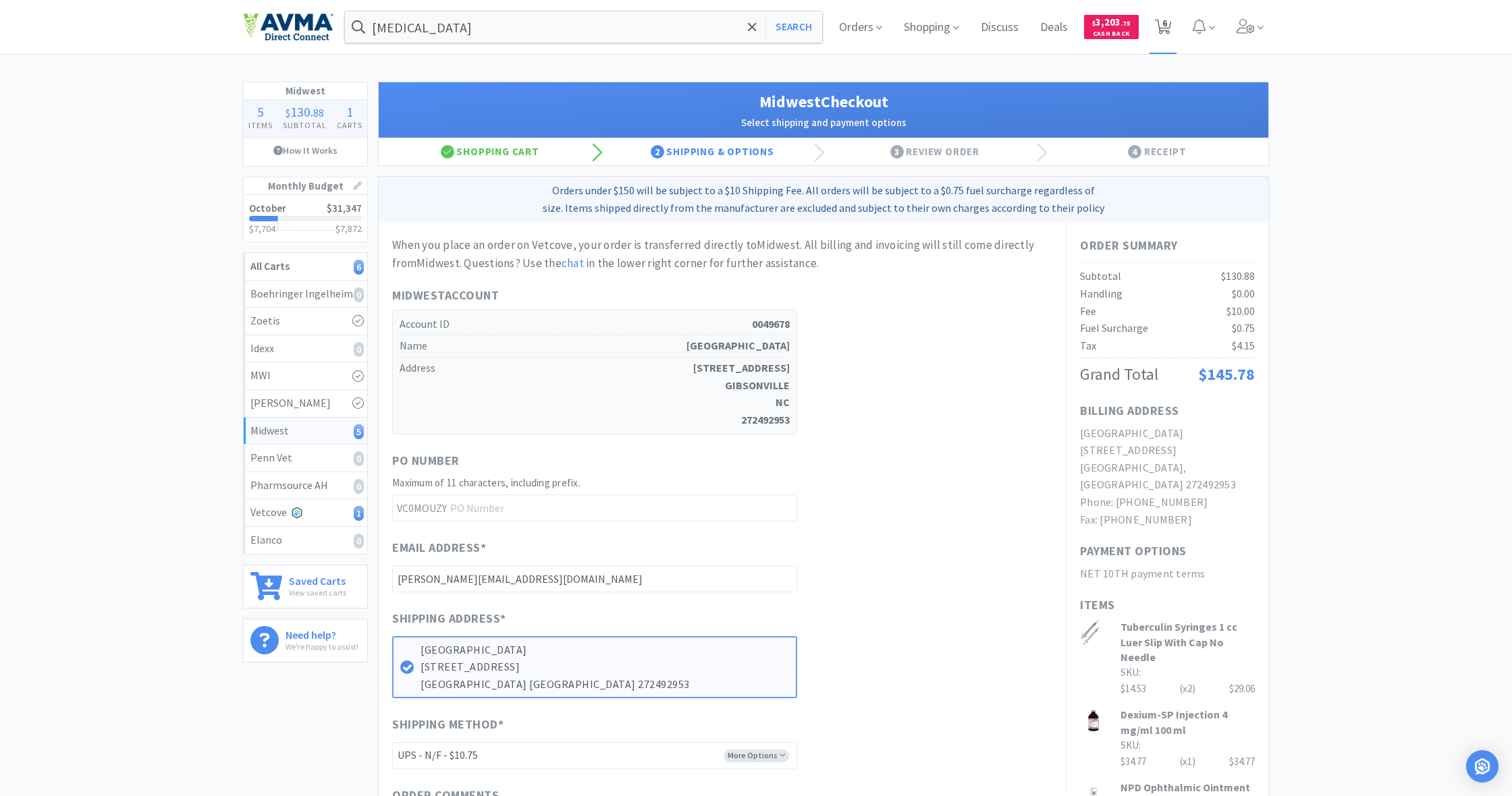
click at [1171, 29] on icon at bounding box center [1163, 27] width 17 height 15
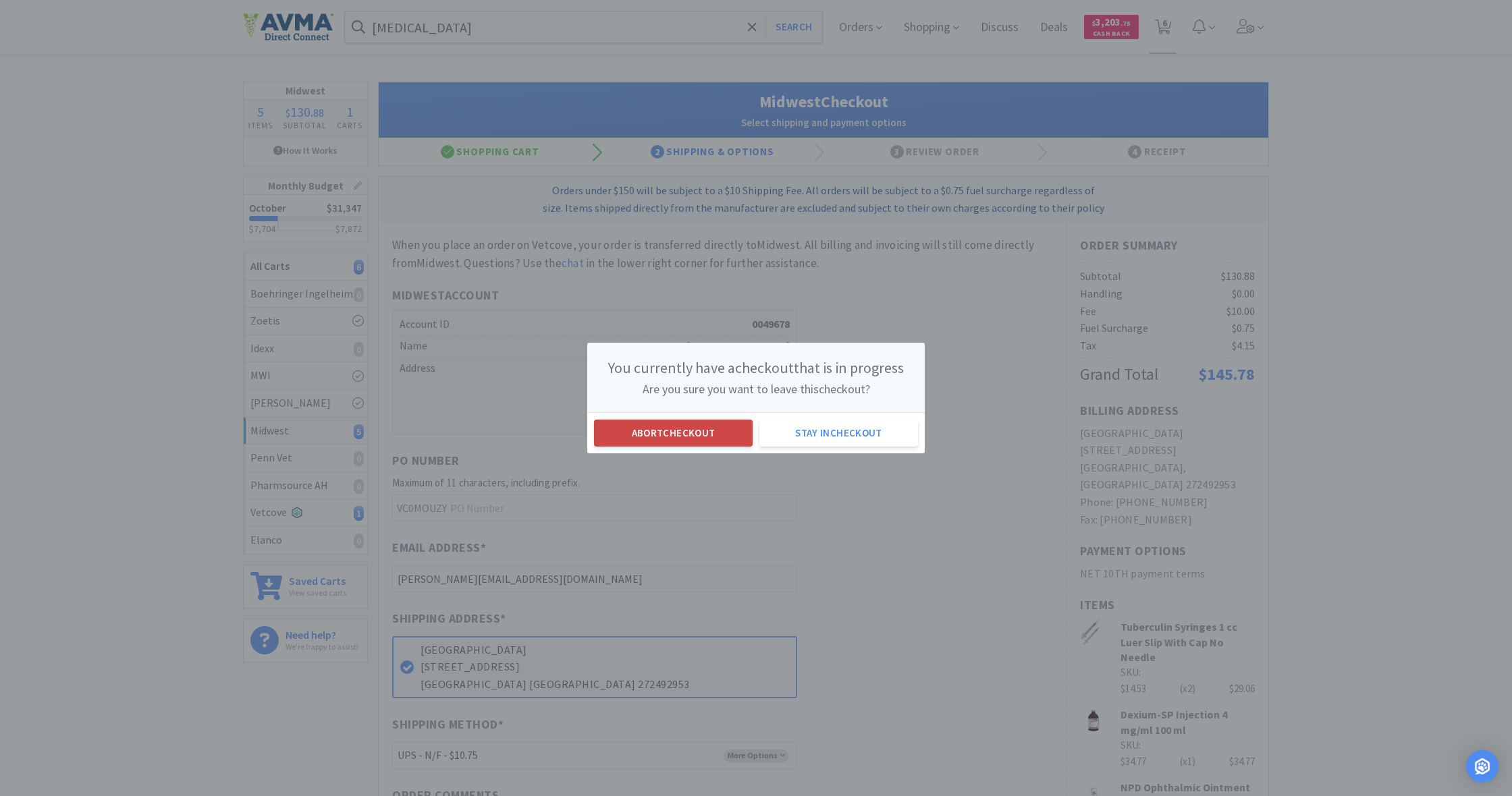
click at [721, 440] on button "Abort checkout" at bounding box center [673, 433] width 159 height 27
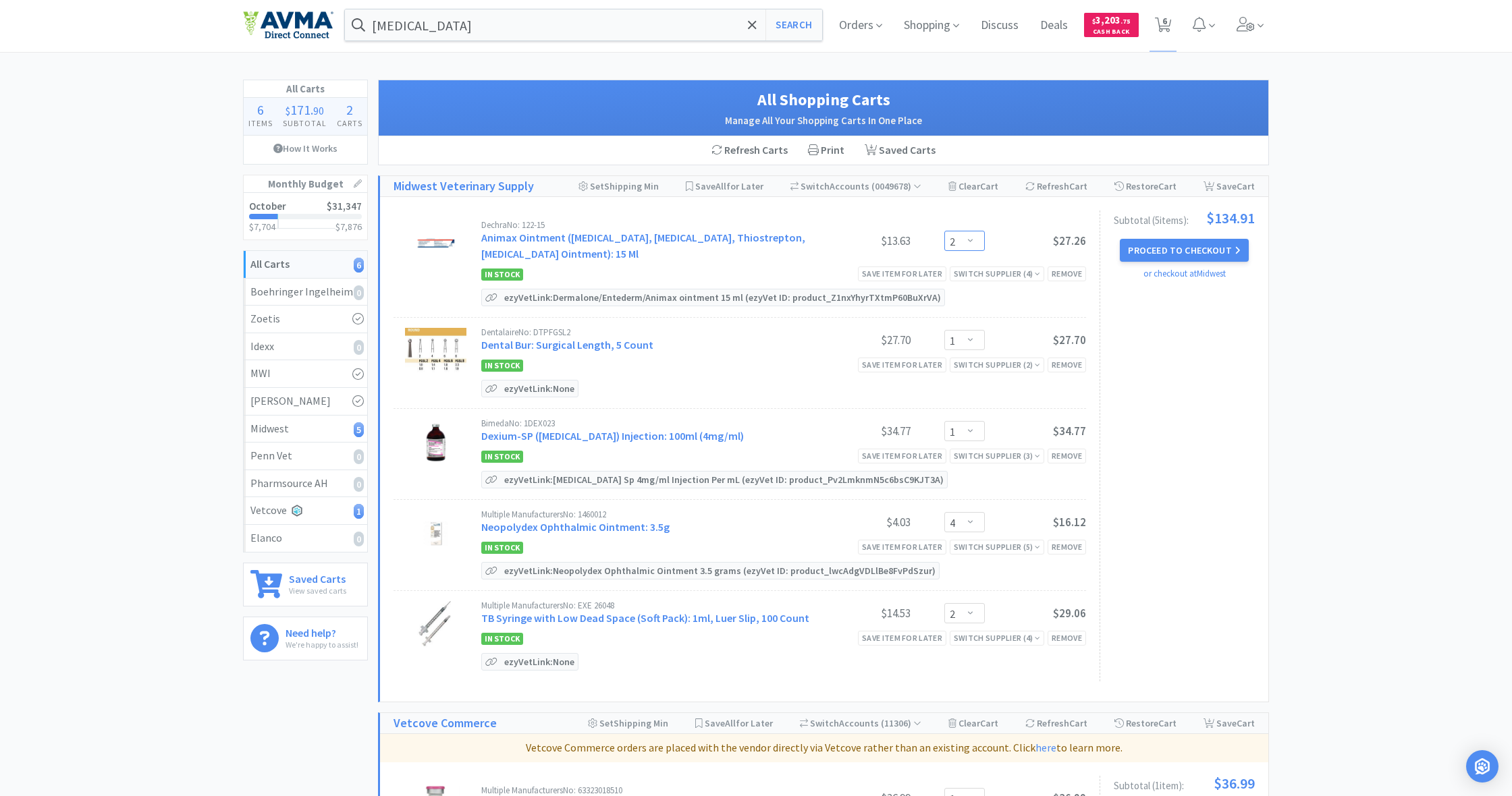
scroll to position [2, 0]
click at [1195, 247] on button "Proceed to Checkout" at bounding box center [1183, 250] width 128 height 23
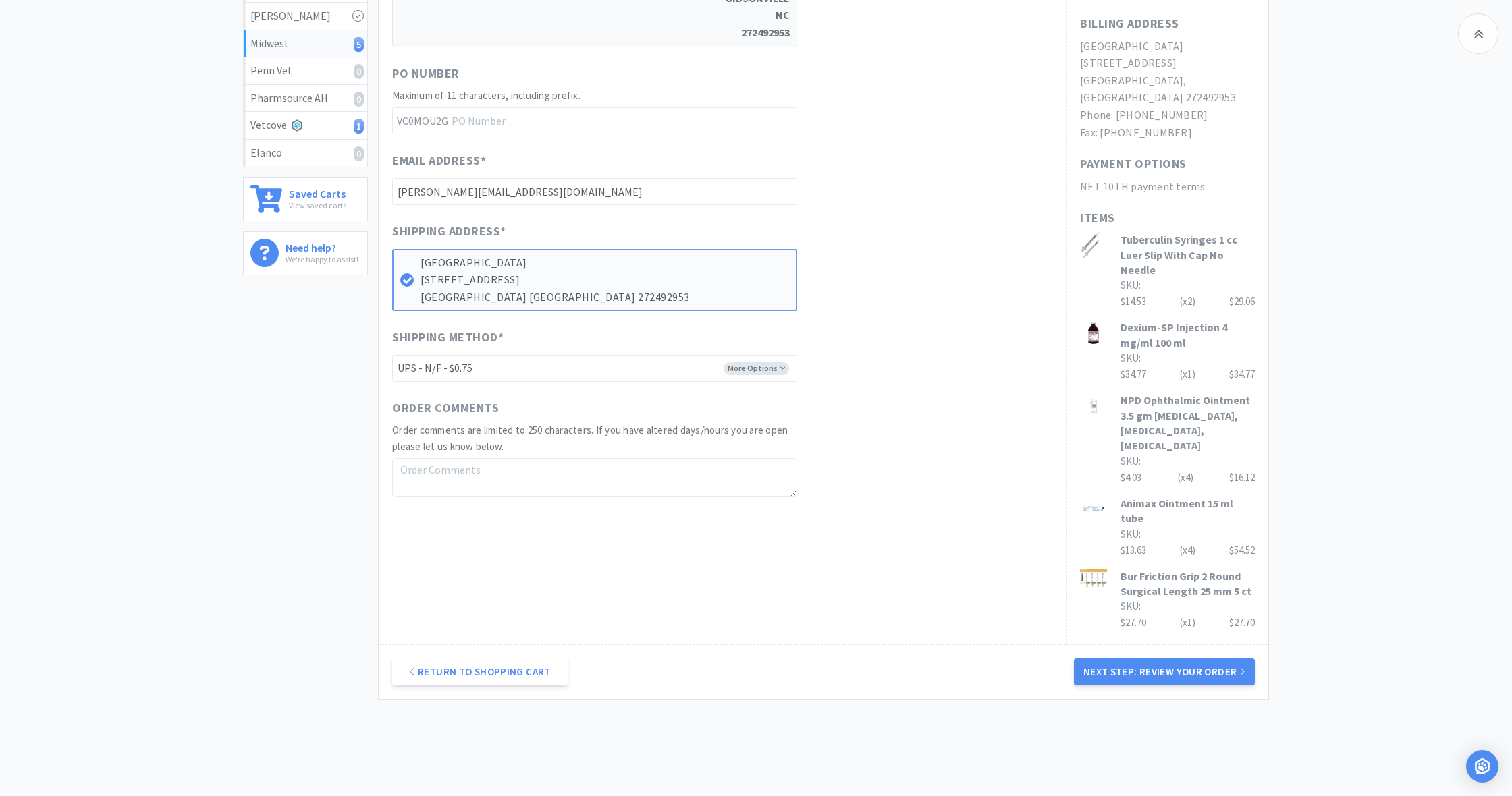
scroll to position [386, 0]
click at [1197, 660] on button "Next Step: Review Your Order" at bounding box center [1164, 673] width 181 height 27
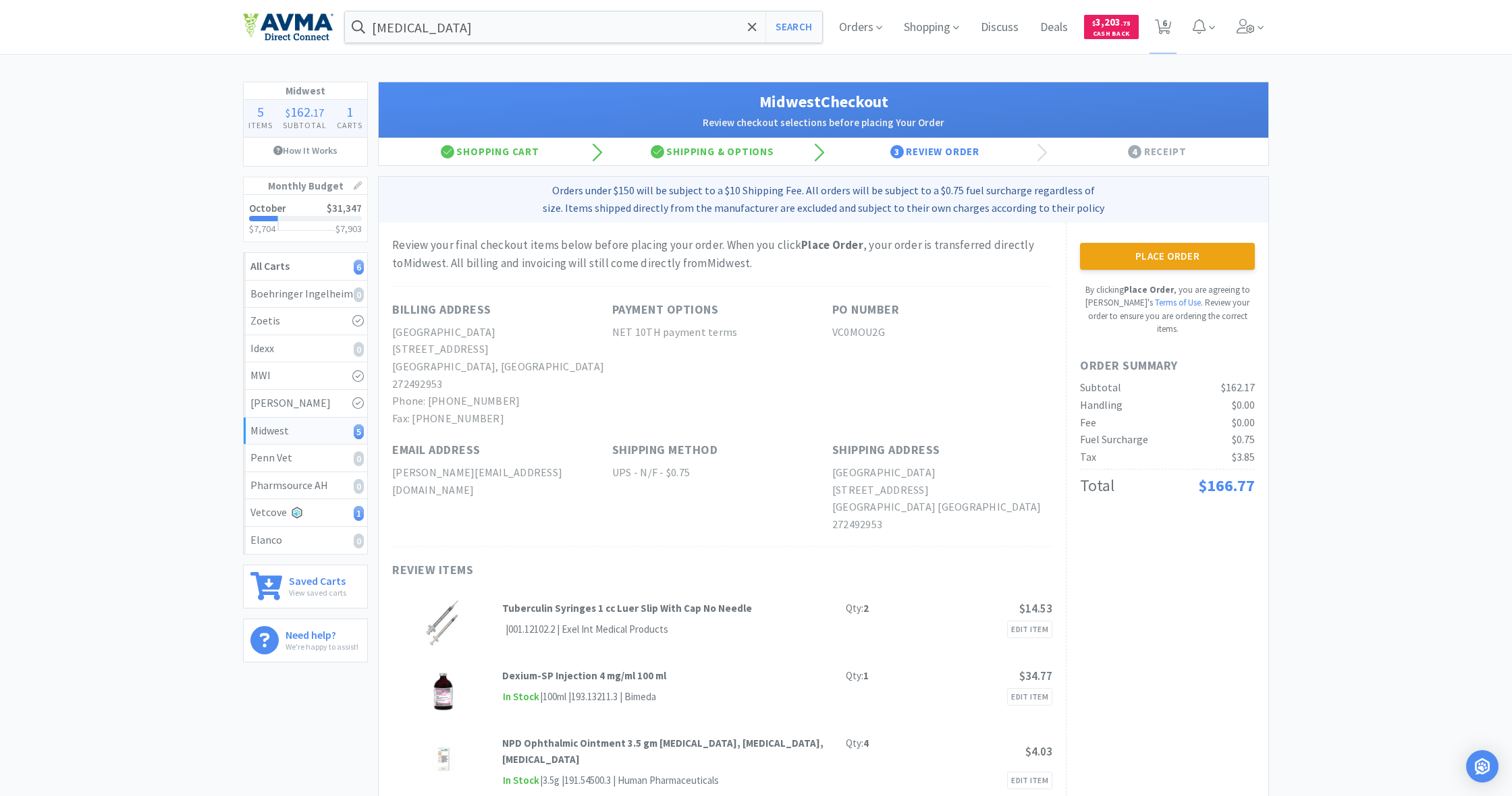
scroll to position [0, 0]
click at [1163, 254] on button "Place Order" at bounding box center [1167, 257] width 175 height 27
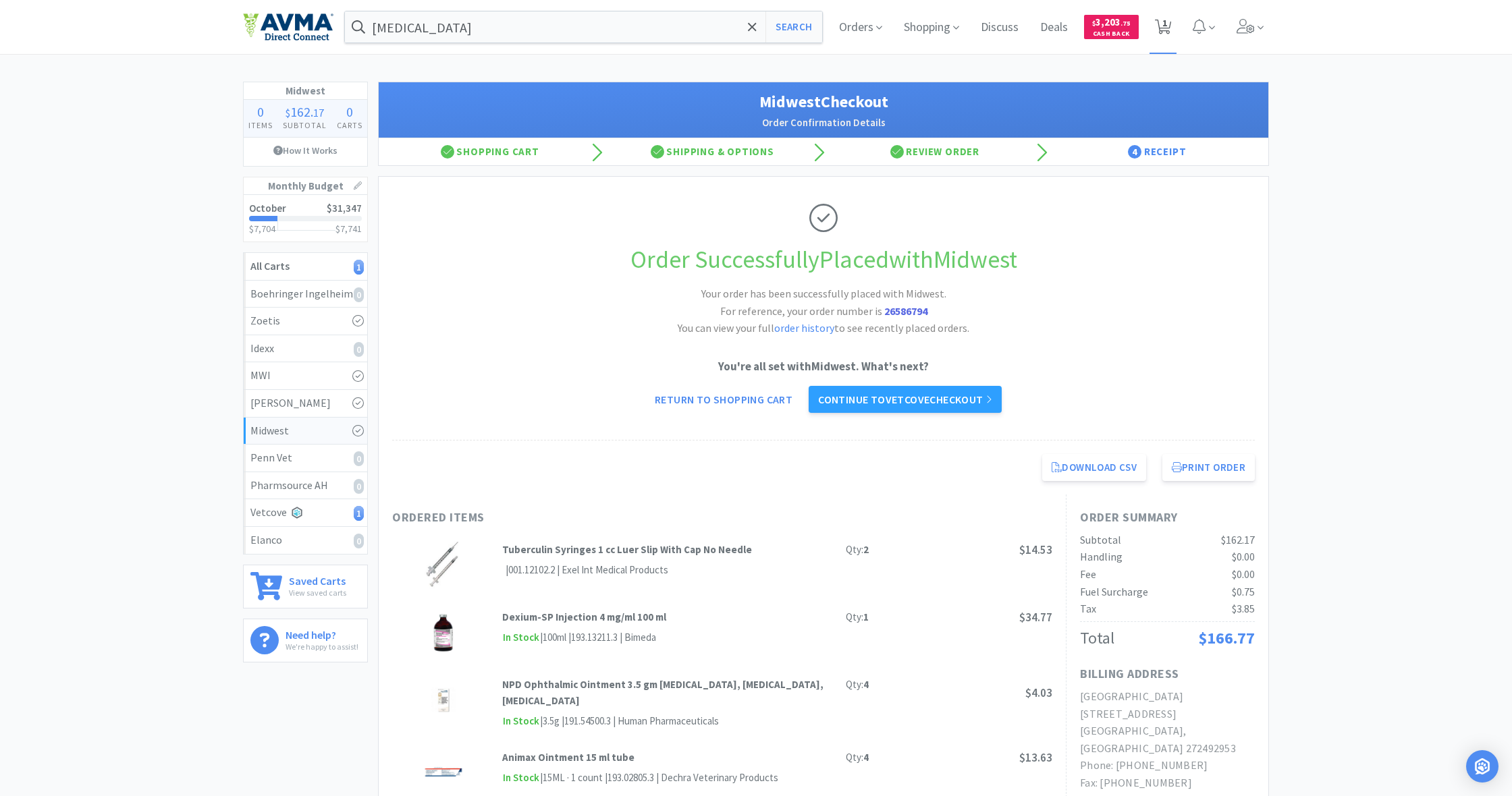
click at [1169, 26] on icon at bounding box center [1163, 27] width 17 height 15
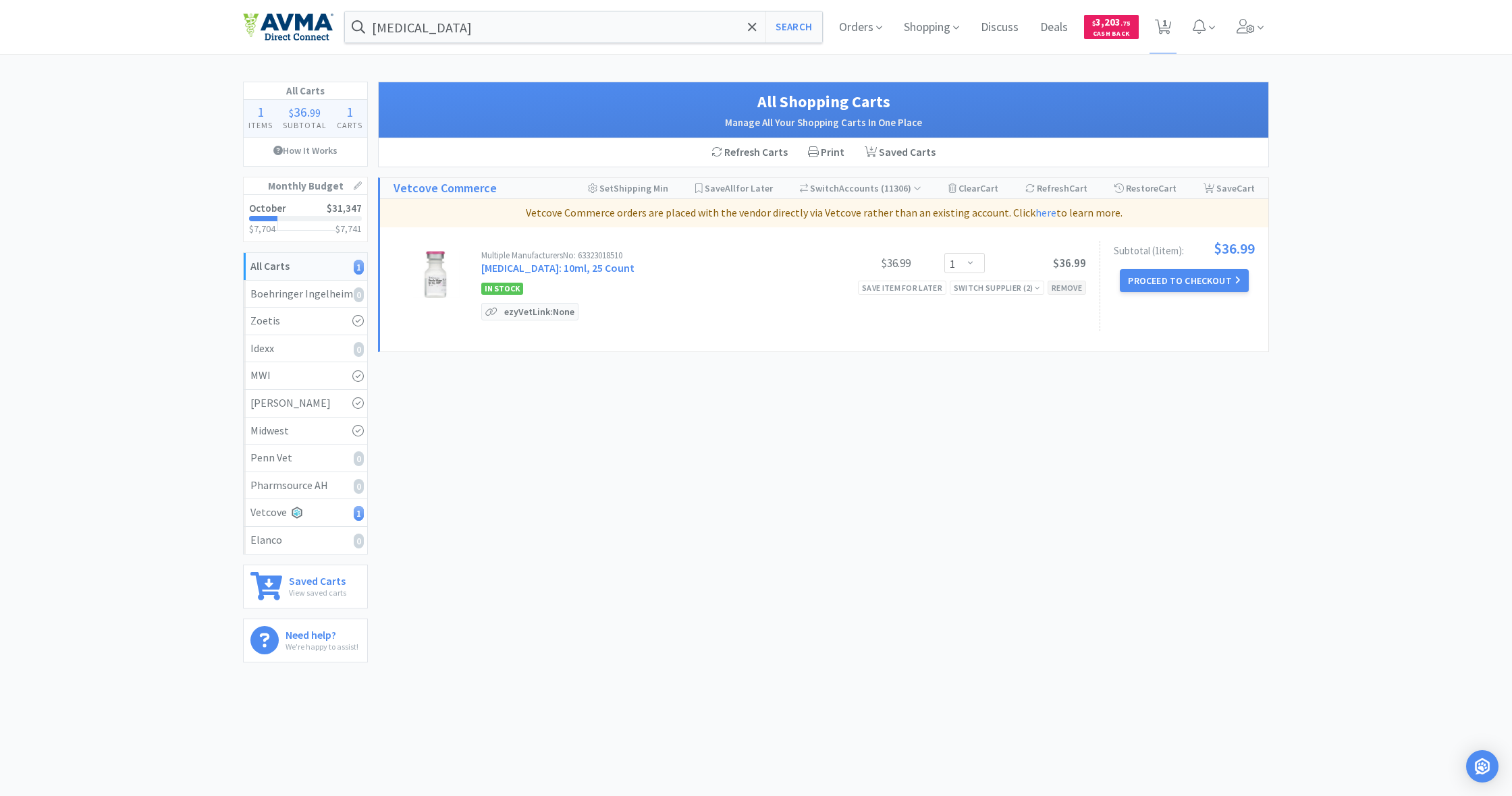
click at [1070, 290] on div "Remove" at bounding box center [1067, 288] width 38 height 15
